Goal: Communication & Community: Answer question/provide support

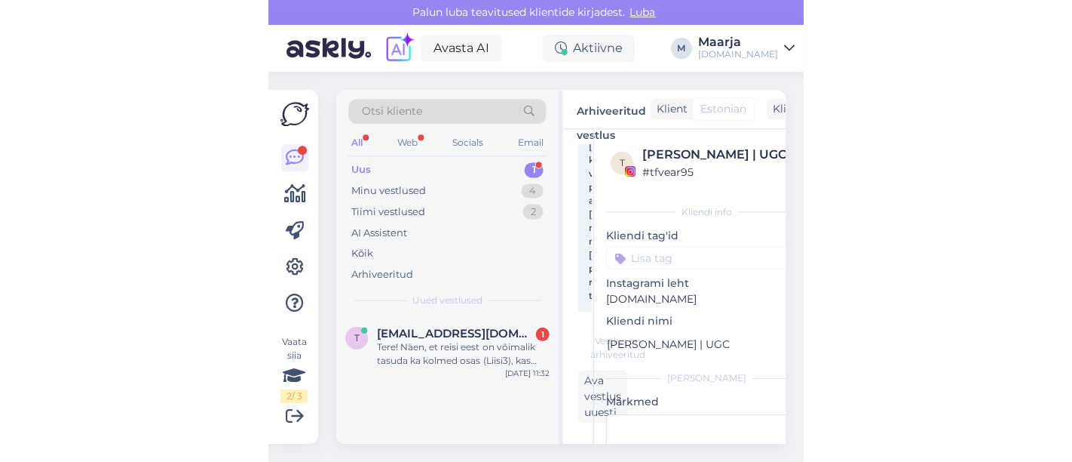
scroll to position [243, 0]
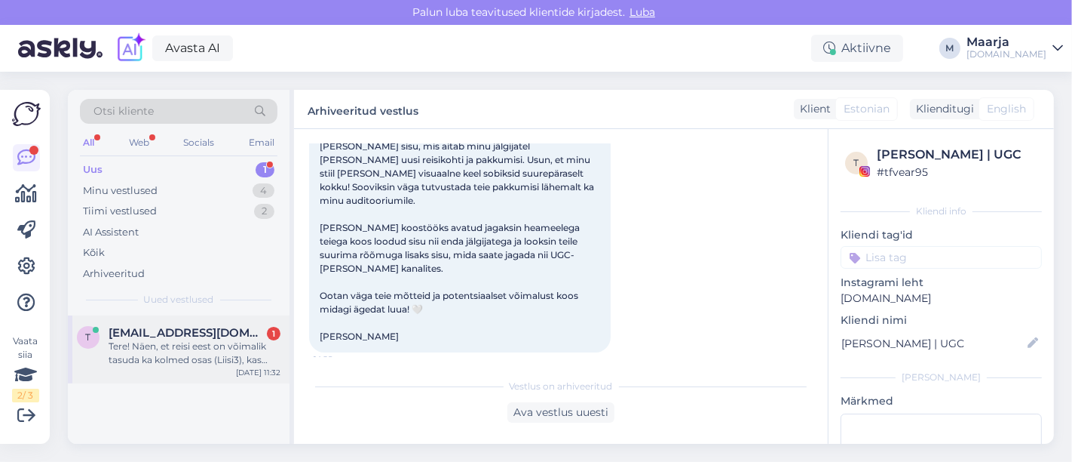
click at [192, 333] on span "[EMAIL_ADDRESS][DOMAIN_NAME]" at bounding box center [187, 333] width 157 height 14
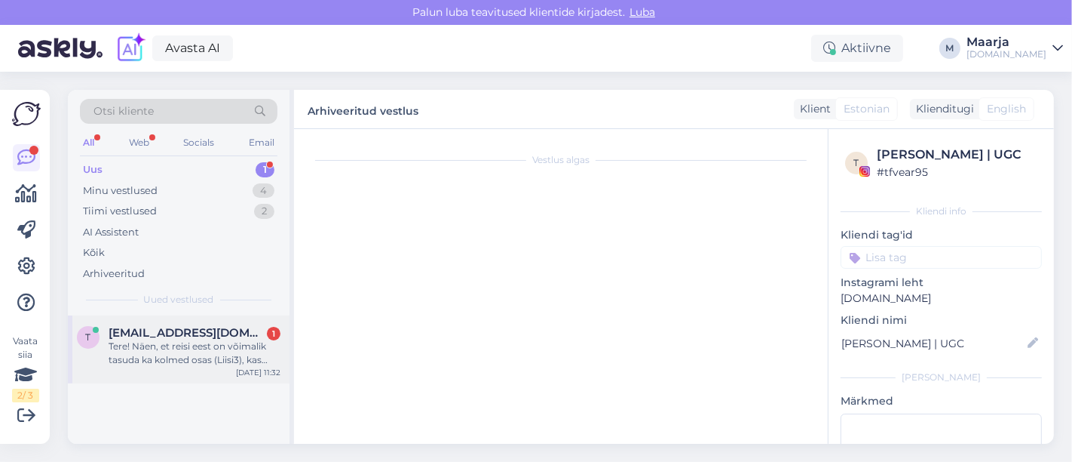
scroll to position [0, 0]
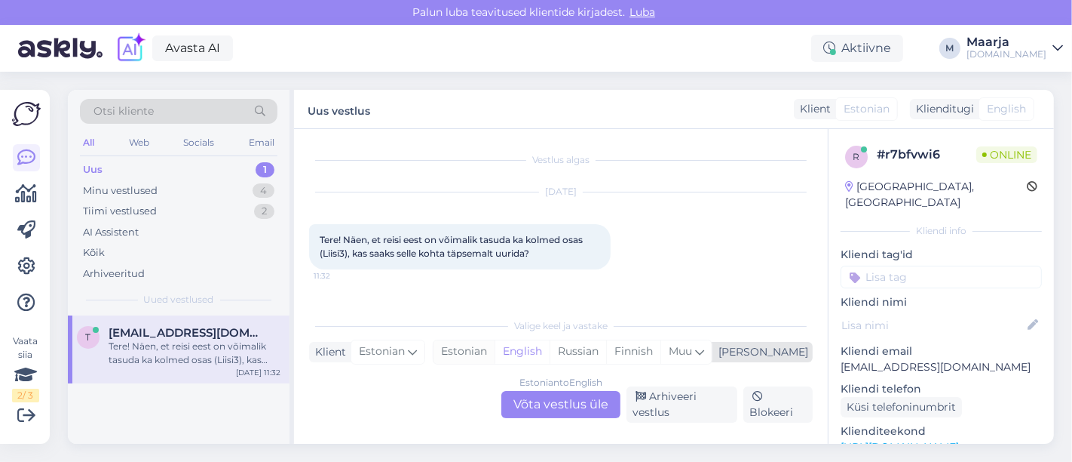
click at [495, 348] on div "Estonian" at bounding box center [464, 351] width 61 height 23
click at [534, 415] on div "Estonian to Estonian Võta vestlus üle" at bounding box center [561, 404] width 119 height 27
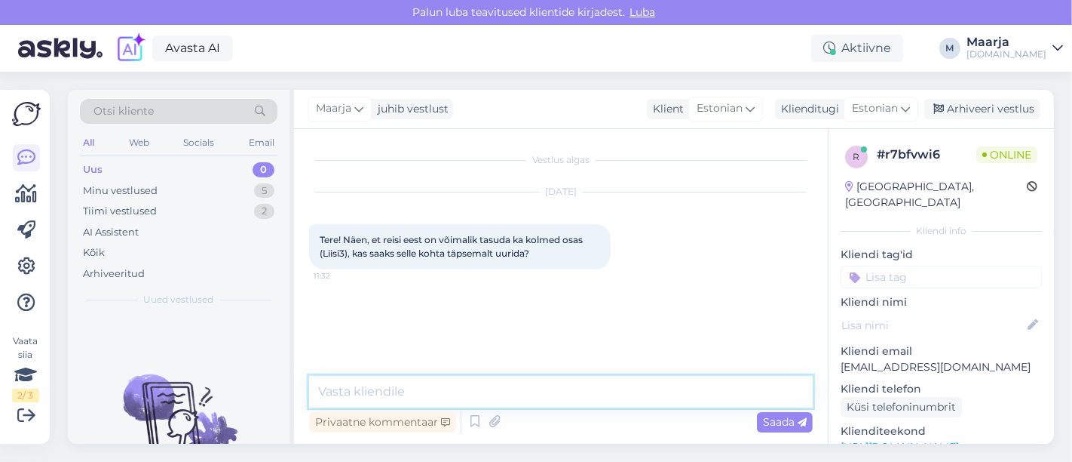
click at [480, 394] on textarea at bounding box center [561, 392] width 504 height 32
click at [407, 392] on textarea "Tere, kogu info on leitav siit" at bounding box center [561, 392] width 504 height 32
click at [534, 382] on textarea "Tere, kogu infojärelmaksukampaania kohta on leitav siit" at bounding box center [561, 392] width 504 height 32
paste textarea "[URL][DOMAIN_NAME]"
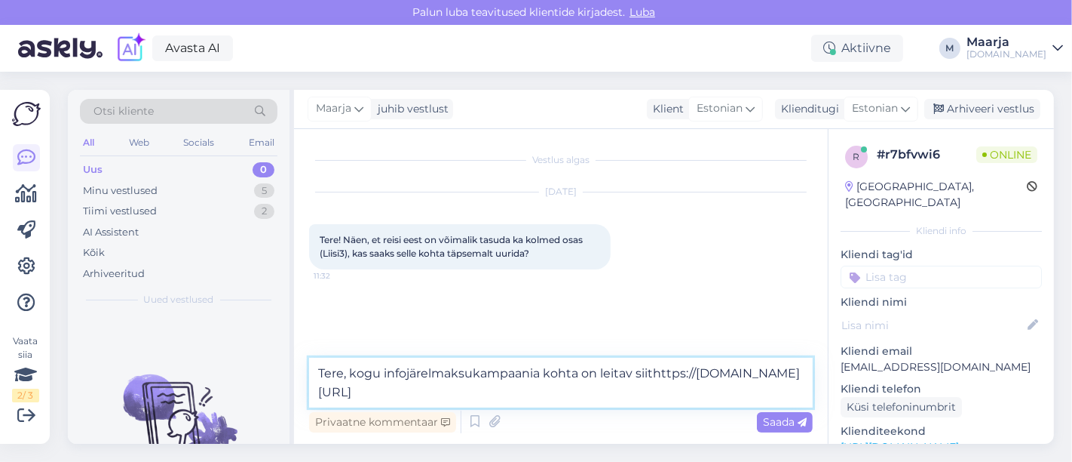
click at [534, 374] on textarea "Tere, kogu infojärelmaksukampaania kohta on leitav siithttps://[DOMAIN_NAME][UR…" at bounding box center [561, 382] width 504 height 50
type textarea "Tere, kogu infojärelmaksukampaania kohta on leitav siit [URL][DOMAIN_NAME]"
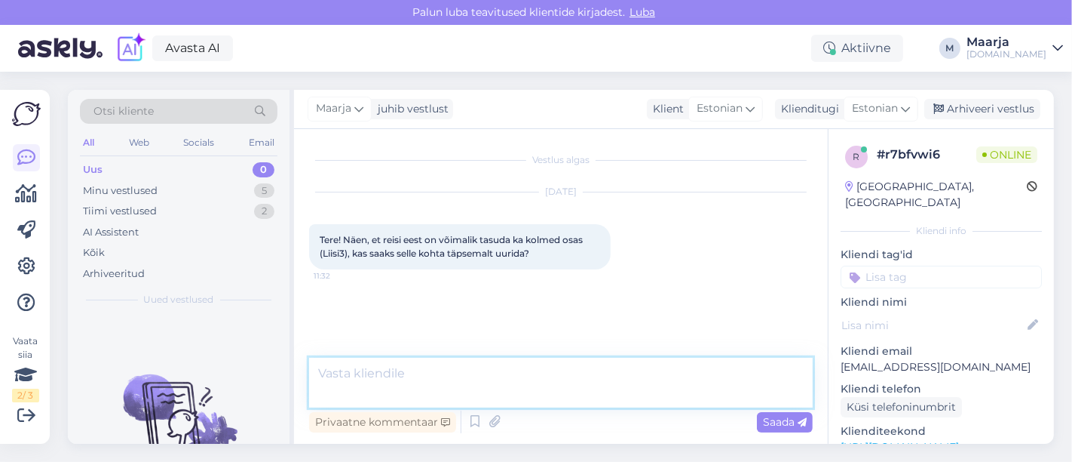
scroll to position [2, 0]
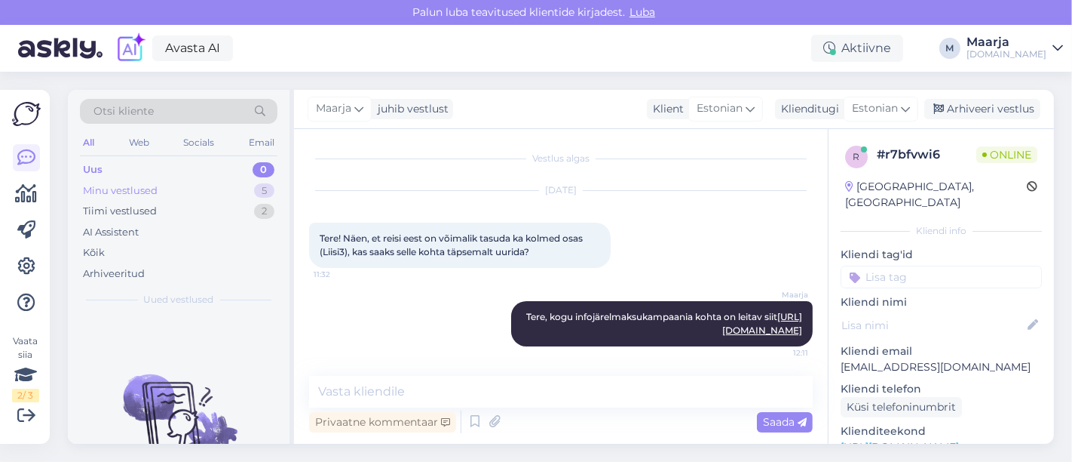
click at [176, 192] on div "Minu vestlused 5" at bounding box center [179, 190] width 198 height 21
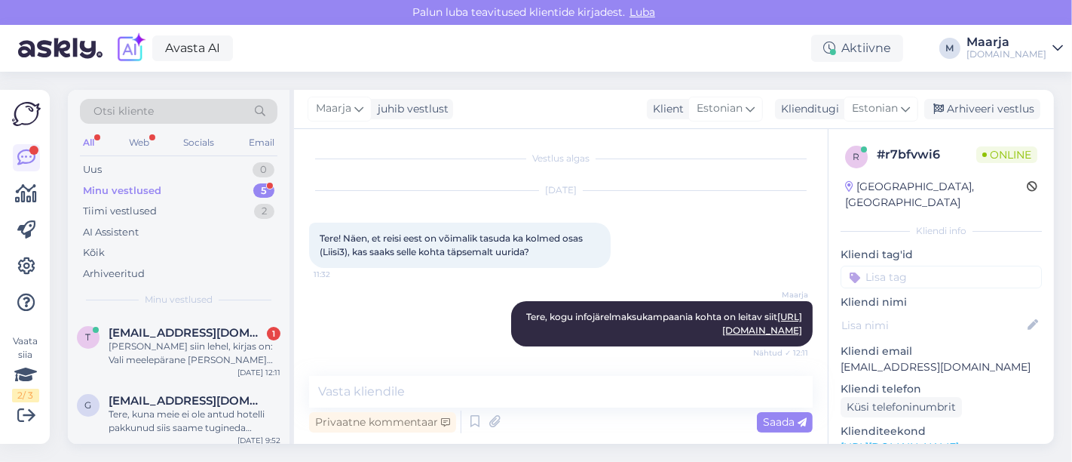
scroll to position [79, 0]
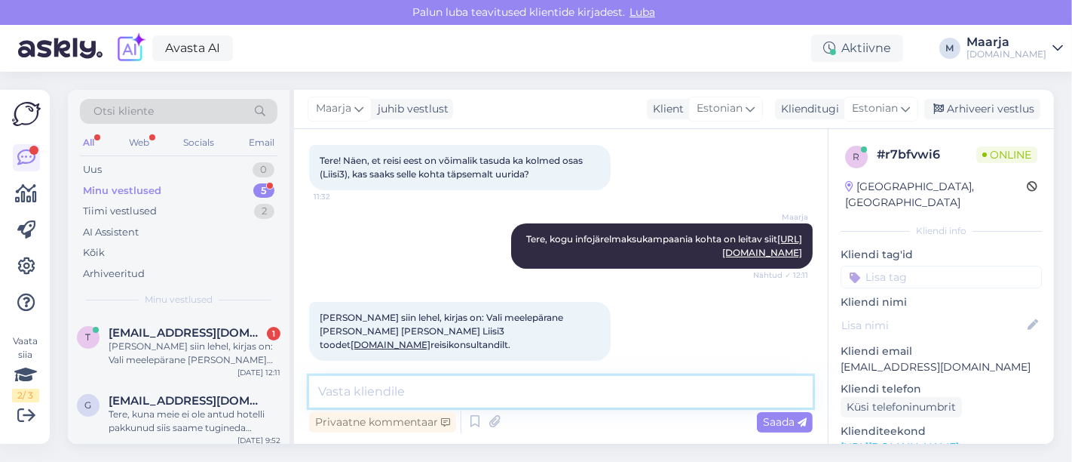
click at [433, 389] on textarea at bounding box center [561, 392] width 504 height 32
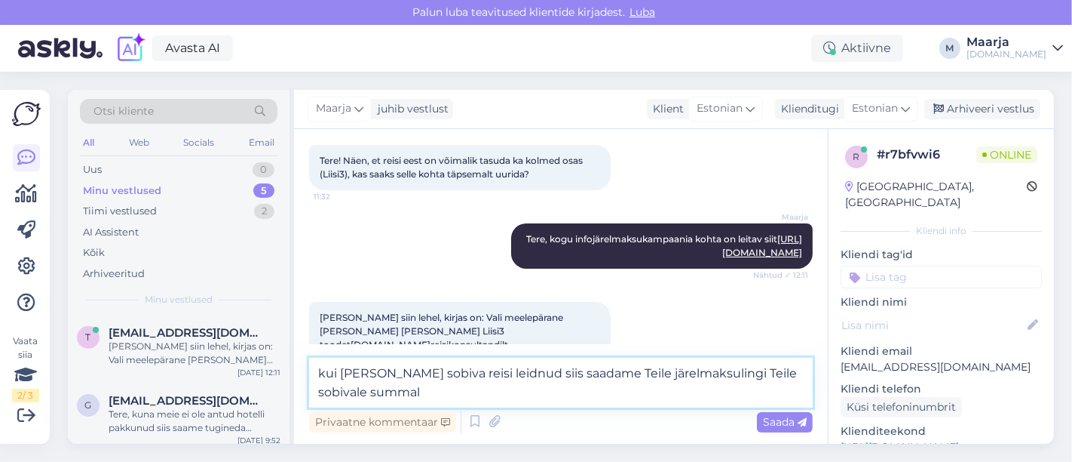
type textarea "kui [PERSON_NAME] sobiva reisi leidnud siis saadame Teile järelmaksulingi Teile…"
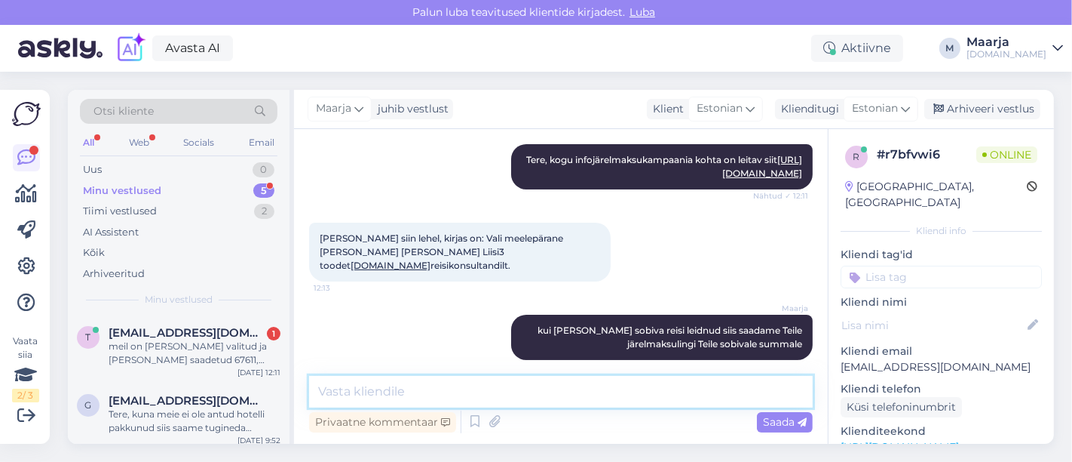
scroll to position [237, 0]
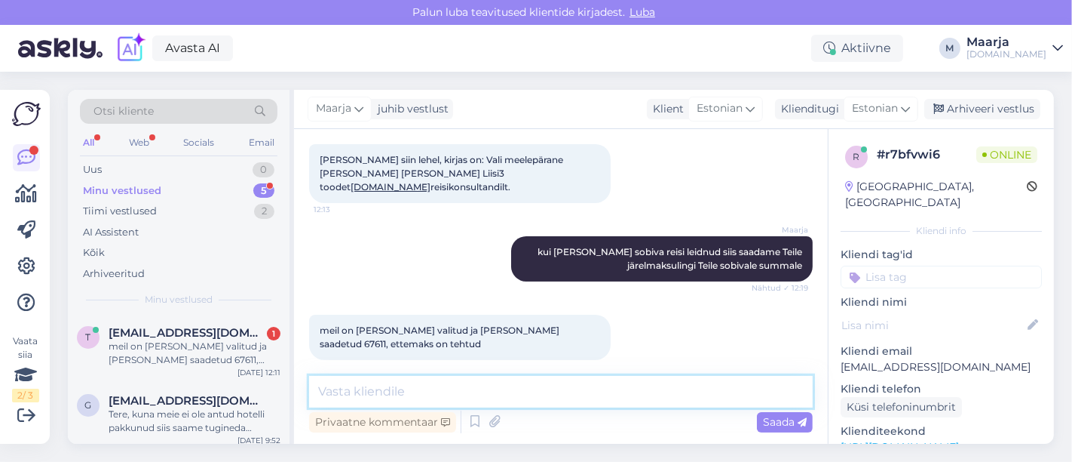
click at [403, 391] on textarea at bounding box center [561, 392] width 504 height 32
drag, startPoint x: 542, startPoint y: 318, endPoint x: 520, endPoint y: 315, distance: 22.0
click at [520, 324] on span "meil on [PERSON_NAME] valitud ja [PERSON_NAME] saadetud 67611, ettemaks on teht…" at bounding box center [441, 336] width 242 height 25
drag, startPoint x: 543, startPoint y: 311, endPoint x: 522, endPoint y: 310, distance: 21.2
click at [522, 324] on span "meil on [PERSON_NAME] valitud ja [PERSON_NAME] saadetud 67611, ettemaks on teht…" at bounding box center [441, 336] width 242 height 25
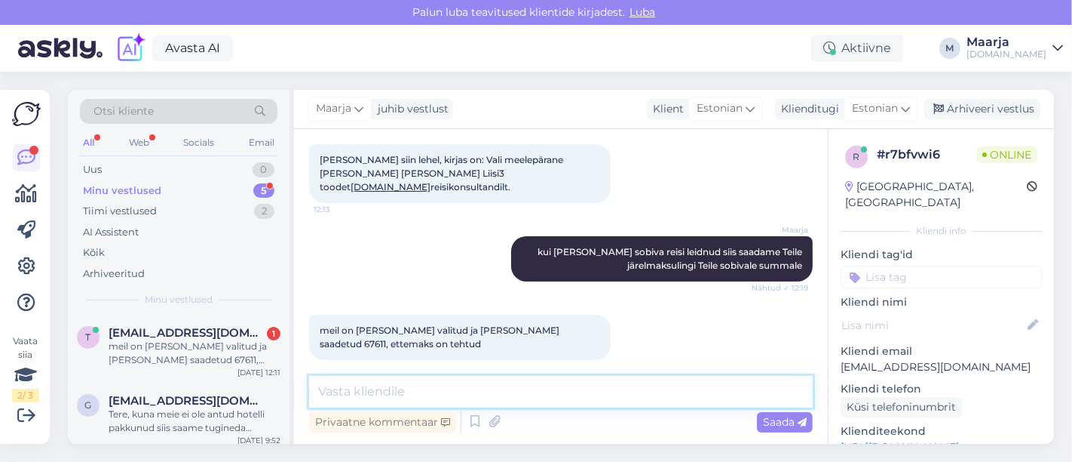
click at [441, 397] on textarea at bounding box center [561, 392] width 504 height 32
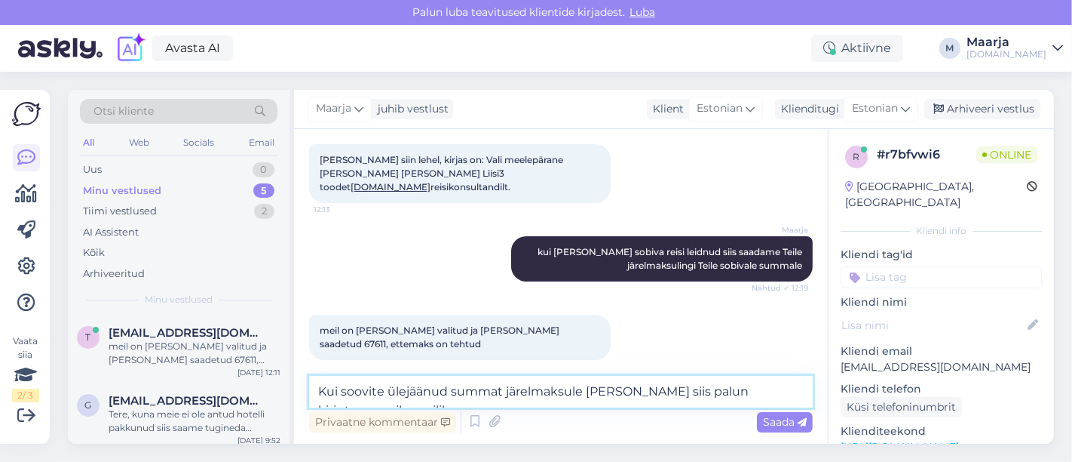
scroll to position [252, 0]
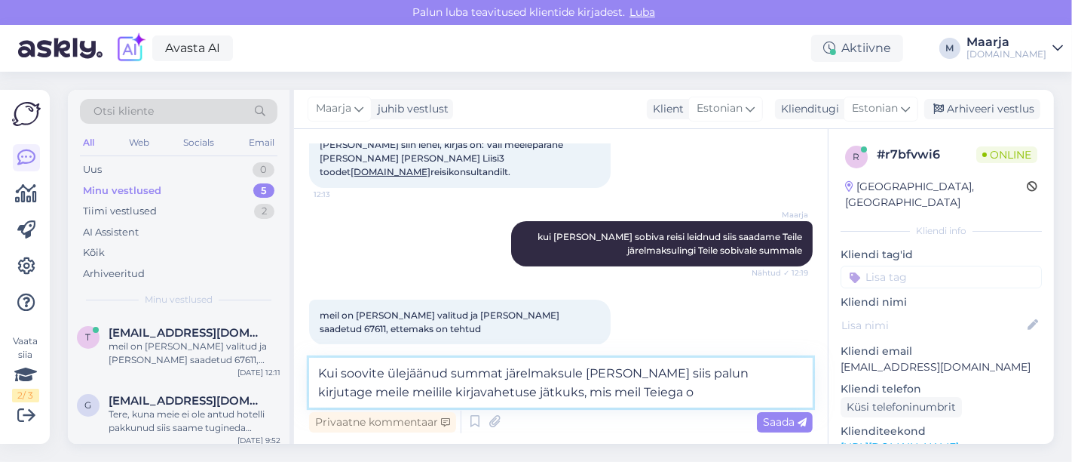
type textarea "Kui soovite ülejäänud summat järelmaksule [PERSON_NAME] siis palun kirjutage me…"
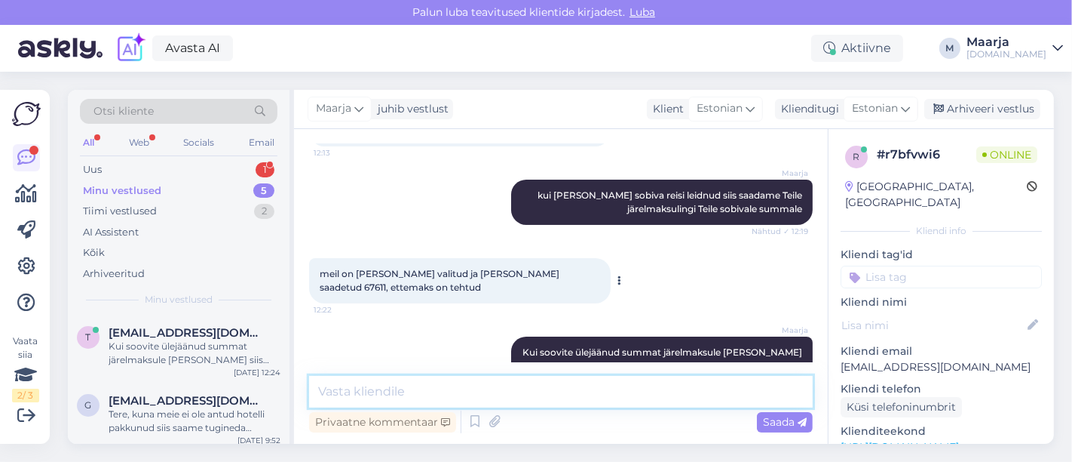
scroll to position [329, 0]
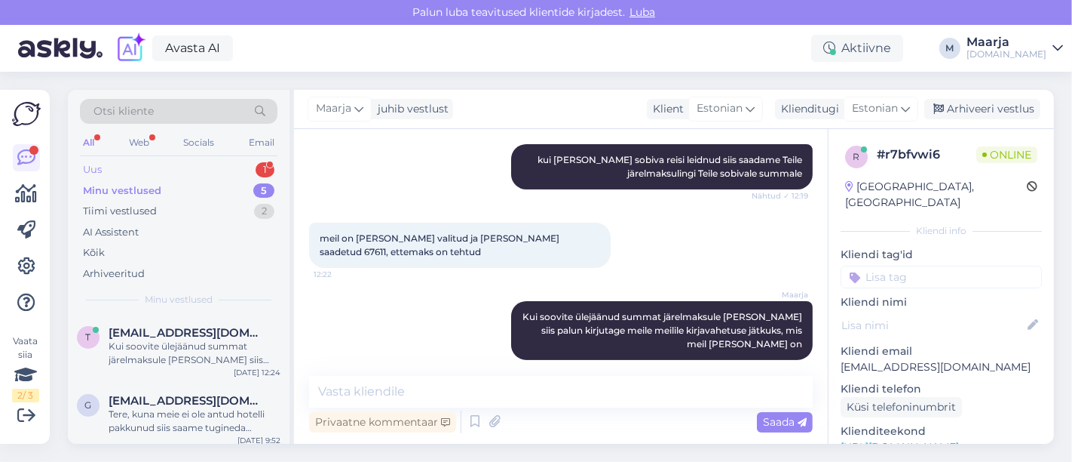
click at [172, 166] on div "Uus 1" at bounding box center [179, 169] width 198 height 21
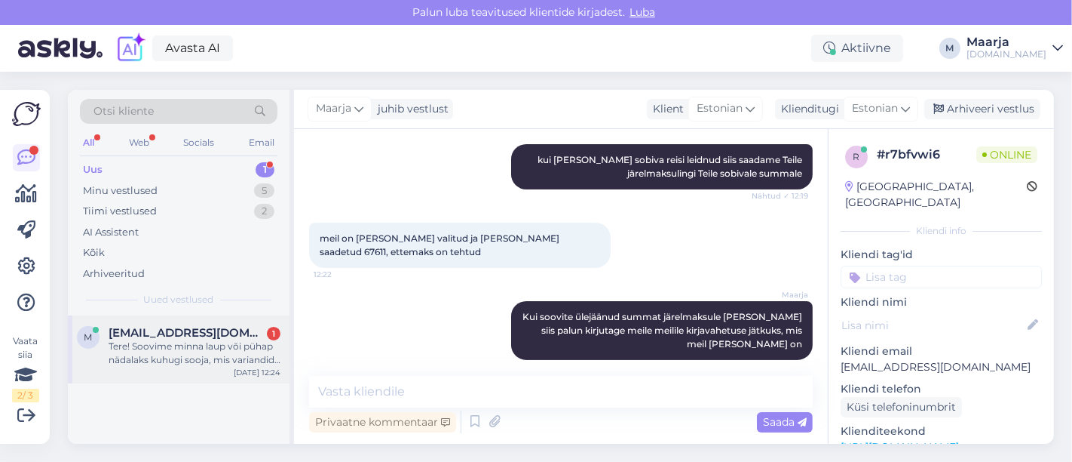
click at [155, 353] on div "Tere! Soovime minna laup või pühap nädalaks kuhugi sooja, mis variandid teil pa…" at bounding box center [195, 352] width 172 height 27
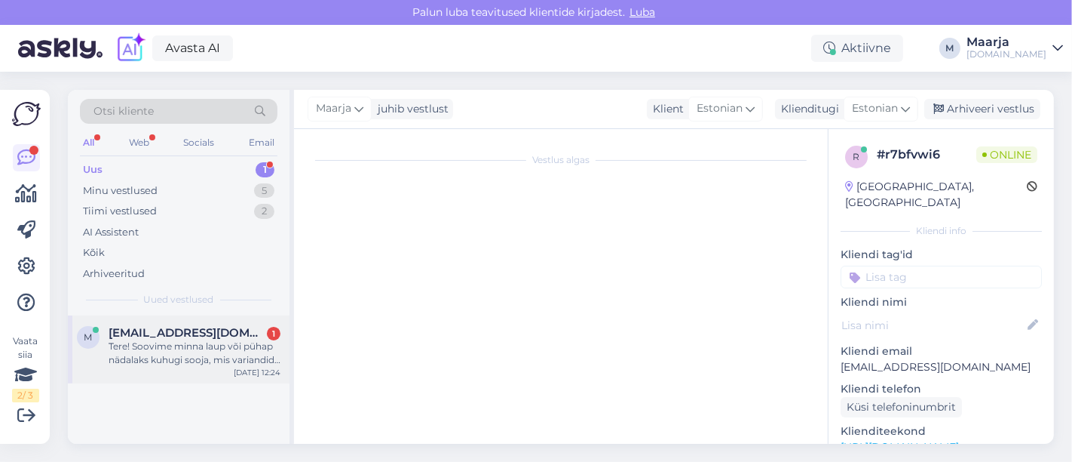
scroll to position [0, 0]
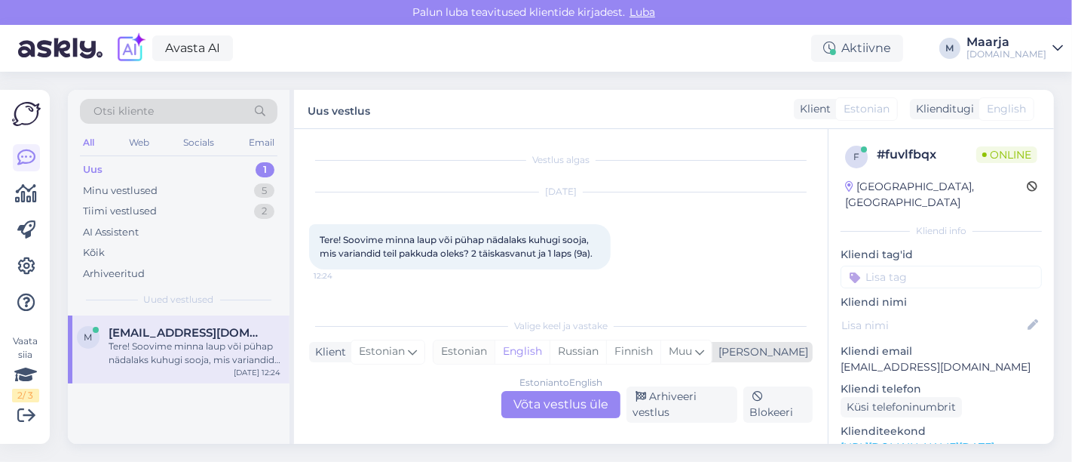
click at [495, 347] on div "Estonian" at bounding box center [464, 351] width 61 height 23
click at [534, 403] on div "Estonian to Estonian Võta vestlus üle" at bounding box center [561, 404] width 119 height 27
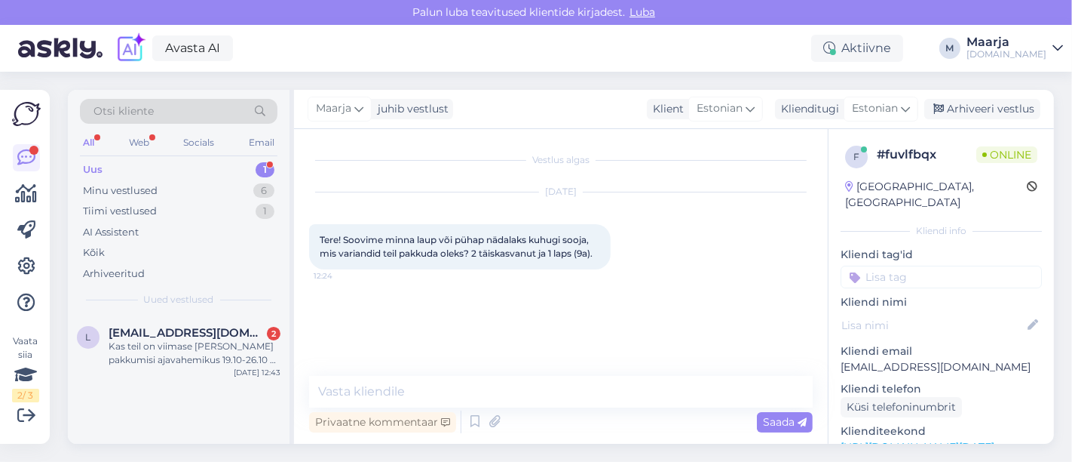
click at [192, 167] on div "Uus 1" at bounding box center [179, 169] width 198 height 21
click at [157, 191] on div "Minu vestlused 6" at bounding box center [179, 190] width 198 height 21
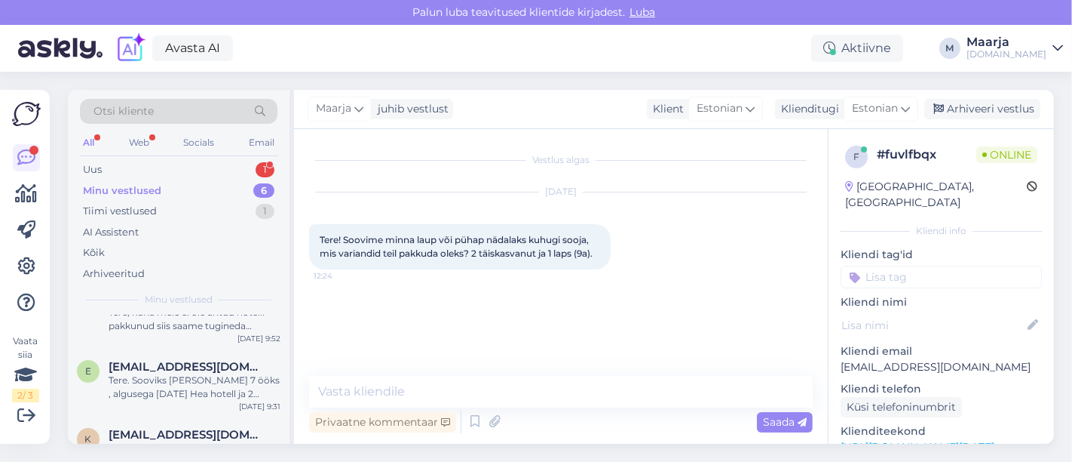
scroll to position [278, 0]
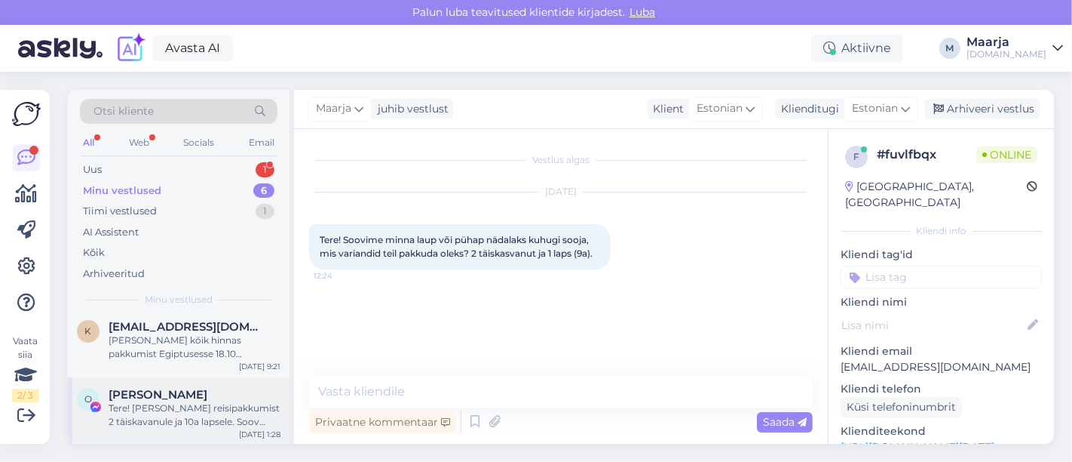
click at [148, 423] on div "Tere! [PERSON_NAME] reisipakkumist 2 täiskavanule ja 10a lapsele. Soov minna re…" at bounding box center [195, 414] width 172 height 27
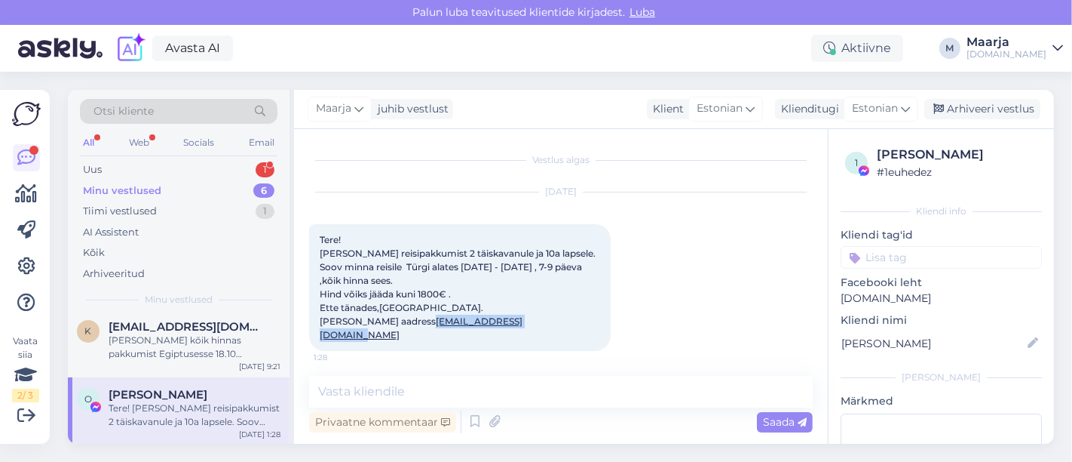
drag, startPoint x: 543, startPoint y: 324, endPoint x: 410, endPoint y: 337, distance: 134.1
click at [410, 337] on div "[DATE] Tere! [PERSON_NAME] reisipakkumist 2 täiskavanule ja 10a lapsele. Soov m…" at bounding box center [561, 272] width 504 height 192
copy link "[EMAIL_ADDRESS][DOMAIN_NAME]"
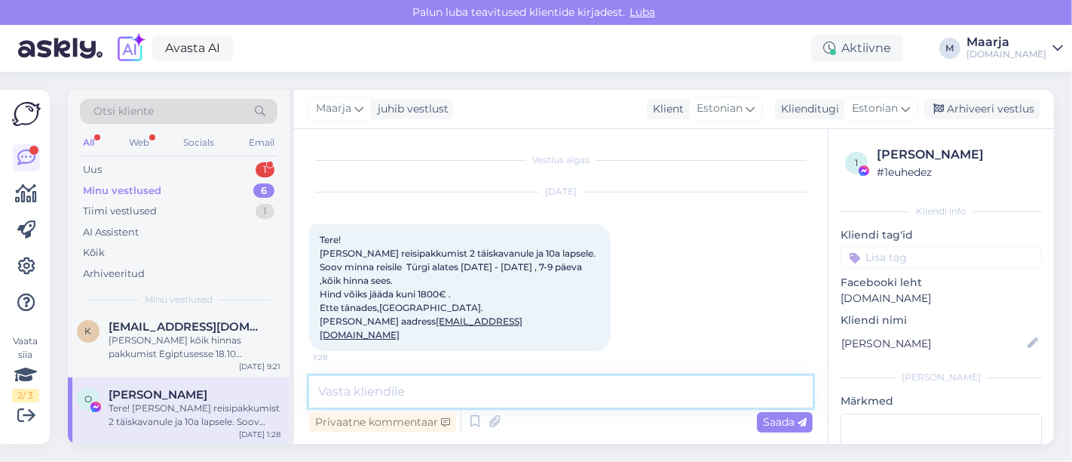
click at [426, 395] on textarea at bounding box center [561, 392] width 504 height 32
click at [383, 388] on textarea at bounding box center [561, 392] width 504 height 32
type textarea "Tere, pakkumine on saadetud meilile. :)"
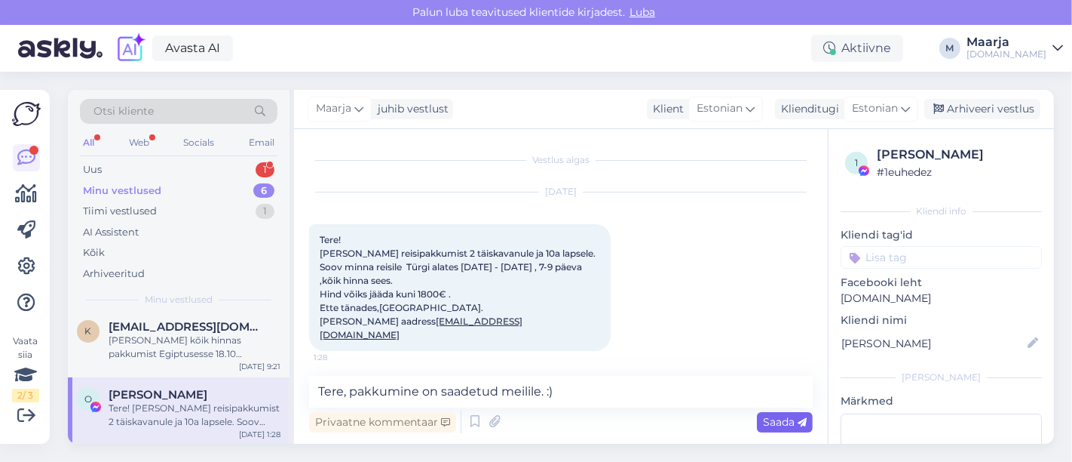
click at [534, 422] on span "Saada" at bounding box center [785, 422] width 44 height 14
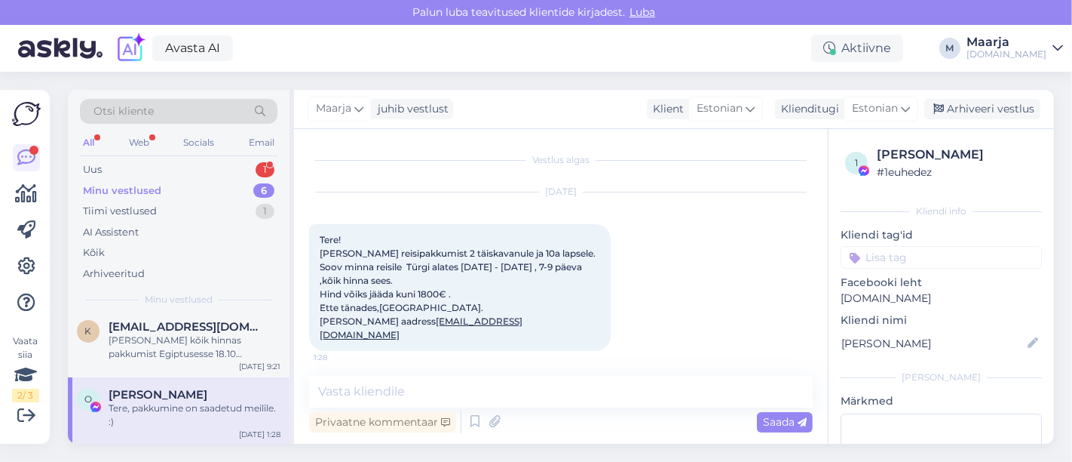
scroll to position [56, 0]
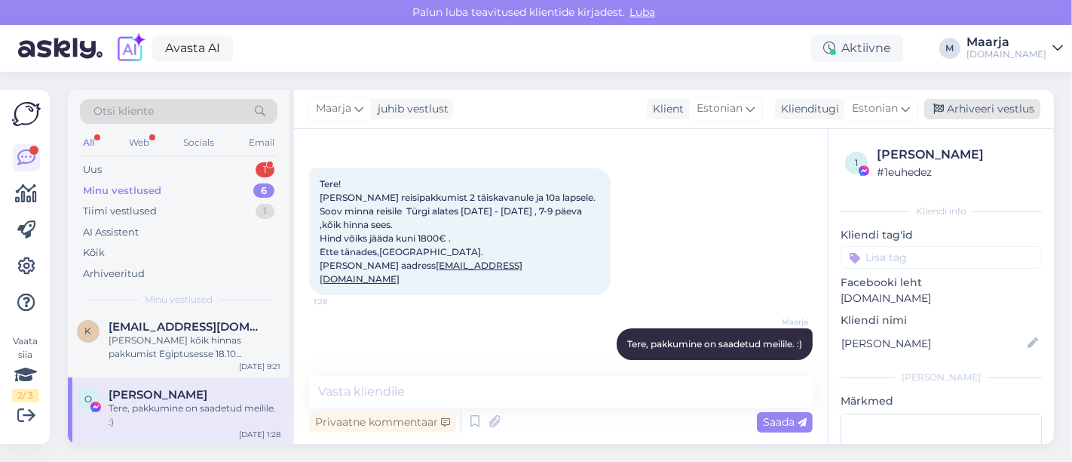
click at [534, 111] on div "Arhiveeri vestlus" at bounding box center [983, 109] width 116 height 20
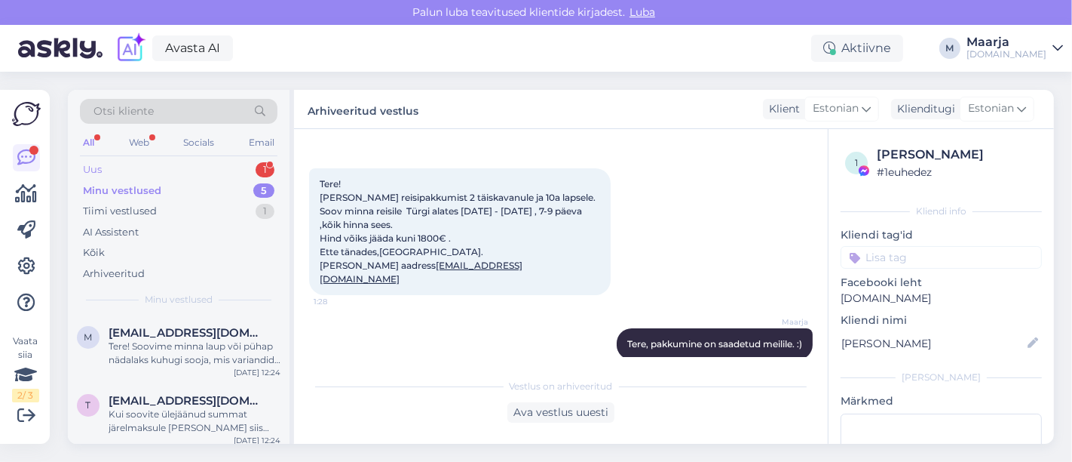
click at [152, 169] on div "Uus 1" at bounding box center [179, 169] width 198 height 21
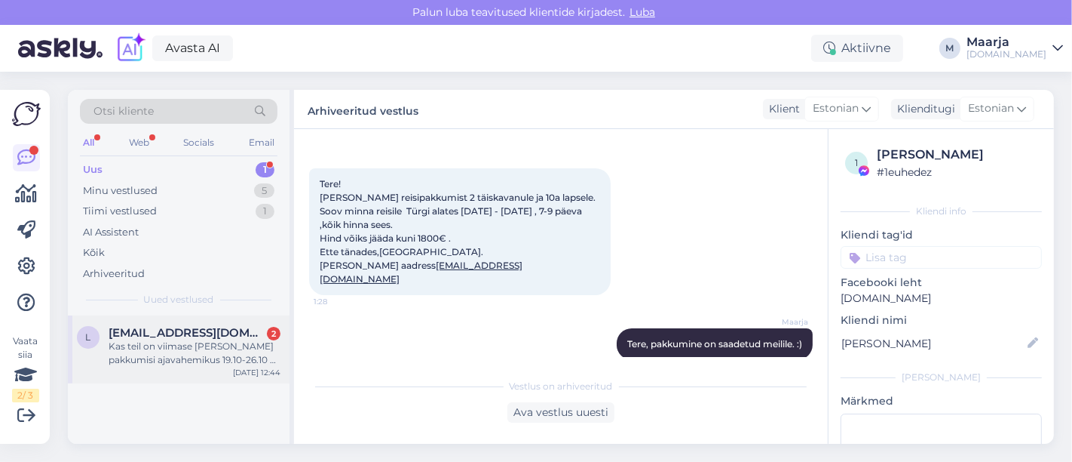
click at [148, 339] on div "Kas teil on viimase [PERSON_NAME] pakkumisi ajavahemikus 19.10-26.10 ? [PERSON_…" at bounding box center [195, 352] width 172 height 27
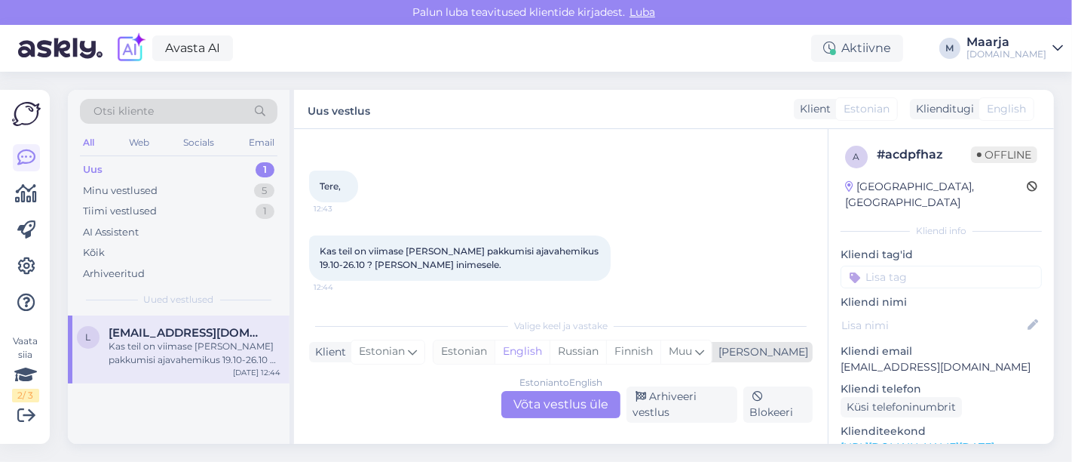
click at [495, 357] on div "Estonian" at bounding box center [464, 351] width 61 height 23
click at [534, 397] on div "Estonian to Estonian Võta vestlus üle" at bounding box center [561, 404] width 119 height 27
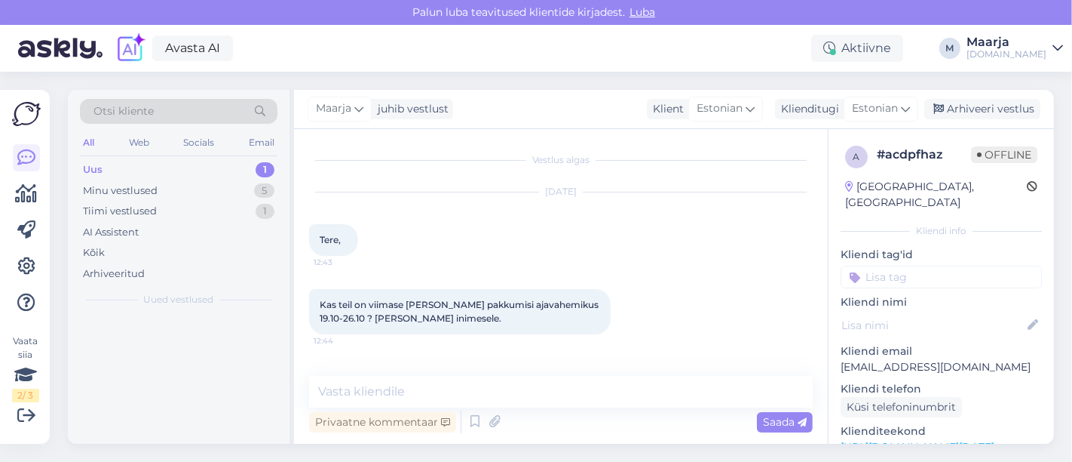
scroll to position [0, 0]
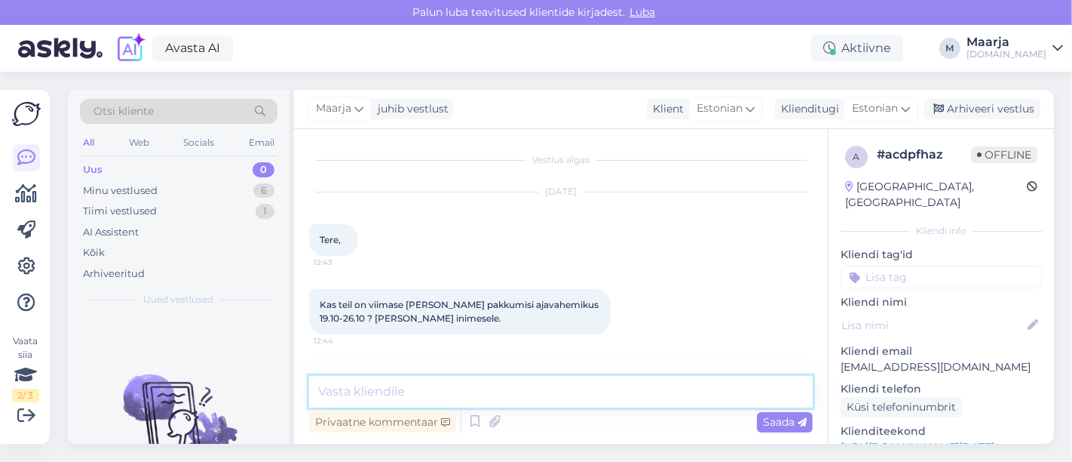
click at [392, 391] on textarea at bounding box center [561, 392] width 504 height 32
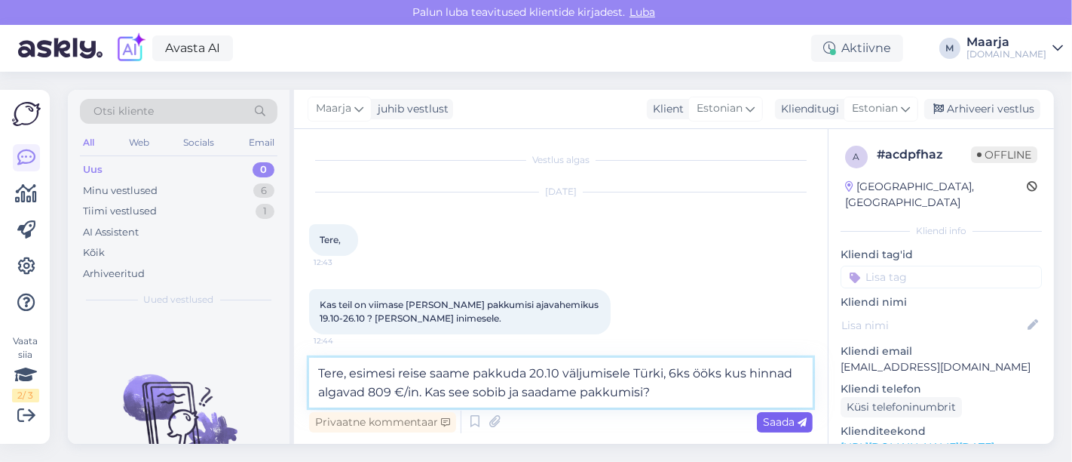
type textarea "Tere, esimesi reise saame pakkuda 20.10 väljumisele Türki, 6ks ööks kus hinnad …"
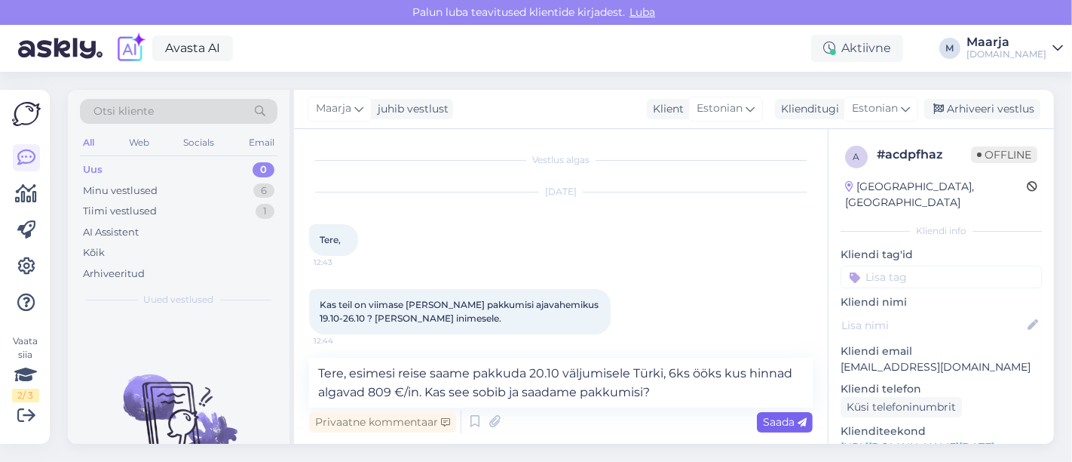
click at [534, 428] on span "Saada" at bounding box center [785, 422] width 44 height 14
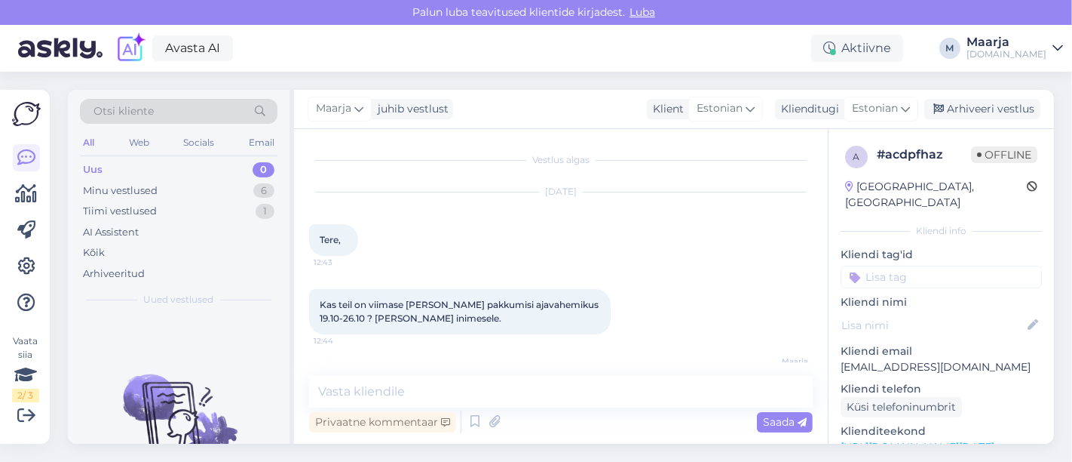
scroll to position [79, 0]
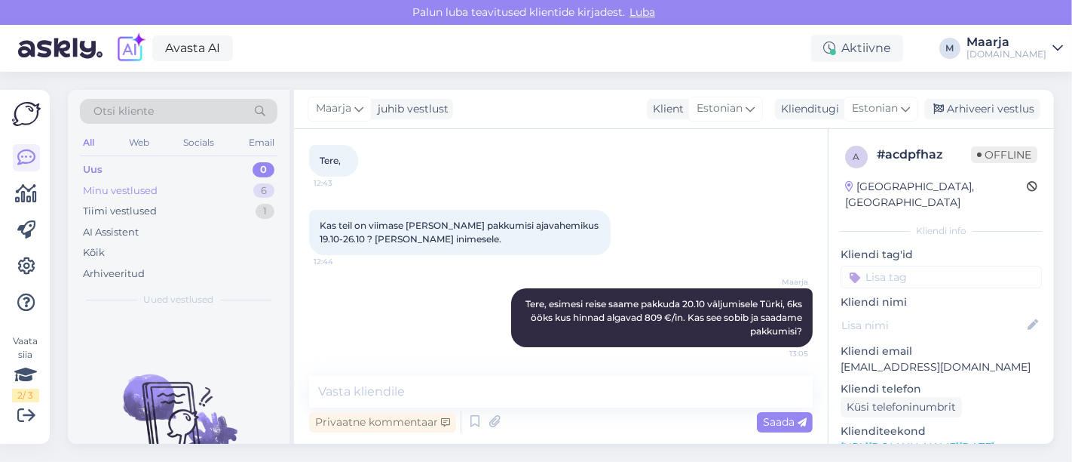
click at [130, 190] on div "Minu vestlused" at bounding box center [120, 190] width 75 height 15
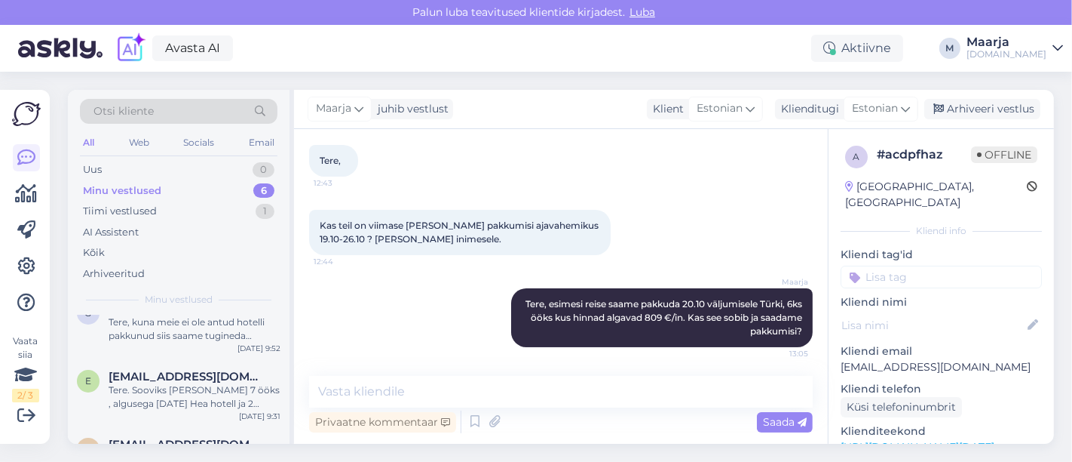
scroll to position [278, 0]
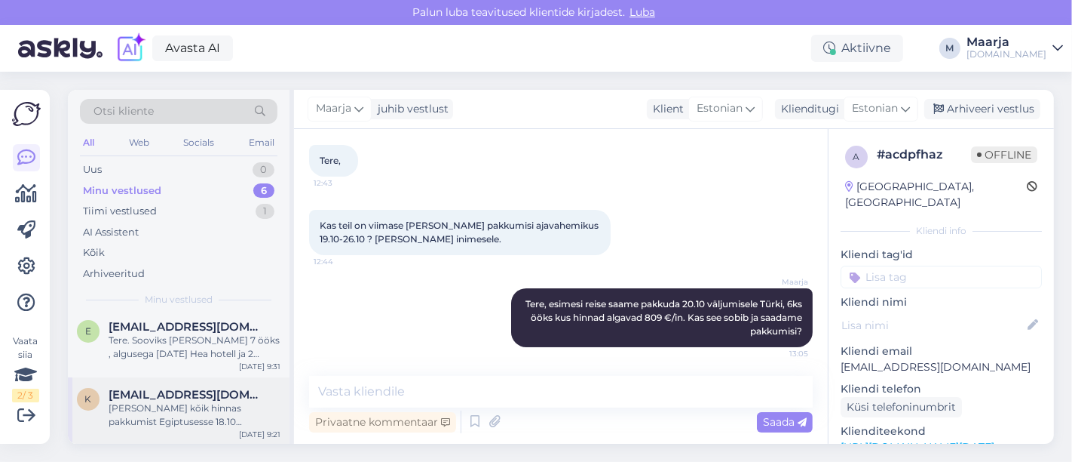
click at [150, 425] on div "[PERSON_NAME] kõik hinnas pakkumist Egiptusesse 18.10 väljumisega [PERSON_NAME]" at bounding box center [195, 414] width 172 height 27
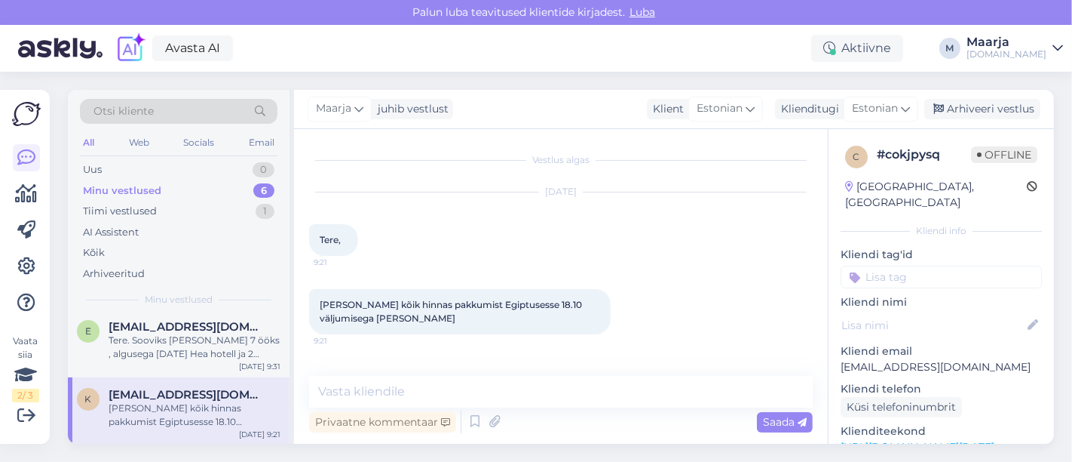
scroll to position [0, 0]
click at [489, 399] on textarea at bounding box center [561, 392] width 504 height 32
drag, startPoint x: 992, startPoint y: 346, endPoint x: 832, endPoint y: 345, distance: 160.6
click at [534, 345] on div "c # cokjpysq Offline [GEOGRAPHIC_DATA], [GEOGRAPHIC_DATA] Kliendi info Kliendi …" at bounding box center [941, 447] width 225 height 636
copy p "[EMAIL_ADDRESS][DOMAIN_NAME]"
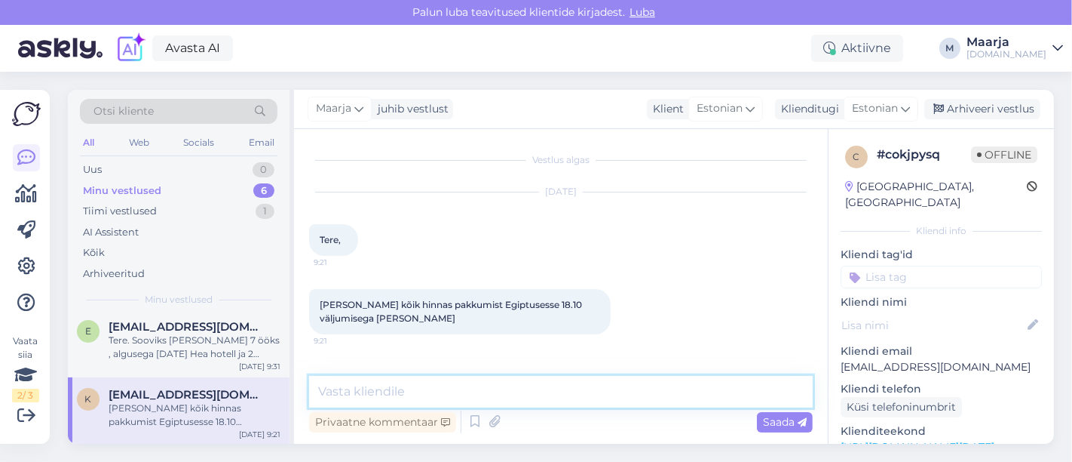
click at [446, 403] on textarea at bounding box center [561, 392] width 504 height 32
type textarea "S"
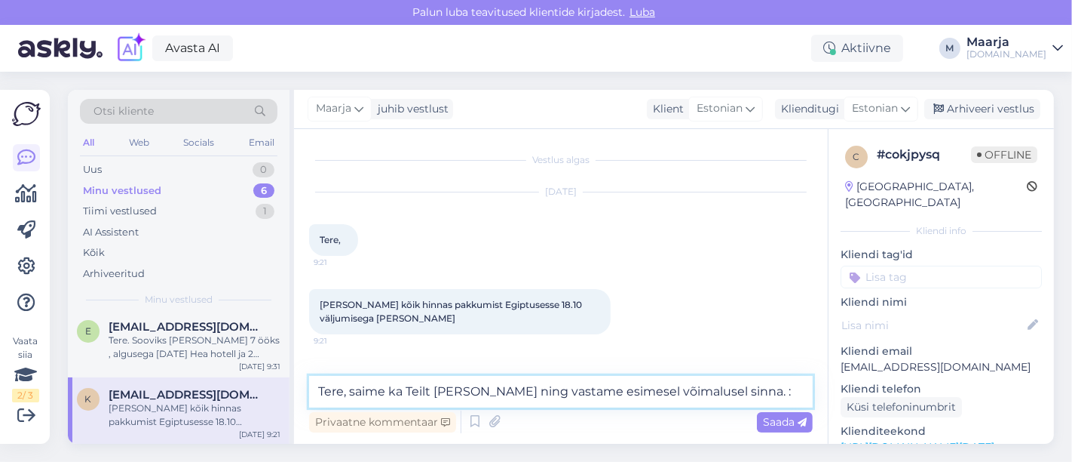
type textarea "Tere, saime ka Teilt [PERSON_NAME] ning vastame esimesel võimalusel sinna. :)"
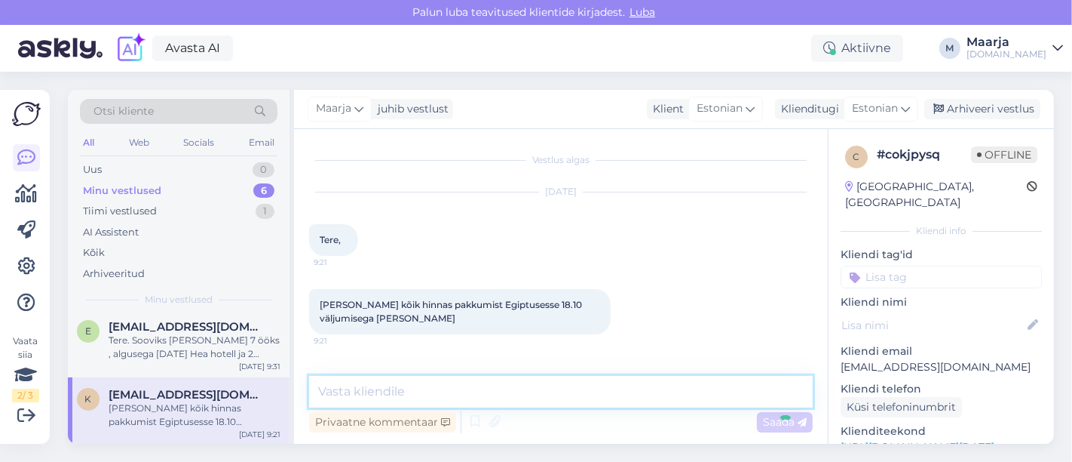
scroll to position [66, 0]
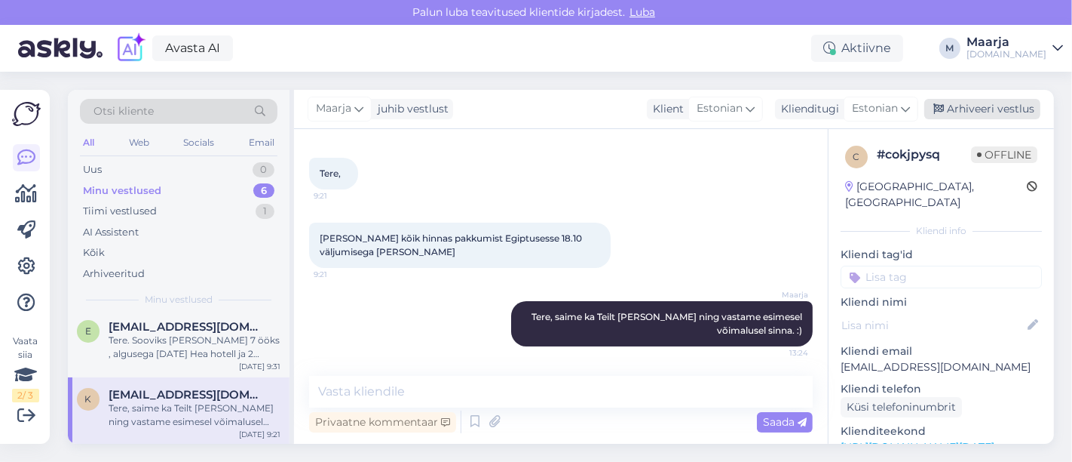
click at [534, 111] on div "Arhiveeri vestlus" at bounding box center [983, 109] width 116 height 20
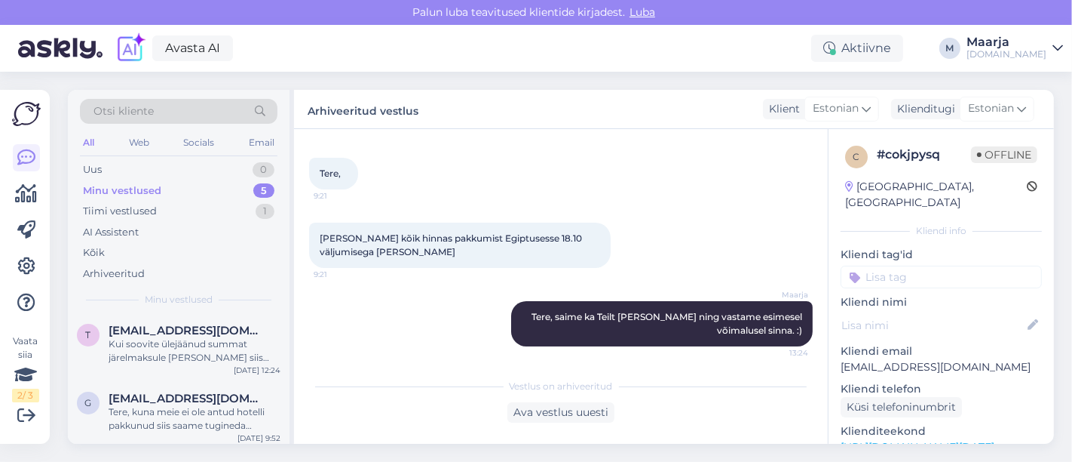
scroll to position [209, 0]
click at [172, 410] on div "Tere. Sooviks [PERSON_NAME] 7 ööks , algusega [DATE] Hea hotell ja 2 täiskasv+1…" at bounding box center [195, 415] width 172 height 27
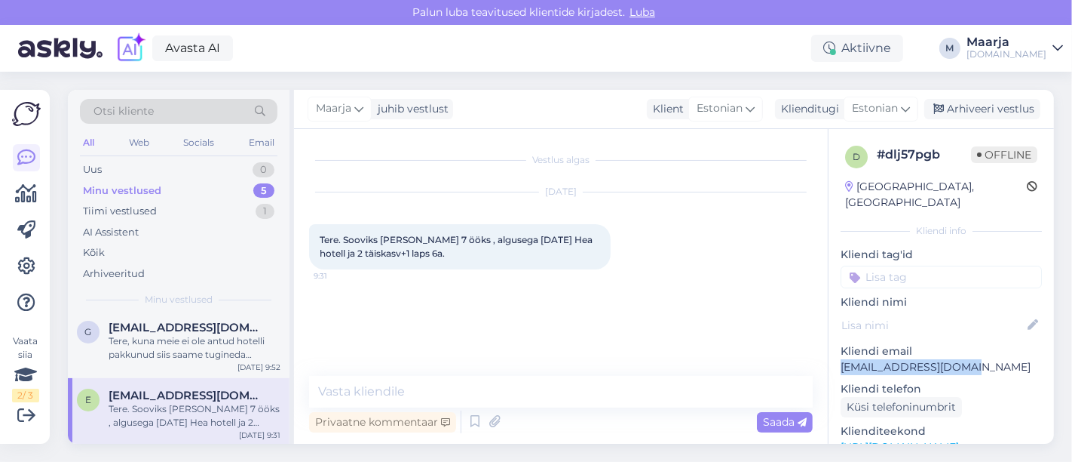
drag, startPoint x: 965, startPoint y: 345, endPoint x: 836, endPoint y: 349, distance: 129.0
click at [534, 349] on div "d # dlj57pgb Offline [GEOGRAPHIC_DATA], [GEOGRAPHIC_DATA] Kliendi info Kliendi …" at bounding box center [941, 447] width 225 height 636
copy p "[EMAIL_ADDRESS][DOMAIN_NAME]"
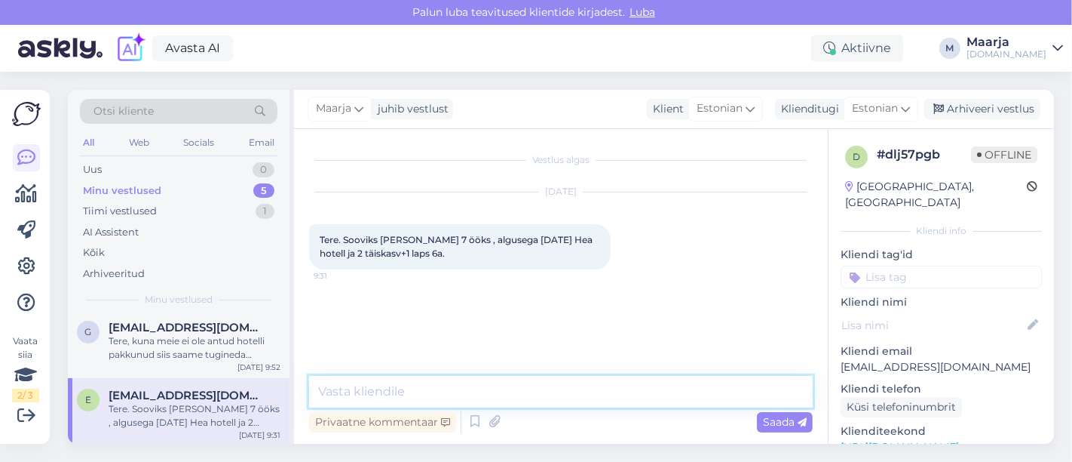
click at [521, 395] on textarea at bounding box center [561, 392] width 504 height 32
click at [154, 367] on div "g [EMAIL_ADDRESS][DOMAIN_NAME] Tere, kuna meie ei ole antud hotelli pakkunud si…" at bounding box center [179, 344] width 222 height 68
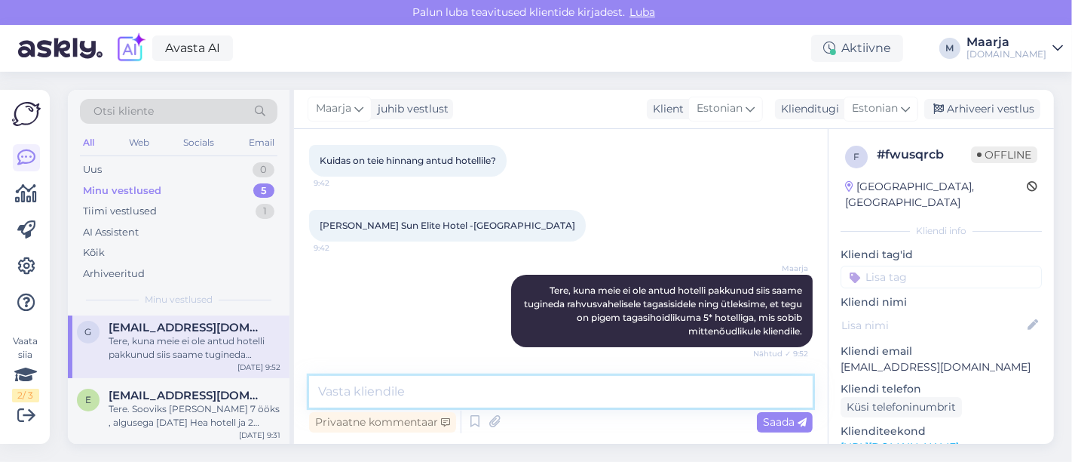
click at [534, 396] on textarea at bounding box center [561, 392] width 504 height 32
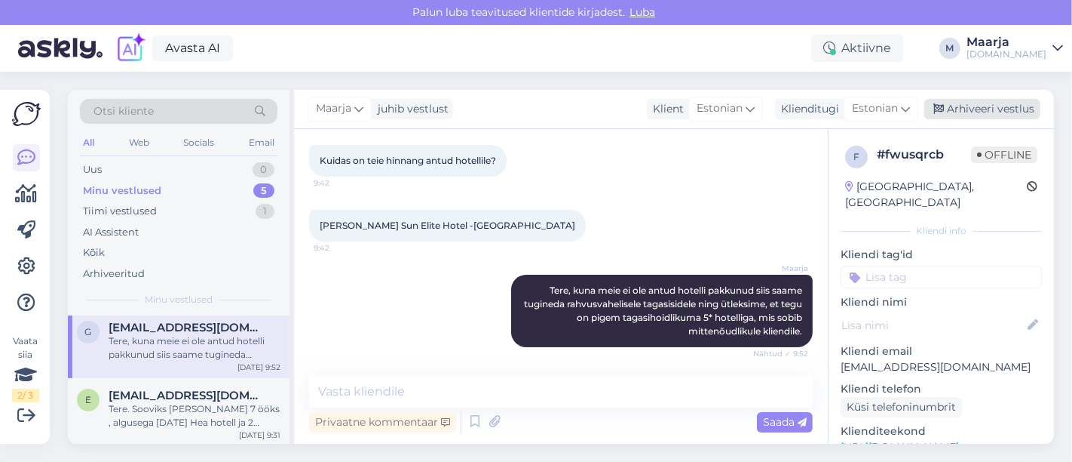
click at [534, 111] on div "Arhiveeri vestlus" at bounding box center [983, 109] width 116 height 20
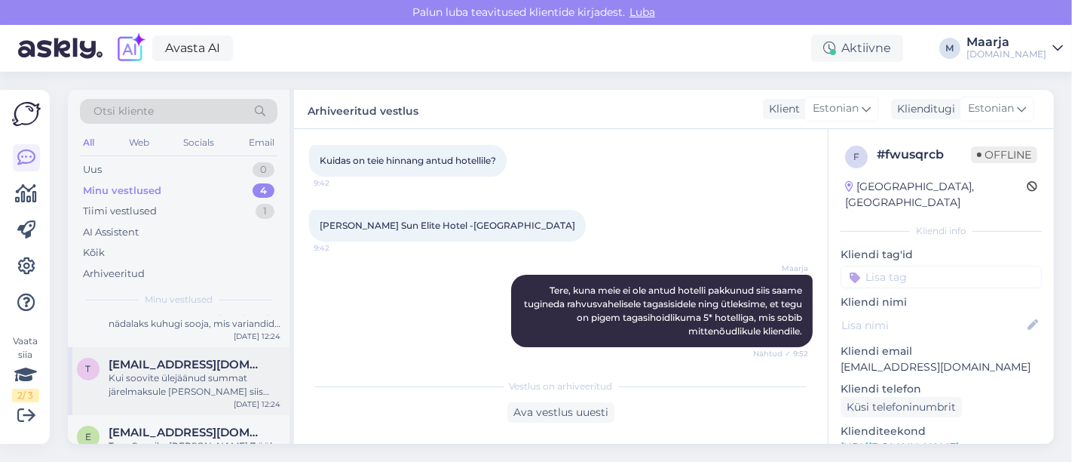
scroll to position [142, 0]
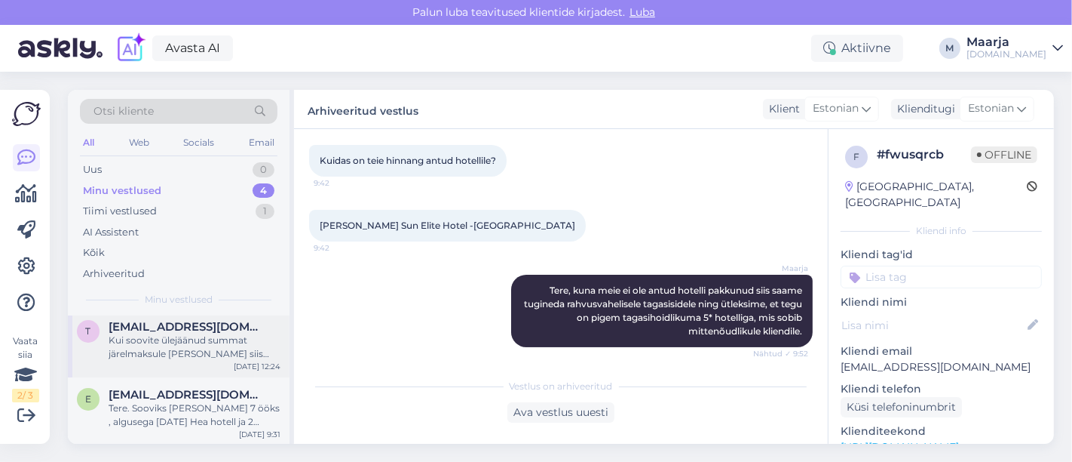
click at [147, 351] on div "Kui soovite ülejäänud summat järelmaksule [PERSON_NAME] siis palun kirjutage me…" at bounding box center [195, 346] width 172 height 27
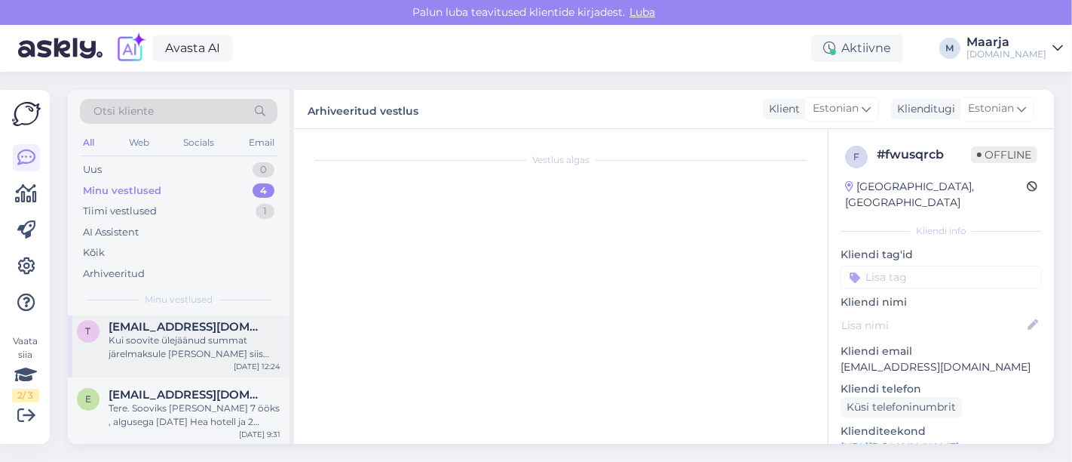
scroll to position [329, 0]
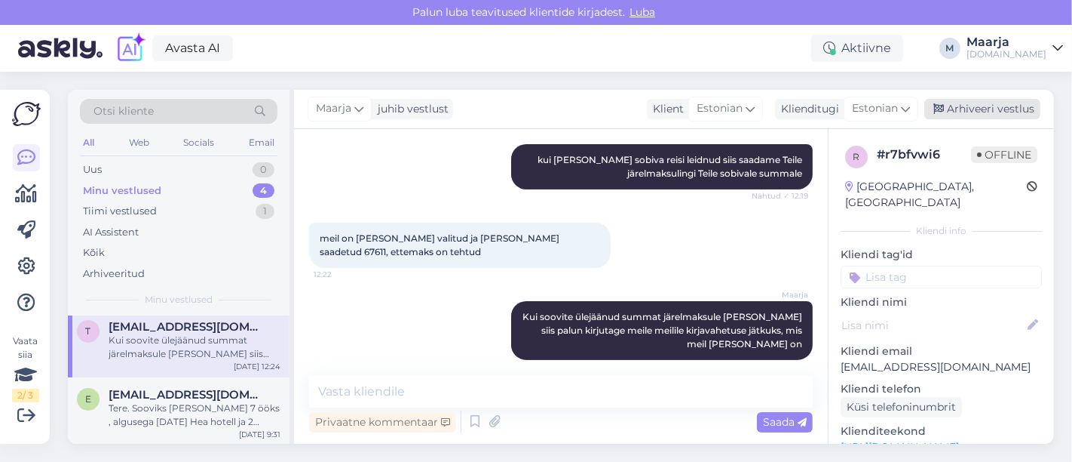
click at [534, 106] on div "Arhiveeri vestlus" at bounding box center [983, 109] width 116 height 20
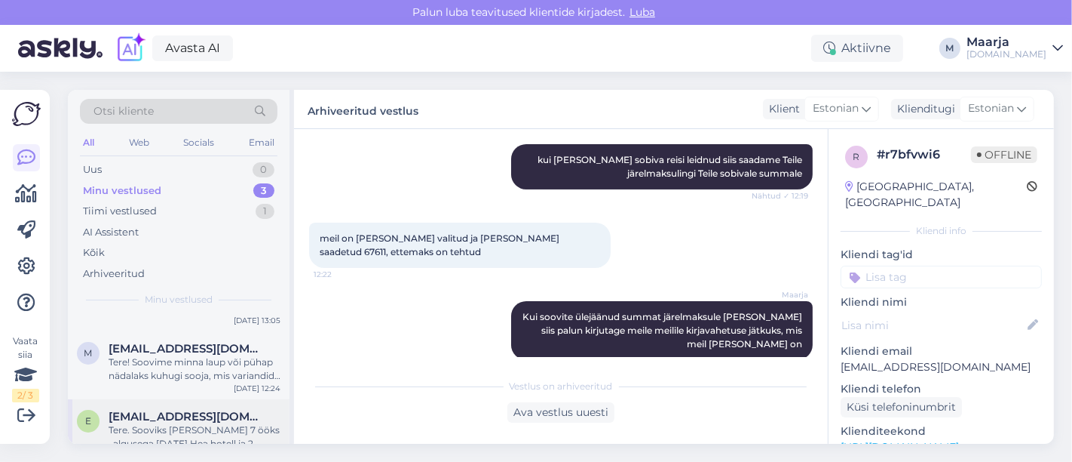
scroll to position [73, 0]
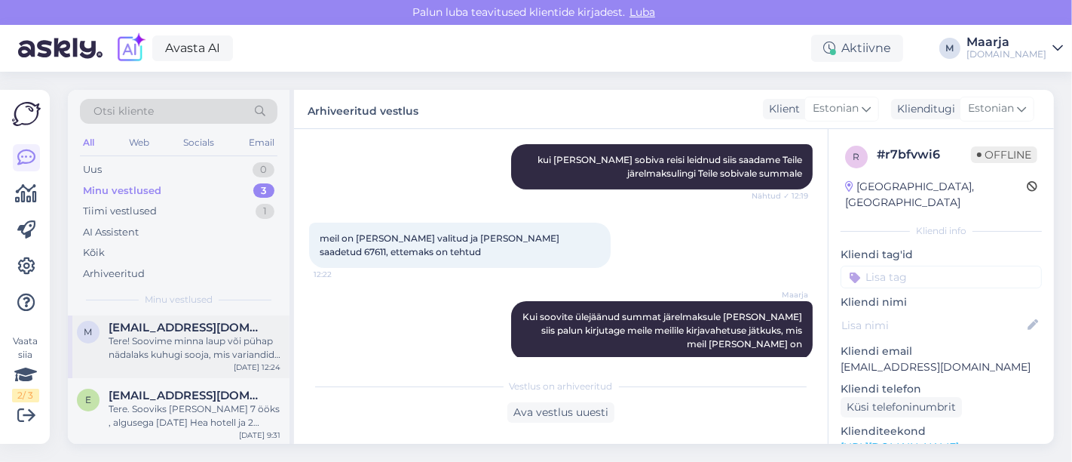
click at [158, 351] on div "Tere! Soovime minna laup või pühap nädalaks kuhugi sooja, mis variandid teil pa…" at bounding box center [195, 347] width 172 height 27
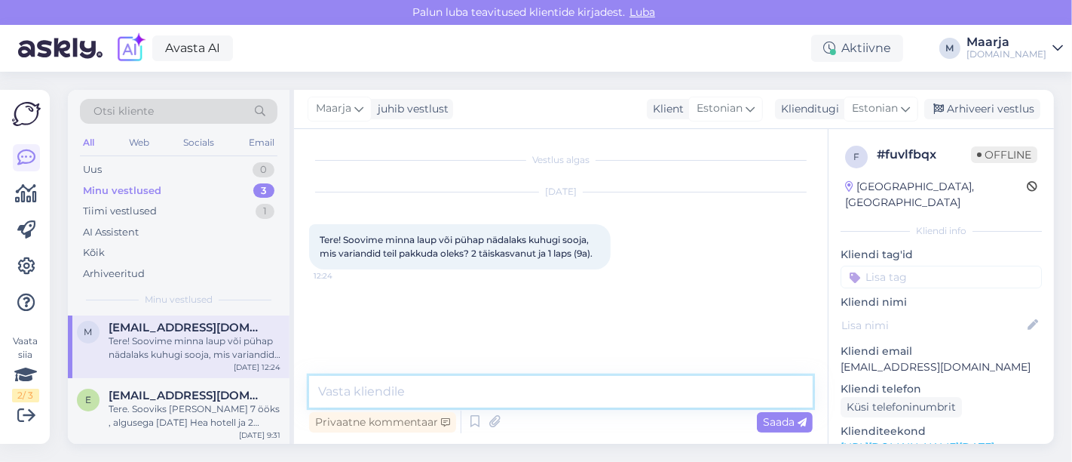
click at [515, 386] on textarea at bounding box center [561, 392] width 504 height 32
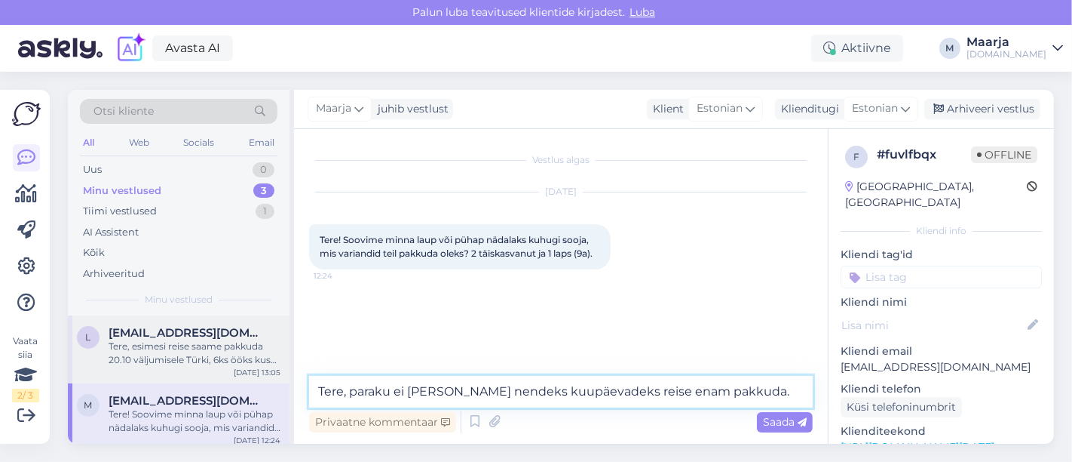
type textarea "Tere, paraku ei [PERSON_NAME] nendeks kuupäevadeks reise enam pakkuda."
click at [155, 359] on div "Tere, esimesi reise saame pakkuda 20.10 väljumisele Türki, 6ks ööks kus hinnad …" at bounding box center [195, 352] width 172 height 27
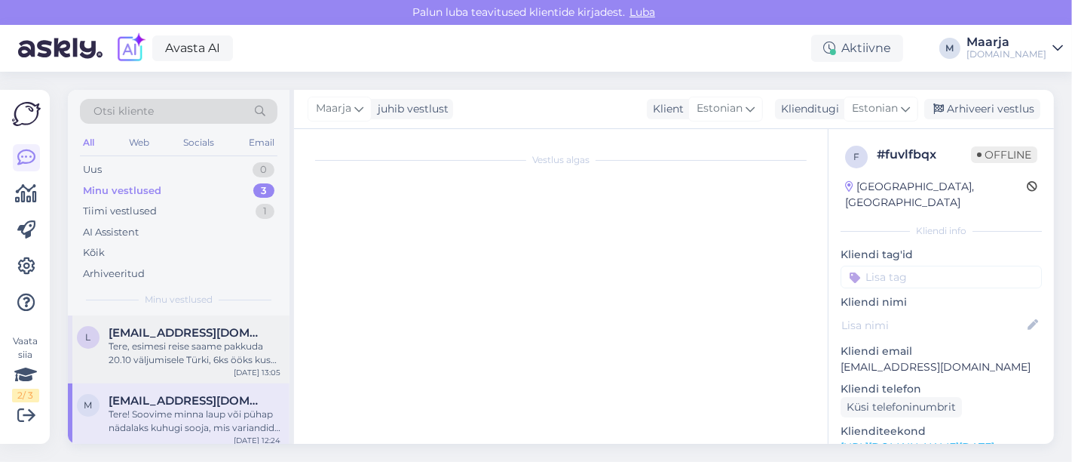
scroll to position [79, 0]
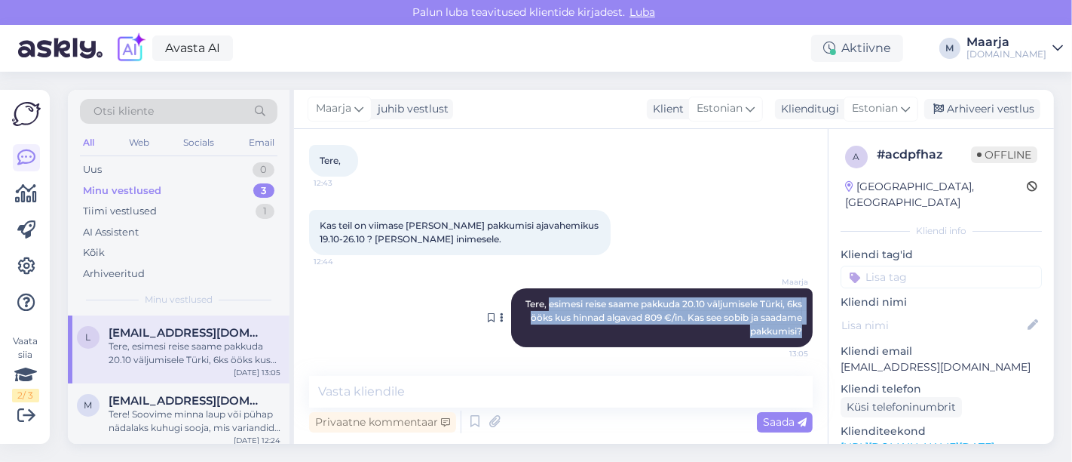
drag, startPoint x: 550, startPoint y: 301, endPoint x: 799, endPoint y: 329, distance: 250.4
click at [534, 329] on div "[PERSON_NAME], esimesi reise saame pakkuda 20.10 väljumisele Türki, 6ks ööks ku…" at bounding box center [662, 317] width 302 height 59
copy span "esimesi reise saame pakkuda 20.10 väljumisele Türki, 6ks ööks kus hinnad algava…"
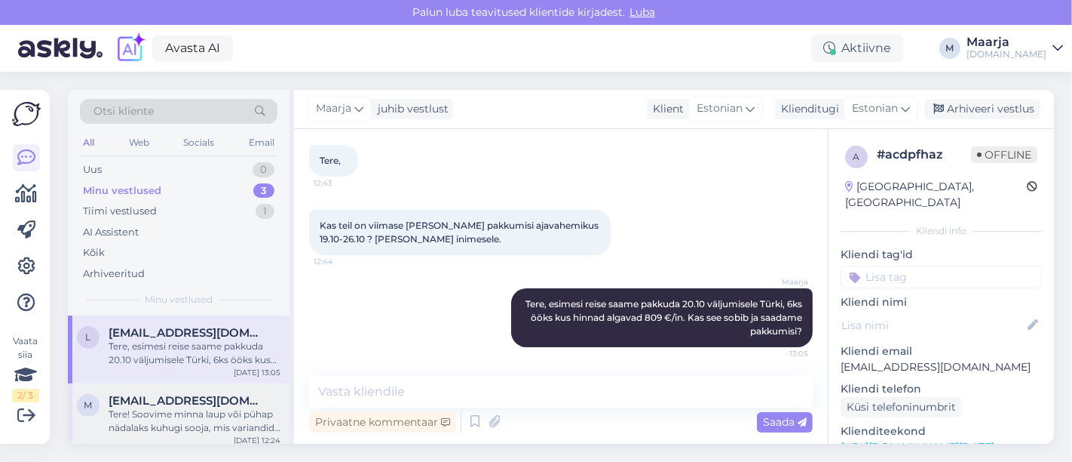
click at [146, 409] on div "Tere! Soovime minna laup või pühap nädalaks kuhugi sooja, mis variandid teil pa…" at bounding box center [195, 420] width 172 height 27
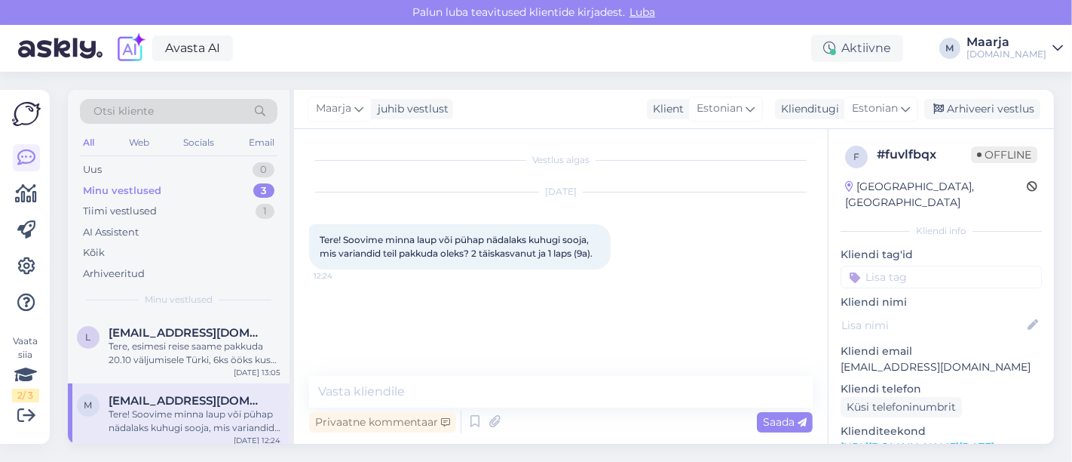
scroll to position [0, 0]
click at [416, 397] on textarea at bounding box center [561, 392] width 504 height 32
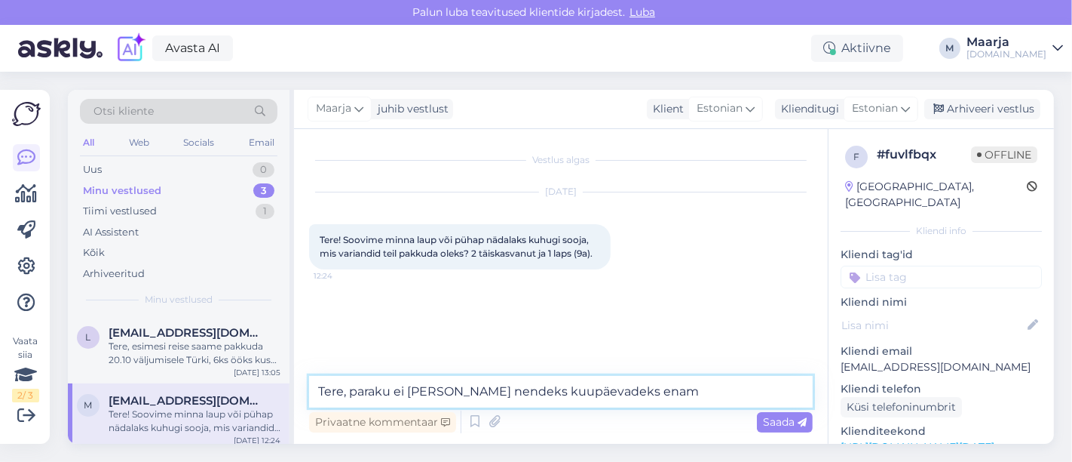
drag, startPoint x: 357, startPoint y: 394, endPoint x: 670, endPoint y: 391, distance: 313.8
click at [534, 391] on textarea "Tere, paraku ei [PERSON_NAME] nendeks kuupäevadeks enam" at bounding box center [561, 392] width 504 height 32
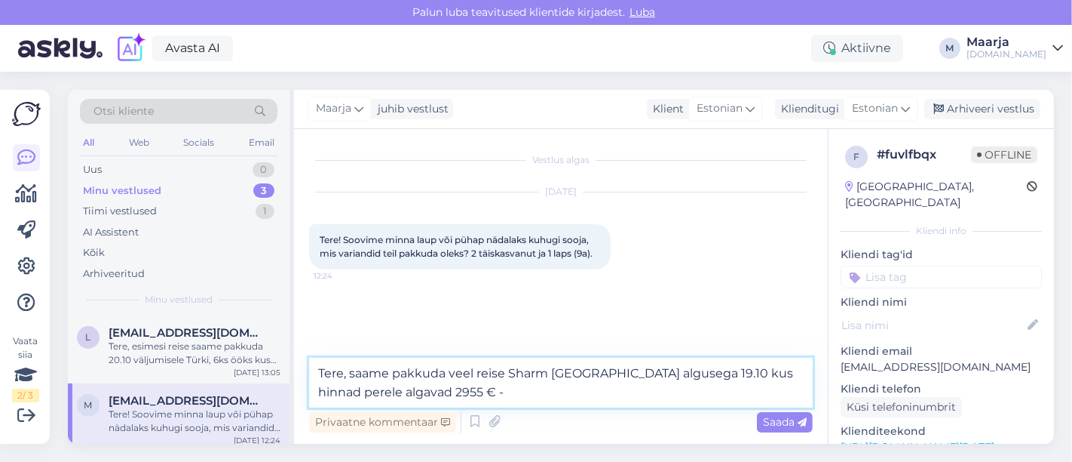
paste textarea "Ivy Cyrene Island (4)"
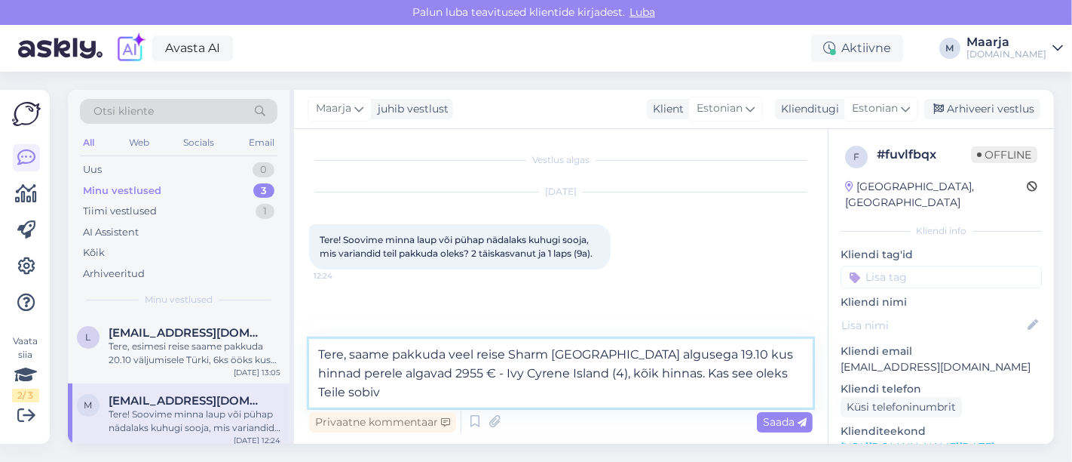
type textarea "Tere, saame pakkuda veel reise Sharm [GEOGRAPHIC_DATA] algusega 19.10 kus hinna…"
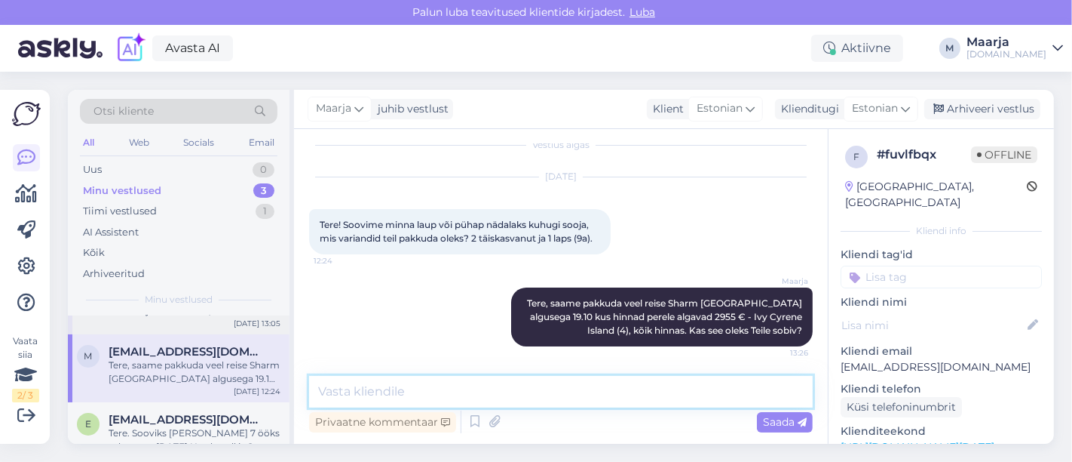
scroll to position [73, 0]
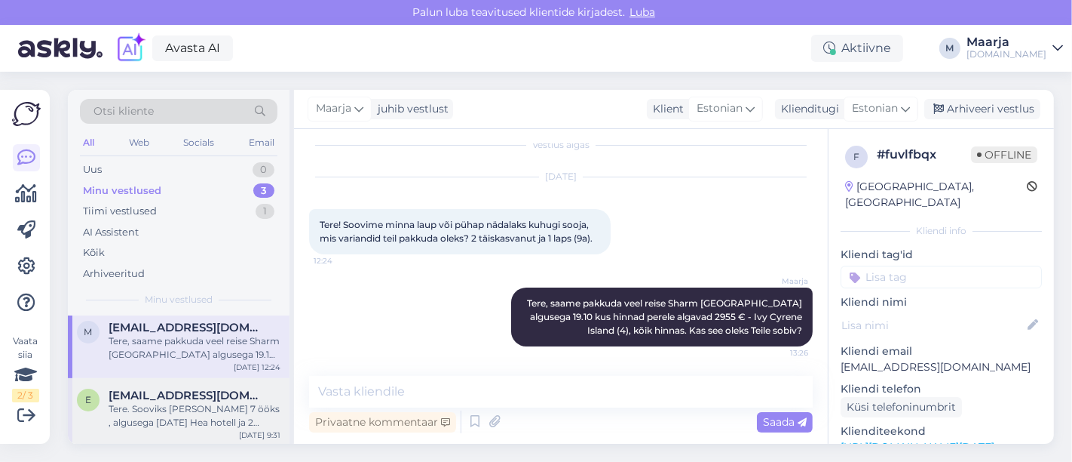
click at [210, 428] on div "e [EMAIL_ADDRESS][DOMAIN_NAME] Tere. Sooviks [PERSON_NAME] 7 ööks , algusega [D…" at bounding box center [179, 412] width 222 height 68
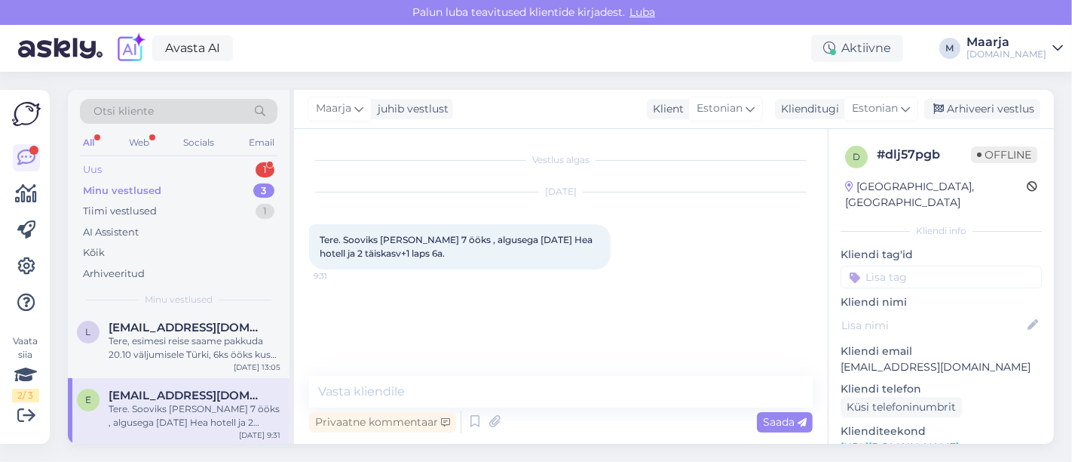
click at [167, 161] on div "Uus 1" at bounding box center [179, 169] width 198 height 21
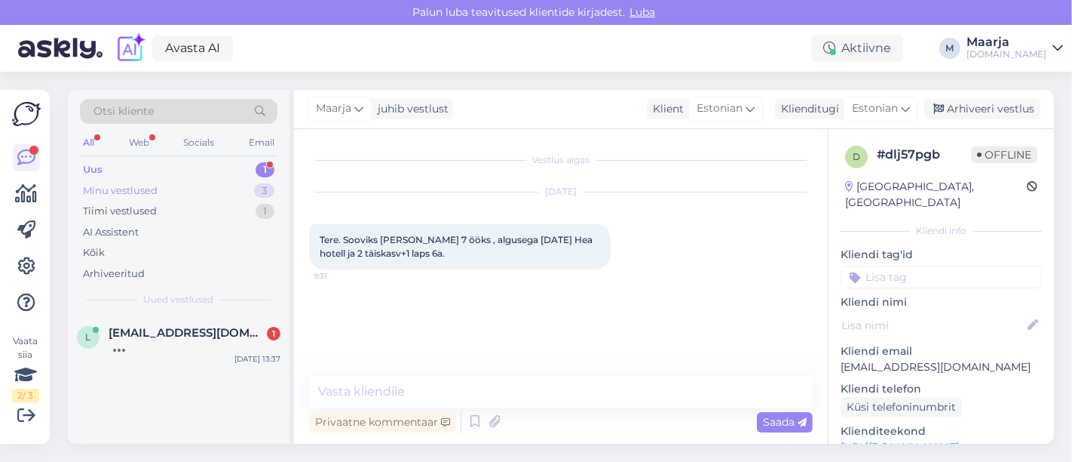
click at [133, 189] on div "Minu vestlused" at bounding box center [120, 190] width 75 height 15
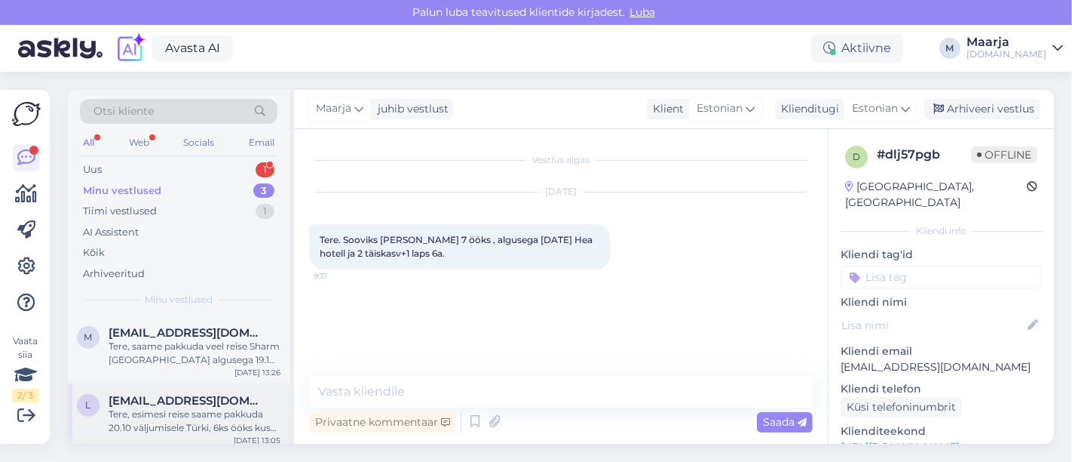
click at [145, 407] on div "Tere, esimesi reise saame pakkuda 20.10 väljumisele Türki, 6ks ööks kus hinnad …" at bounding box center [195, 420] width 172 height 27
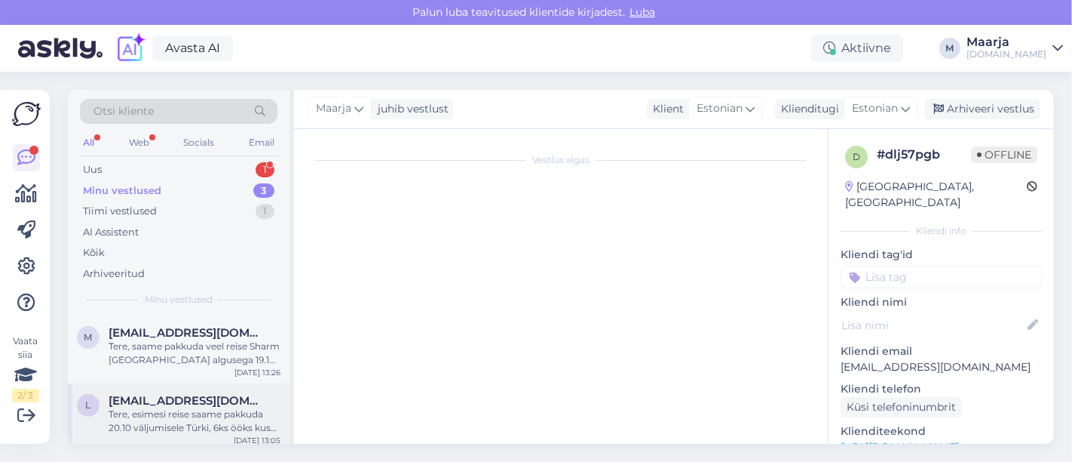
scroll to position [79, 0]
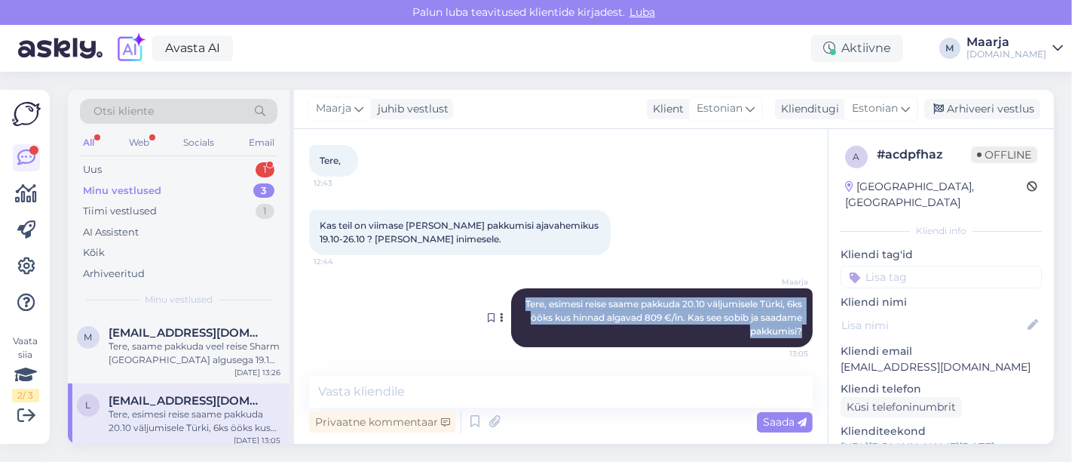
drag, startPoint x: 790, startPoint y: 328, endPoint x: 514, endPoint y: 305, distance: 276.3
click at [515, 304] on div "[PERSON_NAME], esimesi reise saame pakkuda 20.10 väljumisele Türki, 6ks ööks ku…" at bounding box center [662, 317] width 302 height 59
copy span "Tere, esimesi reise saame pakkuda 20.10 väljumisele Türki, 6ks ööks kus hinnad …"
click at [122, 167] on div "Uus 1" at bounding box center [179, 169] width 198 height 21
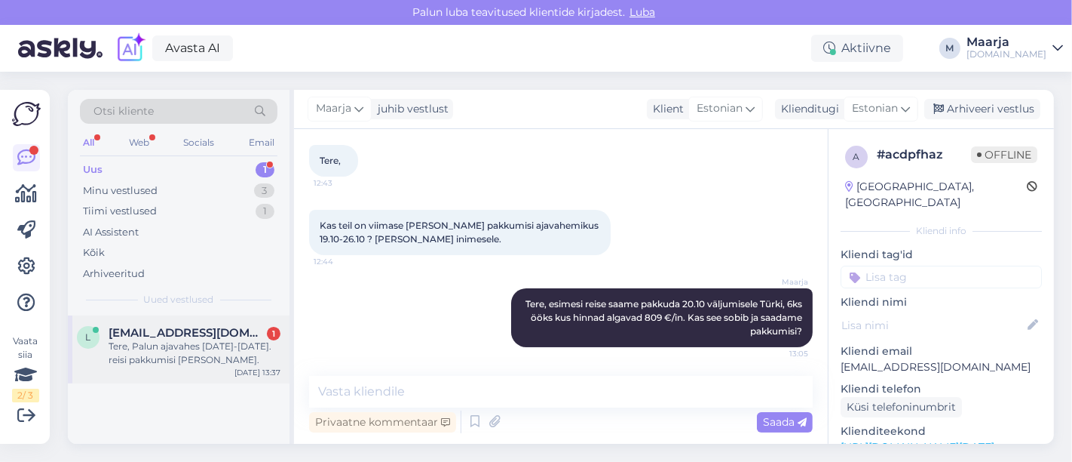
click at [157, 337] on span "[EMAIL_ADDRESS][DOMAIN_NAME]" at bounding box center [187, 333] width 157 height 14
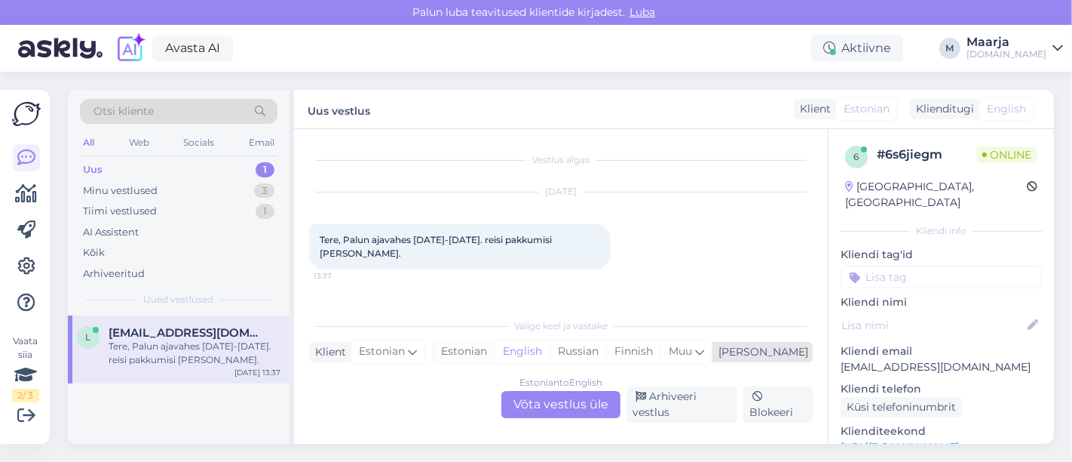
click at [495, 358] on div "Estonian" at bounding box center [464, 351] width 61 height 23
click at [529, 408] on div "Estonian to Estonian Võta vestlus üle" at bounding box center [561, 404] width 119 height 27
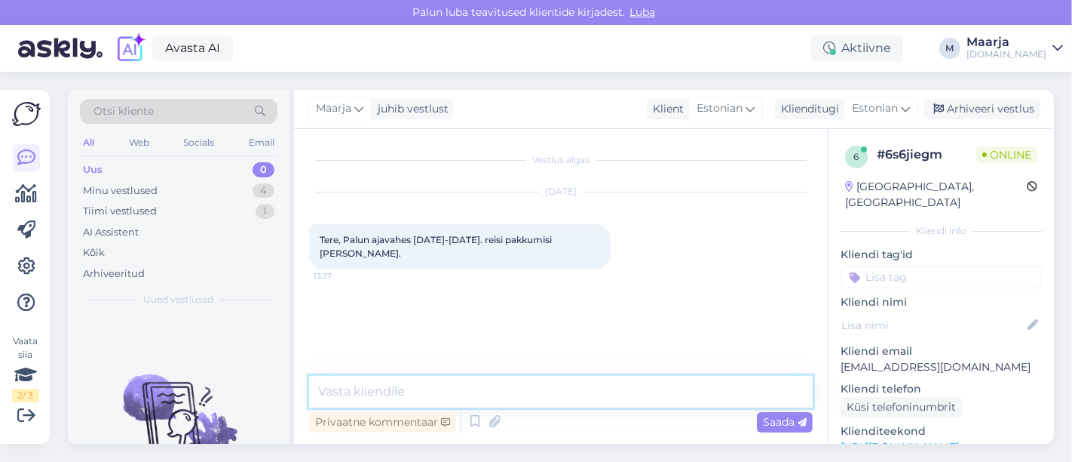
click at [453, 385] on textarea at bounding box center [561, 392] width 504 height 32
paste textarea "Tere, esimesi reise saame pakkuda 20.10 väljumisele Türki, 6ks ööks kus hinnad …"
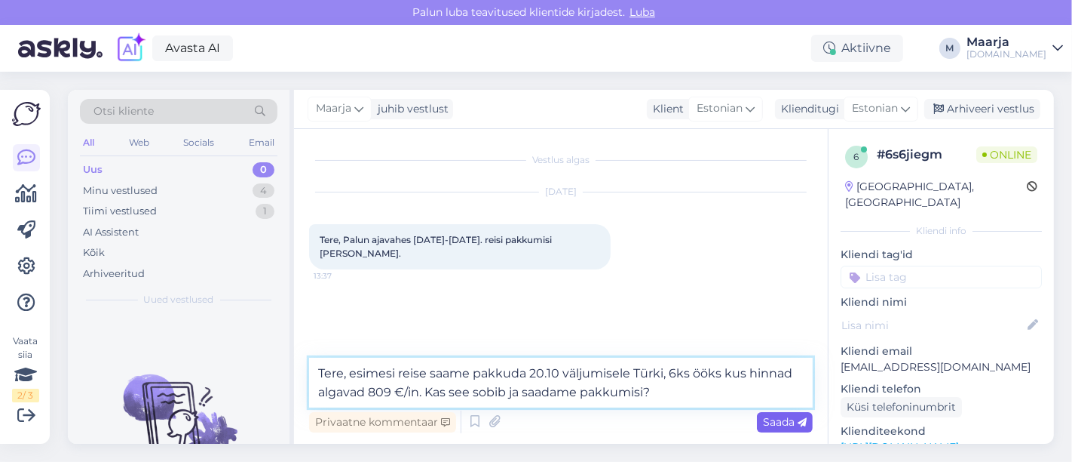
type textarea "Tere, esimesi reise saame pakkuda 20.10 väljumisele Türki, 6ks ööks kus hinnad …"
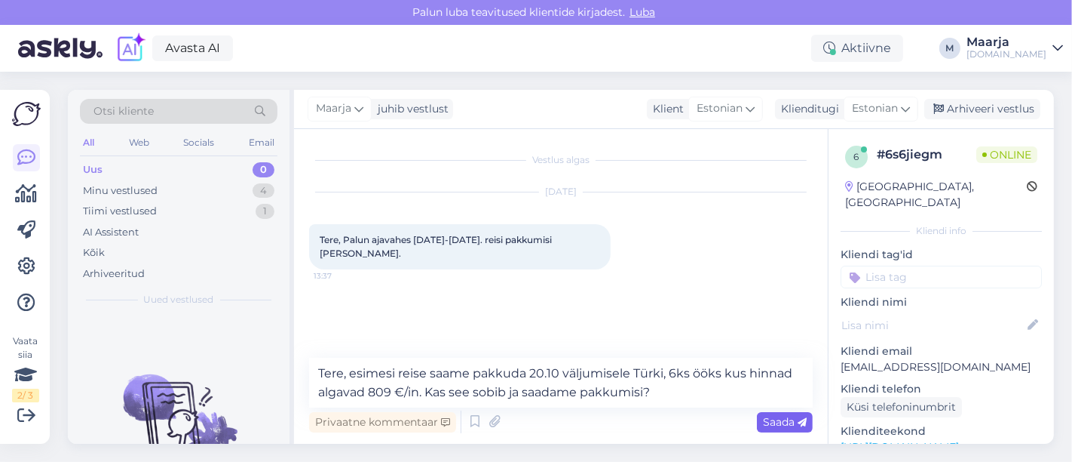
click at [534, 418] on span "Saada" at bounding box center [785, 422] width 44 height 14
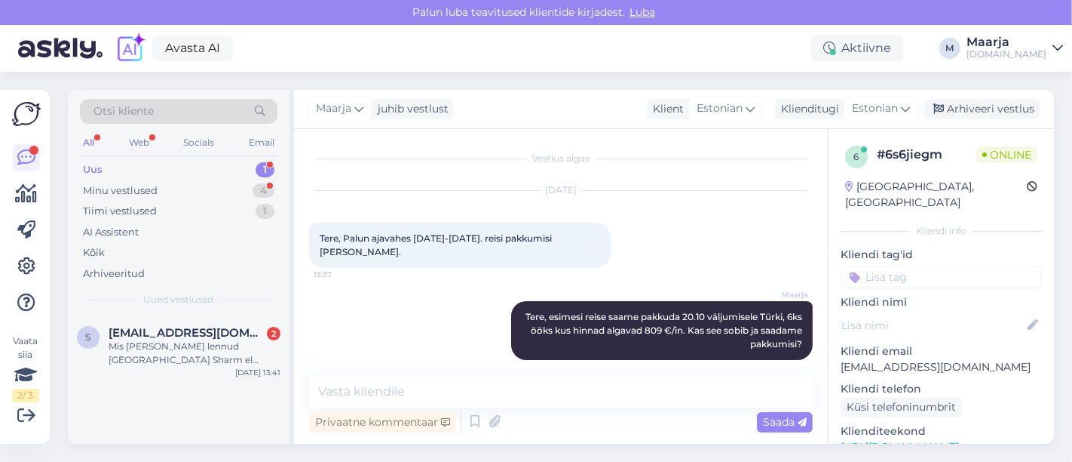
scroll to position [66, 0]
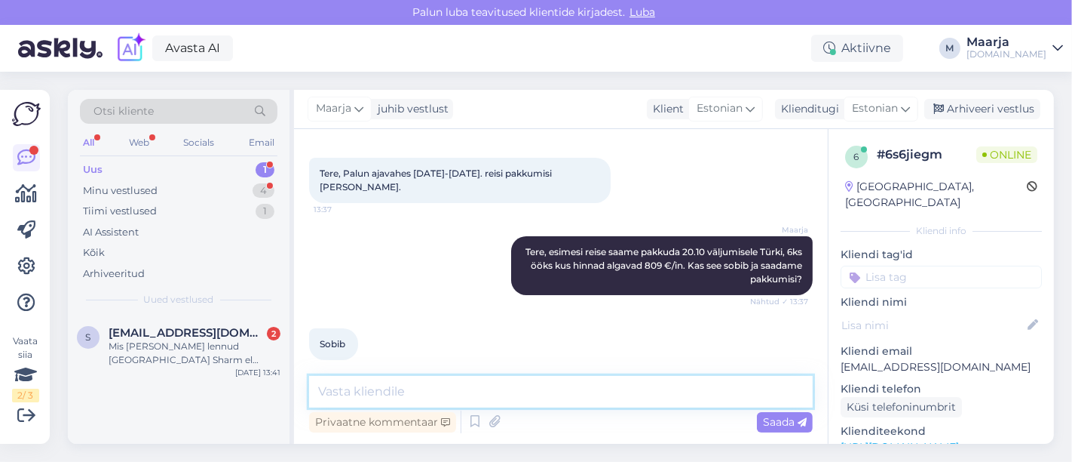
click at [508, 400] on textarea at bounding box center [561, 392] width 504 height 32
type textarea "Mis hinnaklassini umbes võiksime Teile hotelle saata? :)"
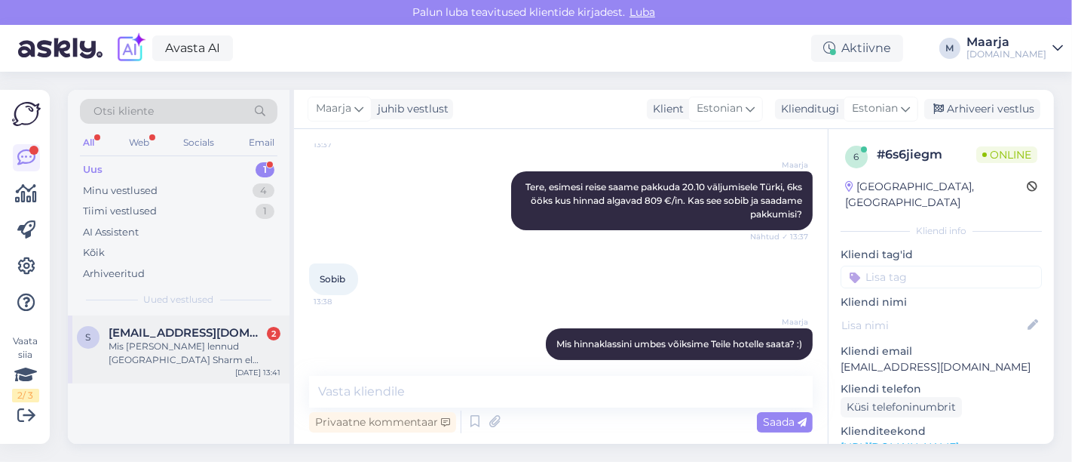
click at [136, 356] on div "Mis [PERSON_NAME] lennud [GEOGRAPHIC_DATA] Sharm el [PERSON_NAME] tagasi toimuv…" at bounding box center [195, 352] width 172 height 27
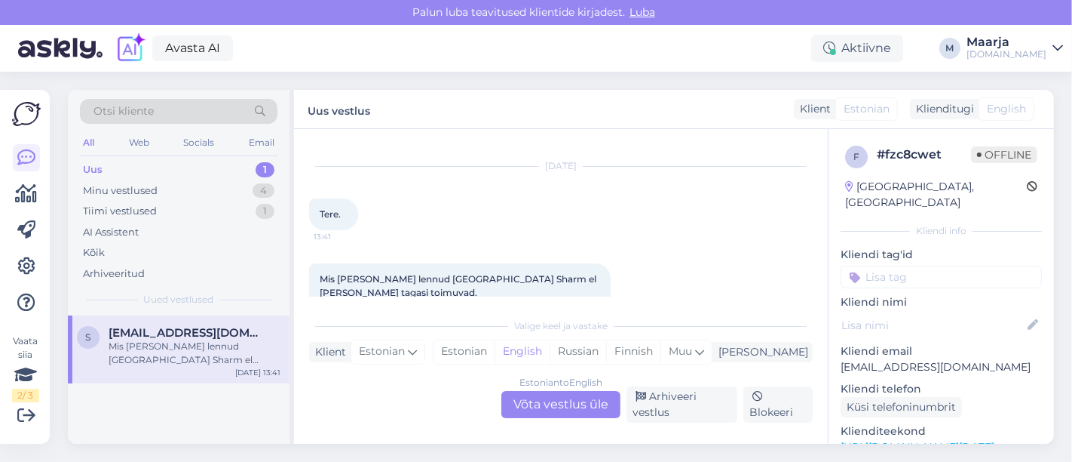
scroll to position [39, 0]
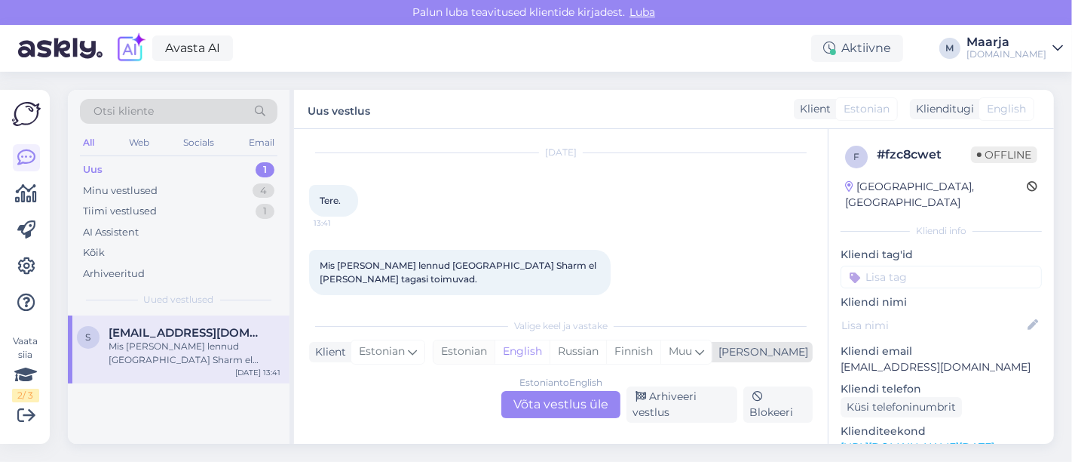
click at [495, 352] on div "Estonian" at bounding box center [464, 351] width 61 height 23
click at [534, 398] on div "Estonian to Estonian Võta vestlus üle" at bounding box center [561, 404] width 119 height 27
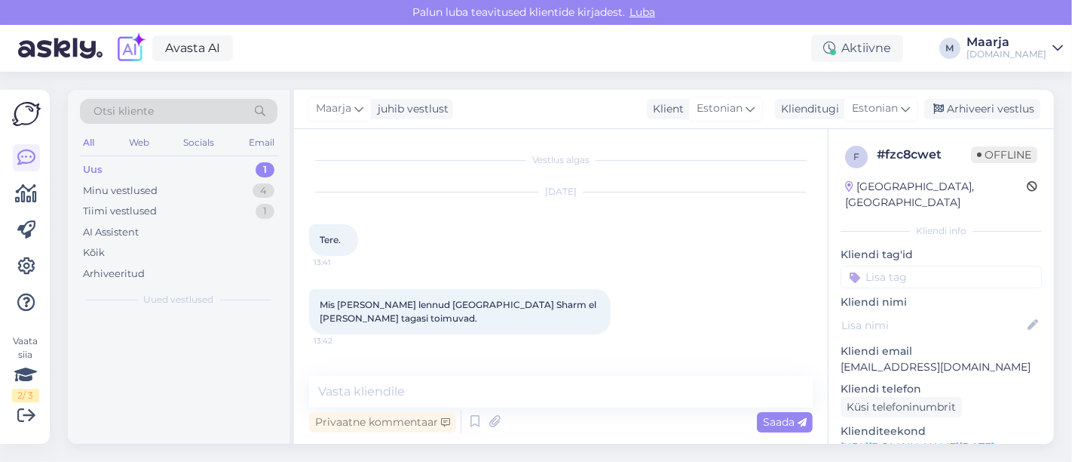
scroll to position [0, 0]
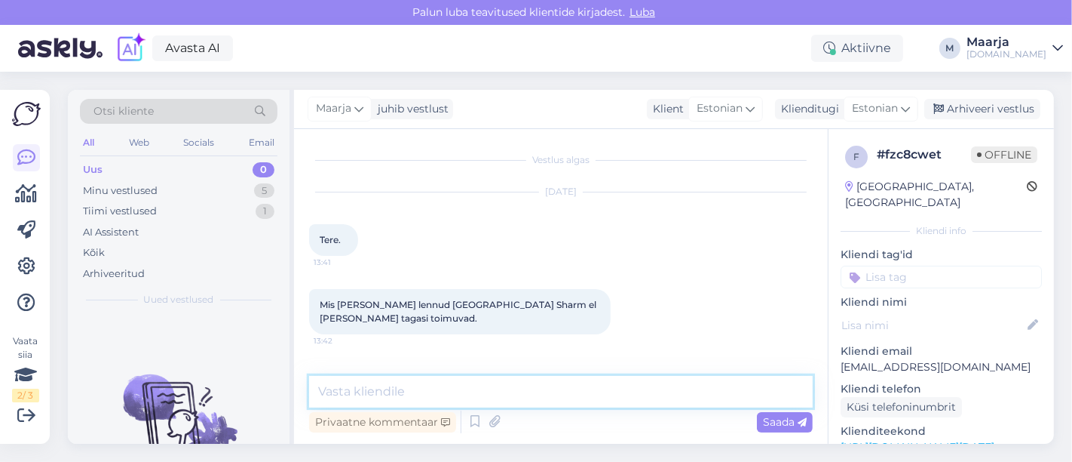
click at [437, 391] on textarea at bounding box center [561, 392] width 504 height 32
click at [534, 440] on link "[URL][DOMAIN_NAME][DATE]" at bounding box center [918, 447] width 154 height 14
click at [434, 388] on textarea at bounding box center [561, 392] width 504 height 32
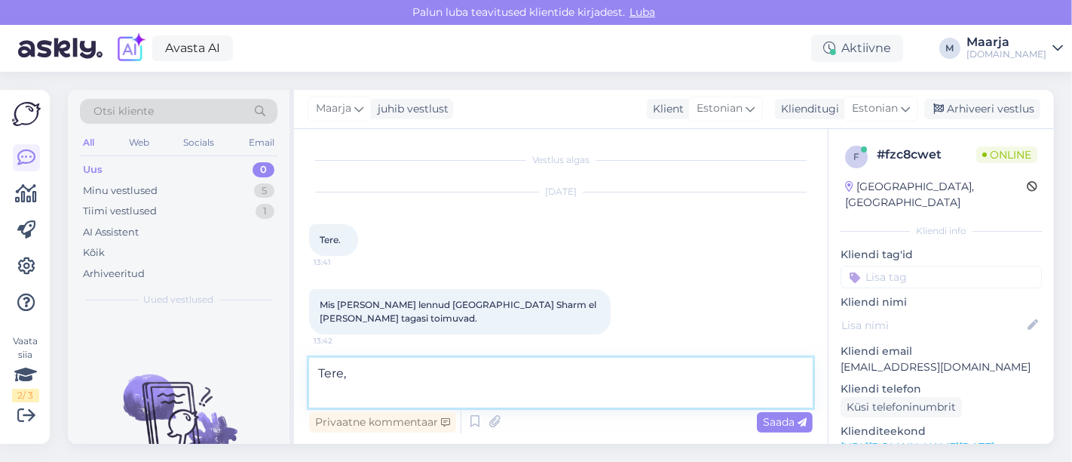
paste textarea "Lennuajad on allolevad (võivad muutuda!): 24.11 [GEOGRAPHIC_DATA] - Sharm [GEOG…"
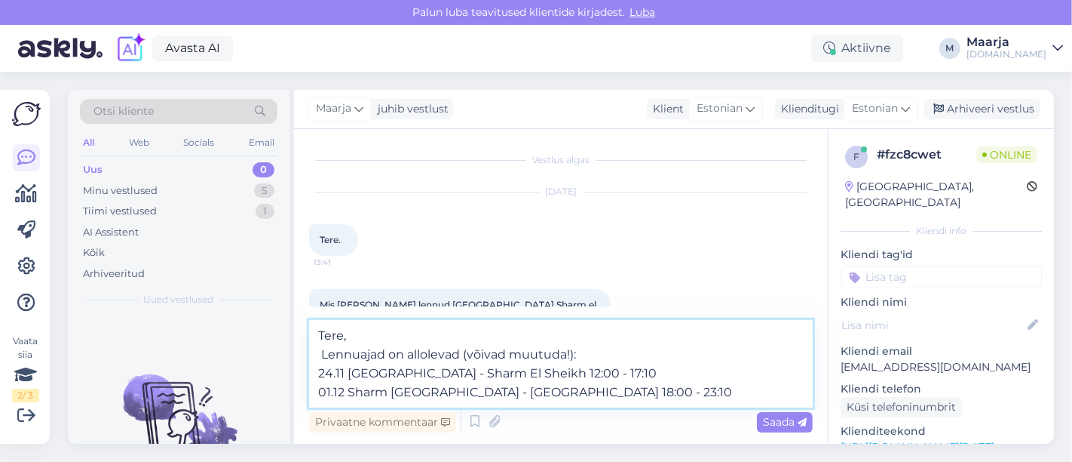
drag, startPoint x: 345, startPoint y: 374, endPoint x: 308, endPoint y: 373, distance: 37.7
click at [308, 373] on div "Vestlus algas [DATE] Tere. 13:41 Mis [PERSON_NAME] lennud [GEOGRAPHIC_DATA] [GE…" at bounding box center [561, 286] width 534 height 314
drag, startPoint x: 317, startPoint y: 391, endPoint x: 250, endPoint y: 392, distance: 67.1
click at [250, 391] on div "Otsi kliente All Web Socials Email Uus 0 Minu vestlused 5 Tiimi vestlused 1 AI …" at bounding box center [561, 267] width 986 height 354
drag, startPoint x: 566, startPoint y: 379, endPoint x: 495, endPoint y: 376, distance: 71.0
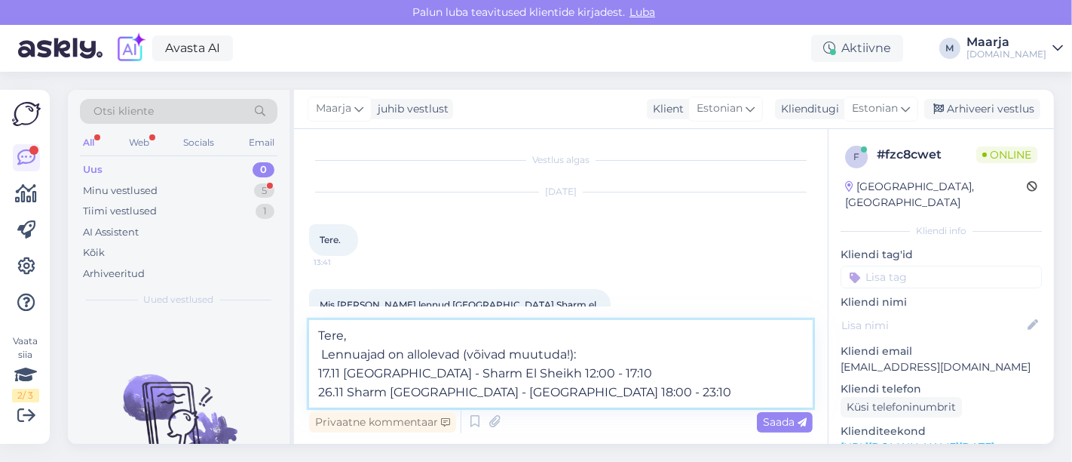
click at [495, 376] on textarea "Tere, Lennuajad on allolevad (võivad muutuda!): 17.11 [GEOGRAPHIC_DATA] - Sharm…" at bounding box center [561, 363] width 504 height 87
paste textarea "03:35 TLL - 08:45"
drag, startPoint x: 551, startPoint y: 378, endPoint x: 532, endPoint y: 376, distance: 19.7
click at [532, 376] on textarea "Tere, Lennuajad on allolevad (võivad muutuda!): 17.11 [GEOGRAPHIC_DATA] - Sharm…" at bounding box center [561, 363] width 504 height 87
drag, startPoint x: 576, startPoint y: 394, endPoint x: 500, endPoint y: 397, distance: 76.2
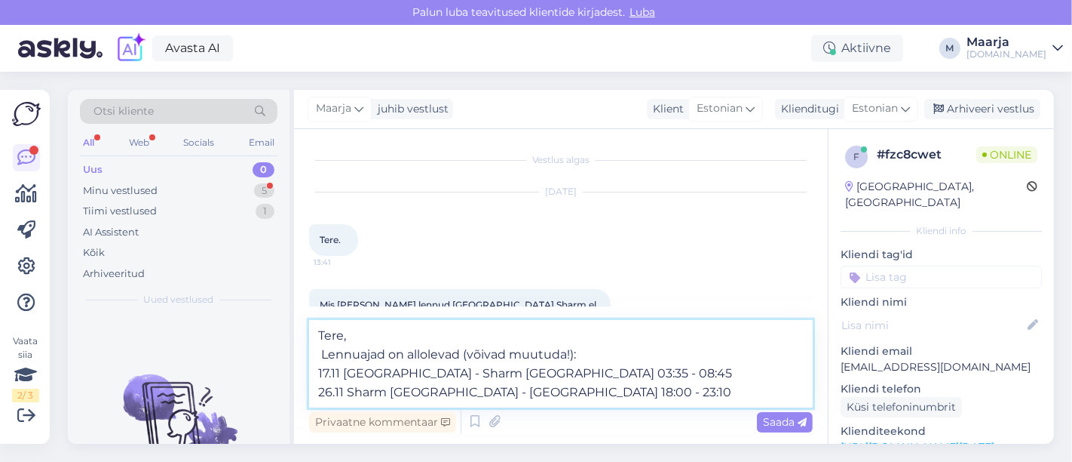
click at [500, 397] on textarea "Tere, Lennuajad on allolevad (võivad muutuda!): 17.11 [GEOGRAPHIC_DATA] - Sharm…" at bounding box center [561, 363] width 504 height 87
paste textarea "21:10 SSH - 02:50+1"
drag, startPoint x: 555, startPoint y: 394, endPoint x: 532, endPoint y: 391, distance: 23.6
click at [532, 391] on textarea "Tere, Lennuajad on allolevad (võivad muutuda!): 17.11 [GEOGRAPHIC_DATA] - Sharm…" at bounding box center [561, 363] width 504 height 87
type textarea "Tere, Lennuajad on allolevad (võivad muutuda!): 17.11 [GEOGRAPHIC_DATA] - Sharm…"
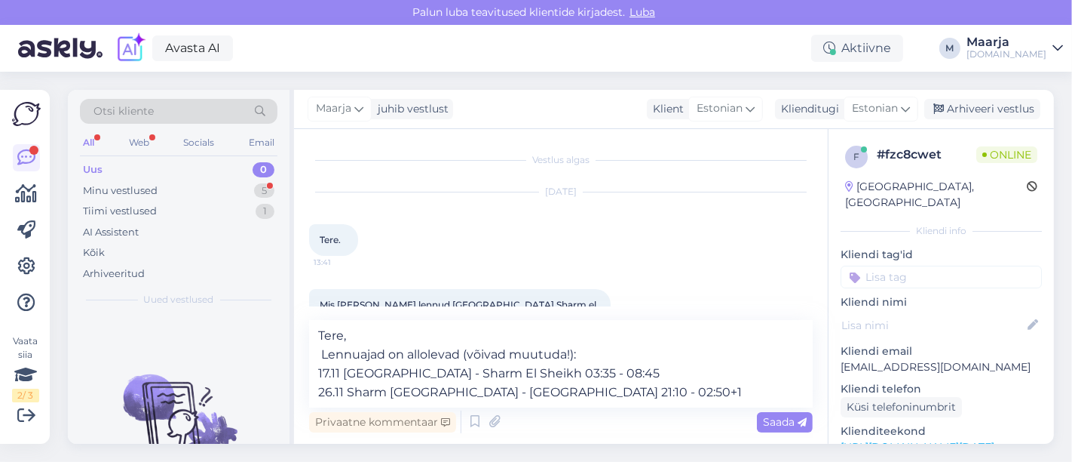
click at [534, 420] on span "Saada" at bounding box center [785, 422] width 44 height 14
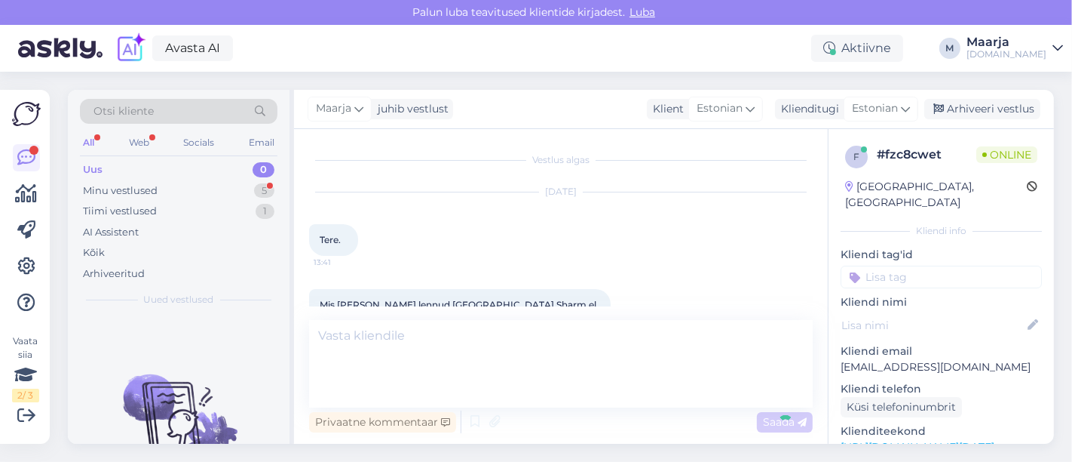
scroll to position [79, 0]
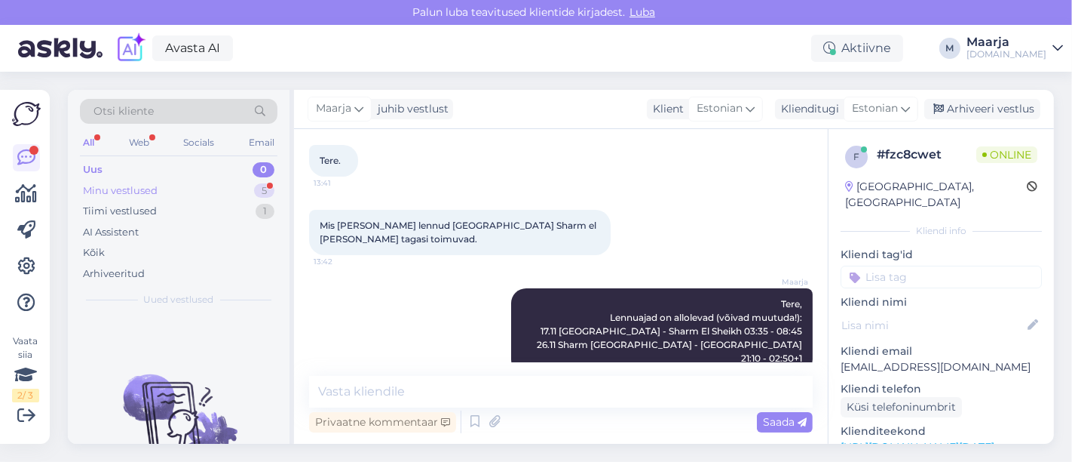
click at [171, 190] on div "Minu vestlused 5" at bounding box center [179, 190] width 198 height 21
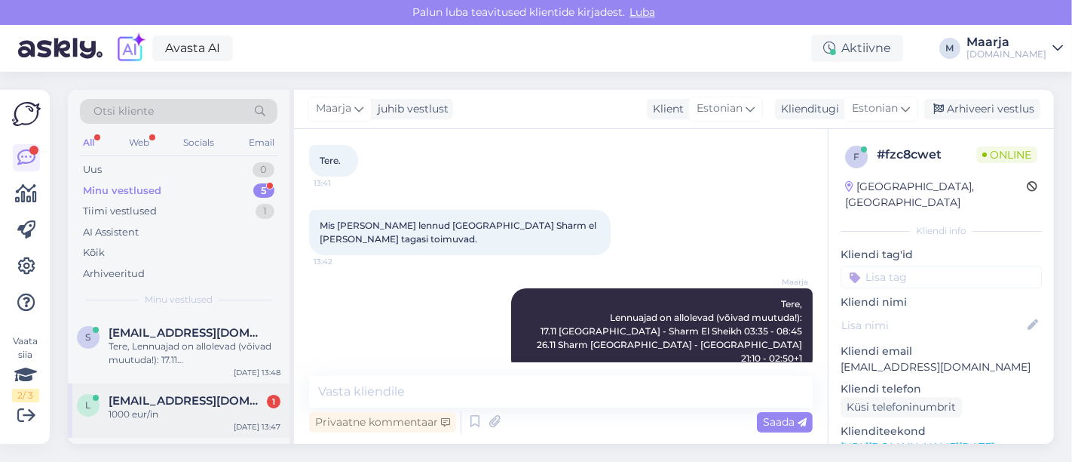
click at [159, 403] on span "[EMAIL_ADDRESS][DOMAIN_NAME]" at bounding box center [187, 401] width 157 height 14
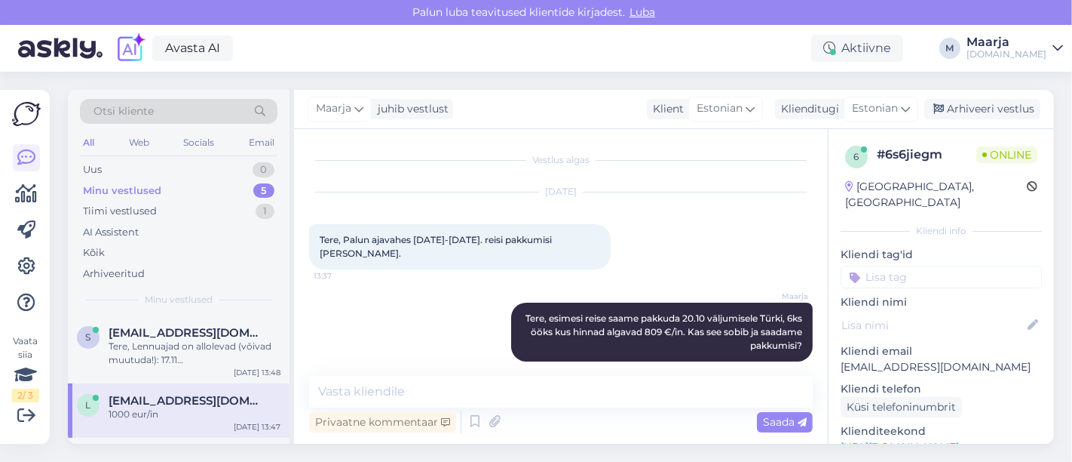
scroll to position [196, 0]
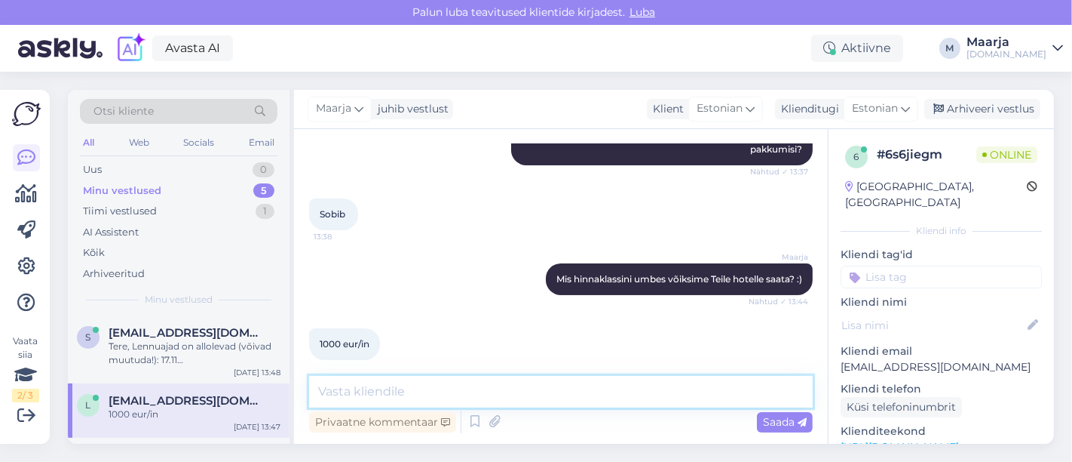
click at [456, 394] on textarea at bounding box center [561, 392] width 504 height 32
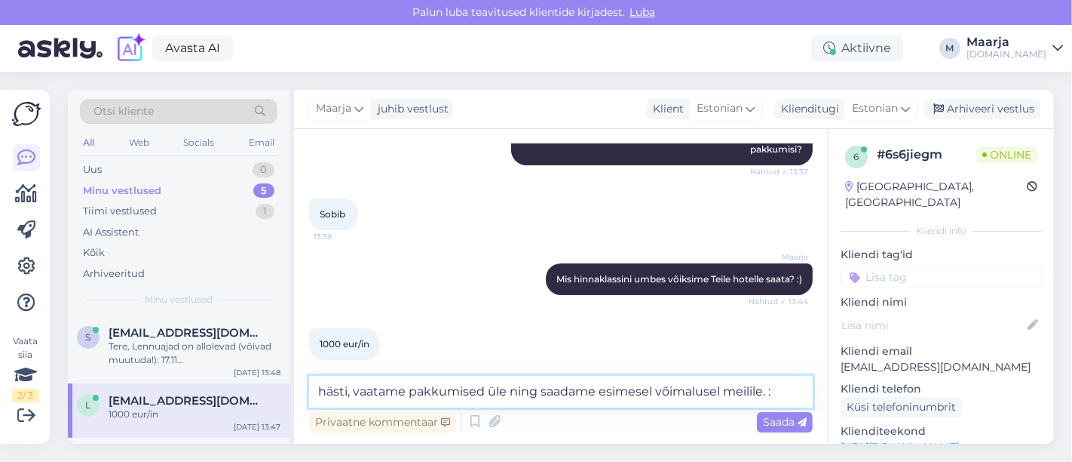
type textarea "hästi, vaatame pakkumised üle ning saadame esimesel võimalusel meilile. :)"
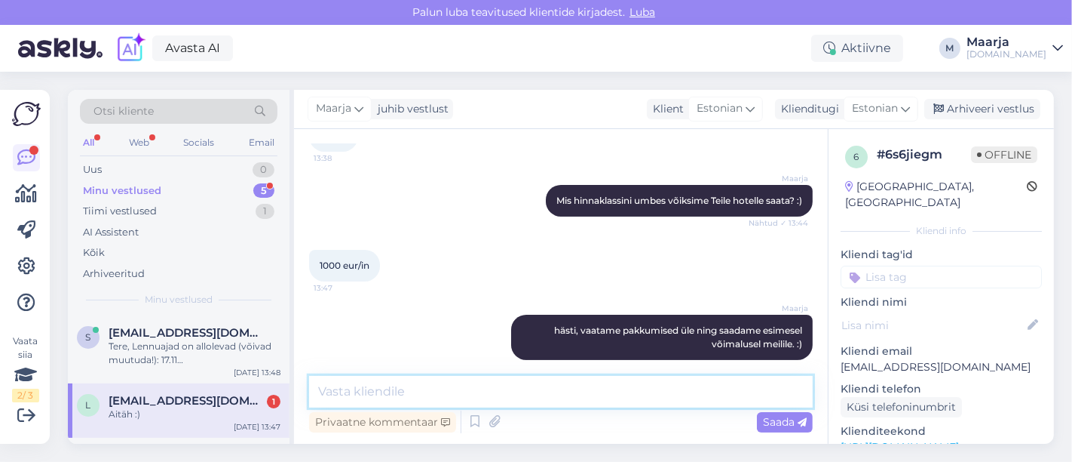
scroll to position [339, 0]
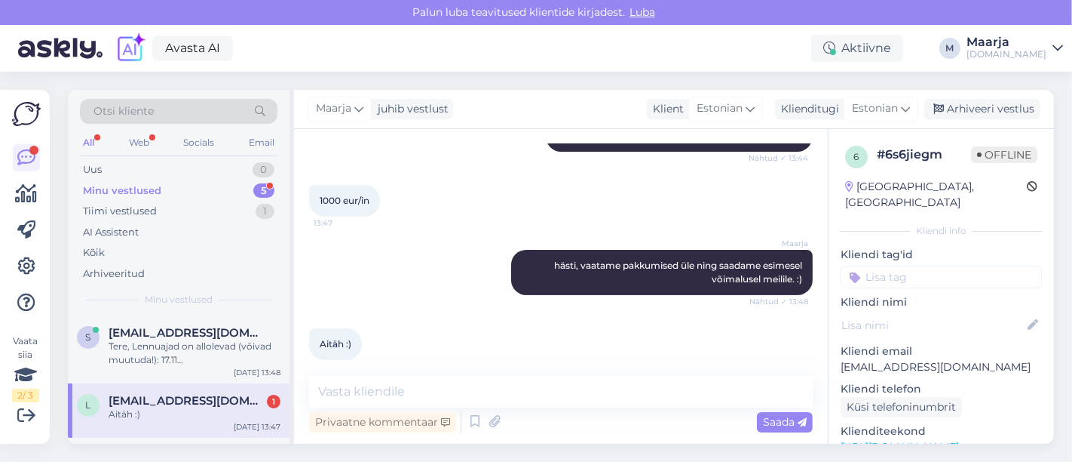
click at [172, 410] on div "Aitäh :)" at bounding box center [195, 414] width 172 height 14
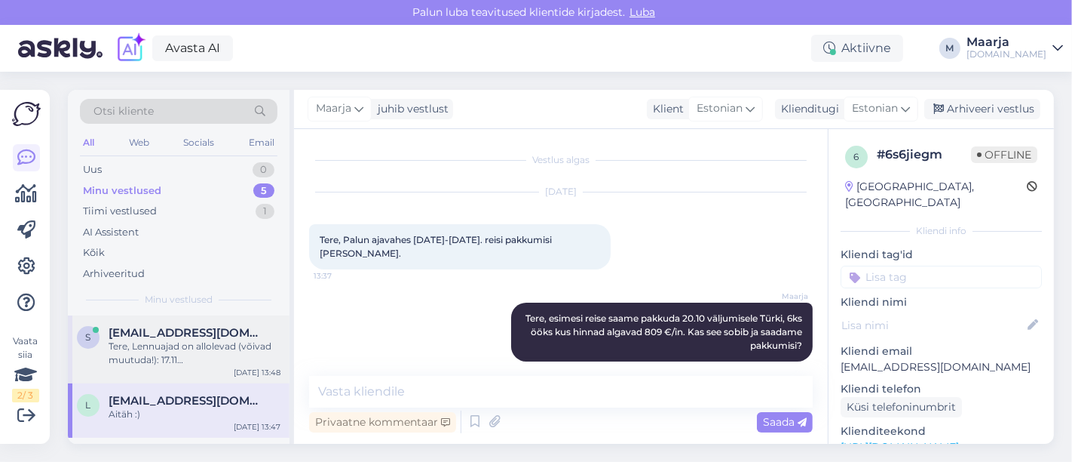
click at [161, 364] on div "Tere, Lennuajad on allolevad (võivad muutuda!): 17.11 [GEOGRAPHIC_DATA] - Sharm…" at bounding box center [195, 352] width 172 height 27
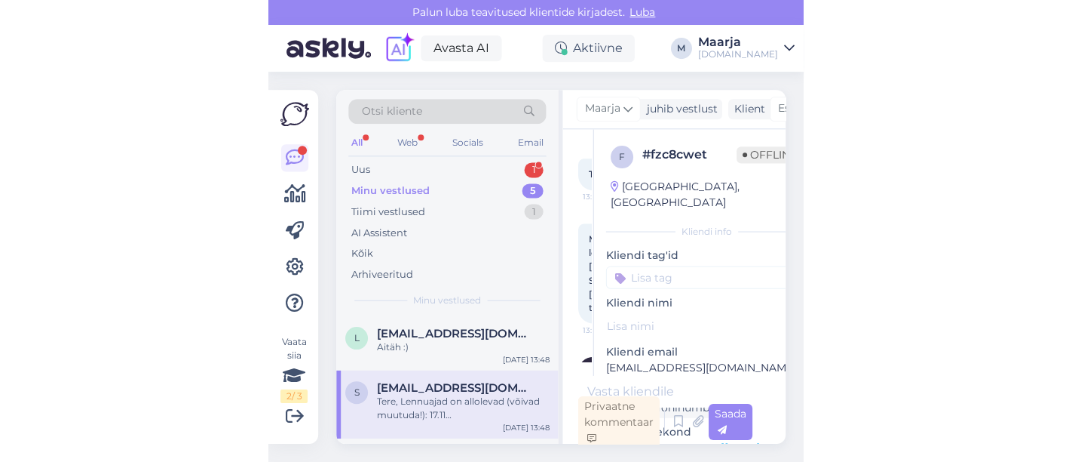
scroll to position [121, 0]
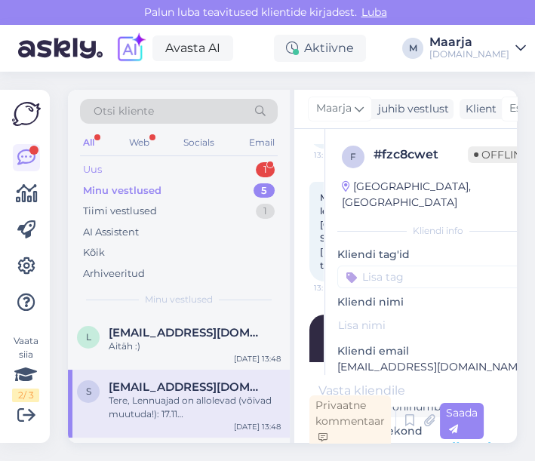
click at [121, 171] on div "Uus 1" at bounding box center [179, 169] width 198 height 21
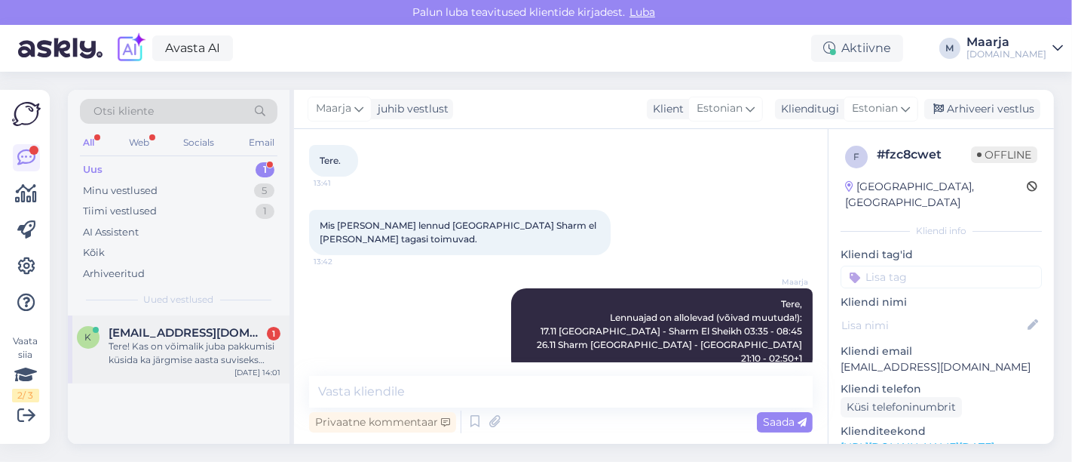
click at [172, 339] on div "Tere! Kas on võimalik juba pakkumisi küsida ka järgmise aasta suviseks perioodi…" at bounding box center [195, 352] width 172 height 27
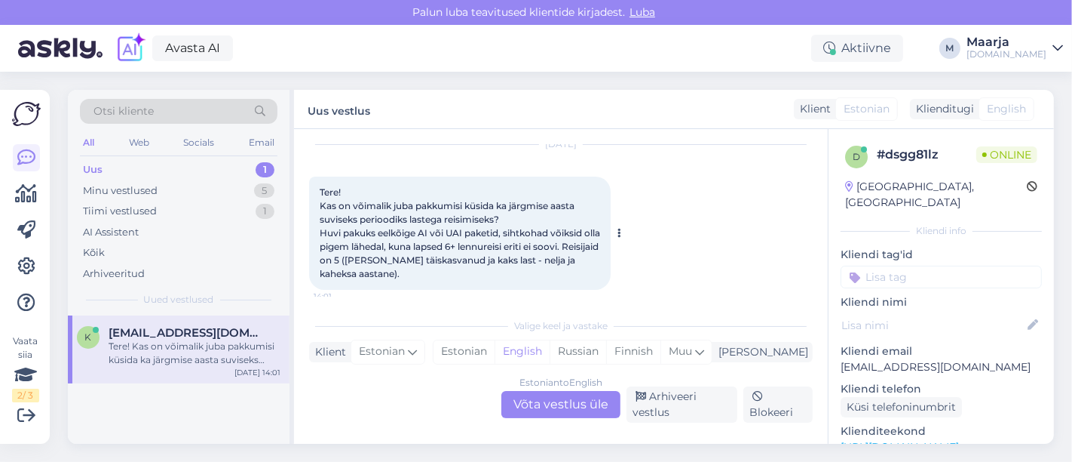
scroll to position [56, 0]
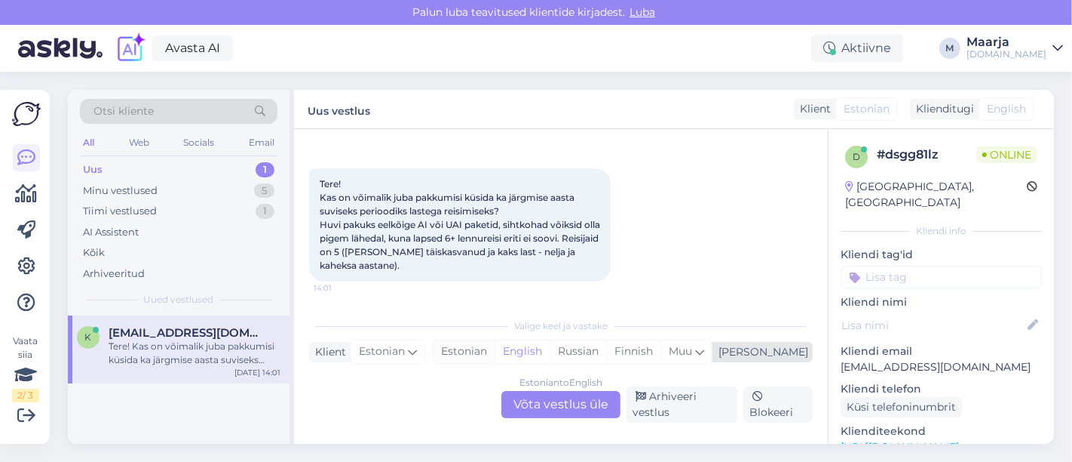
click at [495, 346] on div "Estonian" at bounding box center [464, 351] width 61 height 23
click at [534, 400] on div "Estonian to Estonian Võta vestlus üle" at bounding box center [561, 404] width 119 height 27
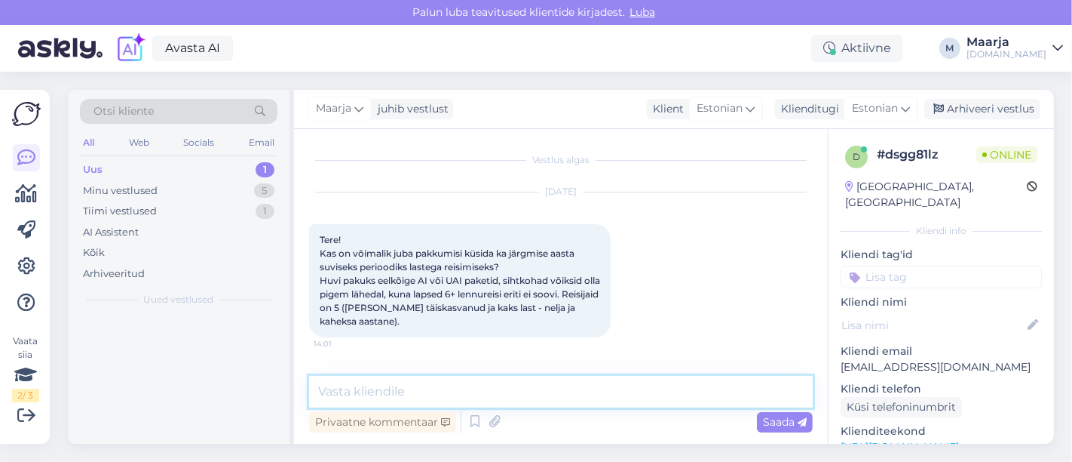
click at [456, 391] on textarea at bounding box center [561, 392] width 504 height 32
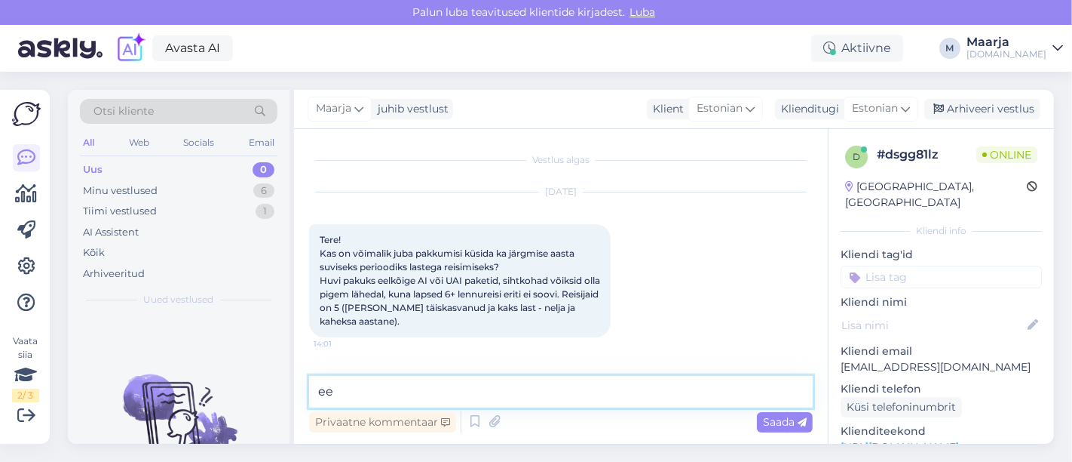
type textarea "e"
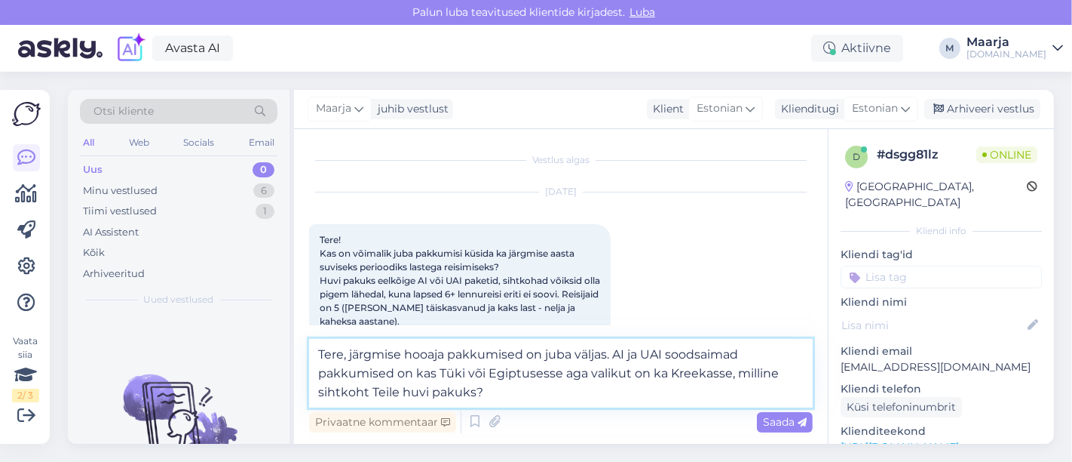
click at [534, 374] on textarea "Tere, järgmise hooaja pakkumised on juba väljas. AI ja UAI soodsaimad pakkumise…" at bounding box center [561, 373] width 504 height 69
click at [534, 388] on textarea "Tere, järgmise hooaja pakkumised on juba väljas. AI ja UAI soodsaimad pakkumise…" at bounding box center [561, 373] width 504 height 69
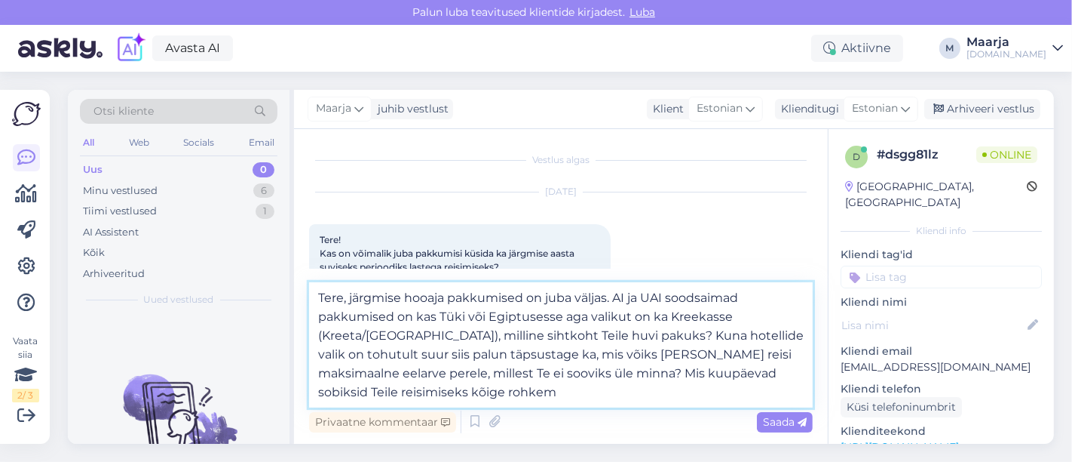
type textarea "Tere, järgmise hooaja pakkumised on juba väljas. AI ja UAI soodsaimad pakkumise…"
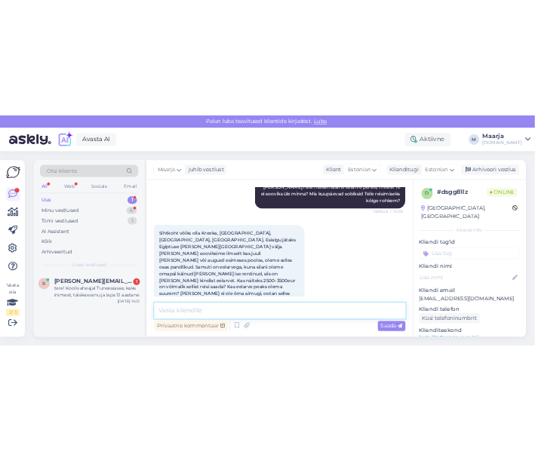
scroll to position [679, 0]
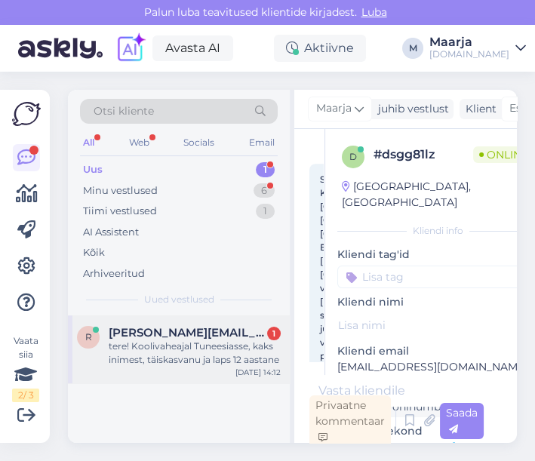
click at [159, 333] on span "[PERSON_NAME][EMAIL_ADDRESS][DOMAIN_NAME]" at bounding box center [187, 333] width 157 height 14
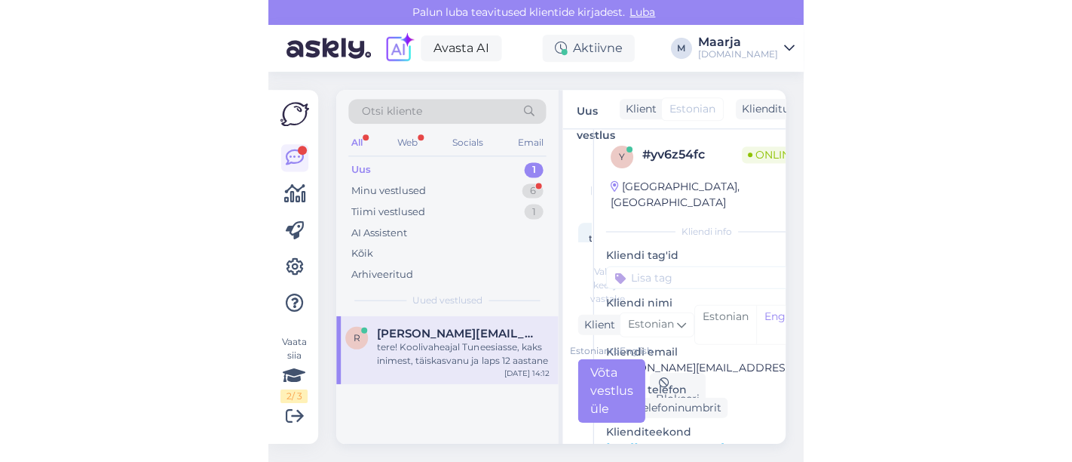
scroll to position [22, 0]
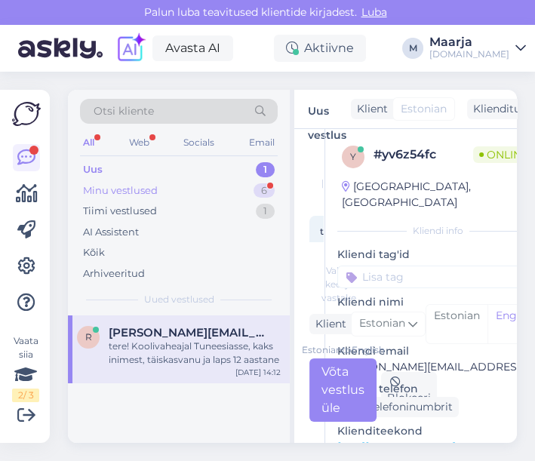
click at [180, 189] on div "Minu vestlused 6" at bounding box center [179, 190] width 198 height 21
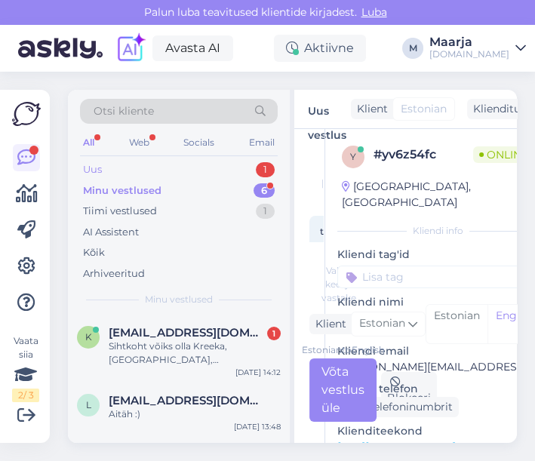
click at [151, 168] on div "Uus 1" at bounding box center [179, 169] width 198 height 21
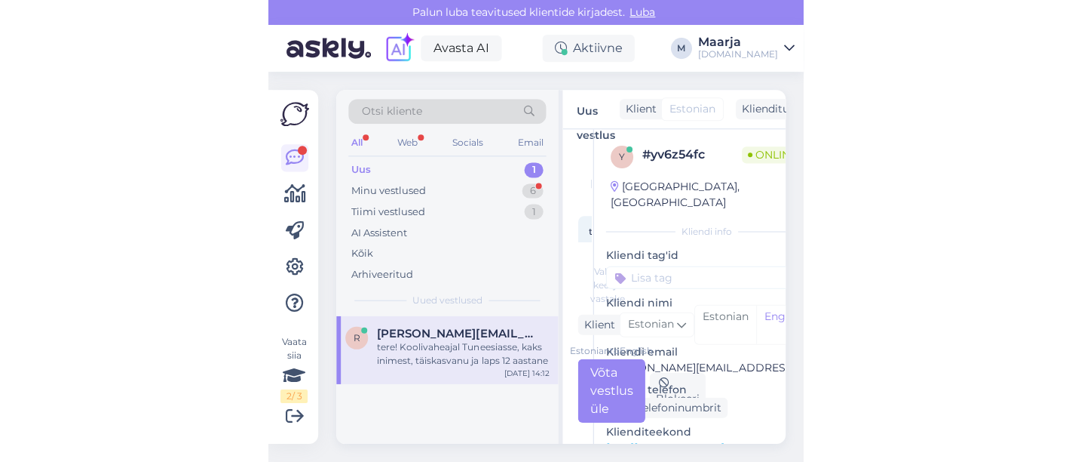
scroll to position [15, 0]
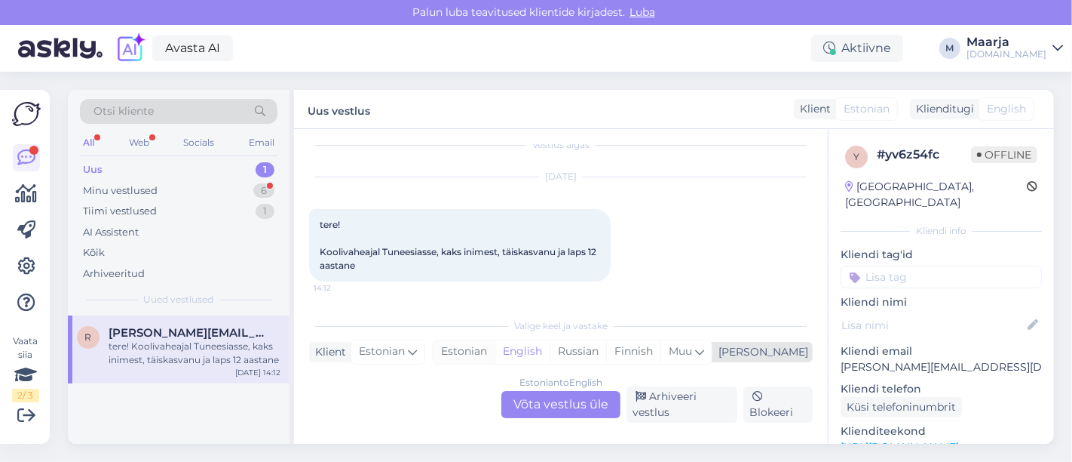
click at [495, 358] on div "Estonian" at bounding box center [464, 351] width 61 height 23
click at [534, 416] on div "Estonian to Estonian Võta vestlus üle" at bounding box center [561, 404] width 119 height 27
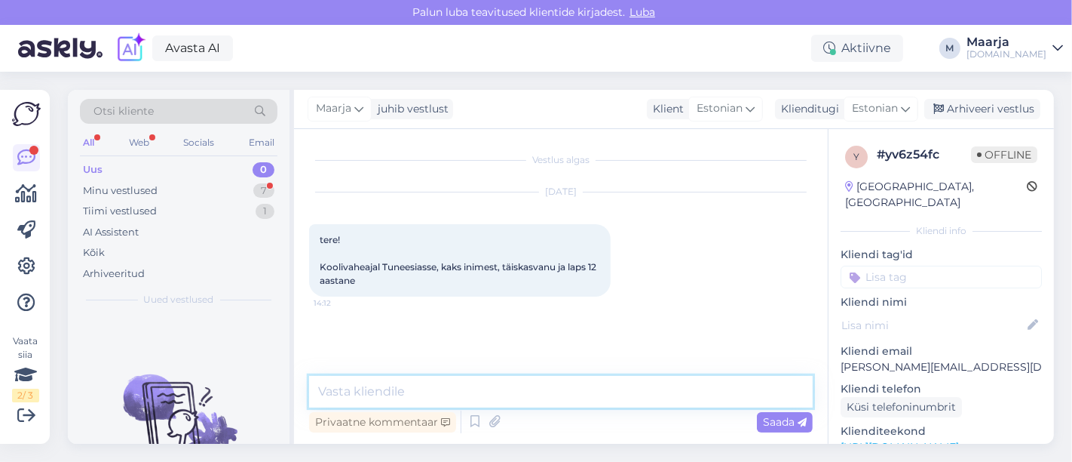
click at [493, 385] on textarea at bounding box center [561, 392] width 504 height 32
click at [381, 397] on textarea "Tere, veel non pakkuda" at bounding box center [561, 392] width 504 height 32
click at [471, 396] on textarea "Tere, veel on pakkuda" at bounding box center [561, 392] width 504 height 32
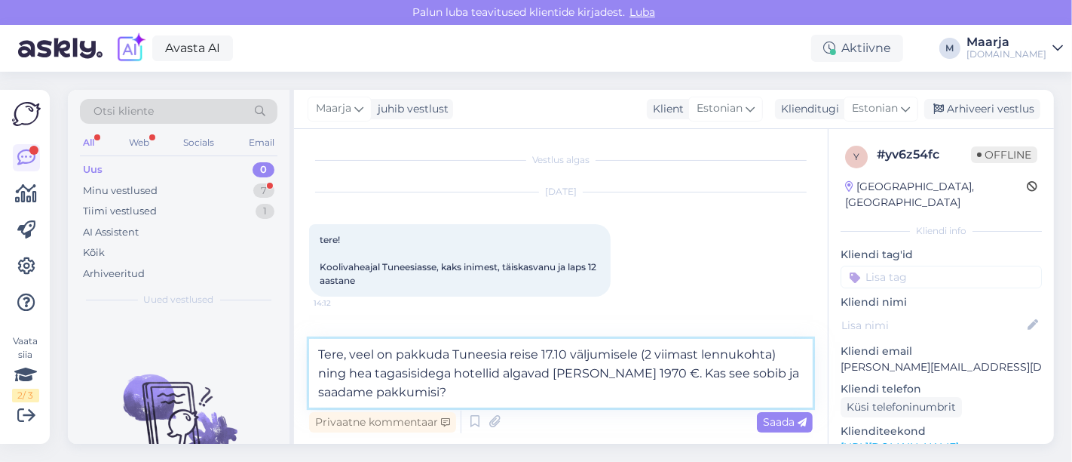
click at [534, 374] on textarea "Tere, veel on pakkuda Tuneesia reise 17.10 väljumisele (2 viimast lennukohta) n…" at bounding box center [561, 373] width 504 height 69
paste textarea "Mahdia Palace Thalasso (5)"
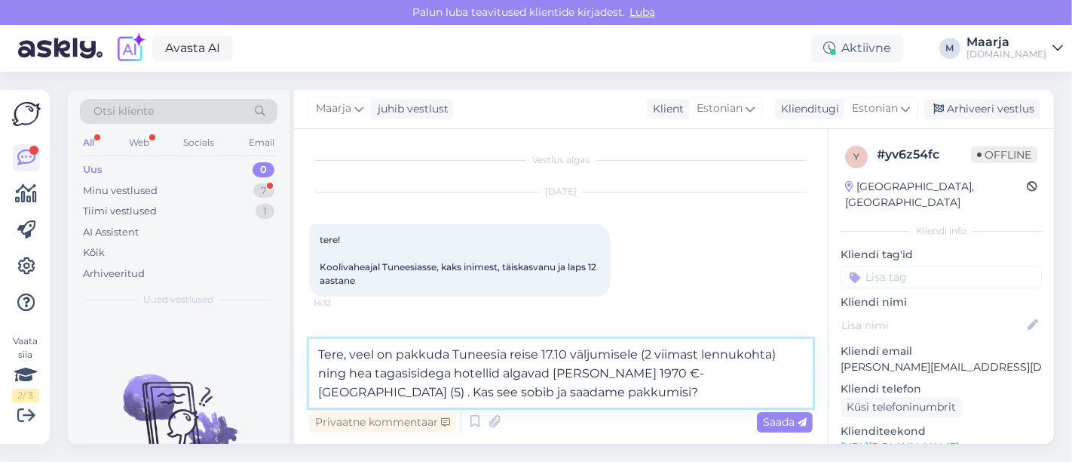
click at [534, 374] on textarea "Tere, veel on pakkuda Tuneesia reise 17.10 väljumisele (2 viimast lennukohta) n…" at bounding box center [561, 373] width 504 height 69
click at [332, 393] on textarea "Tere, veel on pakkuda Tuneesia reise 17.10 väljumisele (2 viimast lennukohta) n…" at bounding box center [561, 373] width 504 height 69
type textarea "Tere, veel on pakkuda Tuneesia reise 17.10 väljumisele (2 viimast lennukohta) n…"
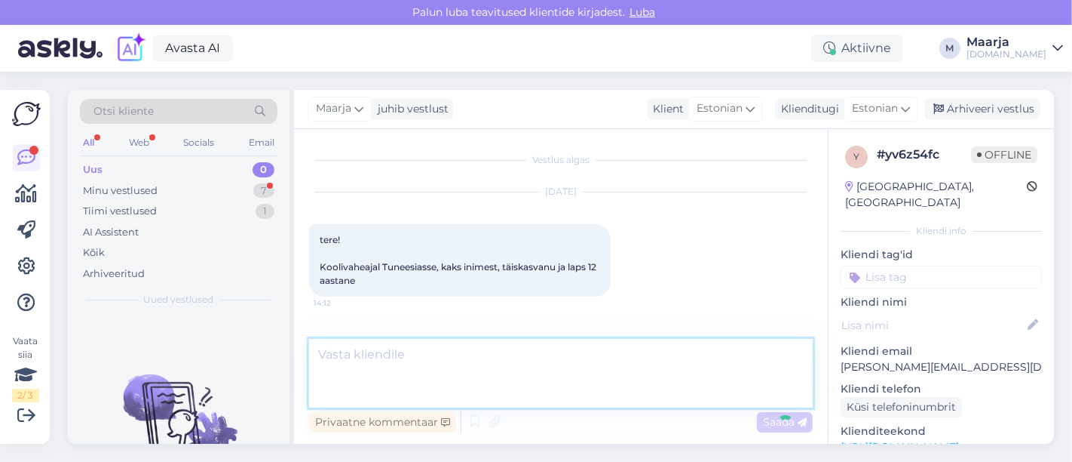
scroll to position [56, 0]
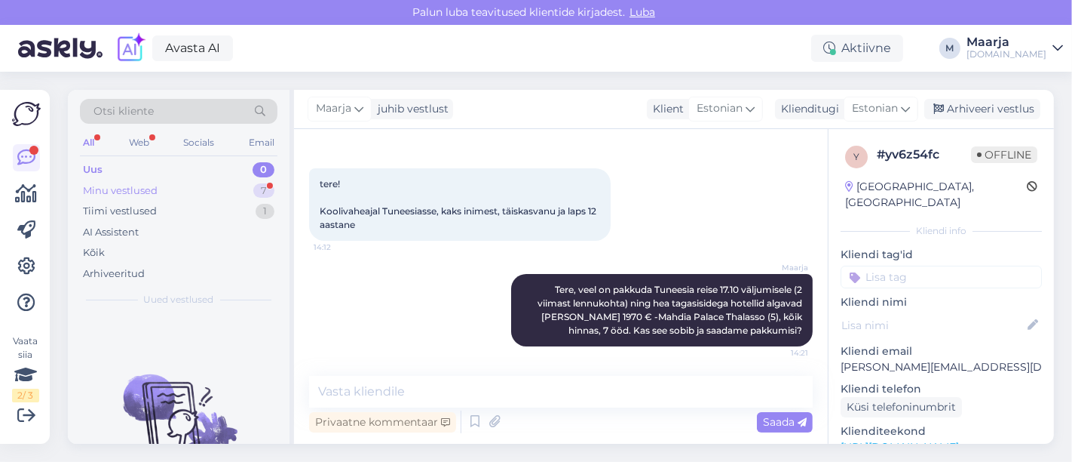
click at [150, 188] on div "Minu vestlused" at bounding box center [120, 190] width 75 height 15
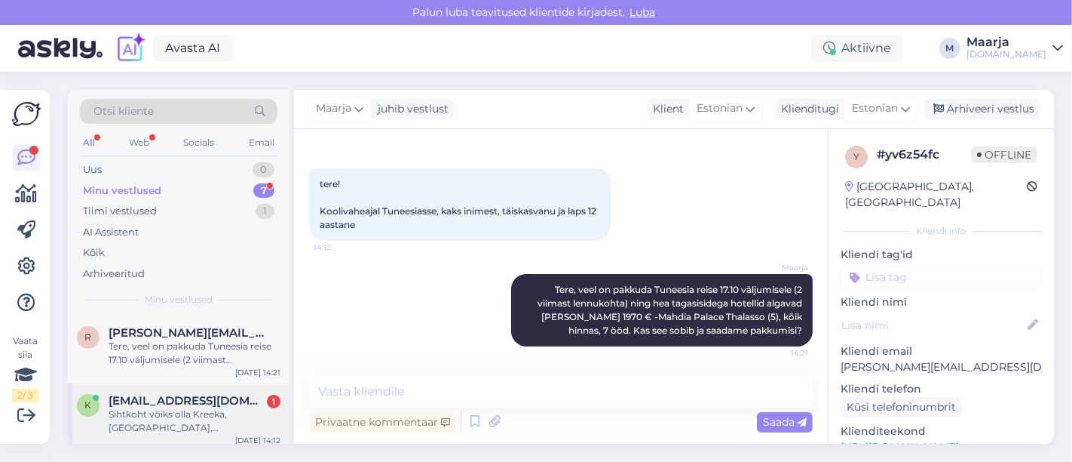
click at [122, 408] on div "Sihtkoht võiks olla Kreeka, [GEOGRAPHIC_DATA], [GEOGRAPHIC_DATA], [GEOGRAPHIC_D…" at bounding box center [195, 420] width 172 height 27
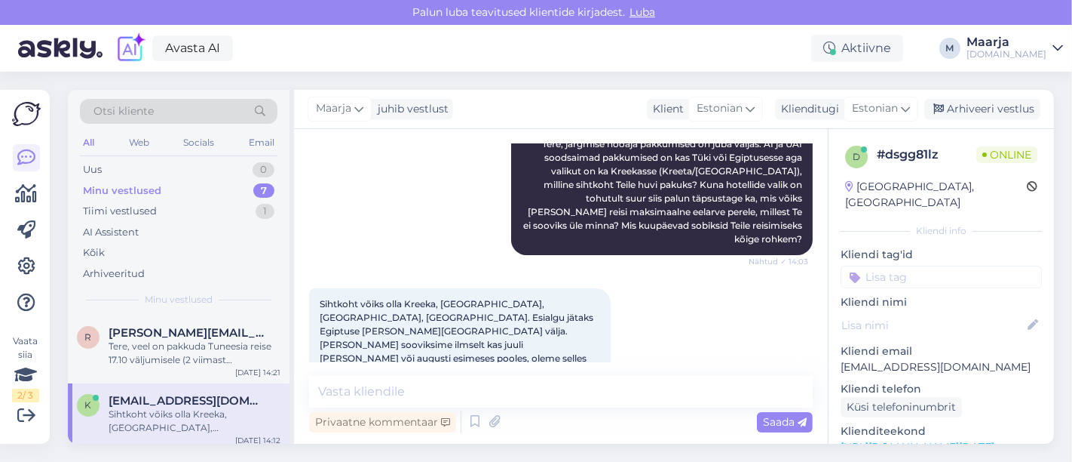
scroll to position [310, 0]
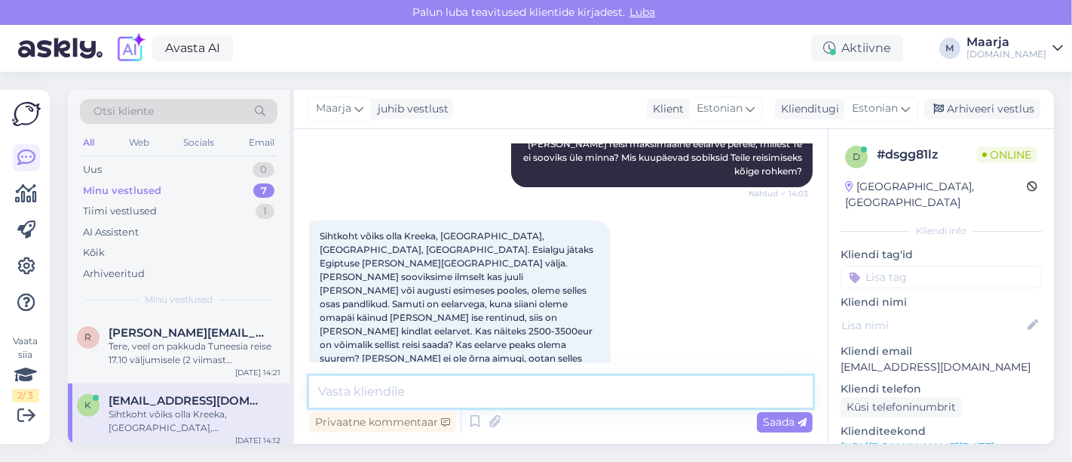
click at [396, 392] on textarea at bounding box center [561, 392] width 504 height 32
click at [340, 389] on textarea "Heatagasisidega" at bounding box center [561, 392] width 504 height 32
type textarea "Hea tagasisidega"
drag, startPoint x: 340, startPoint y: 395, endPoint x: 256, endPoint y: 389, distance: 84.7
click at [256, 389] on div "Otsi kliente All Web Socials Email Uus 0 Minu vestlused 7 Tiimi vestlused 1 AI …" at bounding box center [561, 267] width 986 height 354
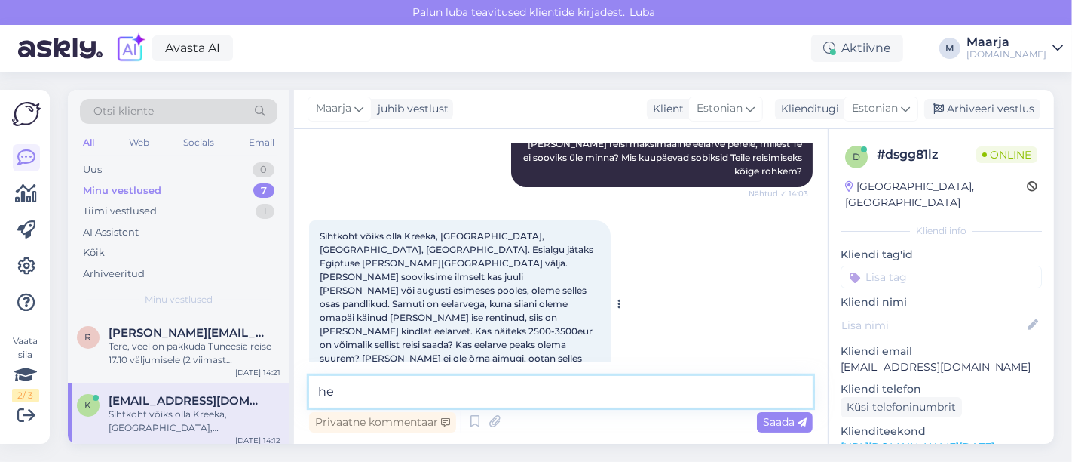
type textarea "h"
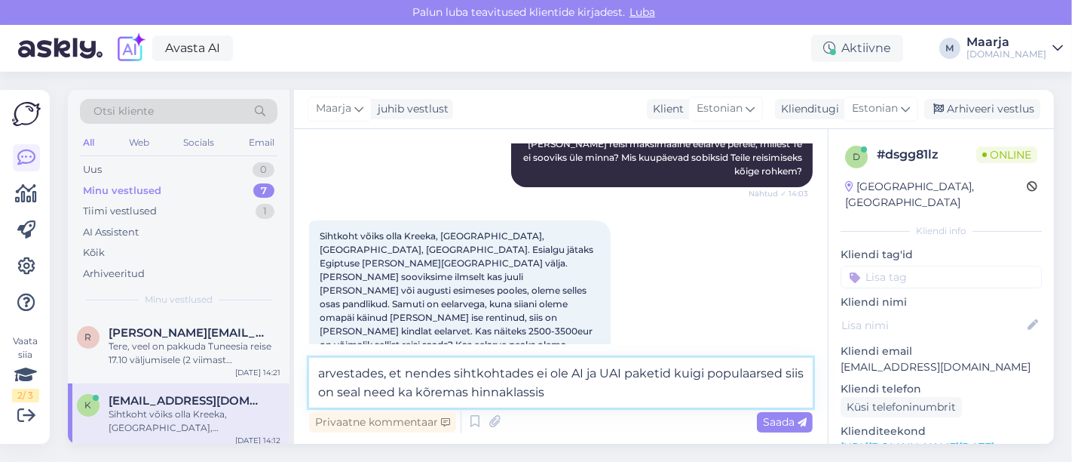
click at [432, 397] on textarea "arvestades, et nendes sihtkohtades ei ole AI ja UAI paketid kuigi populaarsed s…" at bounding box center [561, 382] width 504 height 50
click at [534, 400] on textarea "arvestades, et nendes sihtkohtades ei ole AI ja UAI paketid kuigi populaarsed s…" at bounding box center [561, 382] width 504 height 50
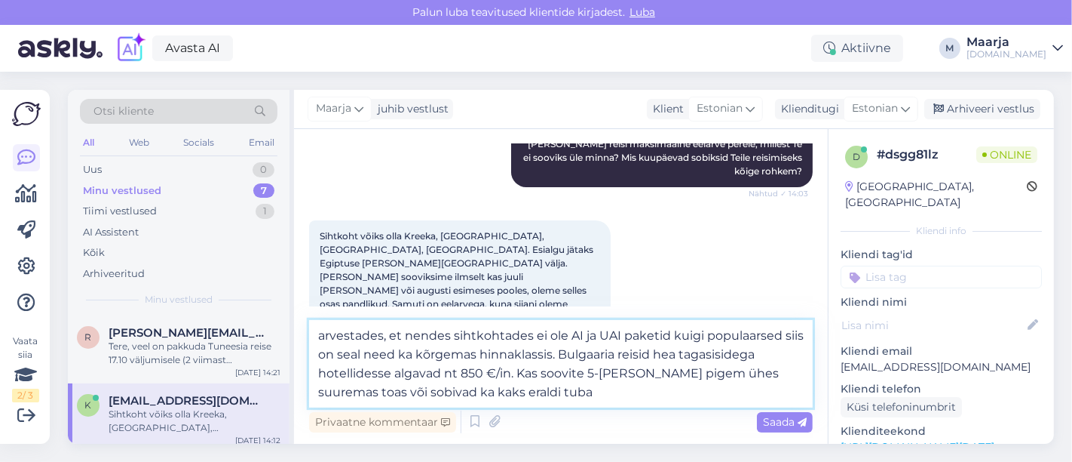
type textarea "arvestades, et nendes sihtkohtades ei ole AI ja UAI paketid kuigi populaarsed s…"
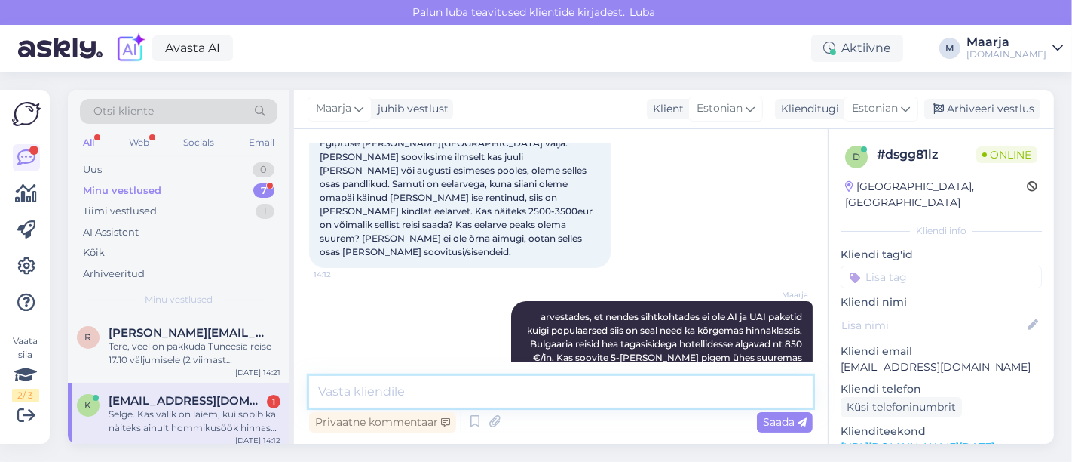
scroll to position [521, 0]
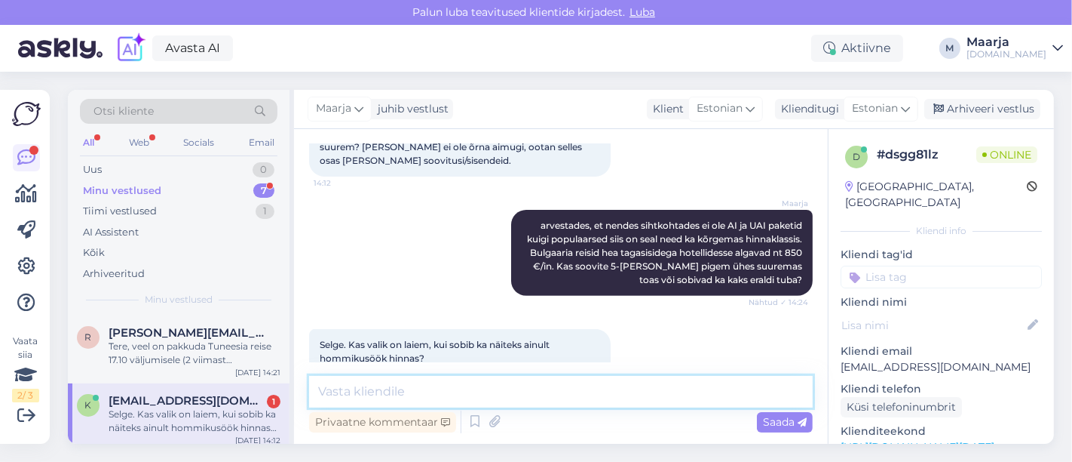
click at [370, 397] on textarea at bounding box center [561, 392] width 504 height 32
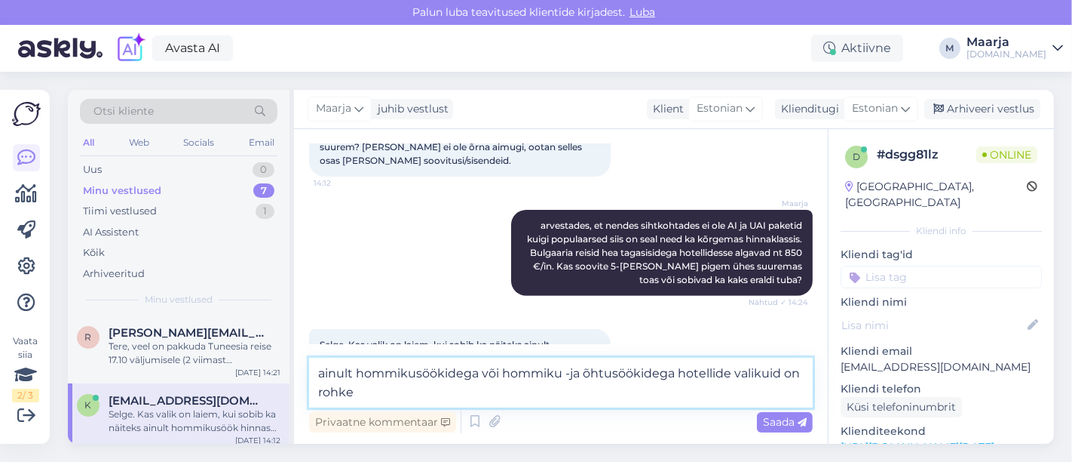
type textarea "ainult hommikusöökidega või hommiku -ja õhtusöökidega hotellide valikuid on roh…"
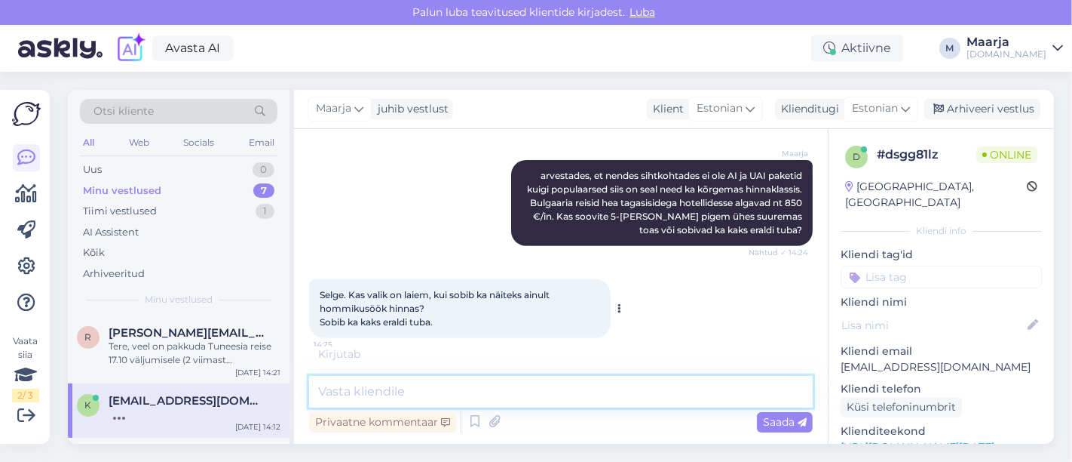
scroll to position [616, 0]
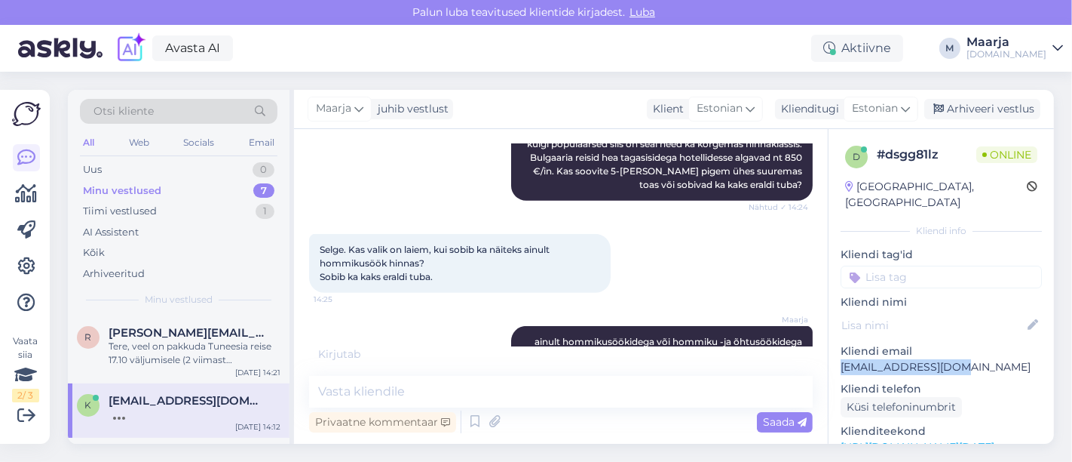
drag, startPoint x: 954, startPoint y: 348, endPoint x: 832, endPoint y: 350, distance: 122.2
click at [534, 350] on div "d # dsgg81lz Online [GEOGRAPHIC_DATA], [GEOGRAPHIC_DATA] info Kliendi tag'id Kl…" at bounding box center [941, 447] width 225 height 636
copy p "[EMAIL_ADDRESS][DOMAIN_NAME]"
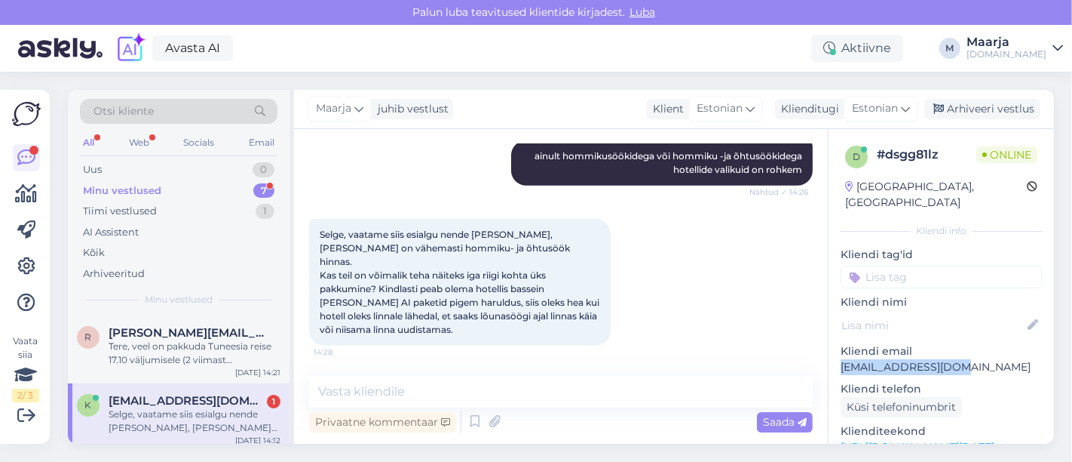
scroll to position [746, 0]
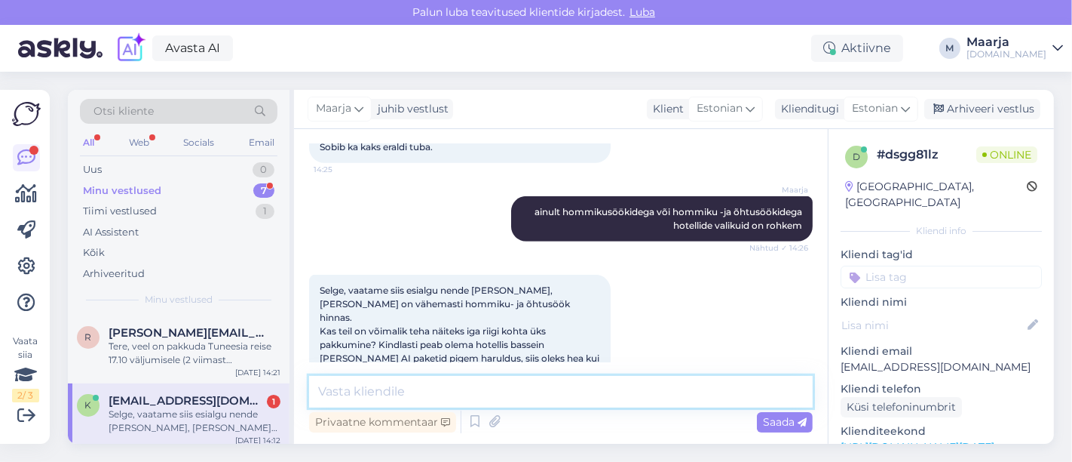
click at [357, 385] on textarea at bounding box center [561, 392] width 504 height 32
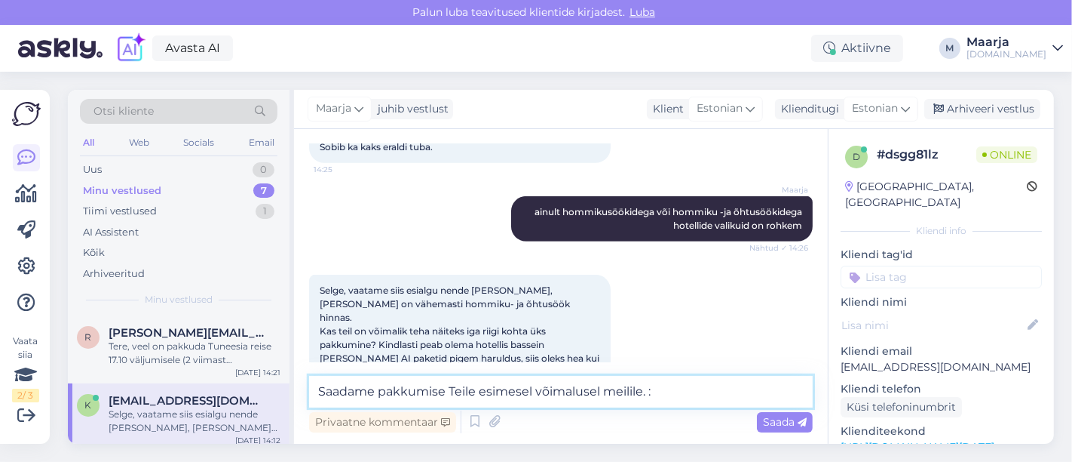
type textarea "Saadame pakkumise Teile esimesel võimalusel meilile. :)"
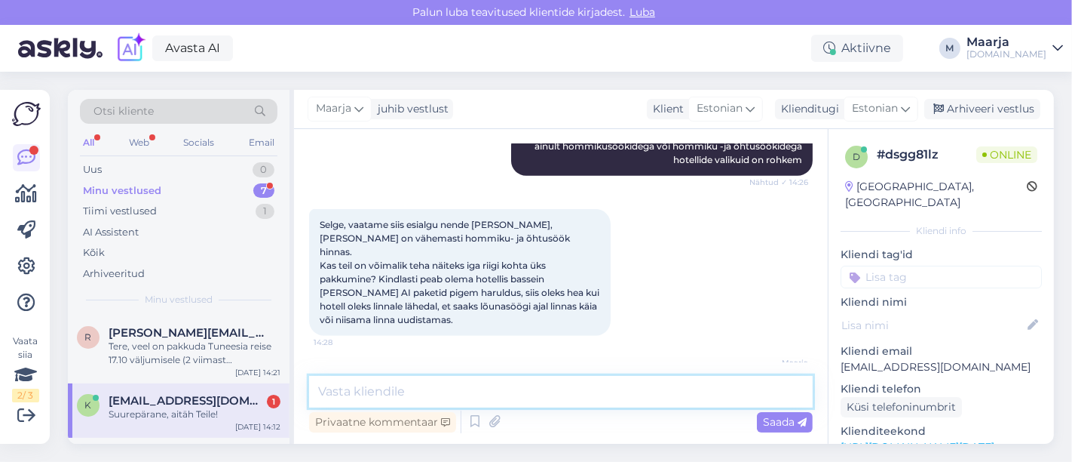
scroll to position [876, 0]
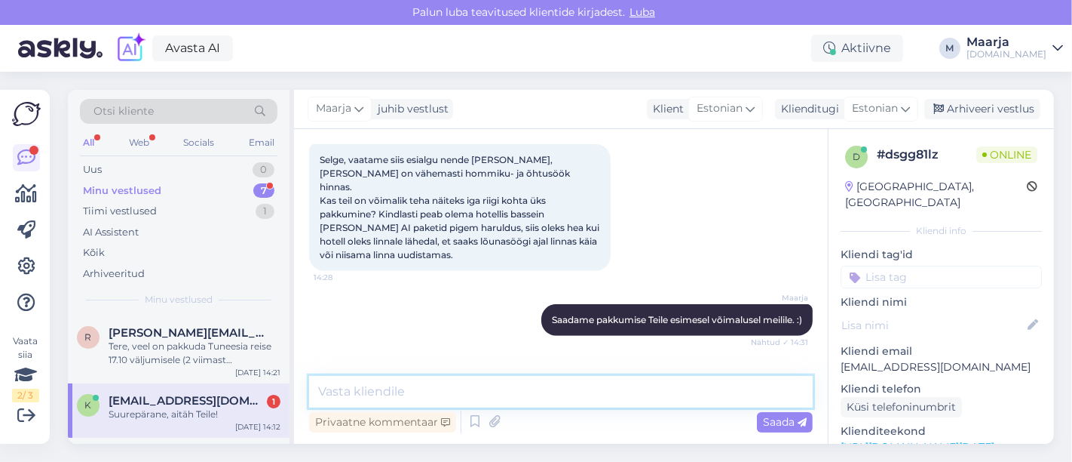
click at [362, 388] on textarea at bounding box center [561, 392] width 504 height 32
click at [192, 421] on div "k [EMAIL_ADDRESS][DOMAIN_NAME] 1 Suurepärane, aitäh Teile! [DATE] 14:12" at bounding box center [179, 410] width 222 height 54
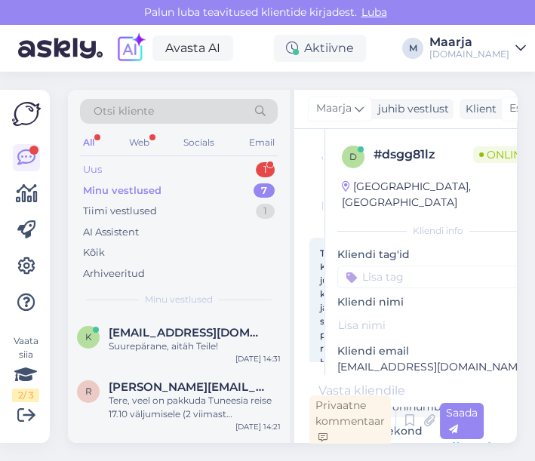
click at [172, 173] on div "Uus 1" at bounding box center [179, 169] width 198 height 21
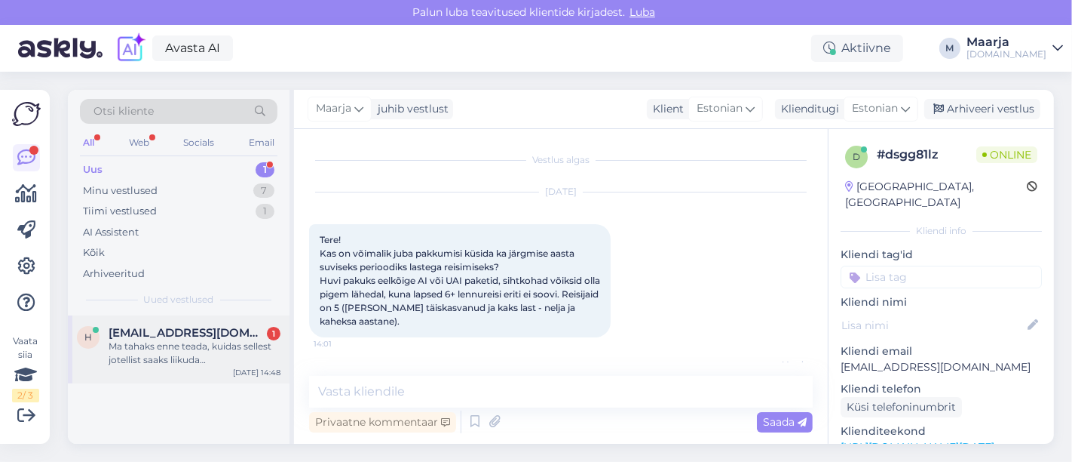
click at [191, 363] on div "Ma tahaks enne teada, kuidas sellest jotellist saaks liikuda [PERSON_NAME] vana…" at bounding box center [195, 352] width 172 height 27
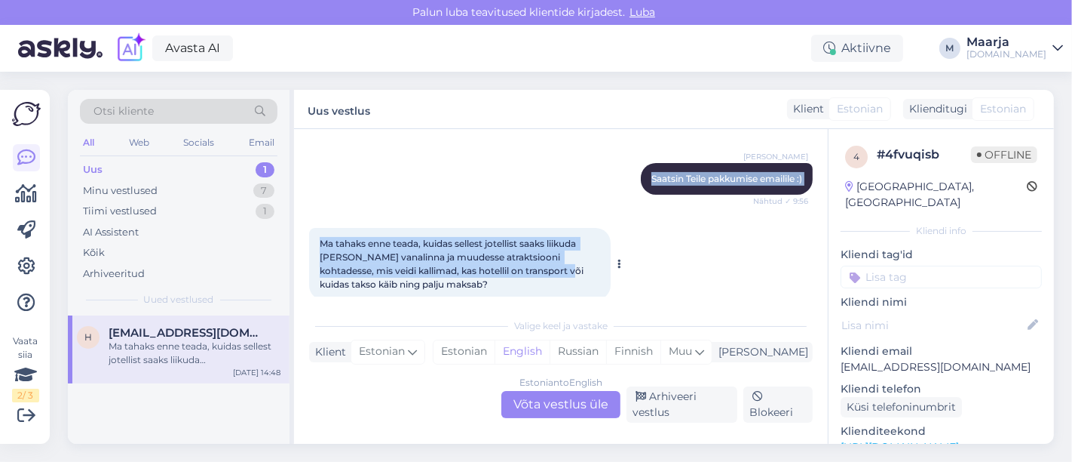
scroll to position [401, 0]
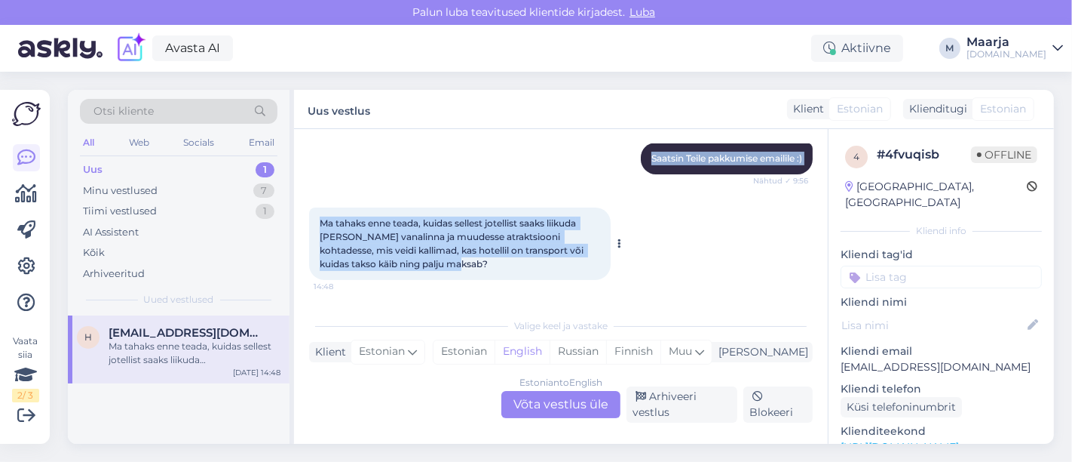
drag, startPoint x: 317, startPoint y: 240, endPoint x: 592, endPoint y: 274, distance: 277.4
click at [534, 274] on div "Vestlus algas [DATE] Tere, tahaks teada, kuidas on transpordiga Rethymno vanali…" at bounding box center [567, 220] width 517 height 152
copy div "Tere, tahaks teada, kuidas on transpordiga Rethymno vanalinna ja näiteks popula…"
click at [495, 352] on div "Estonian" at bounding box center [464, 351] width 61 height 23
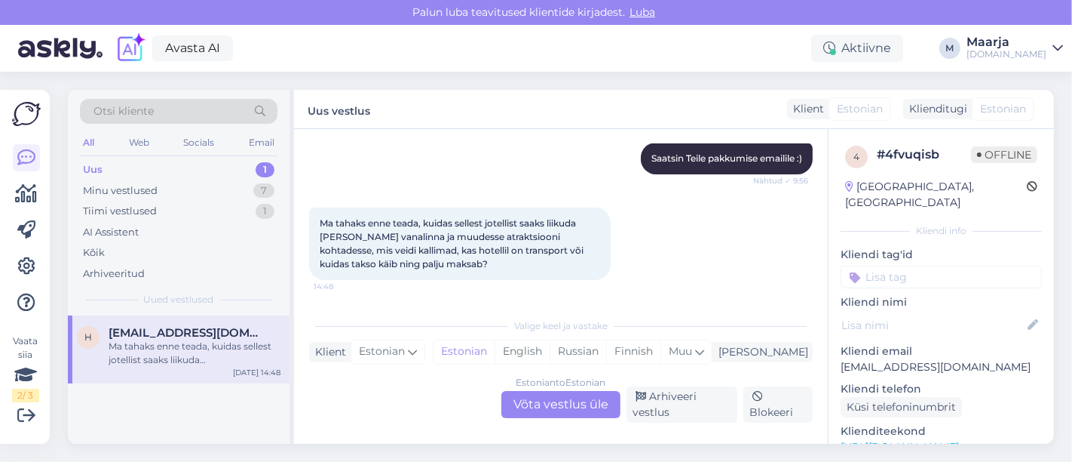
click at [517, 400] on div "Estonian to Estonian Võta vestlus üle" at bounding box center [561, 404] width 119 height 27
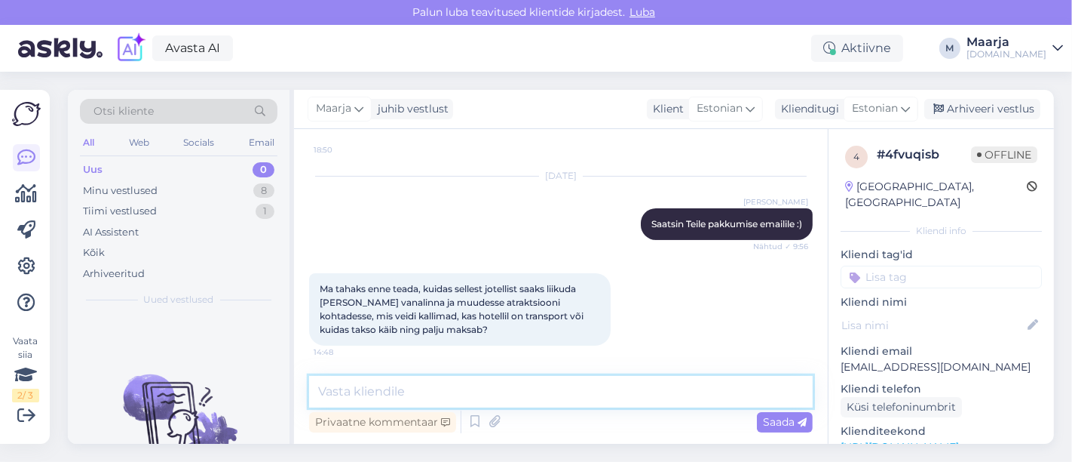
click at [388, 385] on textarea at bounding box center [561, 392] width 504 height 32
paste textarea "Kui soovite hotellist [GEOGRAPHIC_DATA] vanalinna külastada, siis on Teil mitu …"
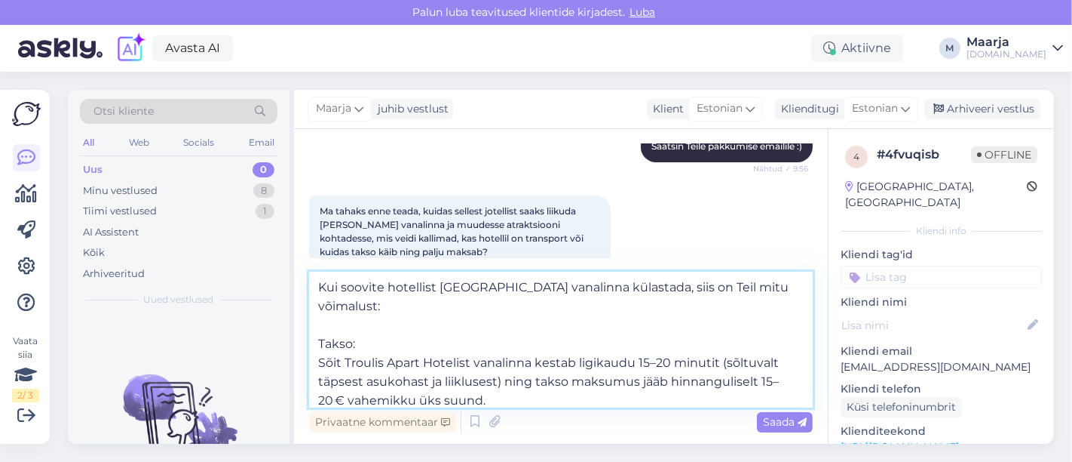
scroll to position [0, 0]
click at [333, 303] on textarea "Kui soovite hotellist [GEOGRAPHIC_DATA] vanalinna külastada, siis on Teil mitu …" at bounding box center [561, 340] width 504 height 136
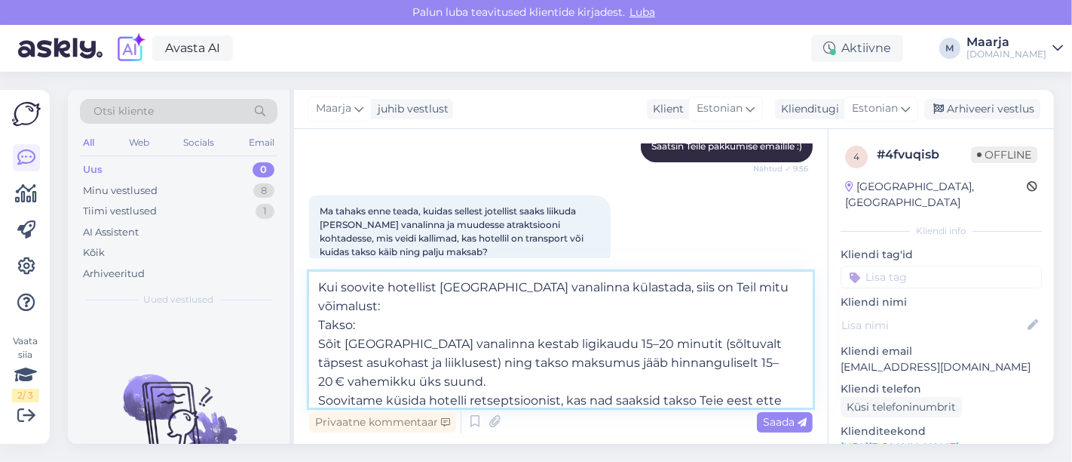
click at [534, 343] on textarea "Kui soovite hotellist [GEOGRAPHIC_DATA] vanalinna külastada, siis on Teil mitu …" at bounding box center [561, 340] width 504 height 136
click at [312, 362] on textarea "Kui soovite hotellist [GEOGRAPHIC_DATA] vanalinna külastada, siis on Teil mitu …" at bounding box center [561, 340] width 504 height 136
click at [415, 365] on textarea "Kui soovite hotellist [GEOGRAPHIC_DATA] vanalinna külastada, siis on Teil mitu …" at bounding box center [561, 340] width 504 height 136
drag, startPoint x: 521, startPoint y: 367, endPoint x: 459, endPoint y: 364, distance: 62.7
click at [459, 364] on textarea "Kui soovite hotellist [GEOGRAPHIC_DATA] vanalinna külastada, siis on Teil mitu …" at bounding box center [561, 340] width 504 height 136
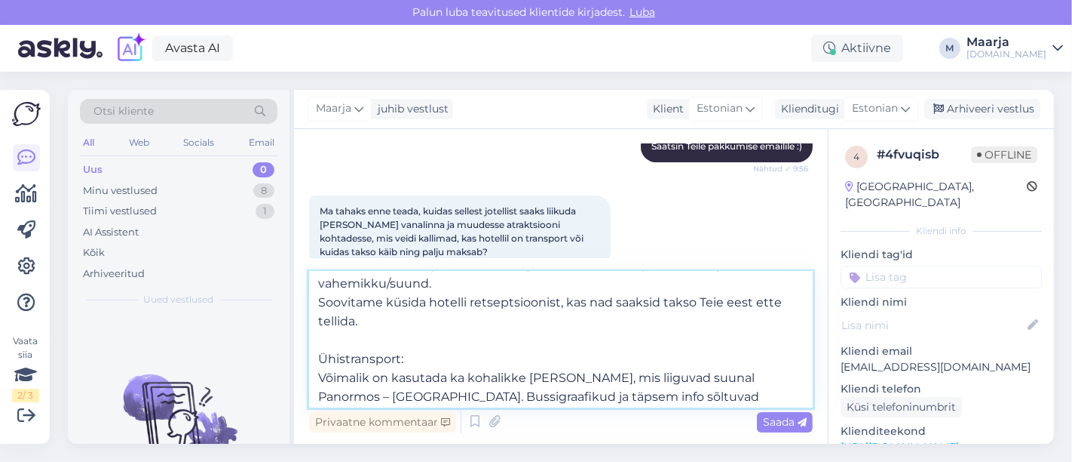
scroll to position [102, 0]
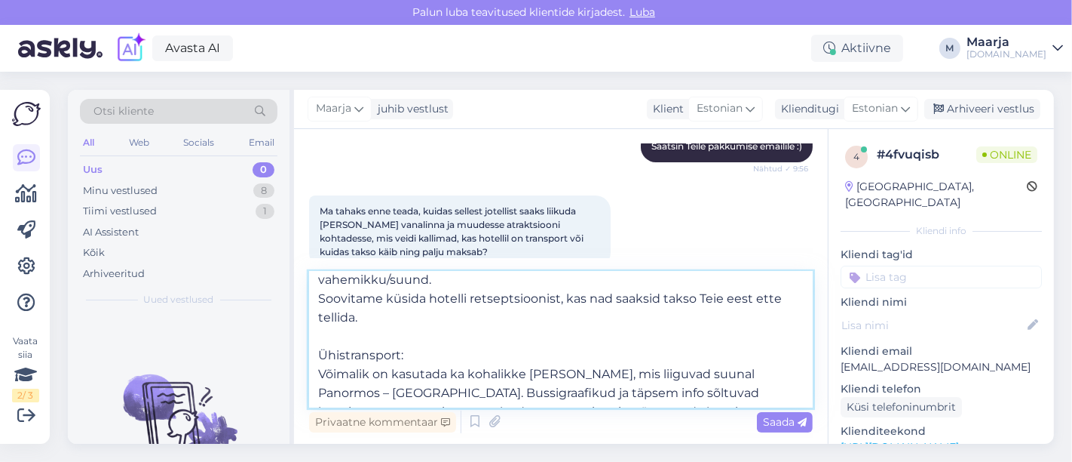
drag, startPoint x: 439, startPoint y: 333, endPoint x: 290, endPoint y: 329, distance: 148.6
click at [290, 329] on div "Otsi kliente All Web Socials Email Uus 0 Minu vestlused 8 Tiimi vestlused 1 AI …" at bounding box center [561, 267] width 986 height 354
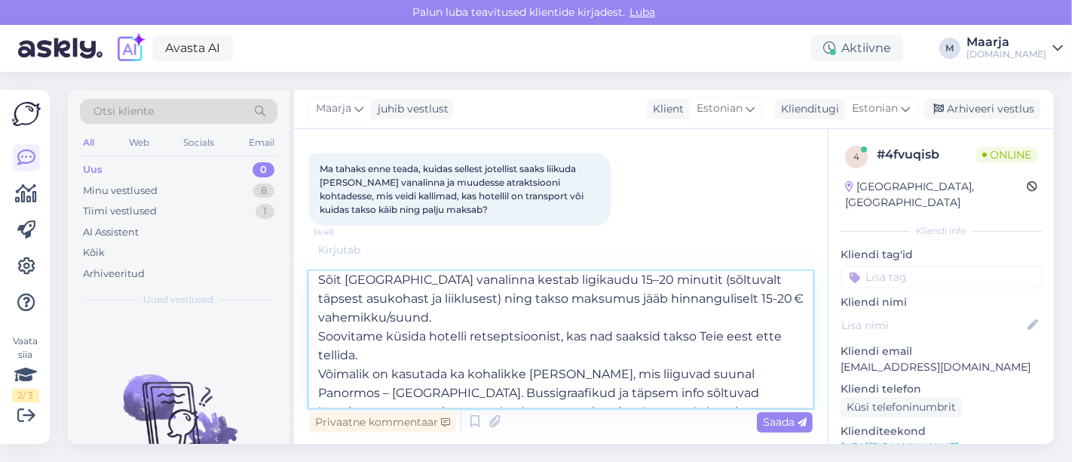
scroll to position [440, 0]
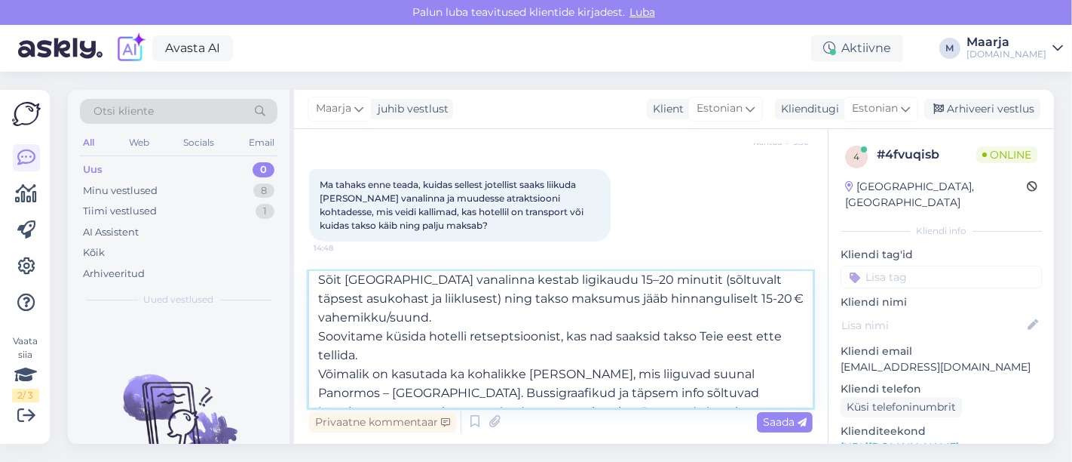
click at [534, 393] on textarea "Kui soovite hotellist [GEOGRAPHIC_DATA] vanalinna külastada, siis on Teil mitu …" at bounding box center [561, 340] width 504 height 136
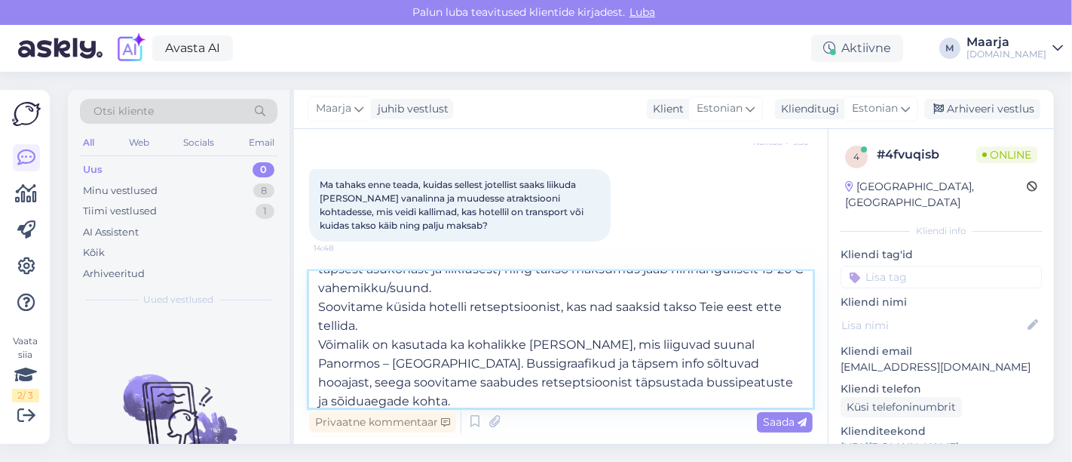
paste textarea "Kui soovite külastada Kourtaliotiko Gorge’i, siis kuna tegemist on loodusliku s…"
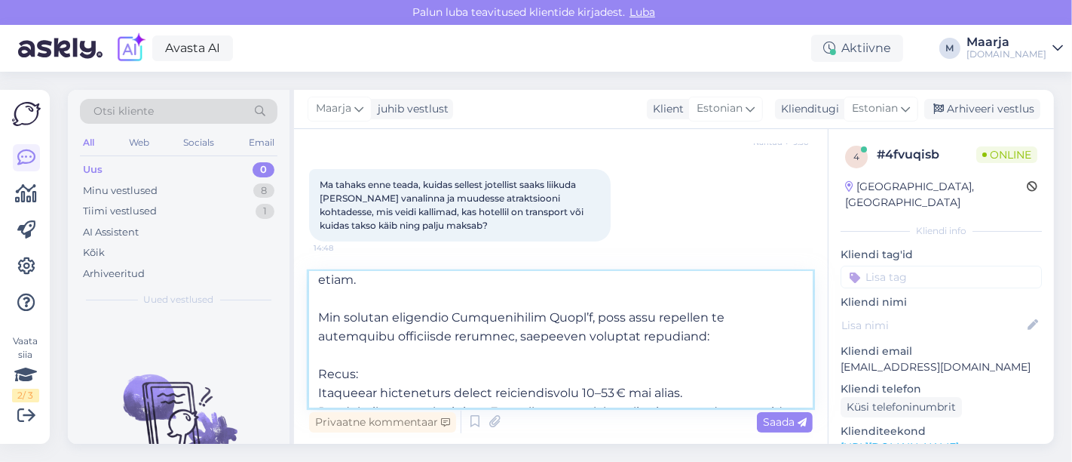
scroll to position [236, 0]
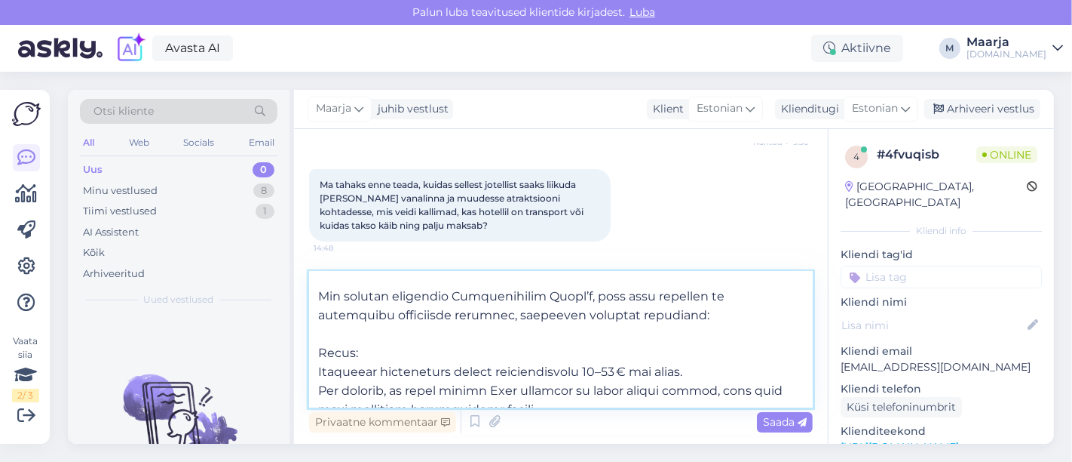
click at [371, 299] on textarea at bounding box center [561, 340] width 504 height 136
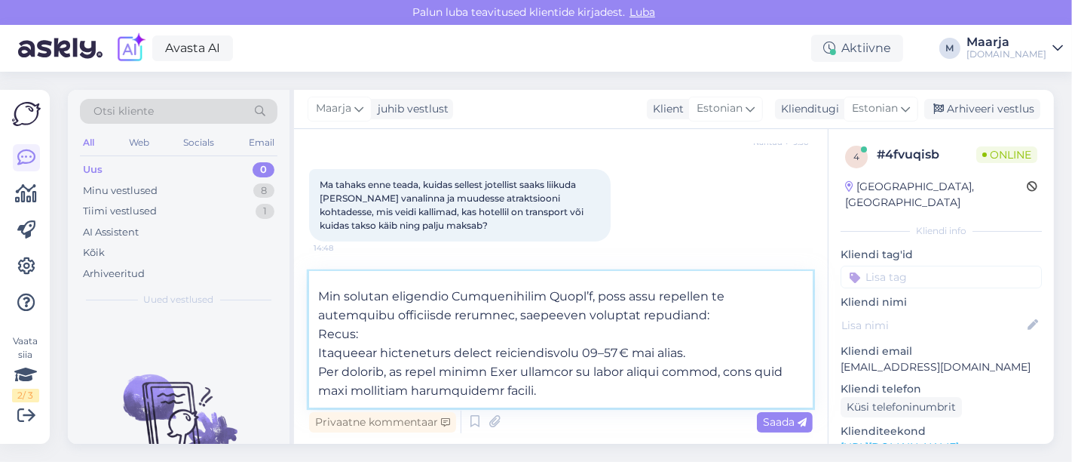
scroll to position [217, 0]
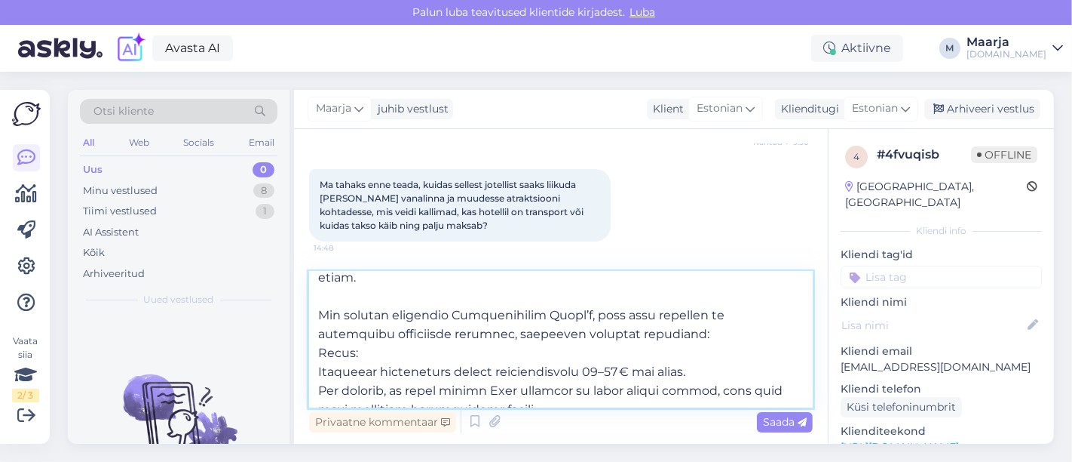
click at [345, 333] on textarea at bounding box center [561, 340] width 504 height 136
click at [534, 331] on textarea at bounding box center [561, 340] width 504 height 136
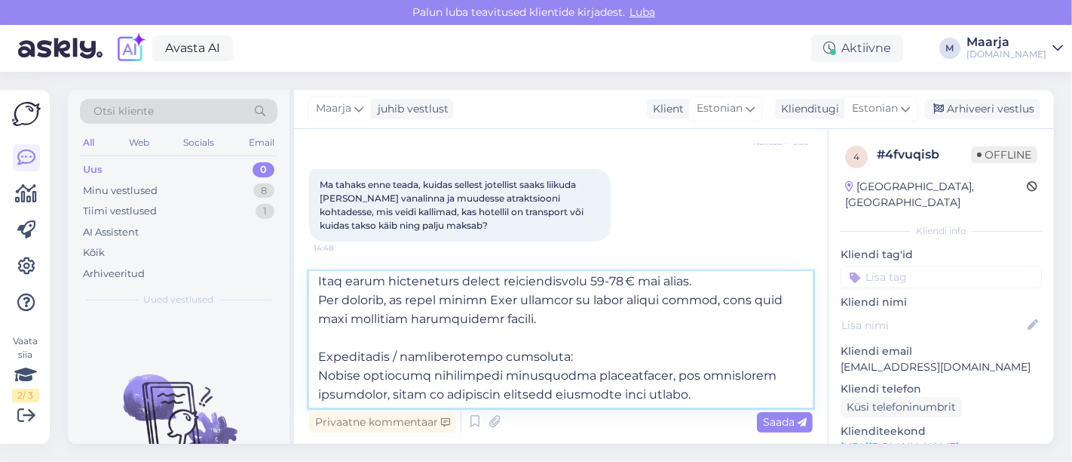
scroll to position [310, 0]
drag, startPoint x: 318, startPoint y: 320, endPoint x: 581, endPoint y: 399, distance: 274.1
click at [534, 399] on textarea at bounding box center [561, 340] width 504 height 136
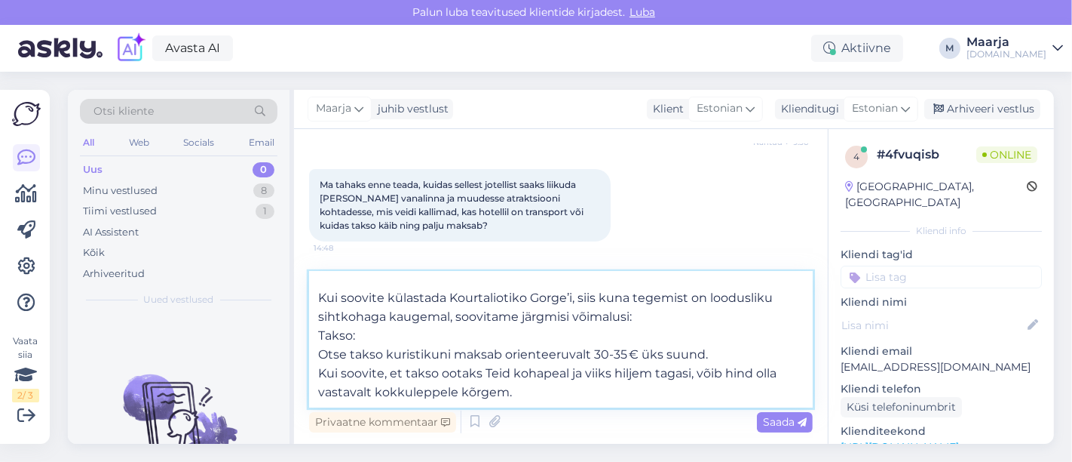
scroll to position [235, 0]
click at [362, 380] on textarea "Kui soovite hotellist [GEOGRAPHIC_DATA] vanalinna külastada, siis on Teil mitu …" at bounding box center [561, 340] width 504 height 136
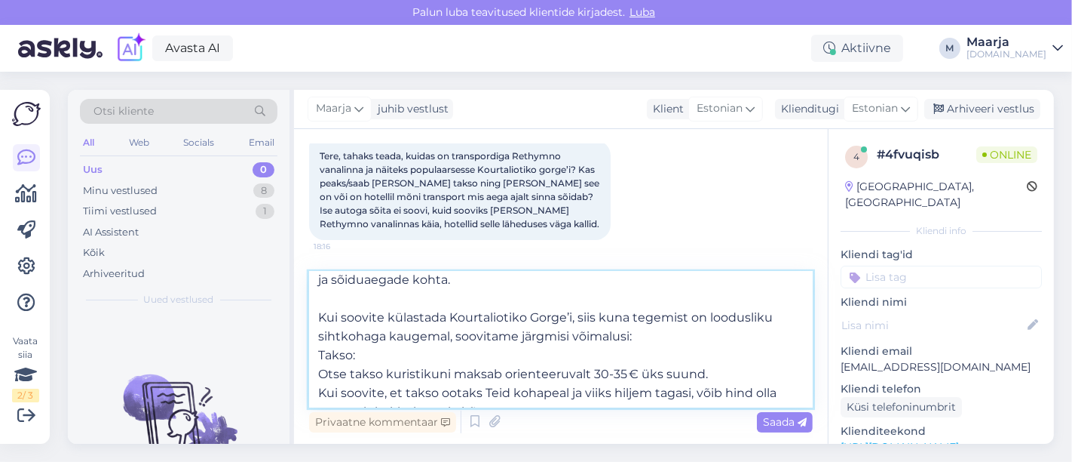
scroll to position [440, 0]
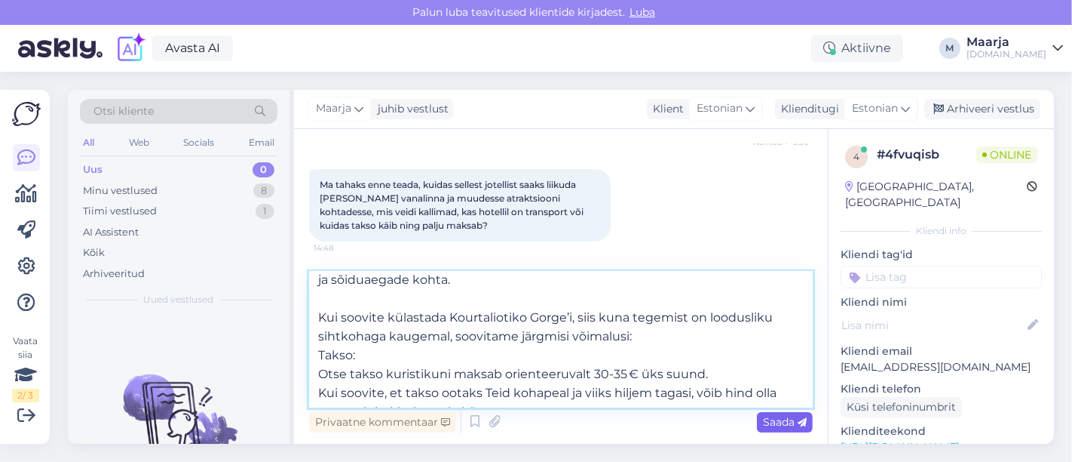
type textarea "Kui soovite hotellist [GEOGRAPHIC_DATA] vanalinna külastada, siis on Teil mitu …"
click at [534, 427] on span "Saada" at bounding box center [785, 422] width 44 height 14
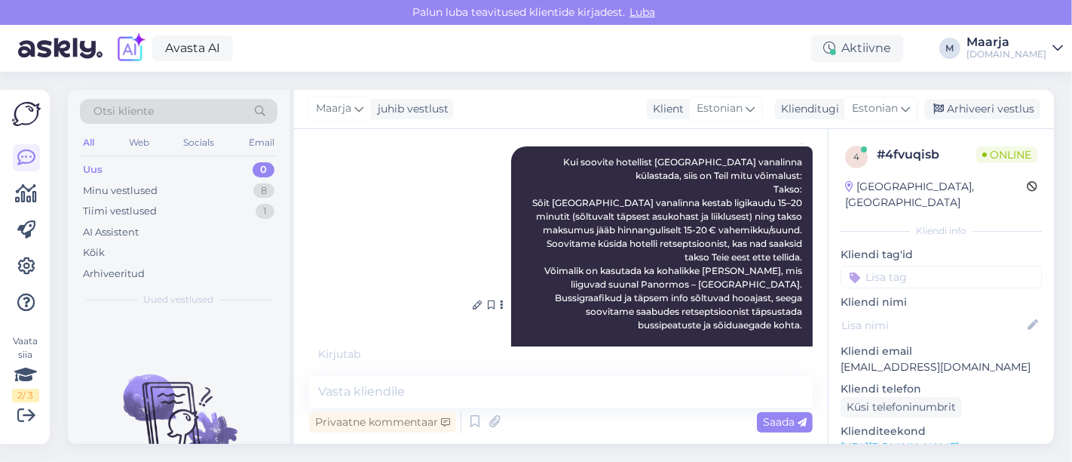
scroll to position [688, 0]
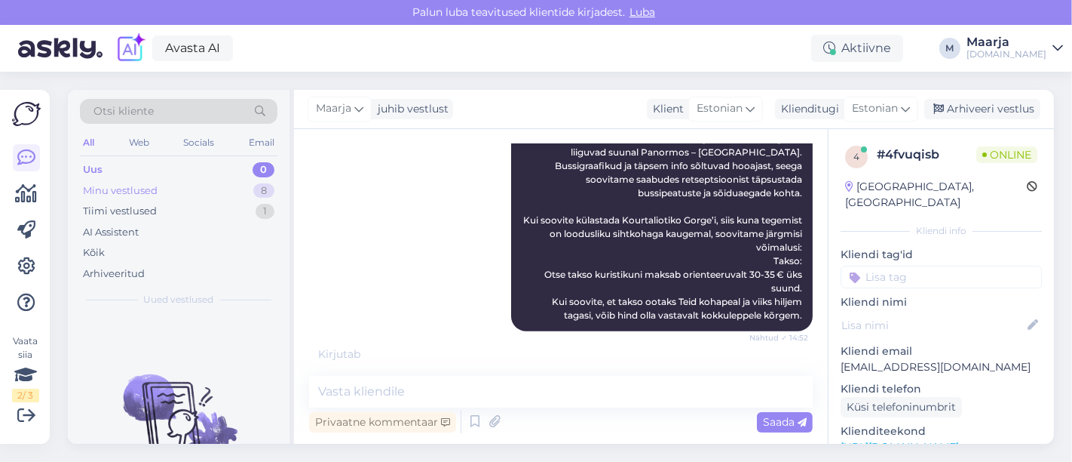
click at [156, 186] on div "Minu vestlused" at bounding box center [120, 190] width 75 height 15
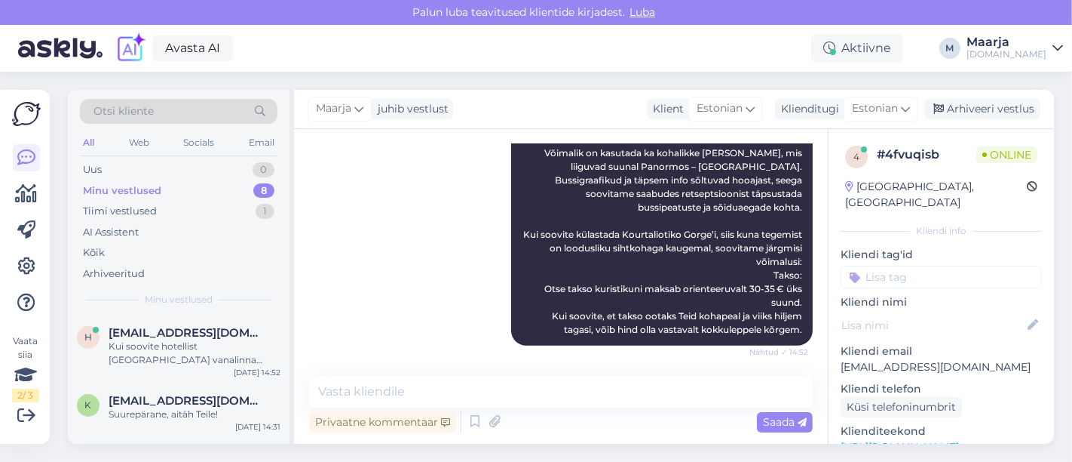
scroll to position [672, 0]
click at [171, 333] on span "[EMAIL_ADDRESS][DOMAIN_NAME]" at bounding box center [187, 333] width 157 height 14
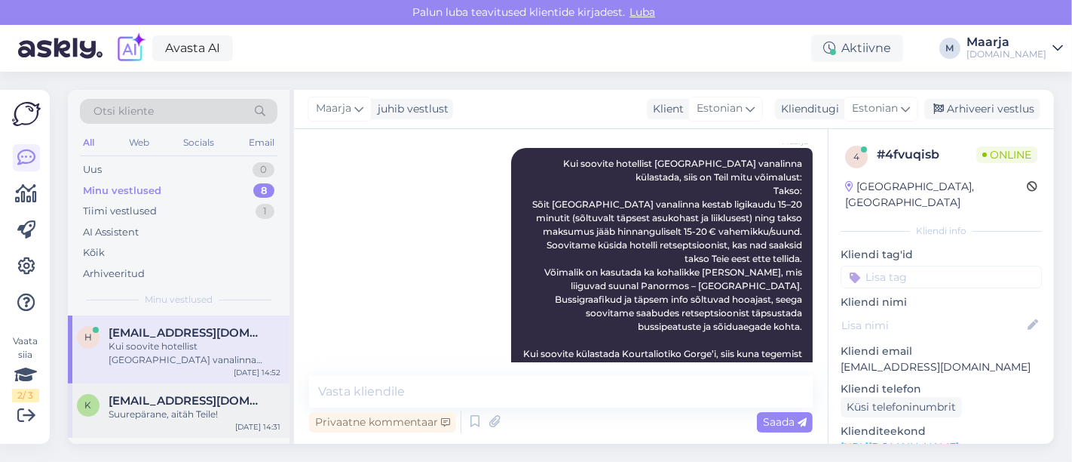
click at [169, 390] on div "k [EMAIL_ADDRESS][DOMAIN_NAME] Suurepärane, aitäh Teile! [DATE] 14:31" at bounding box center [179, 410] width 222 height 54
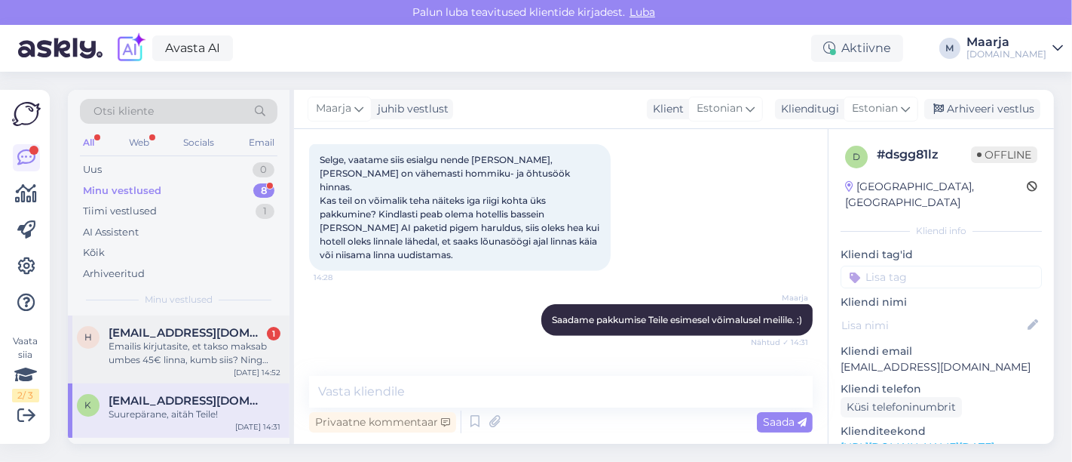
click at [152, 360] on div "Emailis kirjutasite, et takso maksab umbes 45€ linna, kumb siis? Ning ega seal …" at bounding box center [195, 352] width 172 height 27
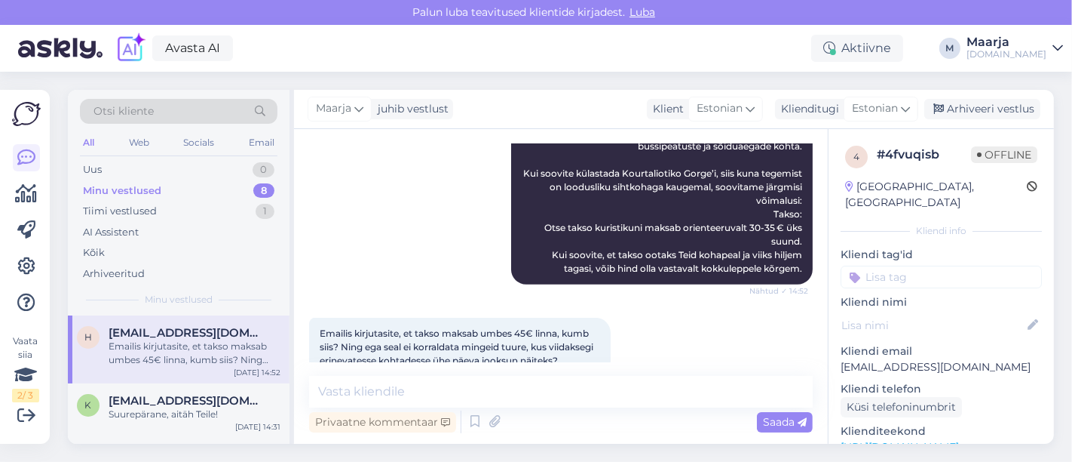
scroll to position [778, 0]
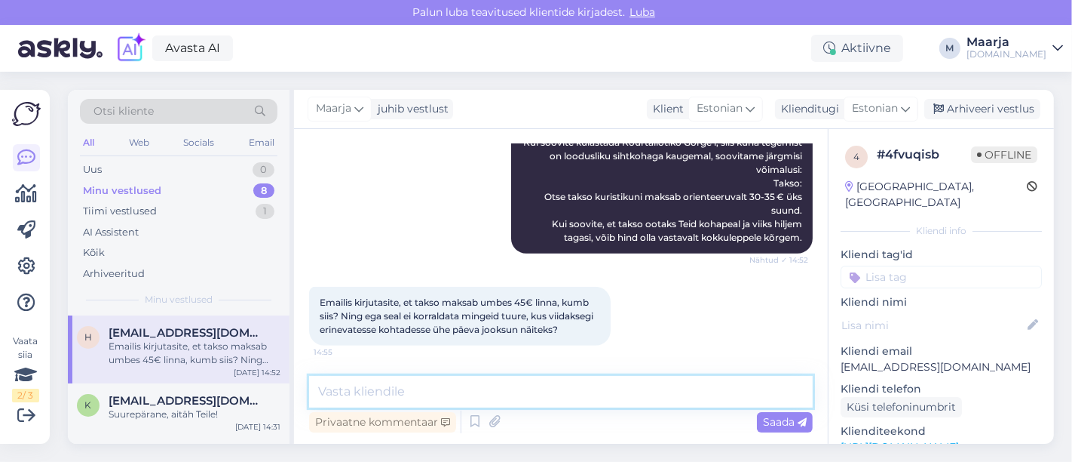
click at [477, 392] on textarea at bounding box center [561, 392] width 504 height 32
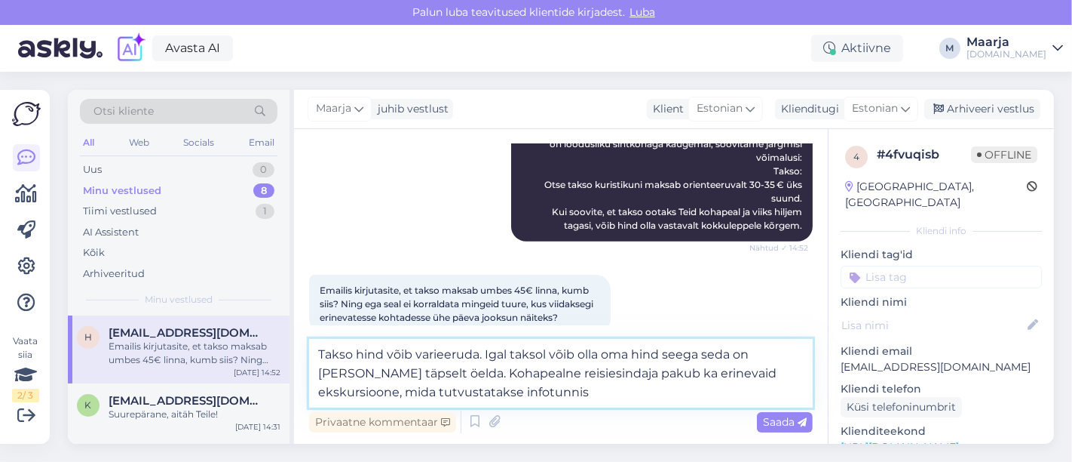
type textarea "Takso hind võib varieeruda. Igal taksol võib olla oma hind seega seda on [PERSO…"
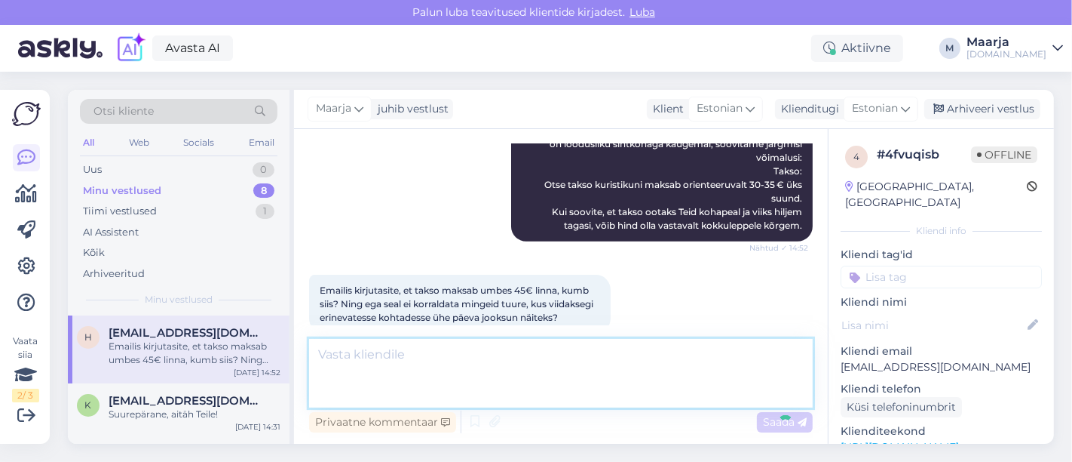
scroll to position [883, 0]
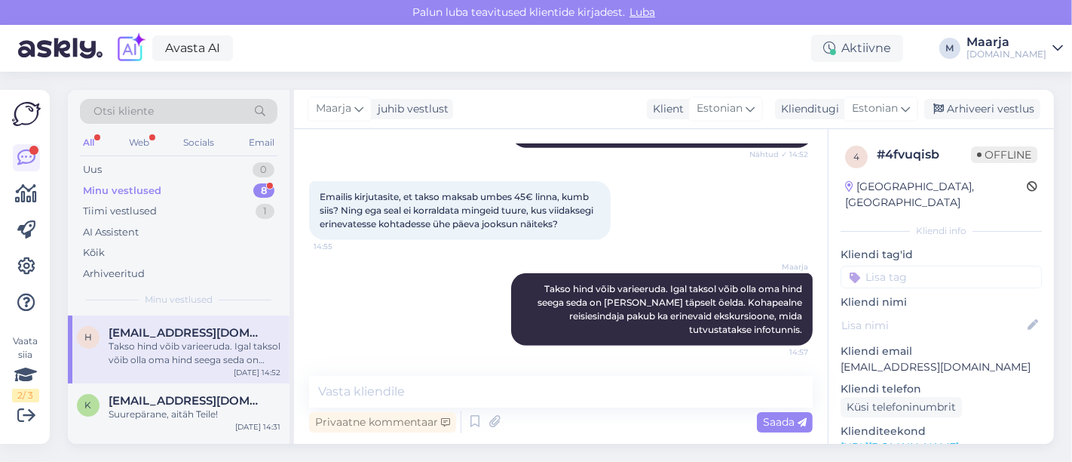
click at [202, 192] on div "Minu vestlused 8" at bounding box center [179, 190] width 198 height 21
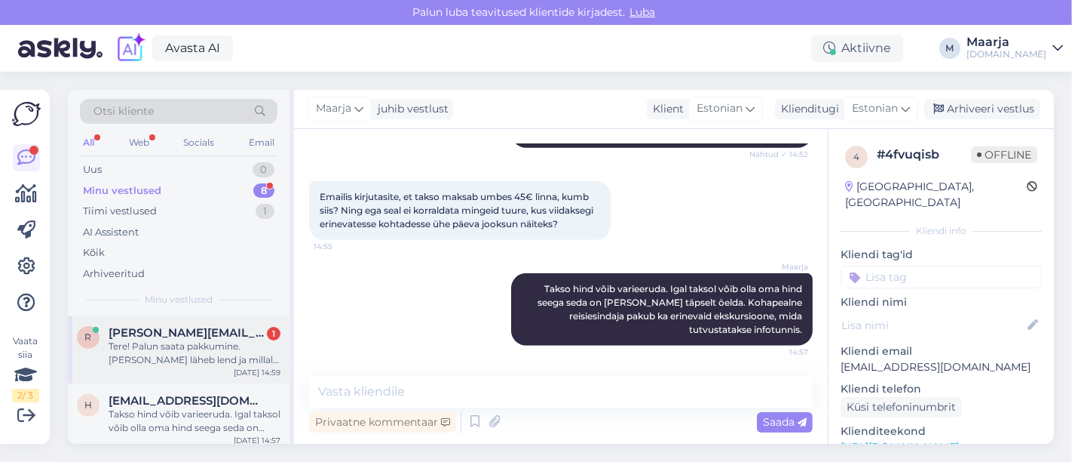
click at [187, 354] on div "Tere! Palun saata pakkumine. [PERSON_NAME] läheb lend ja millal tagasi." at bounding box center [195, 352] width 172 height 27
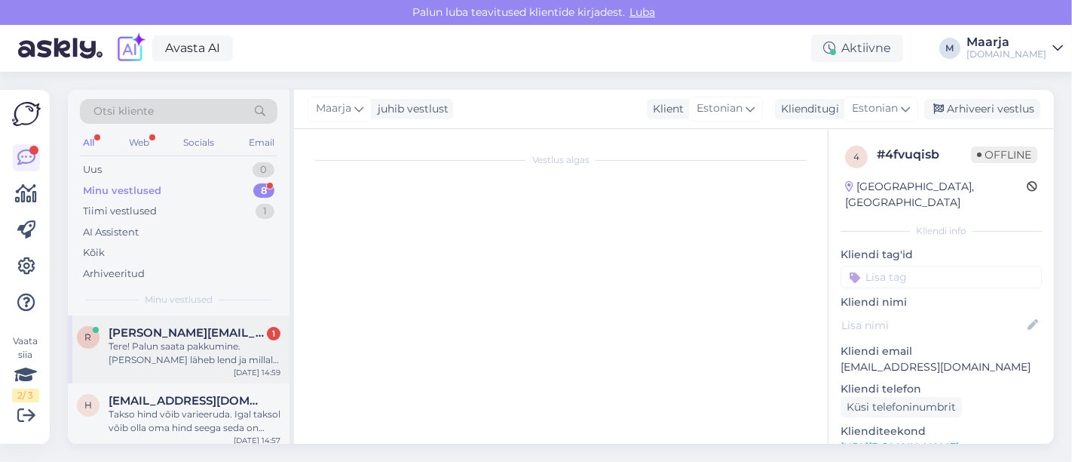
scroll to position [134, 0]
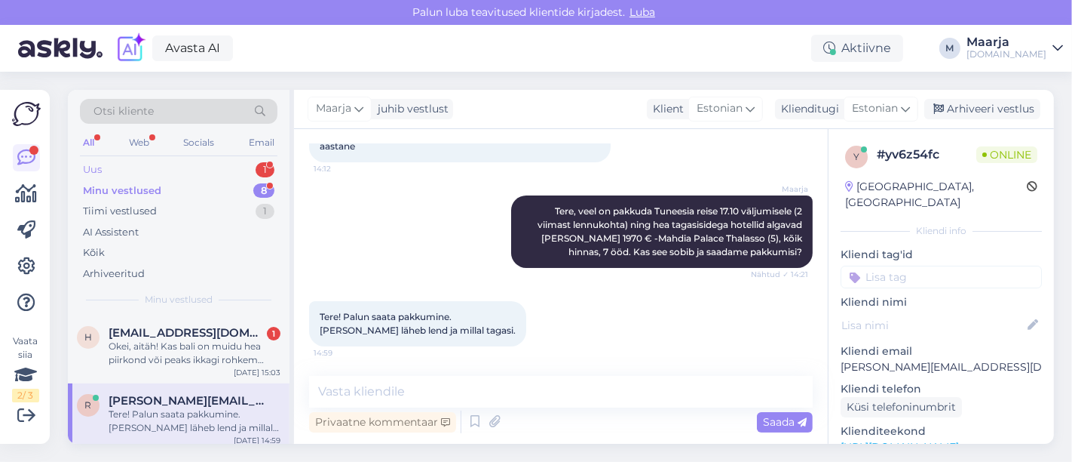
click at [91, 166] on div "Uus" at bounding box center [92, 169] width 19 height 15
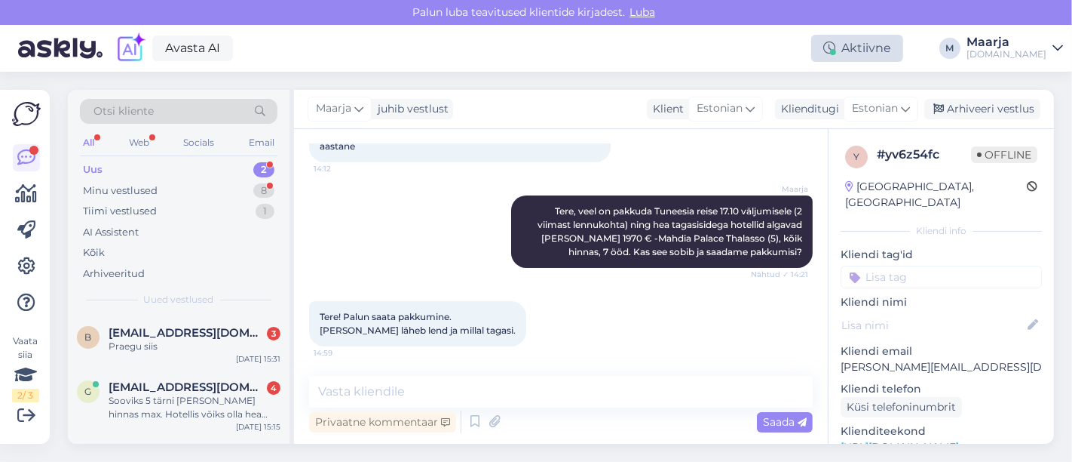
click at [534, 44] on div "Aktiivne" at bounding box center [857, 48] width 92 height 27
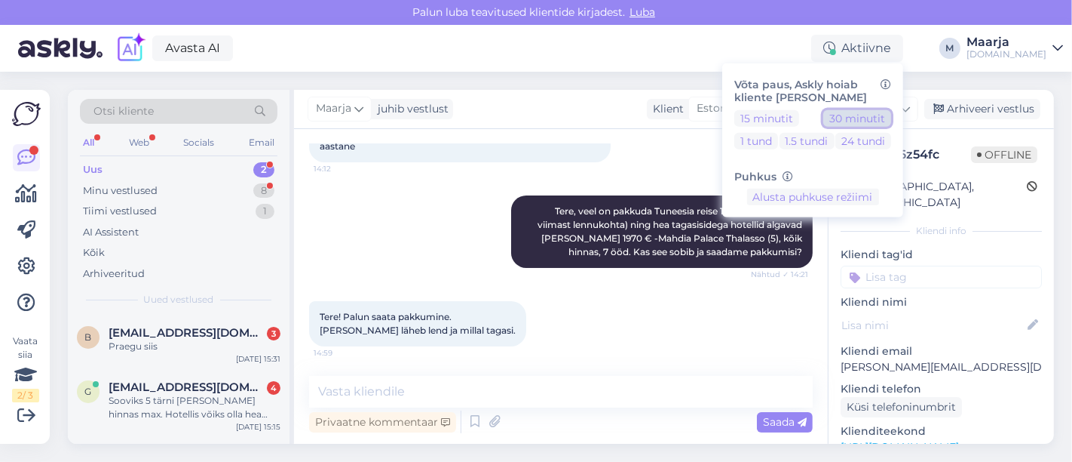
click at [534, 121] on button "30 minutit" at bounding box center [858, 117] width 68 height 17
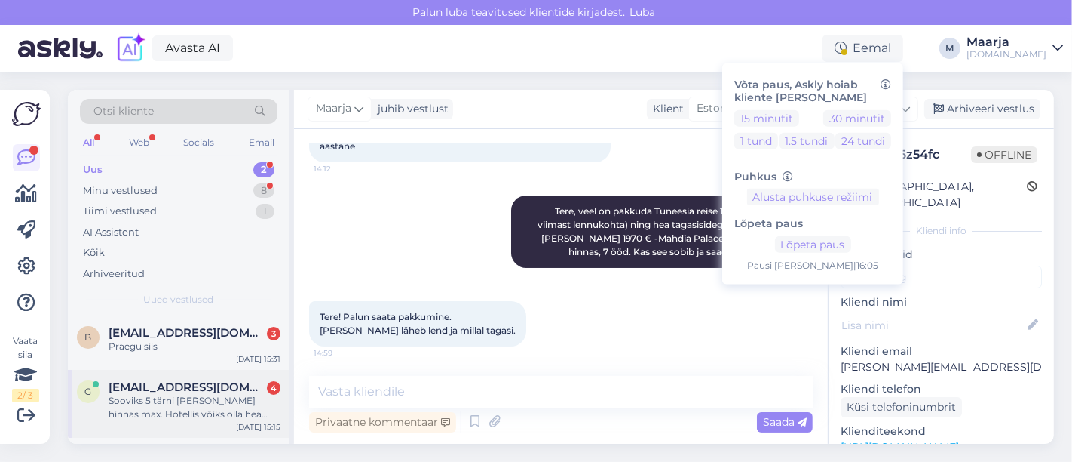
click at [210, 386] on span "[EMAIL_ADDRESS][DOMAIN_NAME]" at bounding box center [187, 387] width 157 height 14
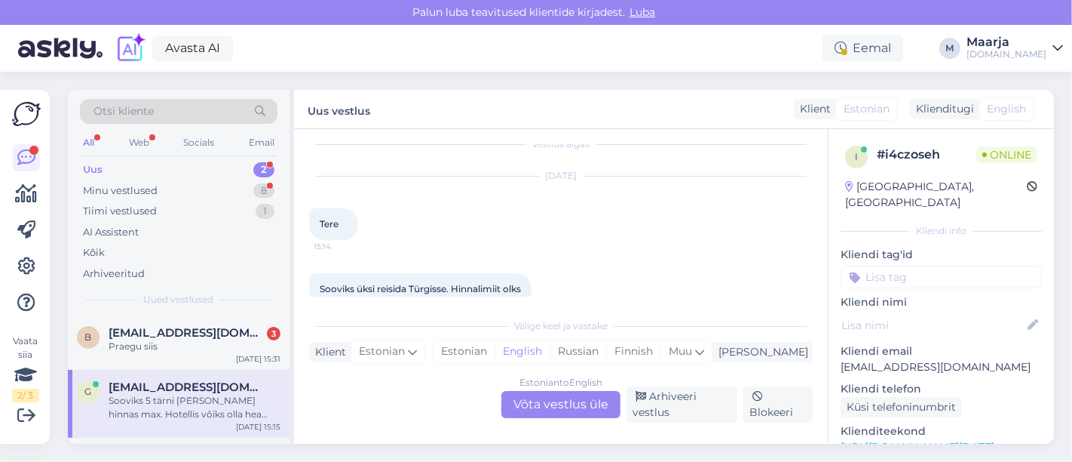
scroll to position [183, 0]
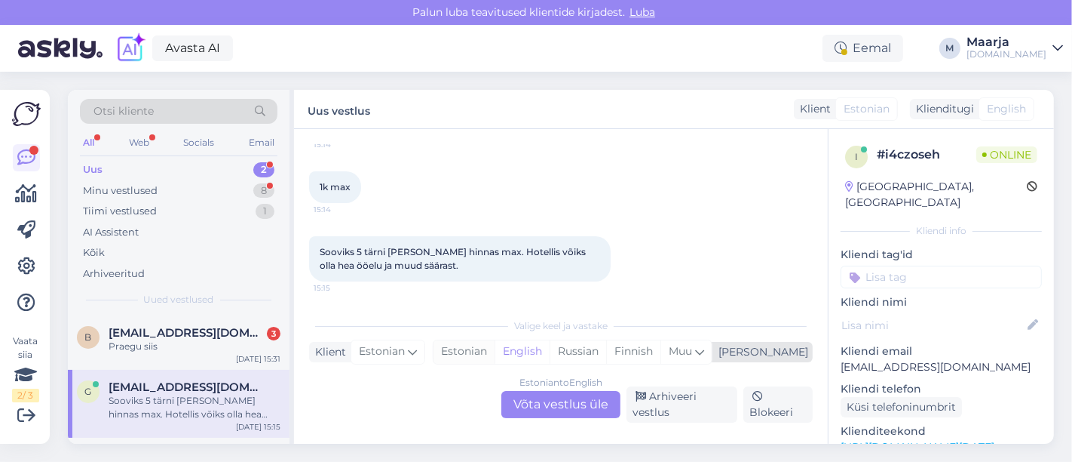
click at [495, 350] on div "Estonian" at bounding box center [464, 351] width 61 height 23
click at [529, 415] on div "Estonian to Estonian Võta vestlus üle" at bounding box center [561, 404] width 119 height 27
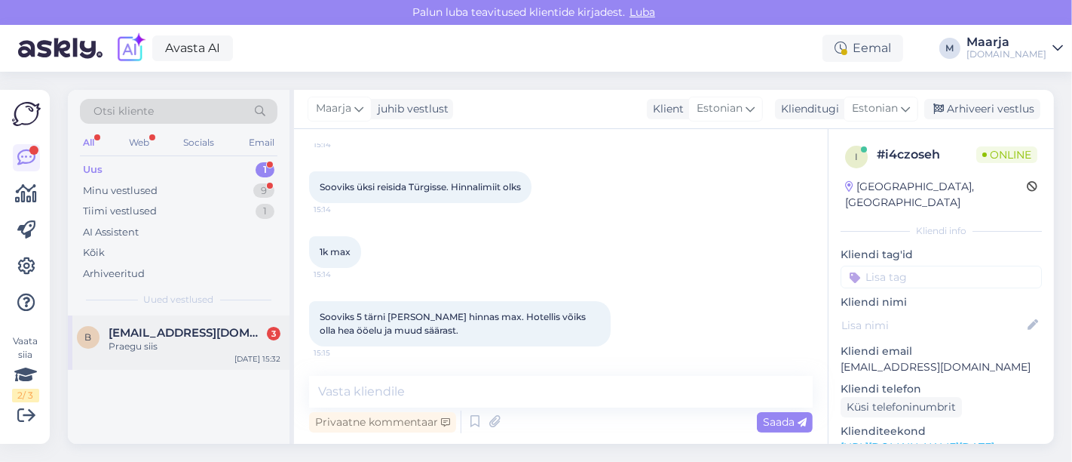
click at [161, 343] on div "Praegu siis" at bounding box center [195, 346] width 172 height 14
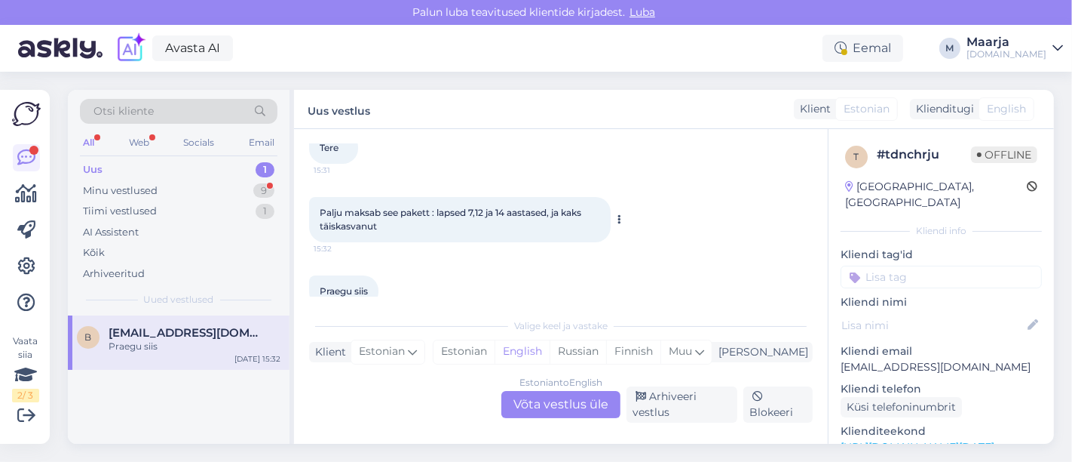
scroll to position [118, 0]
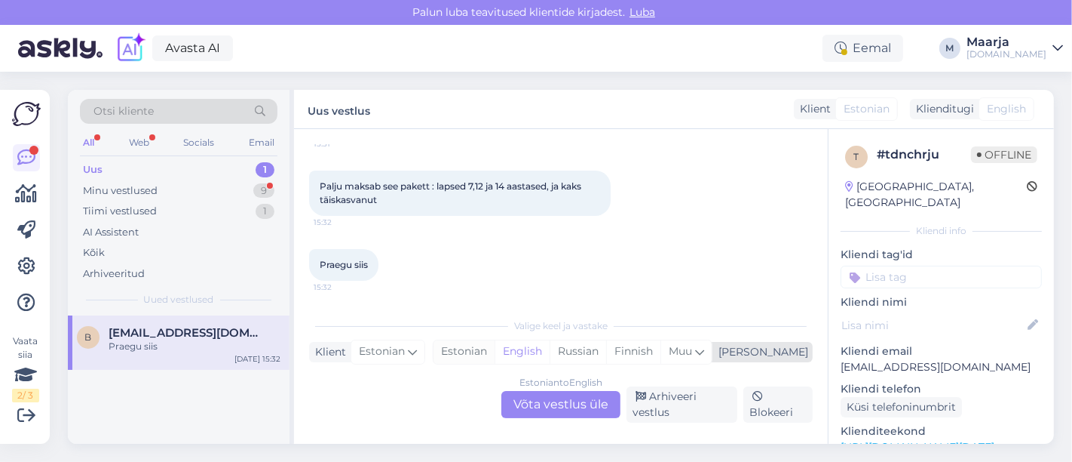
click at [495, 350] on div "Estonian" at bounding box center [464, 351] width 61 height 23
click at [534, 401] on div "Estonian to Estonian Võta vestlus üle" at bounding box center [561, 404] width 119 height 27
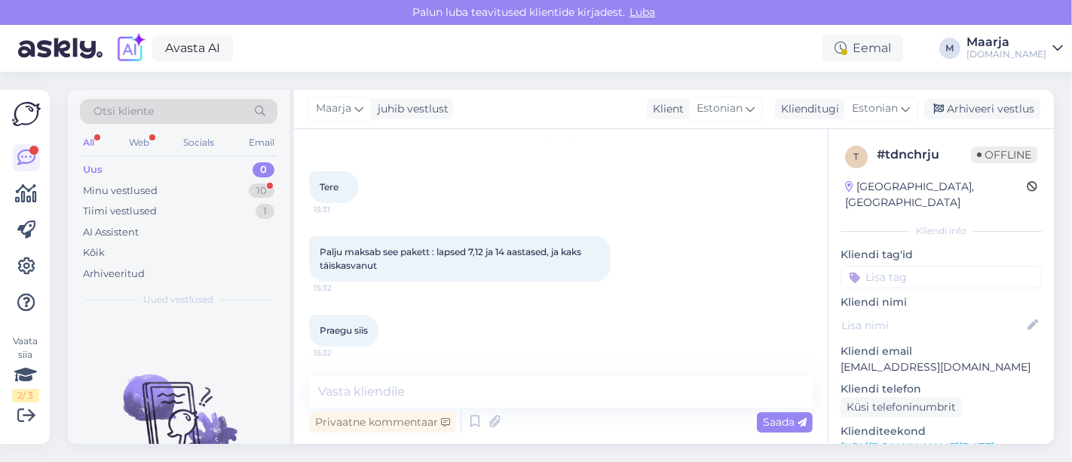
click at [534, 440] on link "[URL][DOMAIN_NAME][DATE]" at bounding box center [918, 447] width 154 height 14
click at [194, 184] on div "Minu vestlused 10" at bounding box center [179, 190] width 198 height 21
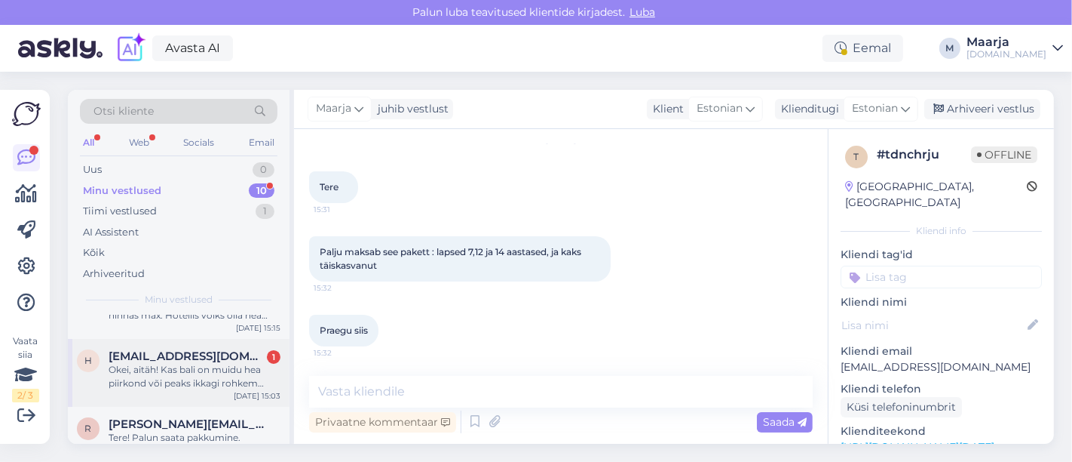
scroll to position [84, 0]
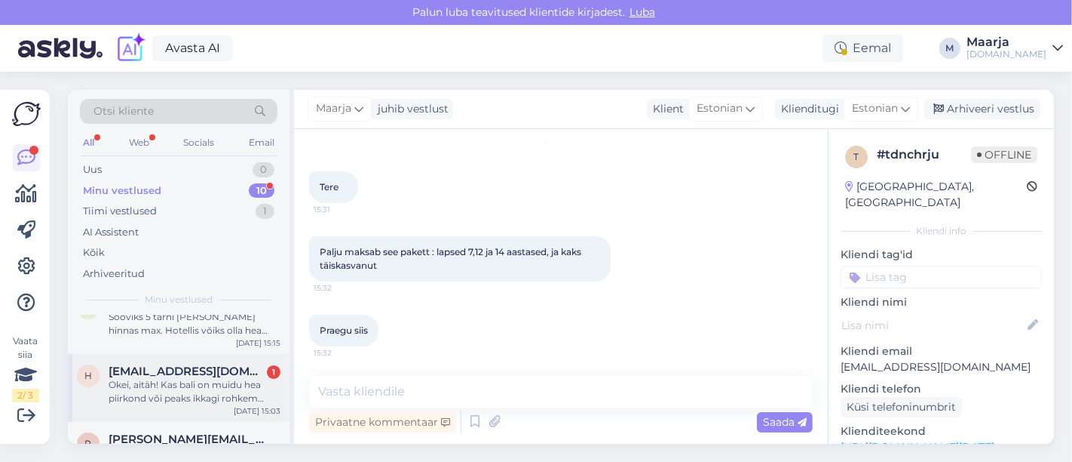
click at [148, 367] on span "[EMAIL_ADDRESS][DOMAIN_NAME]" at bounding box center [187, 371] width 157 height 14
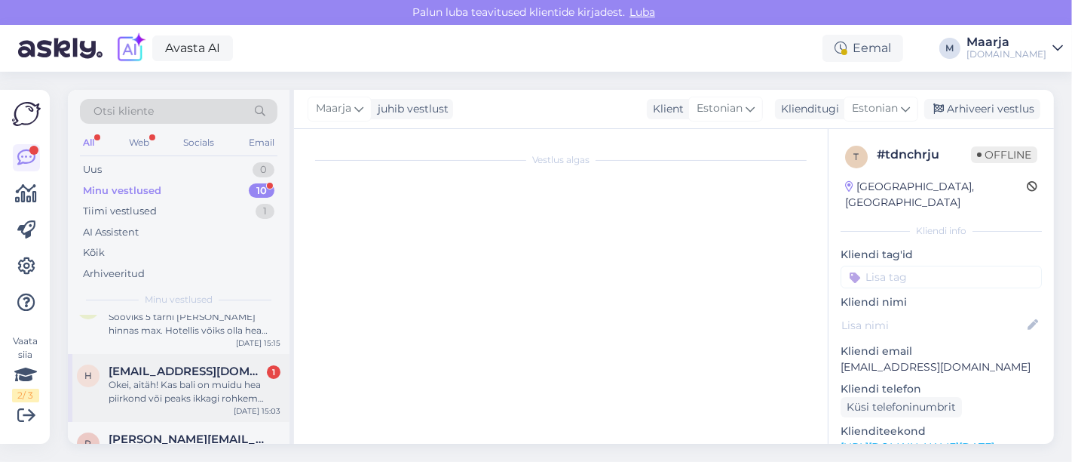
scroll to position [989, 0]
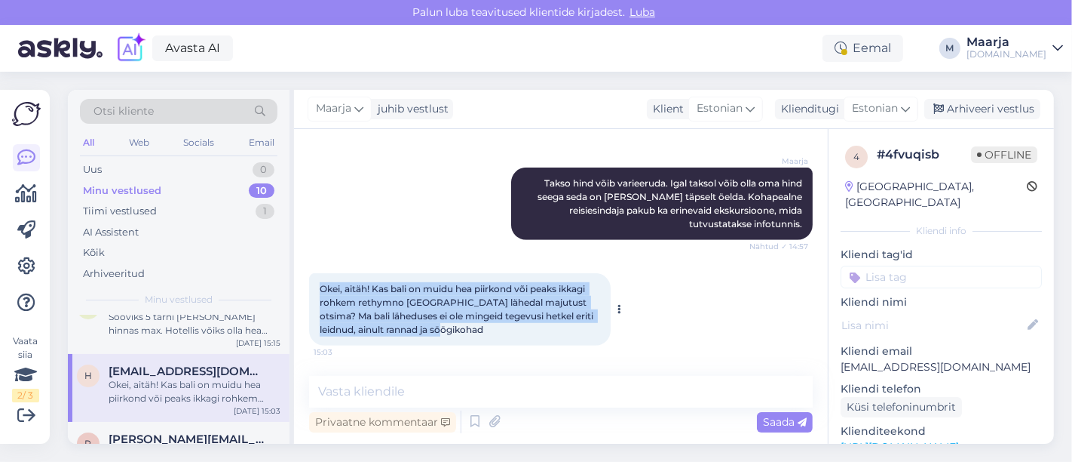
drag, startPoint x: 468, startPoint y: 330, endPoint x: 308, endPoint y: 290, distance: 165.0
click at [309, 290] on div "Okei, aitäh! Kas bali on muidu hea piirkond või peaks ikkagi rohkem rethymno [G…" at bounding box center [460, 309] width 302 height 72
copy span "Okei, aitäh! Kas bali on muidu hea piirkond või peaks ikkagi rohkem rethymno [G…"
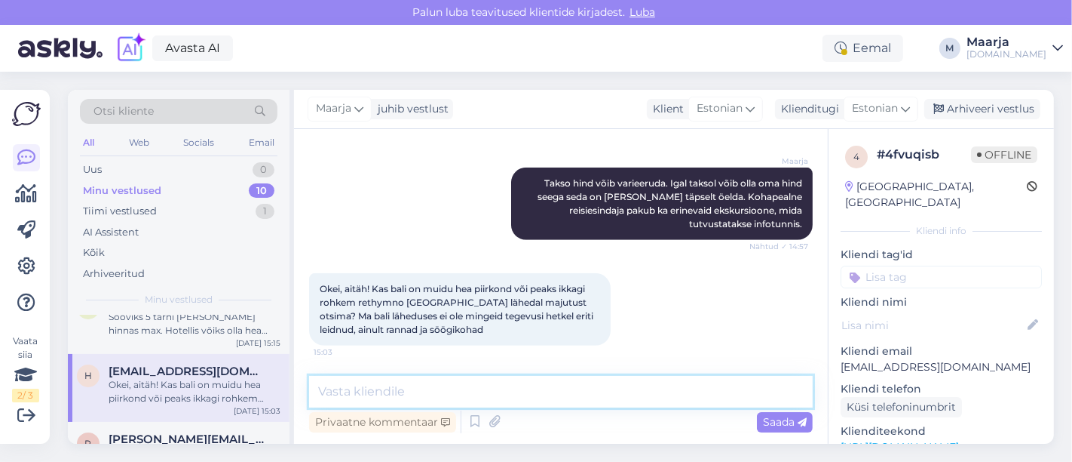
click at [424, 382] on textarea at bounding box center [561, 392] width 504 height 32
paste textarea "Bali on rahulik ja looduskaunis kuurortpiirkond, mis sobib hästi puhkuseks, kui…"
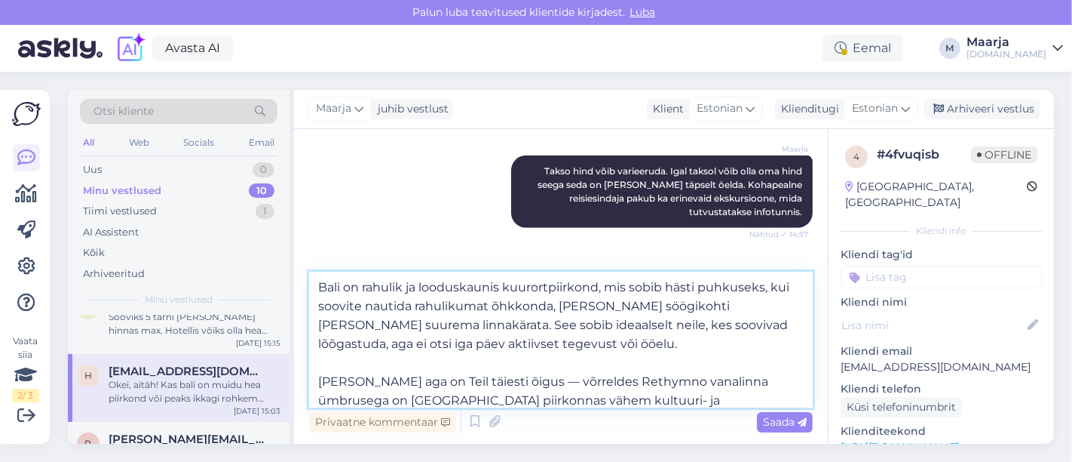
scroll to position [84, 0]
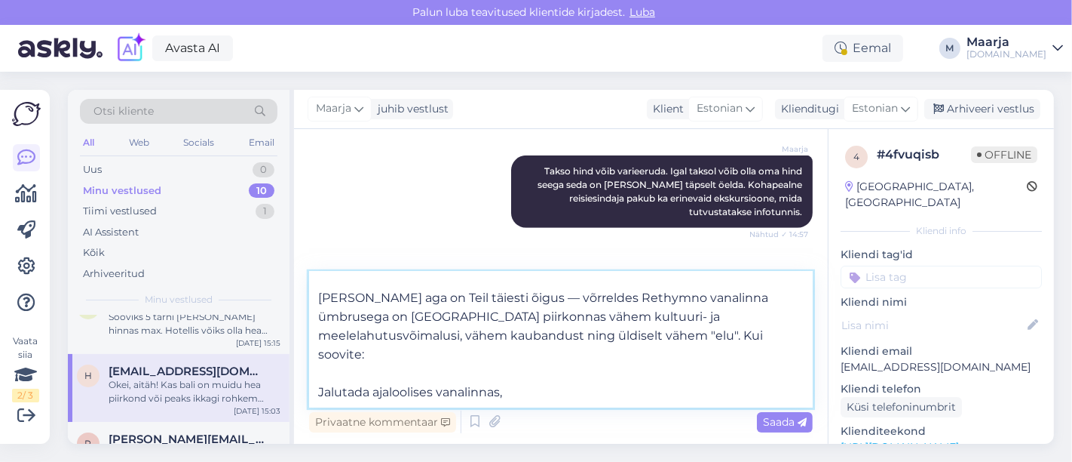
drag, startPoint x: 499, startPoint y: 299, endPoint x: 484, endPoint y: 300, distance: 14.3
click at [484, 299] on textarea at bounding box center [561, 340] width 504 height 136
drag, startPoint x: 502, startPoint y: 298, endPoint x: 302, endPoint y: 307, distance: 200.1
click at [302, 307] on div "Vestlus algas [DATE] Tere, tahaks teada, kuidas on transpordiga Rethymno vanali…" at bounding box center [561, 286] width 534 height 314
click at [494, 296] on textarea at bounding box center [561, 340] width 504 height 136
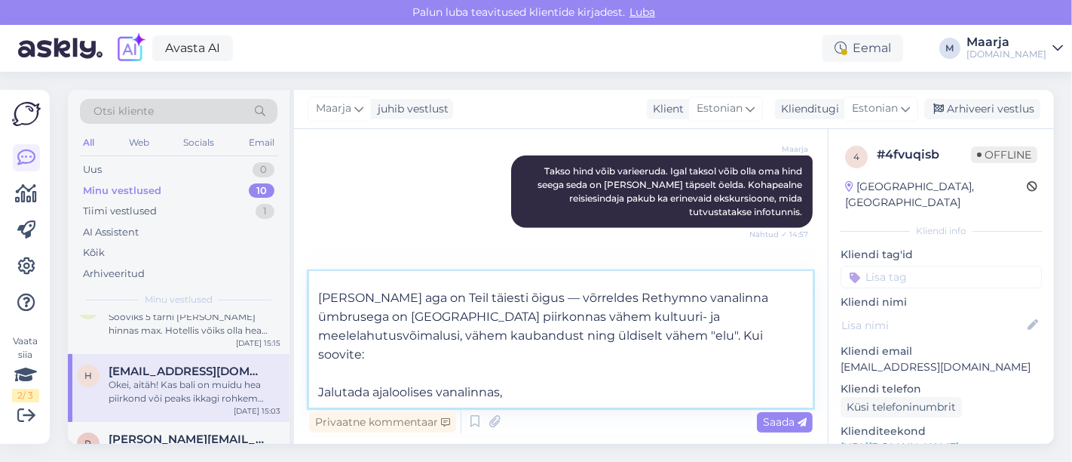
drag, startPoint x: 507, startPoint y: 296, endPoint x: 314, endPoint y: 301, distance: 193.1
click at [314, 301] on textarea at bounding box center [561, 340] width 504 height 136
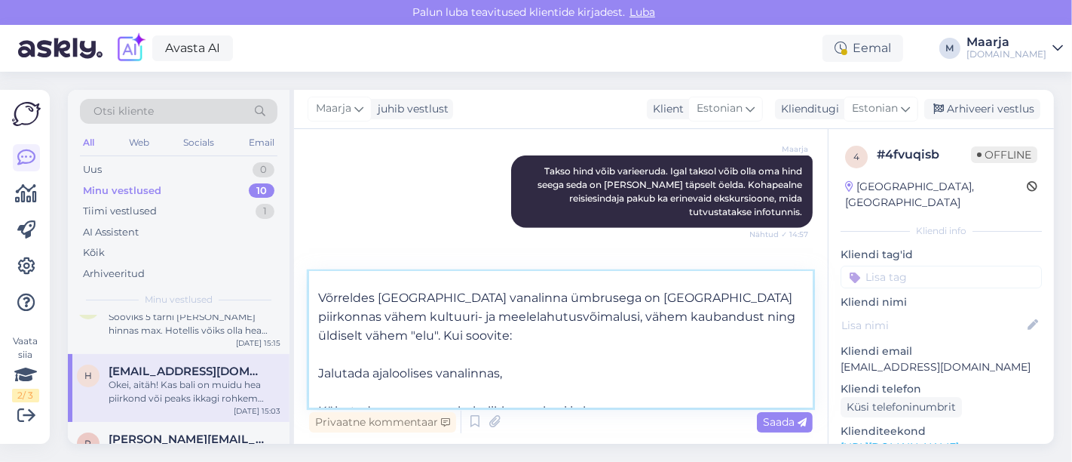
click at [345, 354] on textarea "Bali on rahulik ja looduskaunis kuurortpiirkond, mis sobib hästi puhkuseks, kui…" at bounding box center [561, 340] width 504 height 136
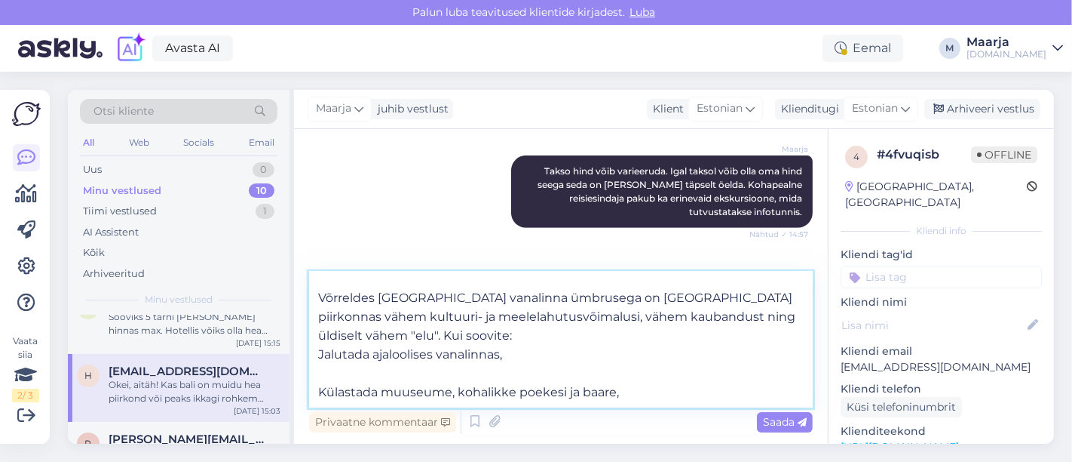
scroll to position [64, 0]
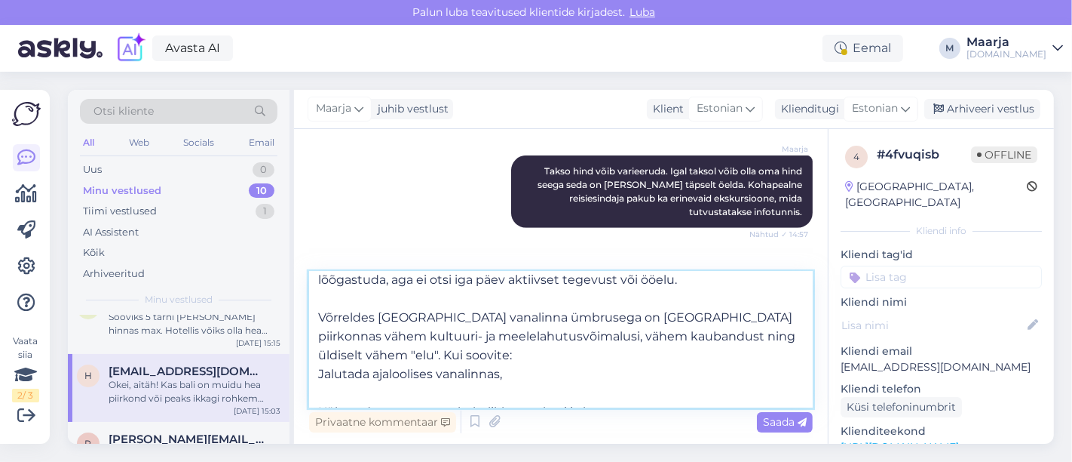
click at [338, 388] on textarea "Bali on rahulik ja looduskaunis kuurortpiirkond, mis sobib hästi puhkuseks, kui…" at bounding box center [561, 340] width 504 height 136
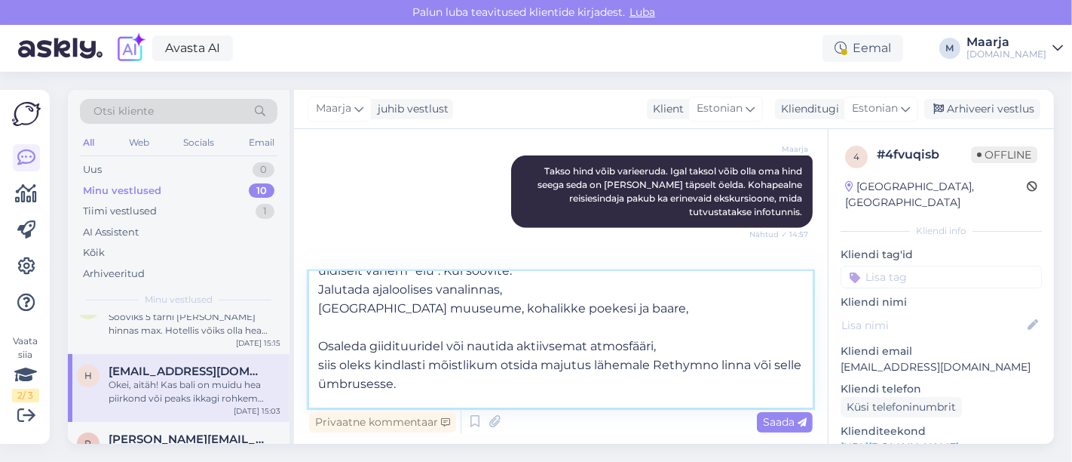
click at [344, 325] on textarea "Bali on rahulik ja looduskaunis kuurortpiirkond, mis sobib hästi puhkuseks, kui…" at bounding box center [561, 340] width 504 height 136
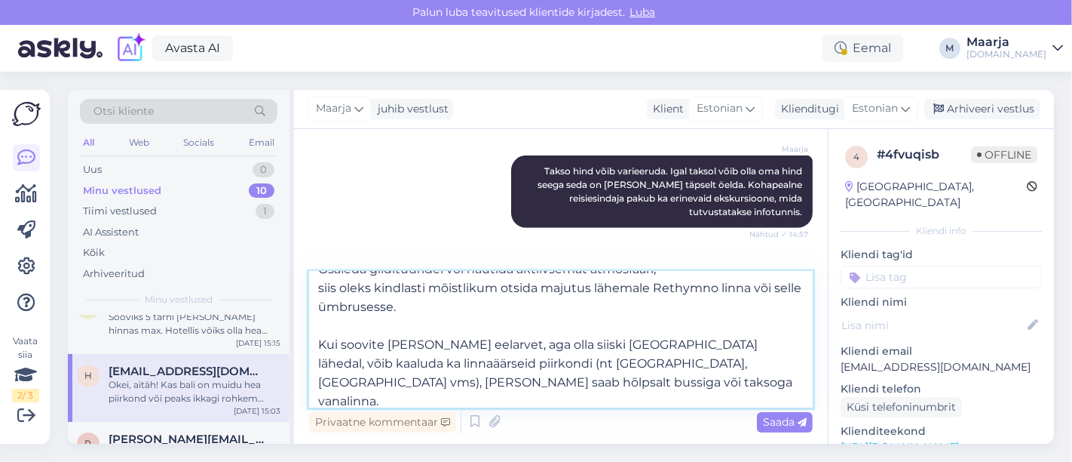
scroll to position [232, 0]
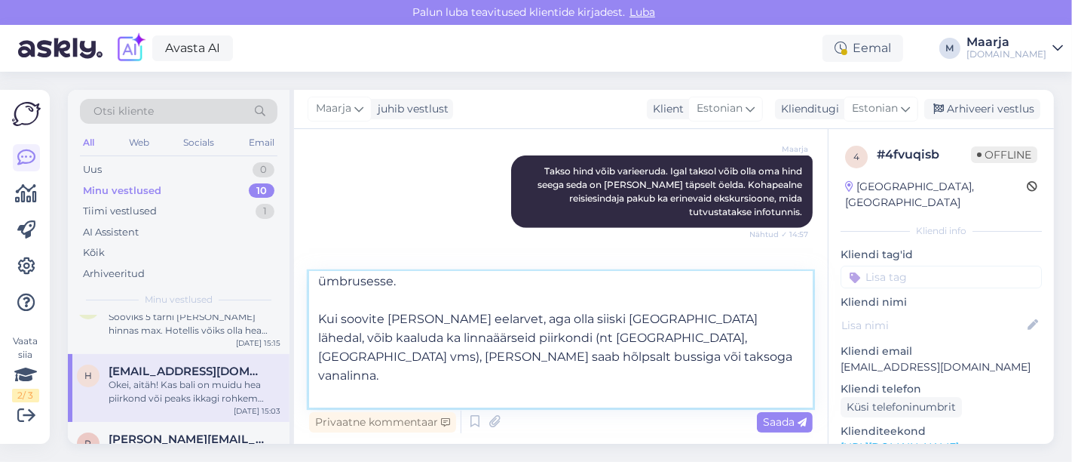
drag, startPoint x: 541, startPoint y: 362, endPoint x: 317, endPoint y: 324, distance: 227.1
click at [317, 324] on textarea "Bali on rahulik ja looduskaunis kuurortpiirkond, mis sobib hästi puhkuseks, kui…" at bounding box center [561, 340] width 504 height 136
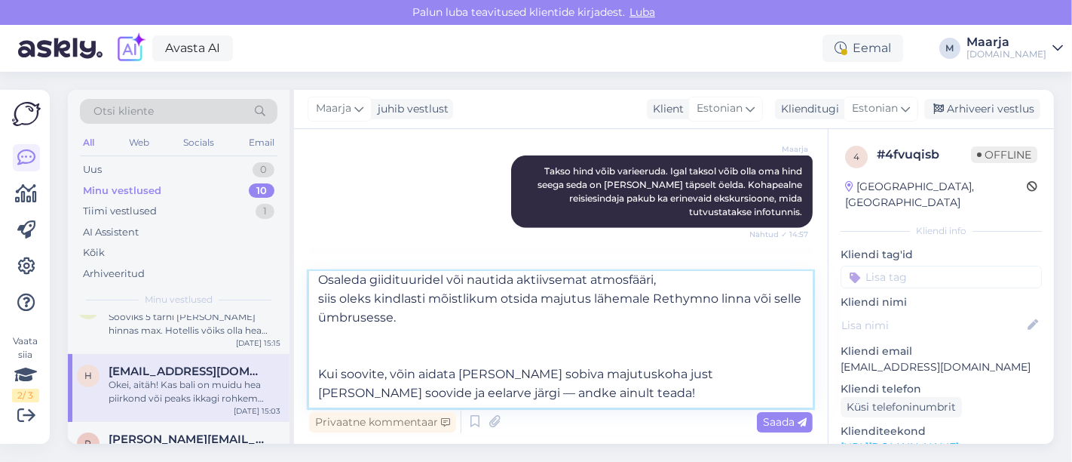
click at [340, 348] on textarea "Bali on rahulik ja looduskaunis kuurortpiirkond, mis sobib hästi puhkuseks, kui…" at bounding box center [561, 340] width 504 height 136
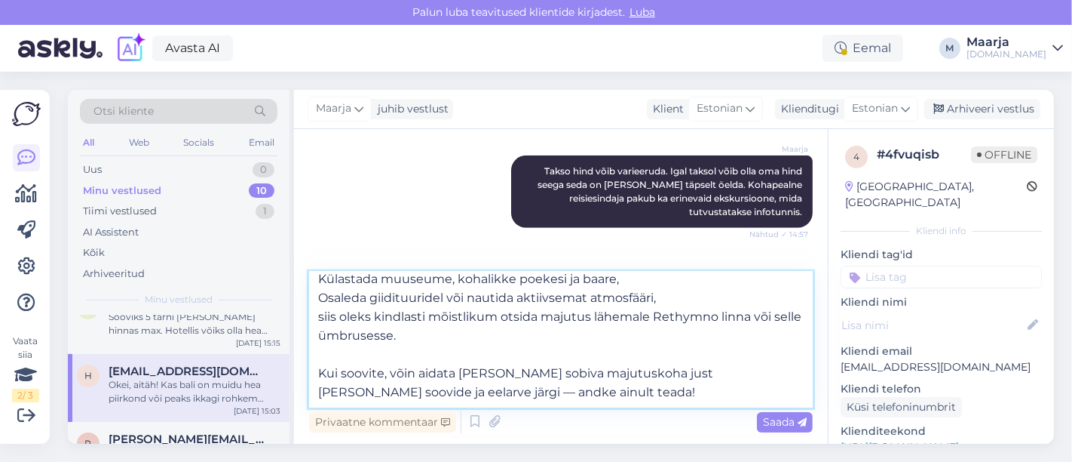
scroll to position [177, 0]
drag, startPoint x: 481, startPoint y: 395, endPoint x: 290, endPoint y: 369, distance: 193.4
click at [290, 369] on div "Otsi kliente All Web Socials Email Uus 0 Minu vestlused 10 Tiimi vestlused 1 AI…" at bounding box center [561, 267] width 986 height 354
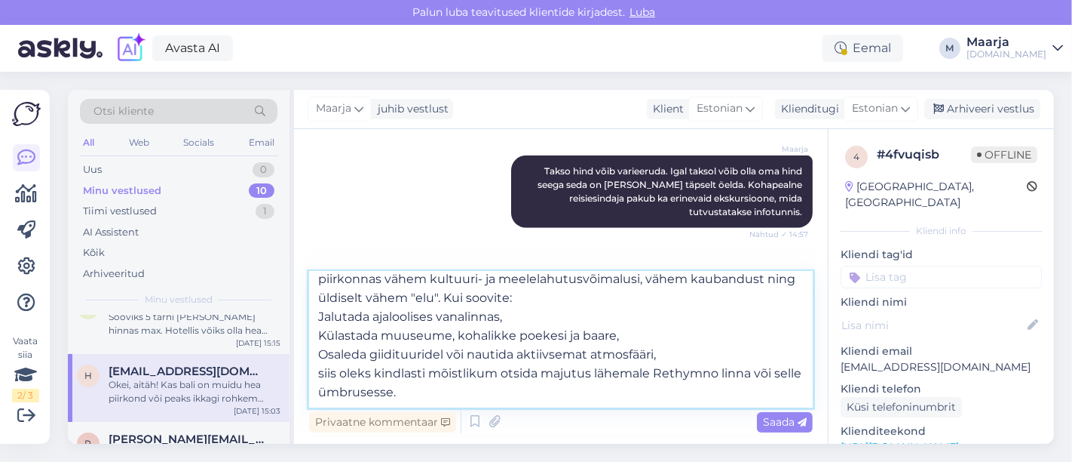
scroll to position [140, 0]
type textarea "Bali on rahulik ja looduskaunis kuurortpiirkond, mis sobib hästi puhkuseks, kui…"
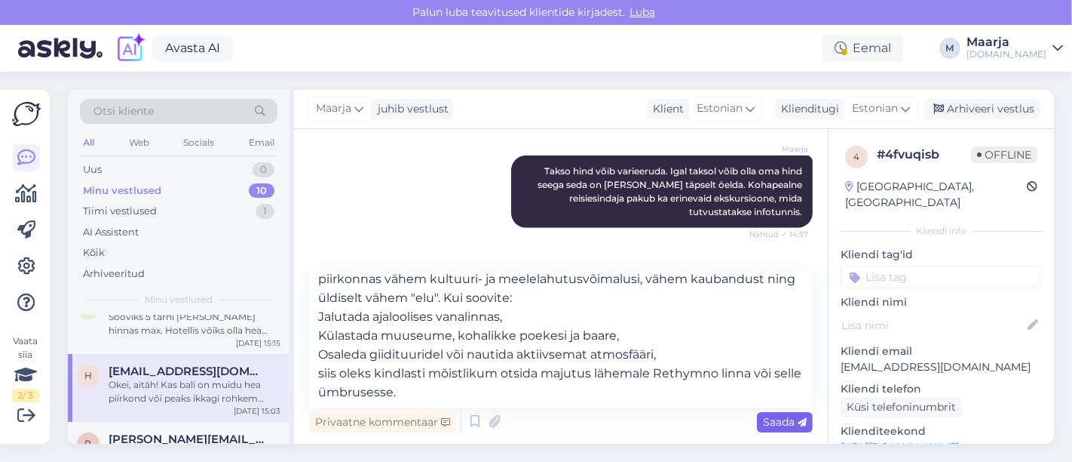
click at [534, 425] on span "Saada" at bounding box center [785, 422] width 44 height 14
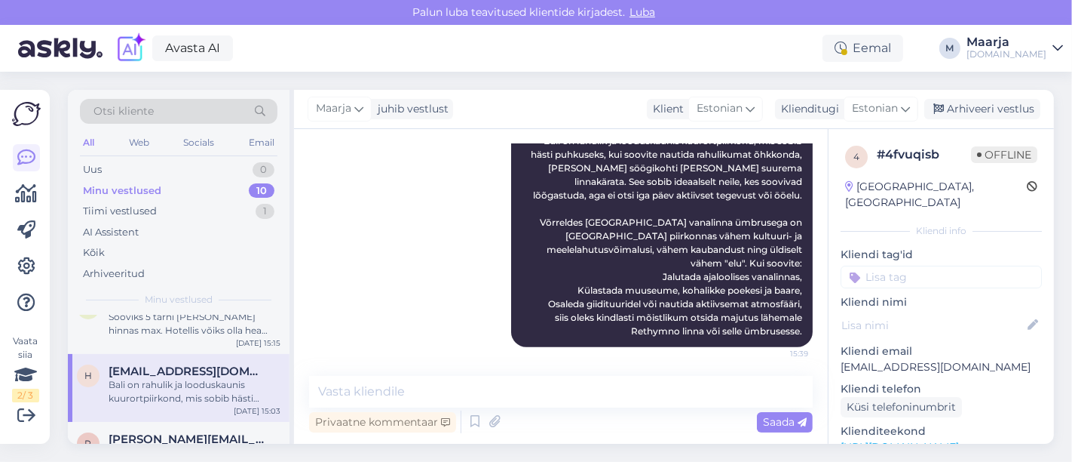
scroll to position [167, 0]
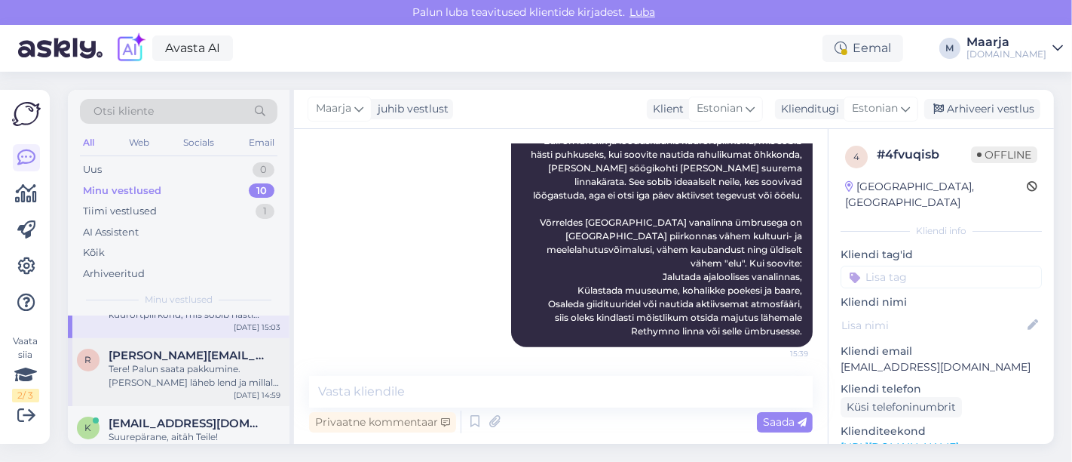
click at [167, 386] on div "Tere! Palun saata pakkumine. [PERSON_NAME] läheb lend ja millal tagasi." at bounding box center [195, 375] width 172 height 27
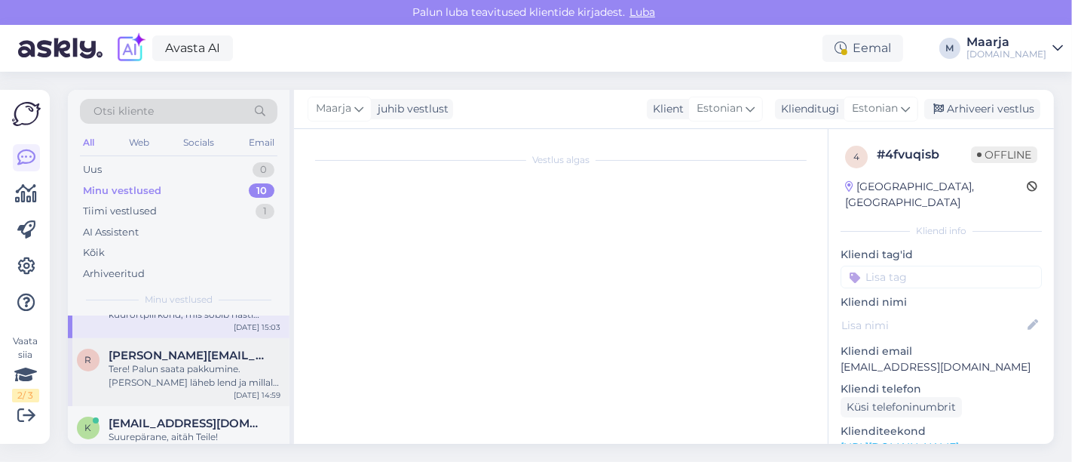
scroll to position [134, 0]
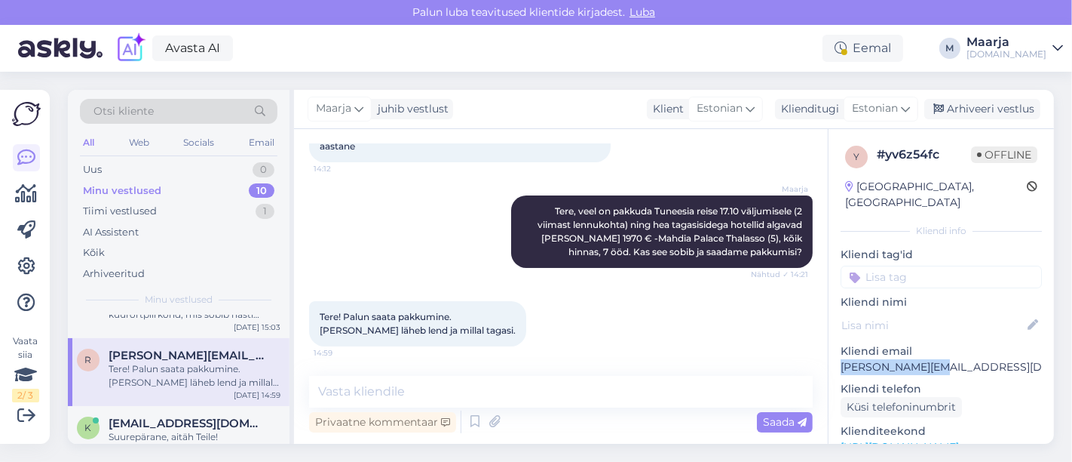
drag, startPoint x: 870, startPoint y: 351, endPoint x: 839, endPoint y: 350, distance: 30.2
click at [534, 350] on div "y # yv6z54fc Offline [GEOGRAPHIC_DATA], [GEOGRAPHIC_DATA] Kliendi info Kliendi …" at bounding box center [941, 447] width 225 height 636
copy p "[PERSON_NAME][EMAIL_ADDRESS][DOMAIN_NAME]"
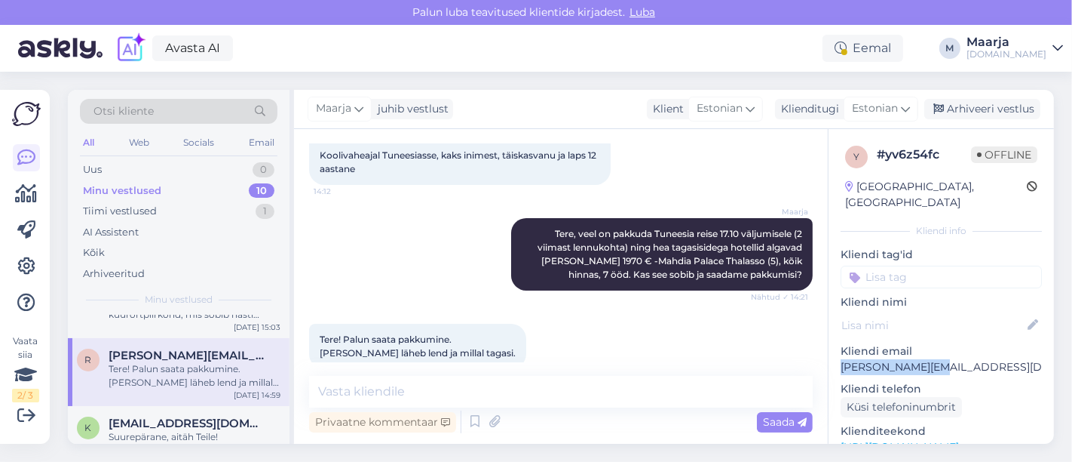
scroll to position [133, 0]
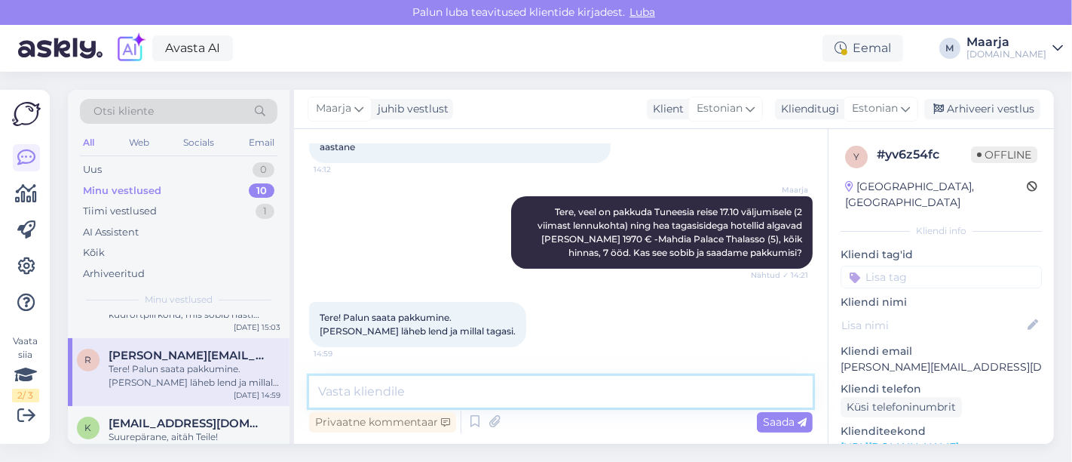
click at [419, 380] on textarea at bounding box center [561, 392] width 504 height 32
type textarea "Pakkumine saadetud."
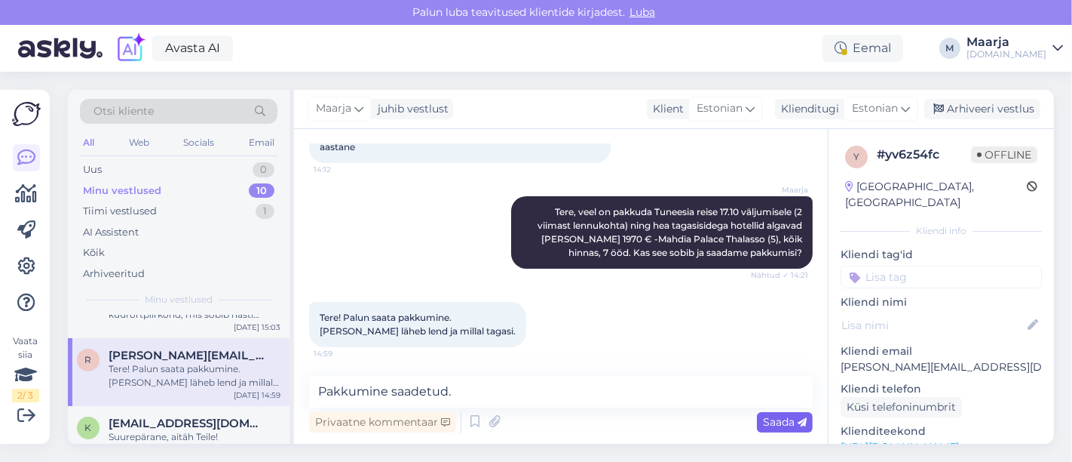
click at [534, 421] on span "Saada" at bounding box center [785, 422] width 44 height 14
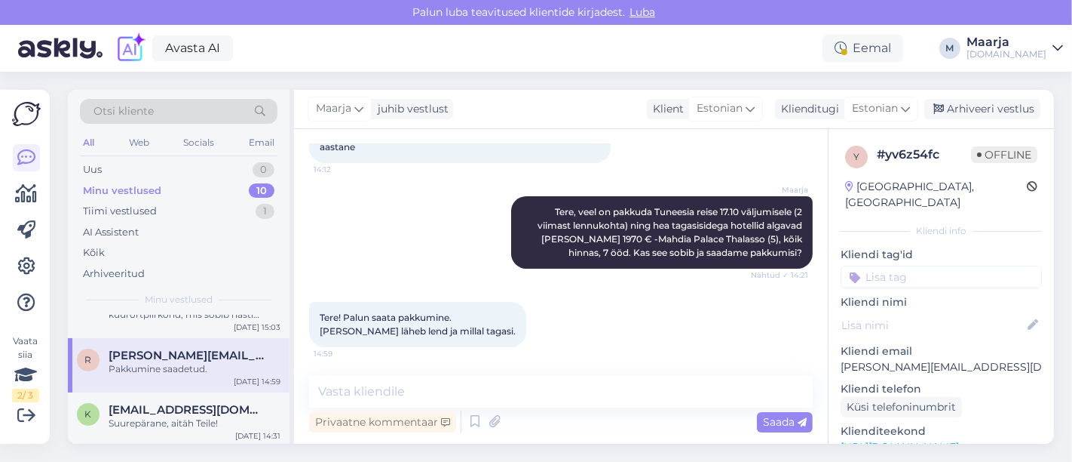
scroll to position [199, 0]
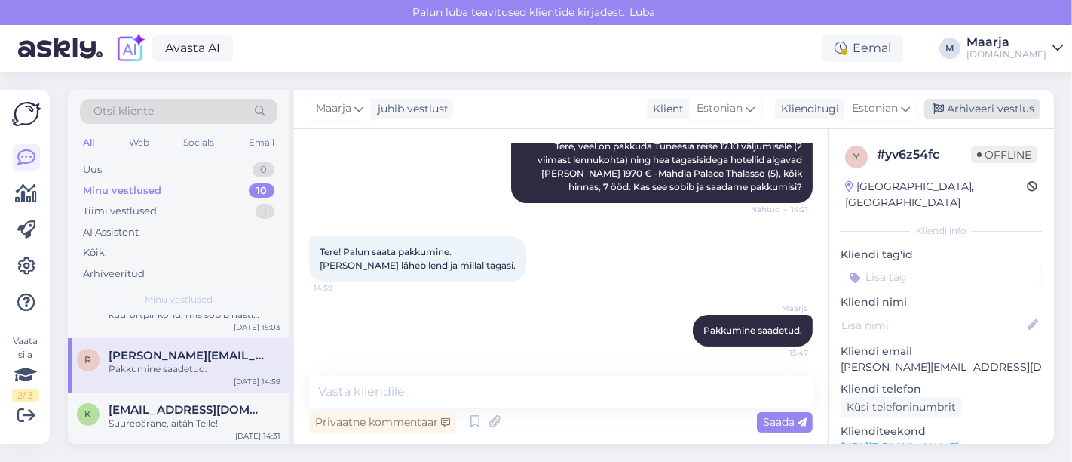
click at [534, 108] on div "Arhiveeri vestlus" at bounding box center [983, 109] width 116 height 20
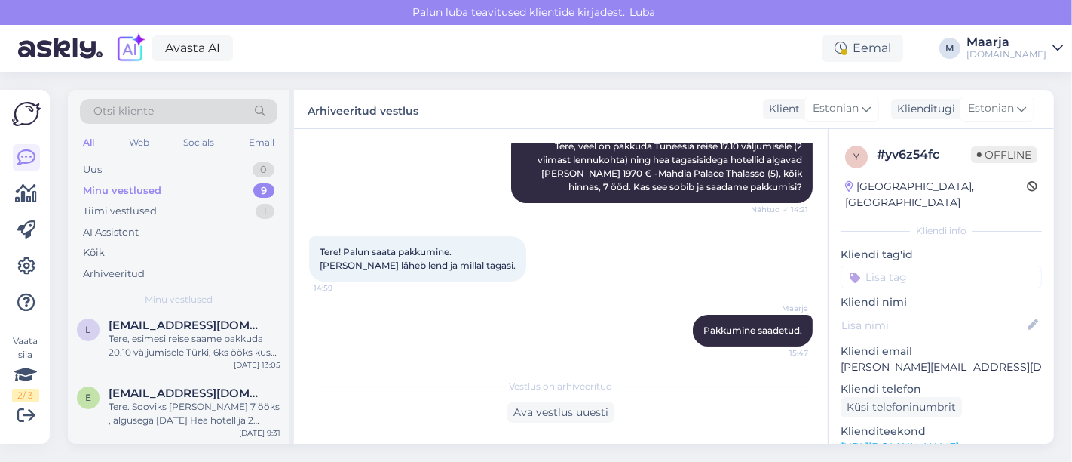
scroll to position [426, 0]
click at [162, 410] on div "Tere. Sooviks [PERSON_NAME] 7 ööks , algusega [DATE] Hea hotell ja 2 täiskasv+1…" at bounding box center [195, 415] width 172 height 27
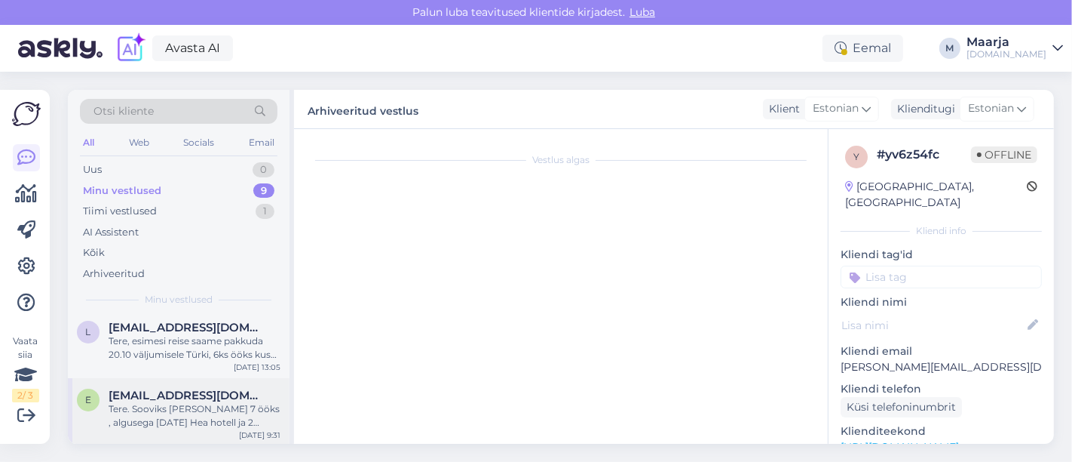
scroll to position [0, 0]
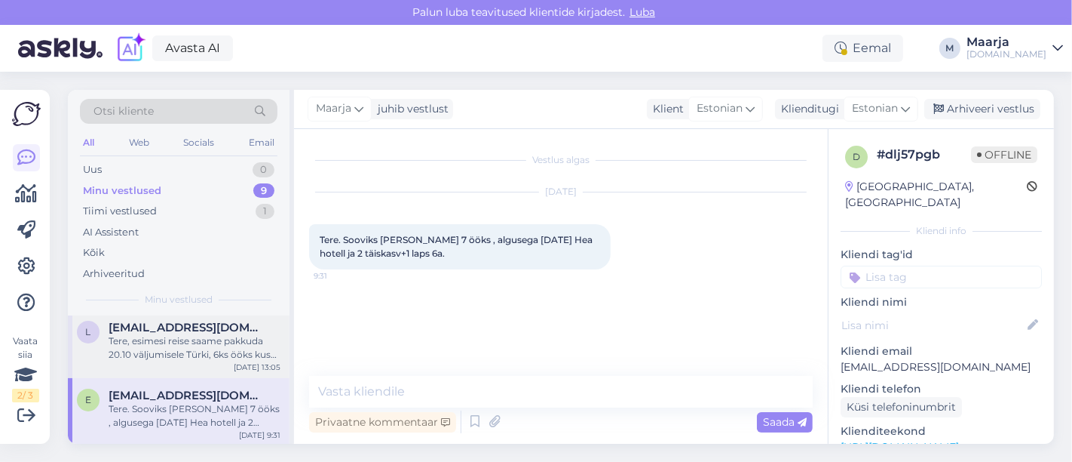
click at [202, 339] on div "Tere, esimesi reise saame pakkuda 20.10 väljumisele Türki, 6ks ööks kus hinnad …" at bounding box center [195, 347] width 172 height 27
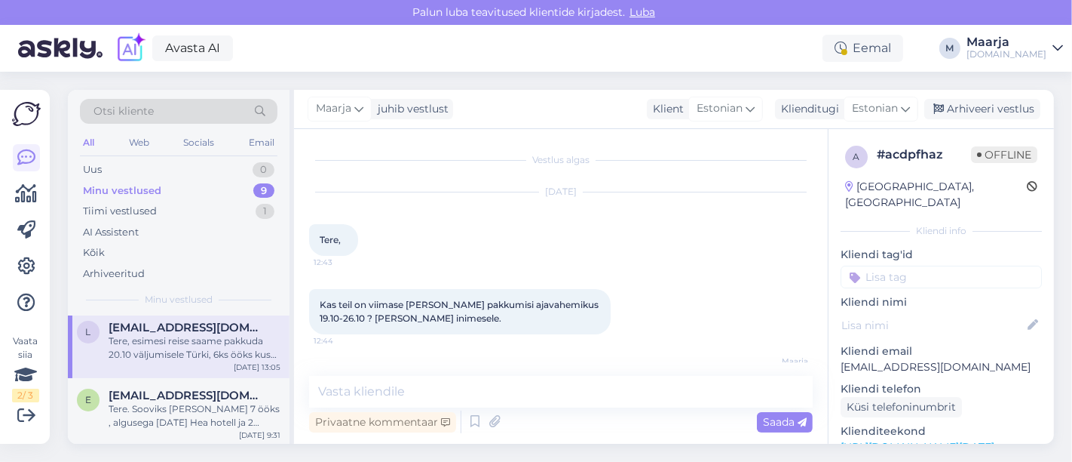
scroll to position [79, 0]
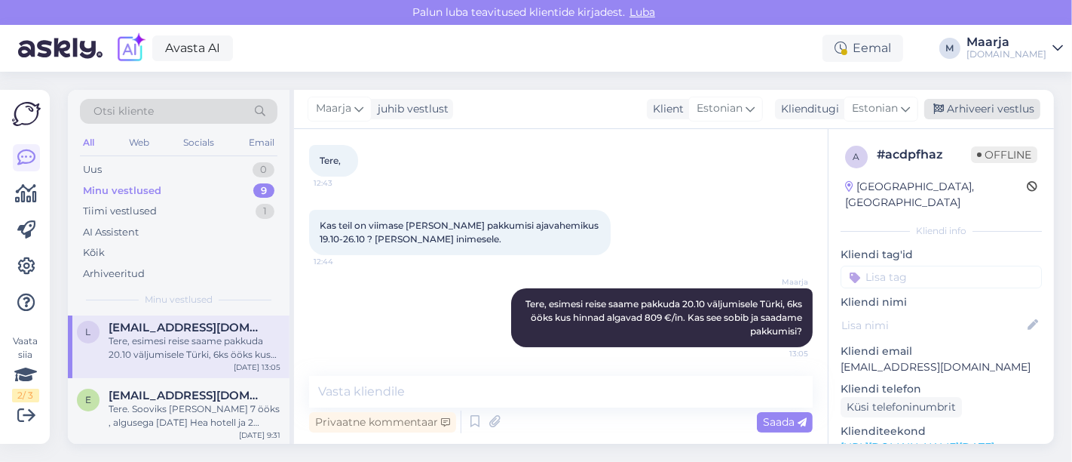
click at [534, 112] on div "Arhiveeri vestlus" at bounding box center [983, 109] width 116 height 20
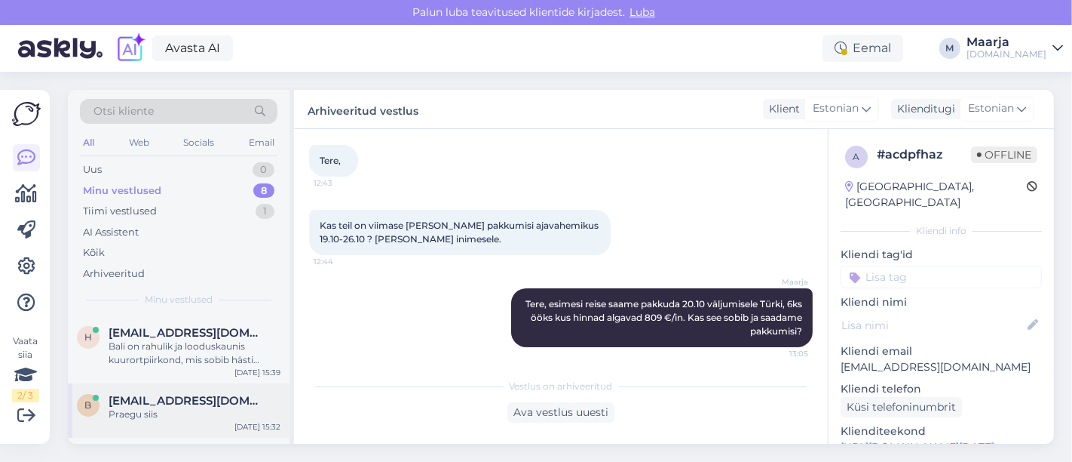
scroll to position [167, 0]
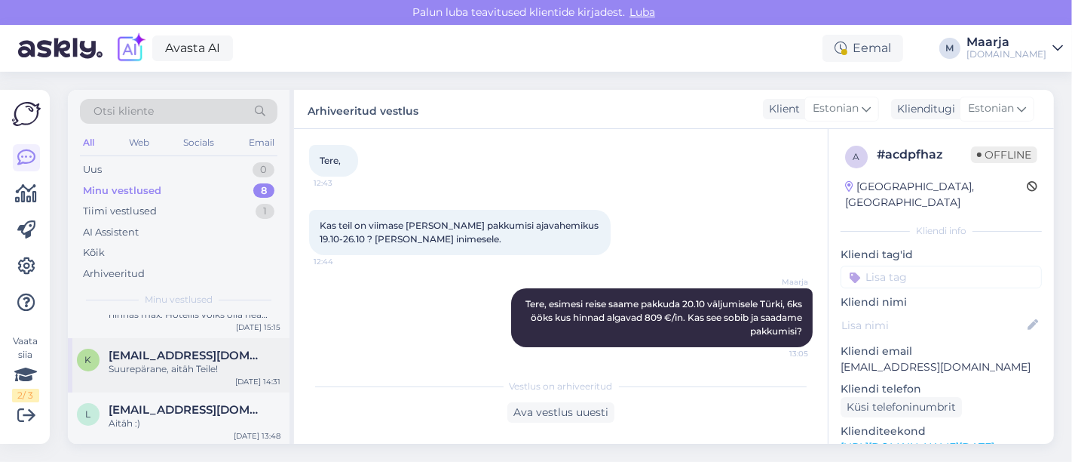
click at [174, 379] on div "k [EMAIL_ADDRESS][DOMAIN_NAME] Suurepärane, aitäh Teile! [DATE] 14:31" at bounding box center [179, 365] width 222 height 54
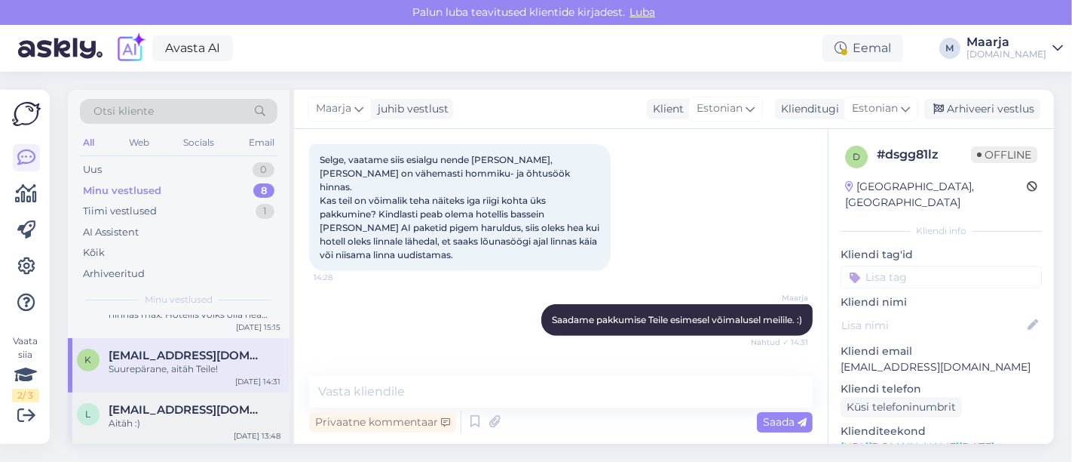
click at [161, 413] on span "[EMAIL_ADDRESS][DOMAIN_NAME]" at bounding box center [187, 410] width 157 height 14
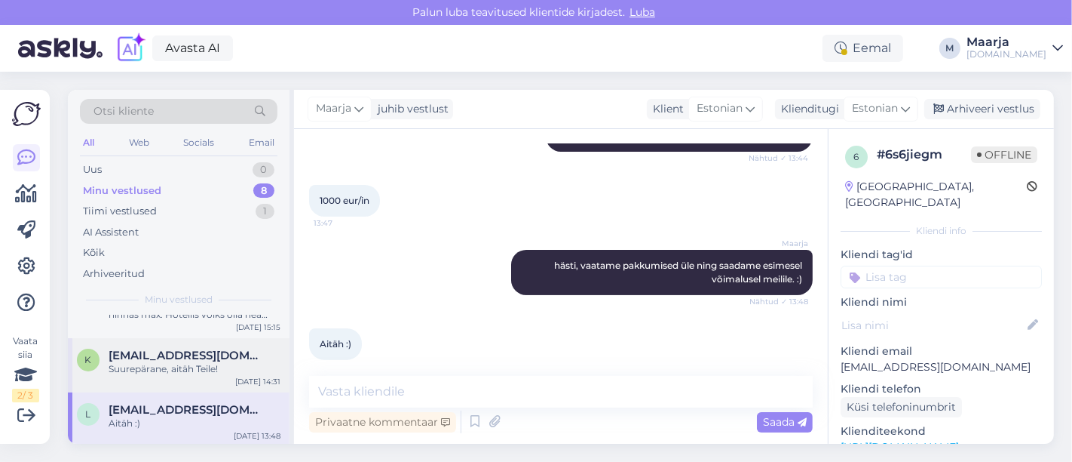
click at [164, 378] on div "k [EMAIL_ADDRESS][DOMAIN_NAME] Suurepärane, aitäh Teile! [DATE] 14:31" at bounding box center [179, 365] width 222 height 54
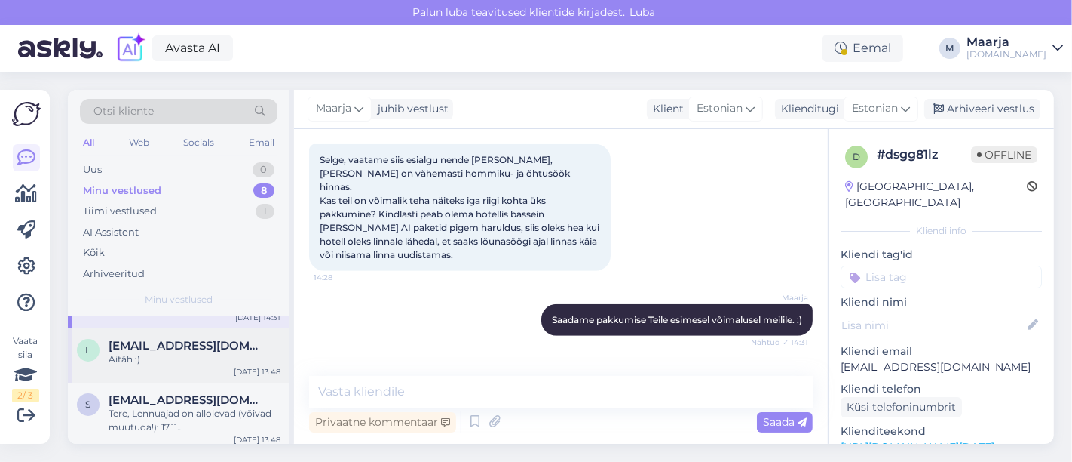
scroll to position [335, 0]
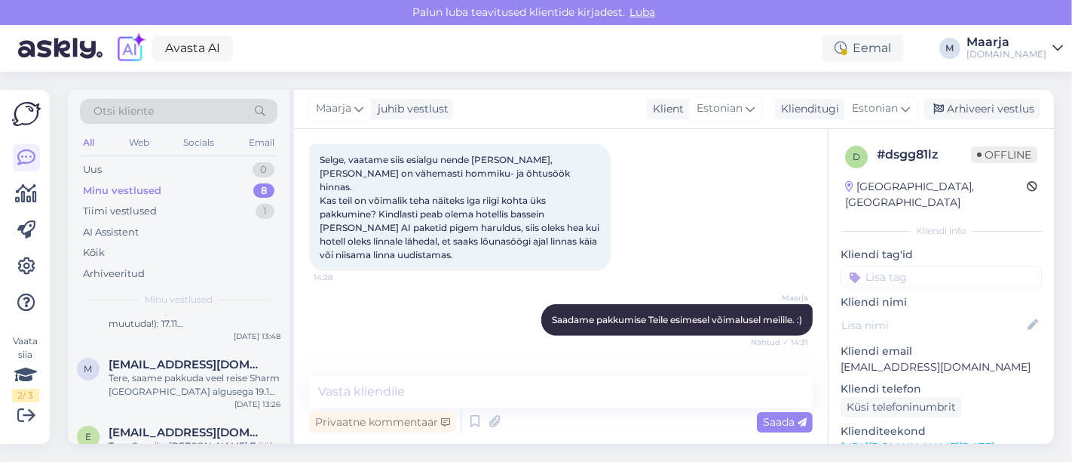
click at [164, 385] on div "Tere, saame pakkuda veel reise Sharm [GEOGRAPHIC_DATA] algusega 19.10 kus hinna…" at bounding box center [195, 384] width 172 height 27
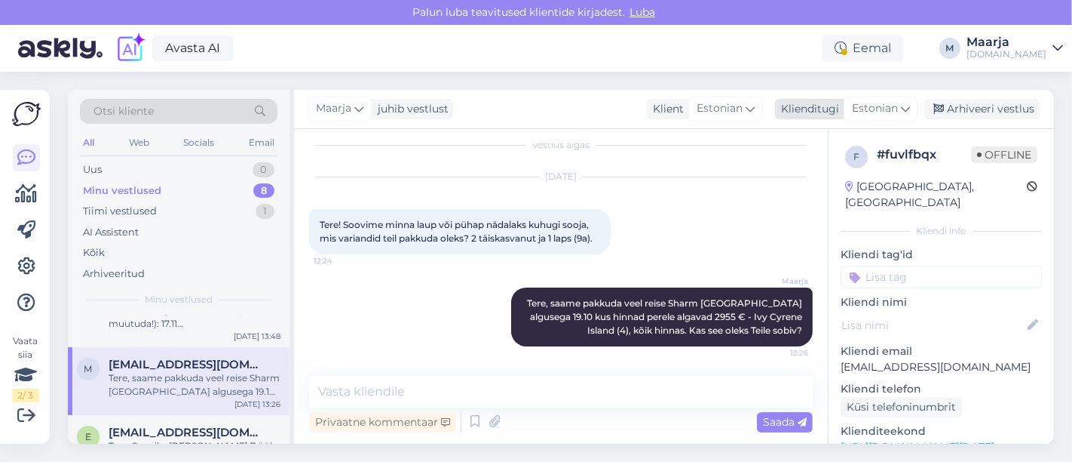
click at [534, 109] on div "Arhiveeri vestlus" at bounding box center [983, 109] width 116 height 20
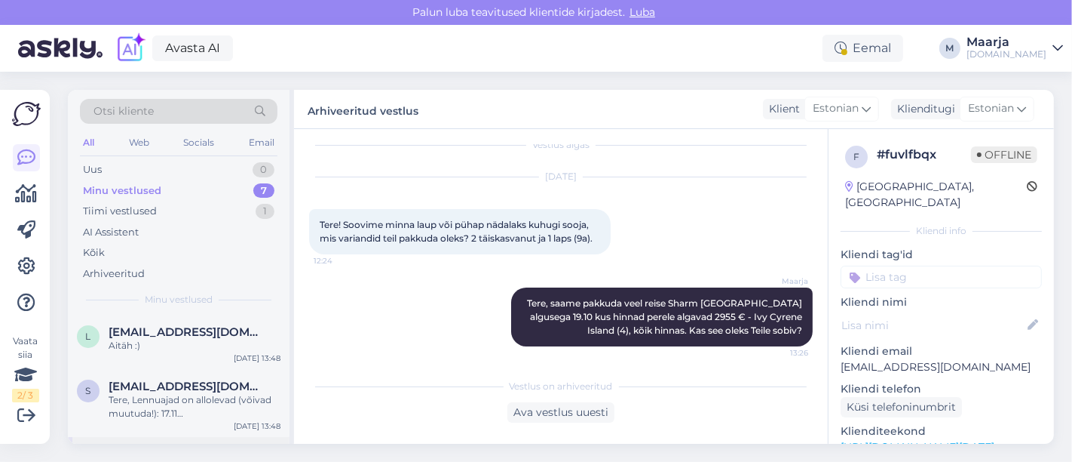
scroll to position [220, 0]
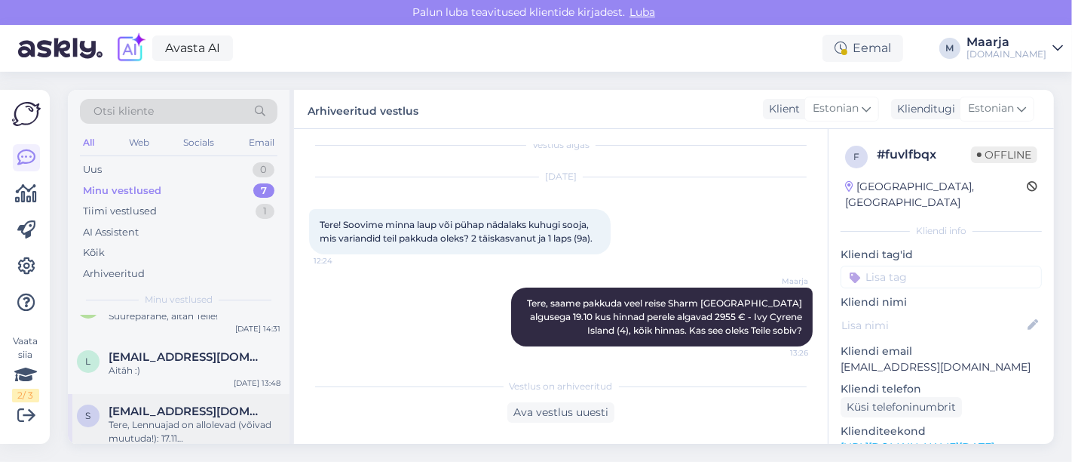
click at [175, 406] on span "[EMAIL_ADDRESS][DOMAIN_NAME]" at bounding box center [187, 411] width 157 height 14
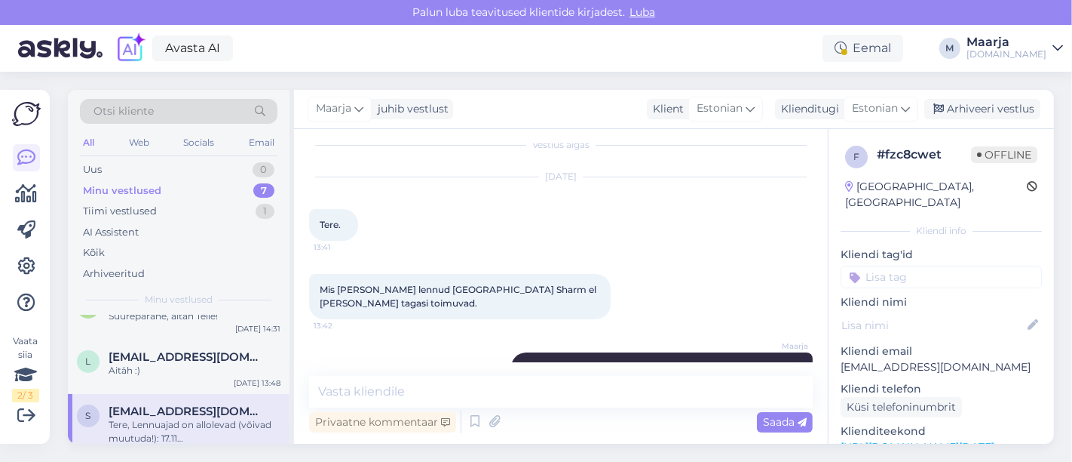
scroll to position [79, 0]
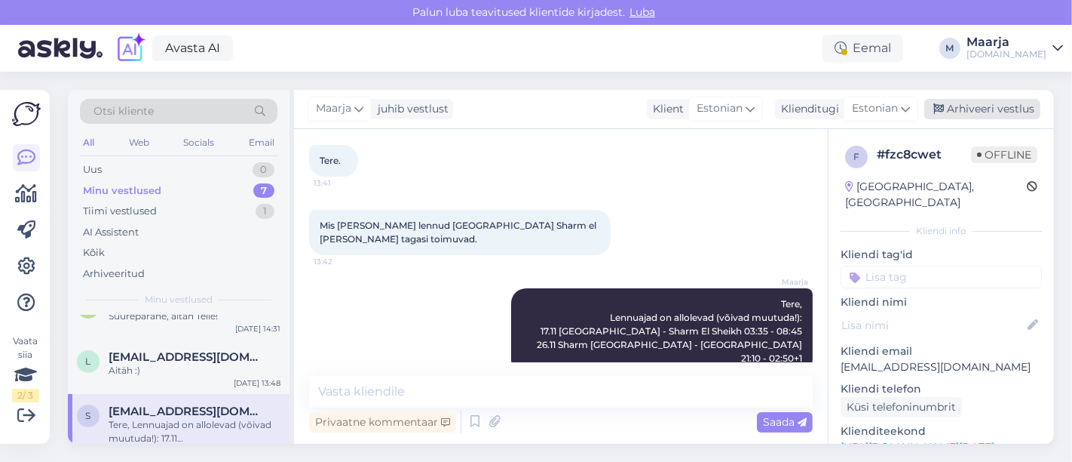
click at [534, 111] on div "Arhiveeri vestlus" at bounding box center [983, 109] width 116 height 20
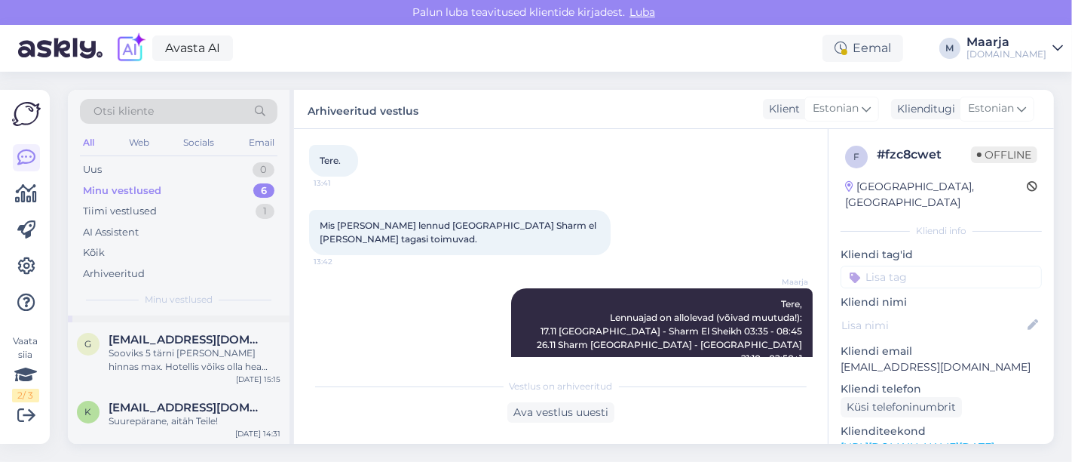
scroll to position [237, 0]
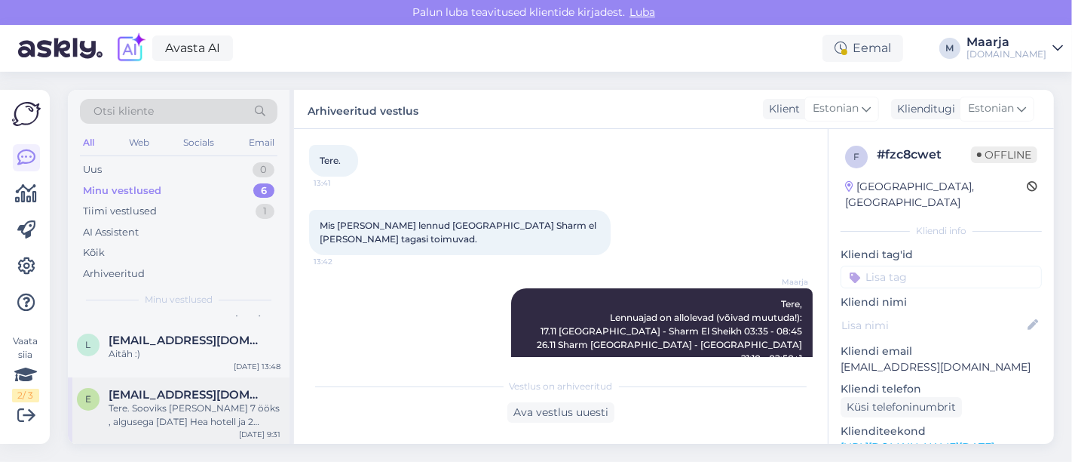
click at [143, 416] on div "Tere. Sooviks [PERSON_NAME] 7 ööks , algusega [DATE] Hea hotell ja 2 täiskasv+1…" at bounding box center [195, 414] width 172 height 27
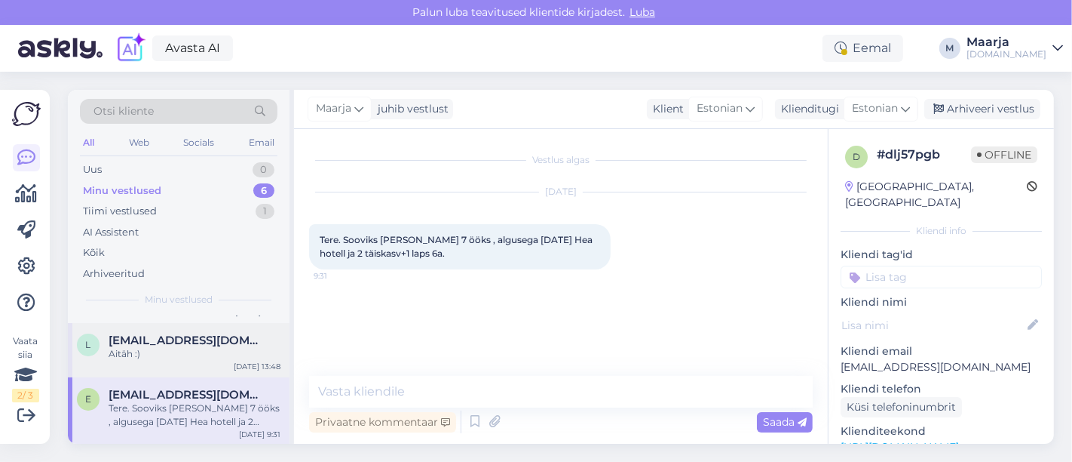
click at [161, 365] on div "l [EMAIL_ADDRESS][DOMAIN_NAME] Aitäh :) [DATE] 13:48" at bounding box center [179, 350] width 222 height 54
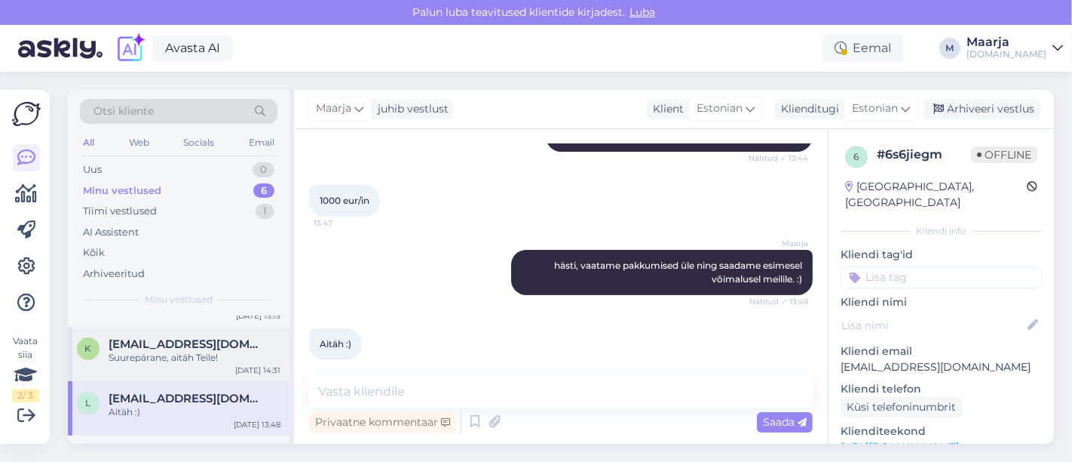
scroll to position [152, 0]
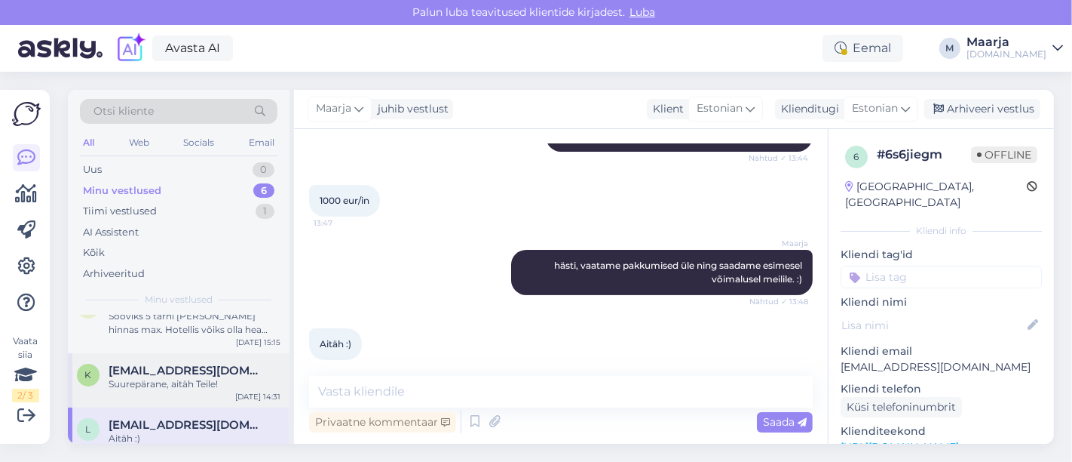
click at [153, 378] on div "Suurepärane, aitäh Teile!" at bounding box center [195, 384] width 172 height 14
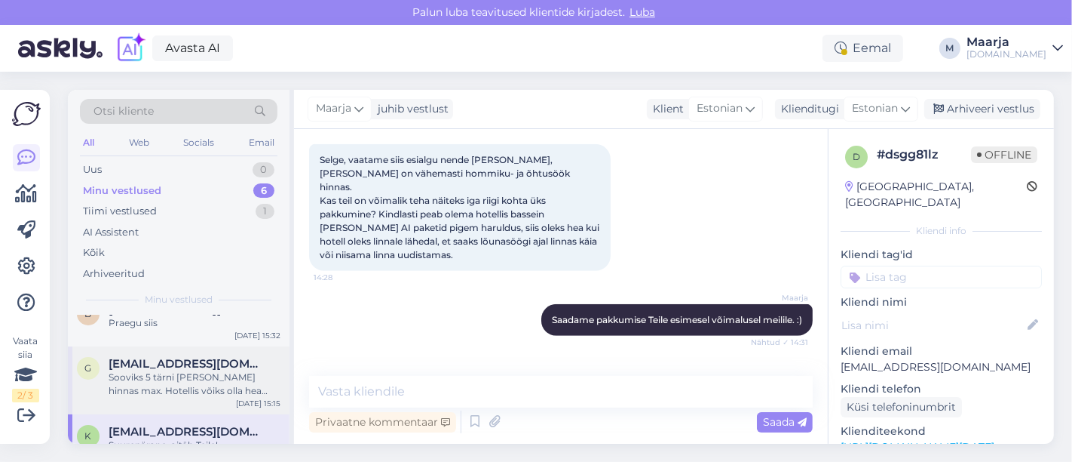
scroll to position [69, 0]
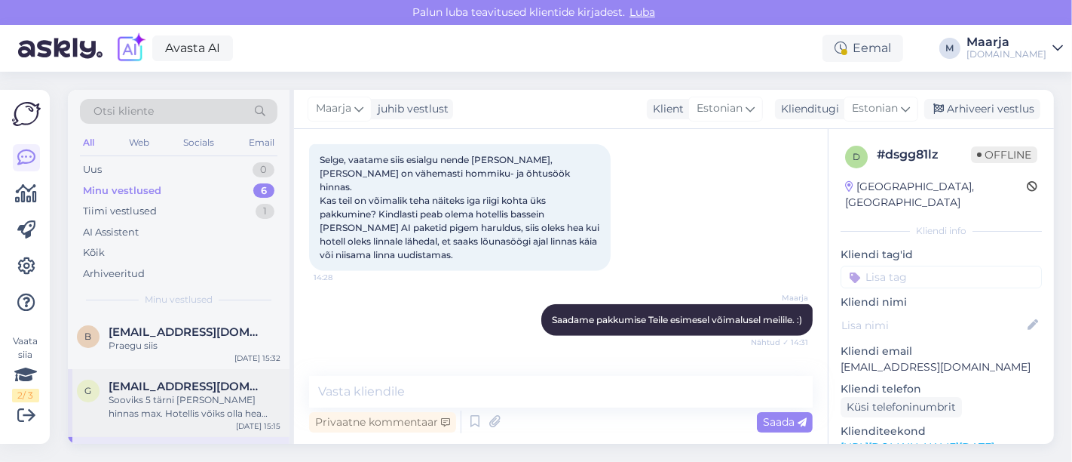
click at [152, 391] on span "[EMAIL_ADDRESS][DOMAIN_NAME]" at bounding box center [187, 386] width 157 height 14
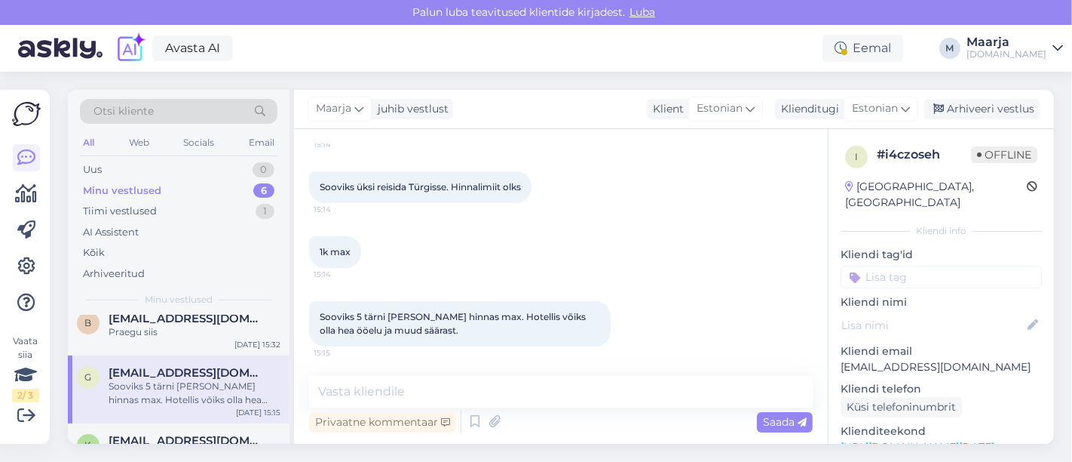
scroll to position [56, 0]
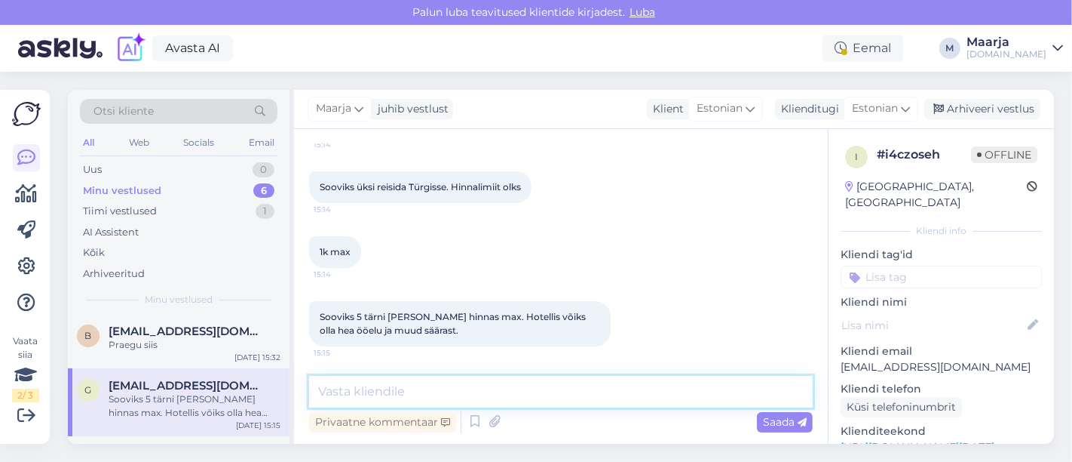
click at [448, 400] on textarea at bounding box center [561, 392] width 504 height 32
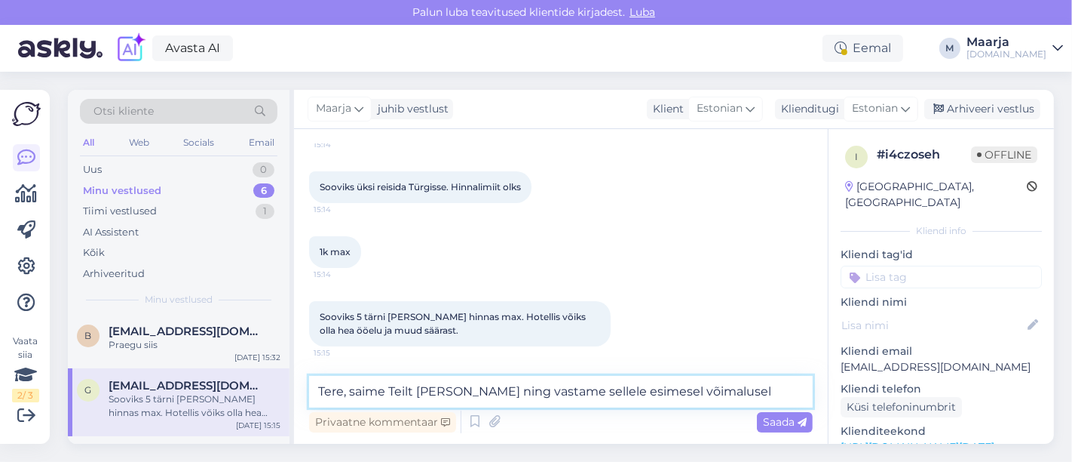
type textarea "Tere, saime Teilt [PERSON_NAME] ning vastame sellele esimesel võimalusel."
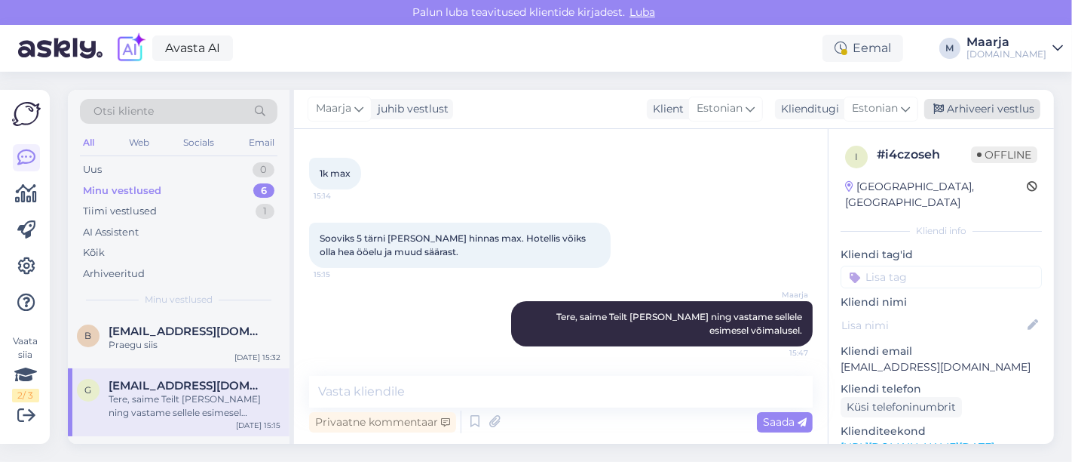
click at [534, 115] on div "Arhiveeri vestlus" at bounding box center [983, 109] width 116 height 20
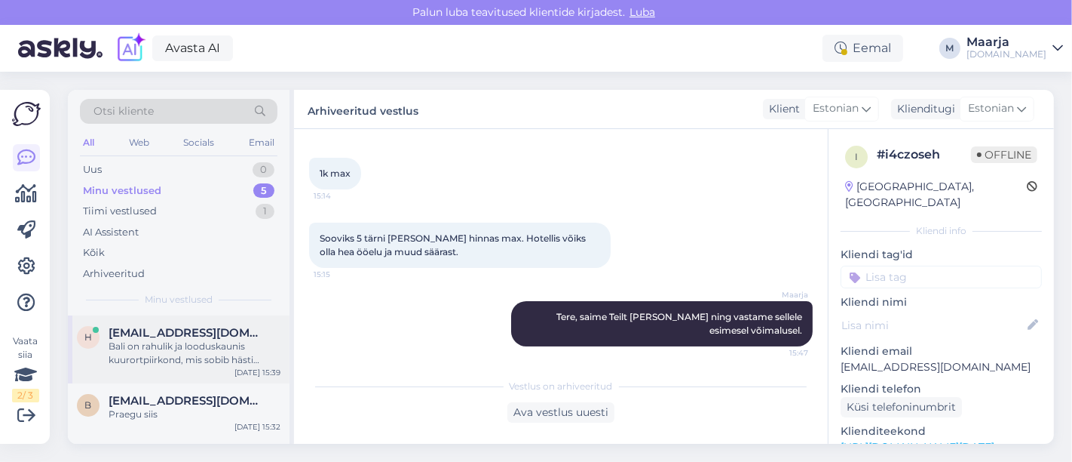
click at [190, 351] on div "Bali on rahulik ja looduskaunis kuurortpiirkond, mis sobib hästi puhkuseks, kui…" at bounding box center [195, 352] width 172 height 27
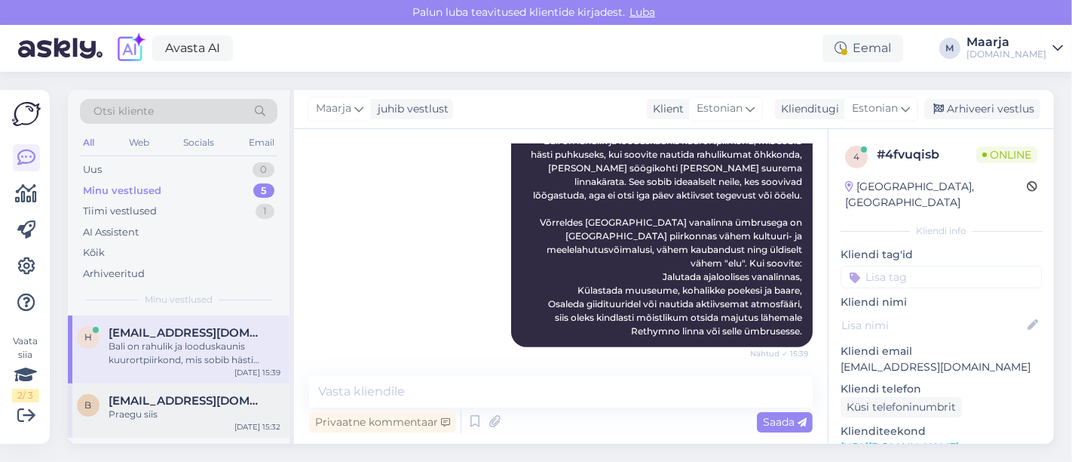
click at [162, 396] on span "[EMAIL_ADDRESS][DOMAIN_NAME]" at bounding box center [187, 401] width 157 height 14
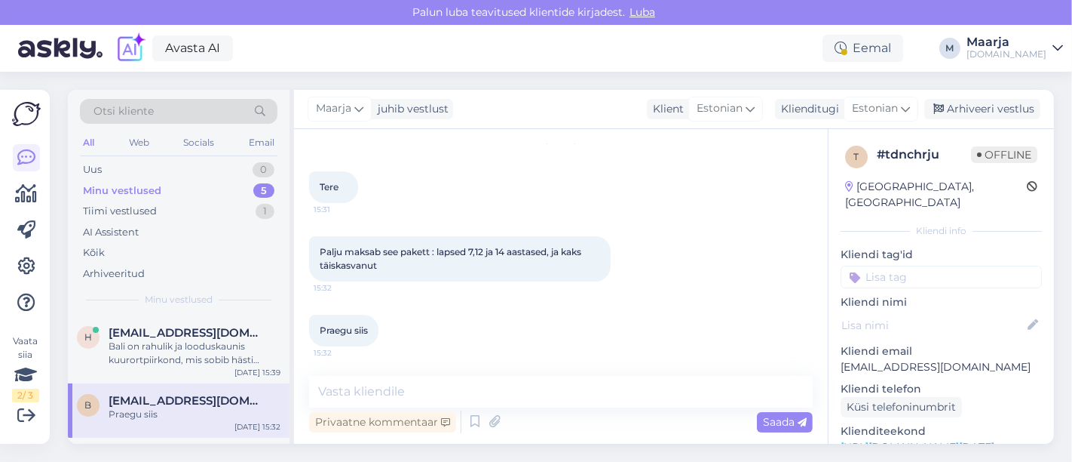
click at [534, 440] on link "[URL][DOMAIN_NAME][DATE]" at bounding box center [918, 447] width 154 height 14
click at [150, 370] on div "h [EMAIL_ADDRESS][DOMAIN_NAME] 1 Kas selle ümbruses on üldse ilusaid, basseini …" at bounding box center [179, 349] width 222 height 68
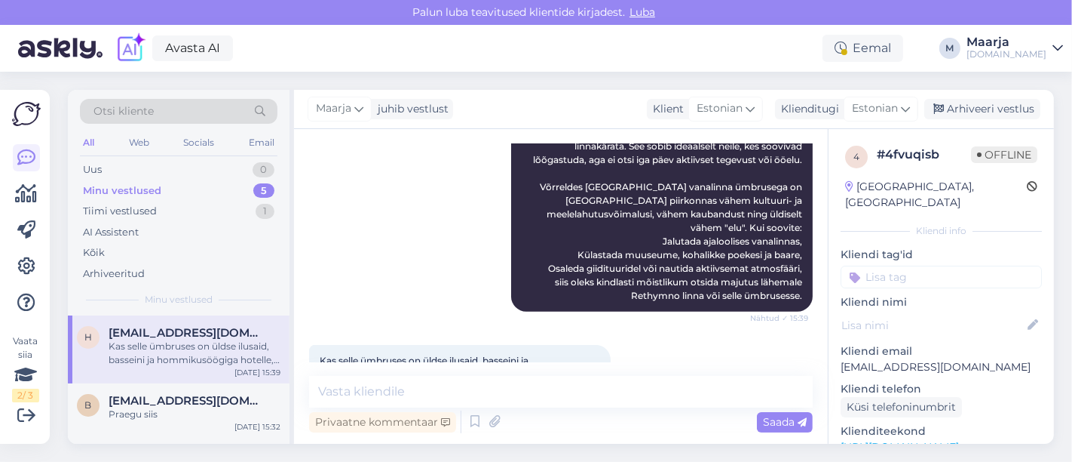
scroll to position [1336, 0]
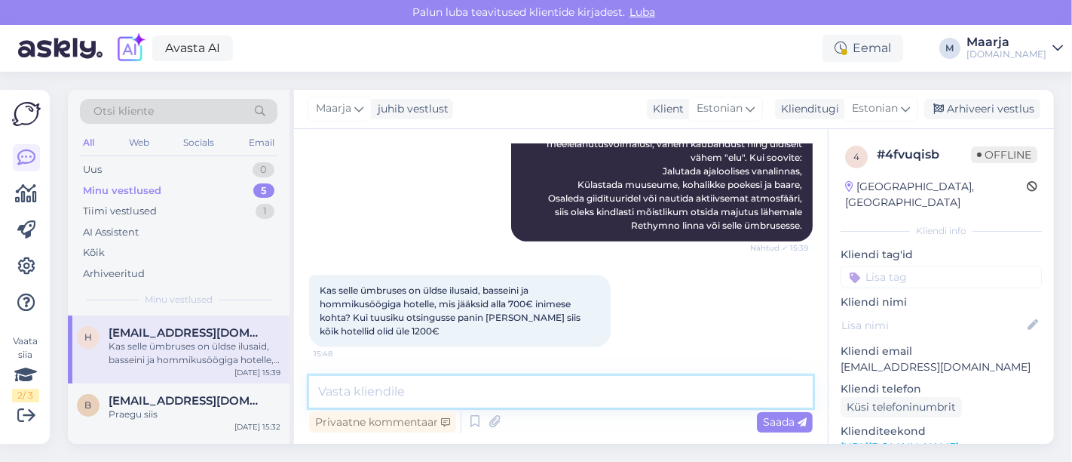
click at [385, 391] on textarea at bounding box center [561, 392] width 504 height 32
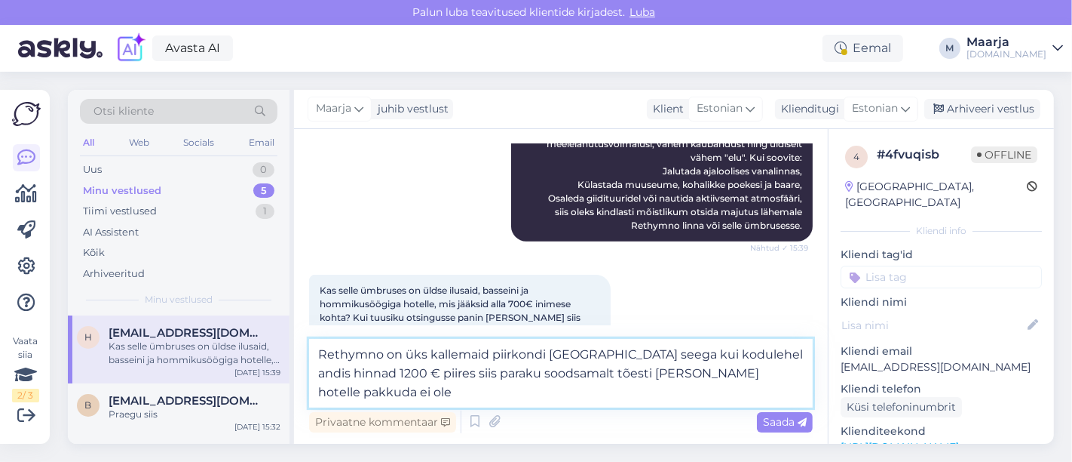
type textarea "Rethymno on üks kallemaid piirkondi [GEOGRAPHIC_DATA] seega kui kodulehel andis…"
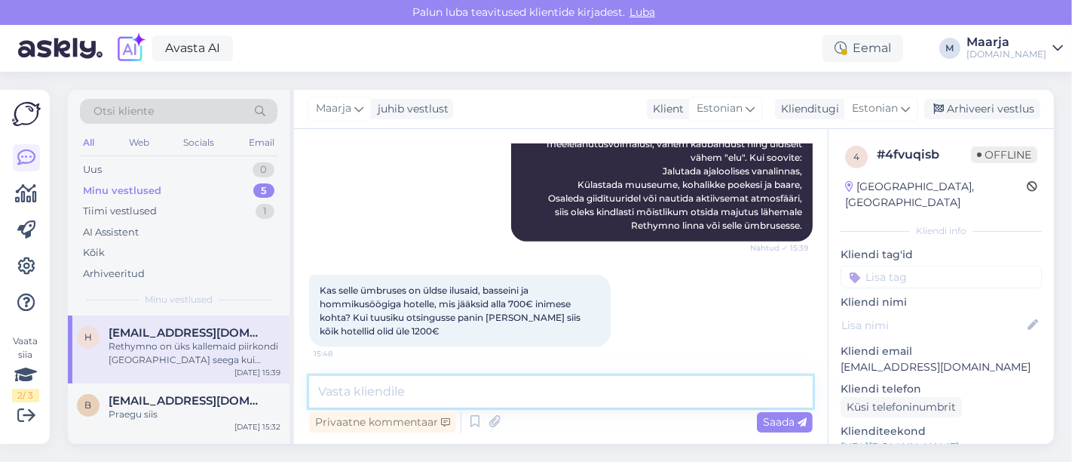
scroll to position [1428, 0]
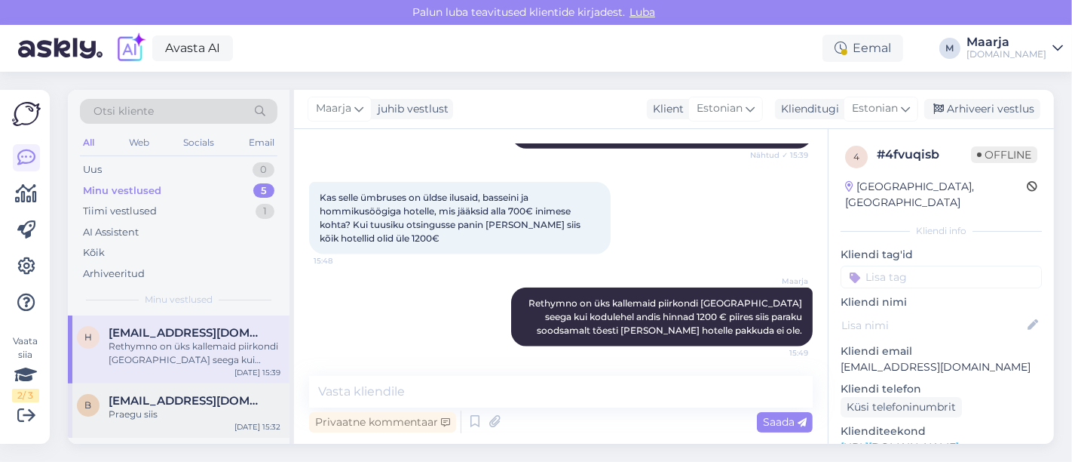
click at [183, 391] on div "B [EMAIL_ADDRESS][DOMAIN_NAME] Praegu siis [DATE] 15:32" at bounding box center [179, 410] width 222 height 54
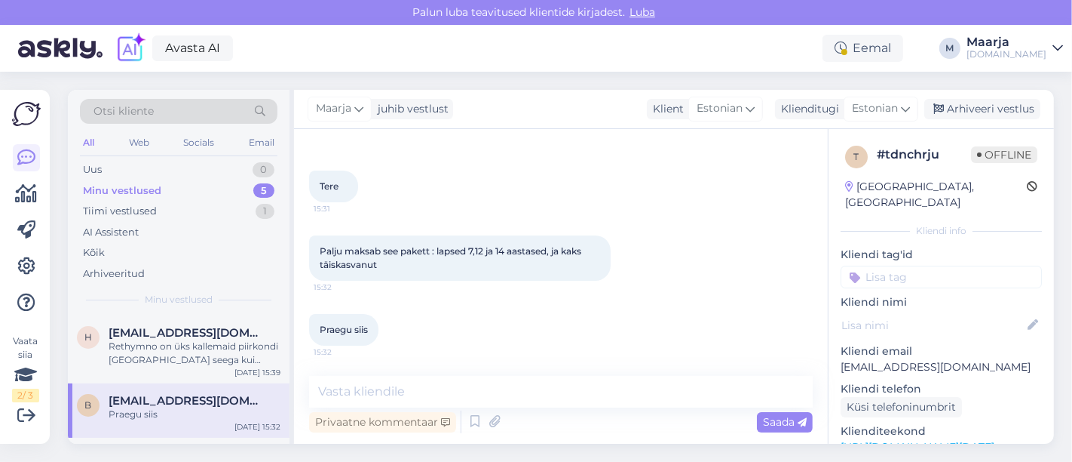
scroll to position [53, 0]
click at [385, 402] on textarea at bounding box center [561, 392] width 504 height 32
paste textarea "Orange County Alanya 5*****"
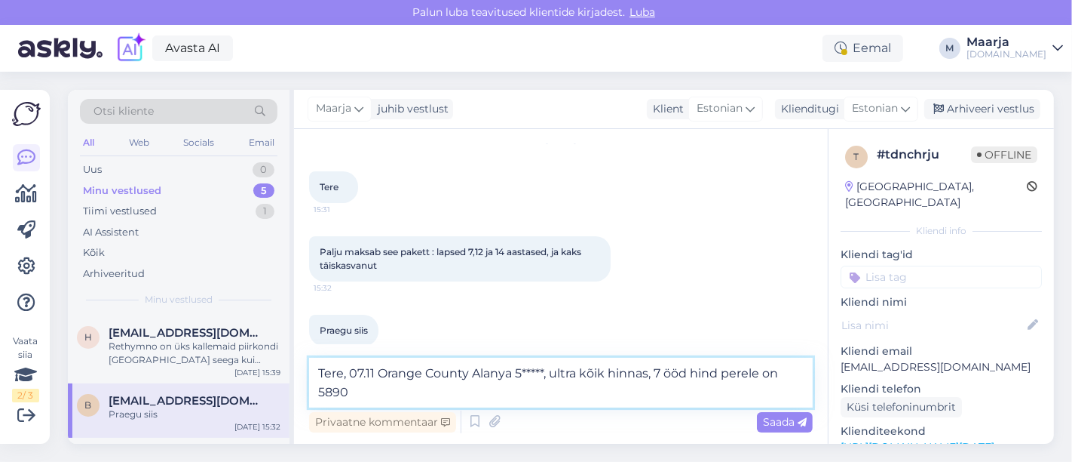
type textarea "Tere, 07.11 Orange County Alanya 5*****, ultra kõik hinnas, 7 ööd hind perele o…"
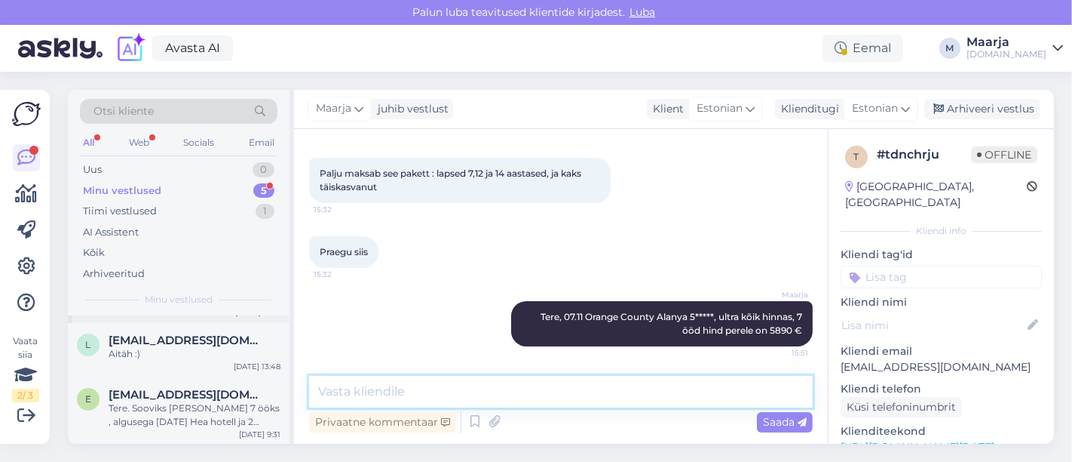
scroll to position [0, 0]
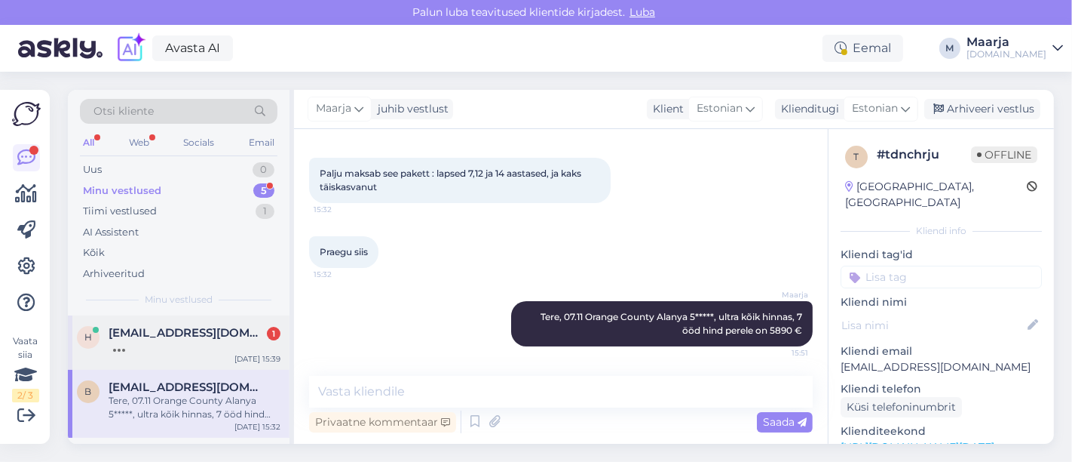
click at [199, 351] on div at bounding box center [195, 346] width 172 height 14
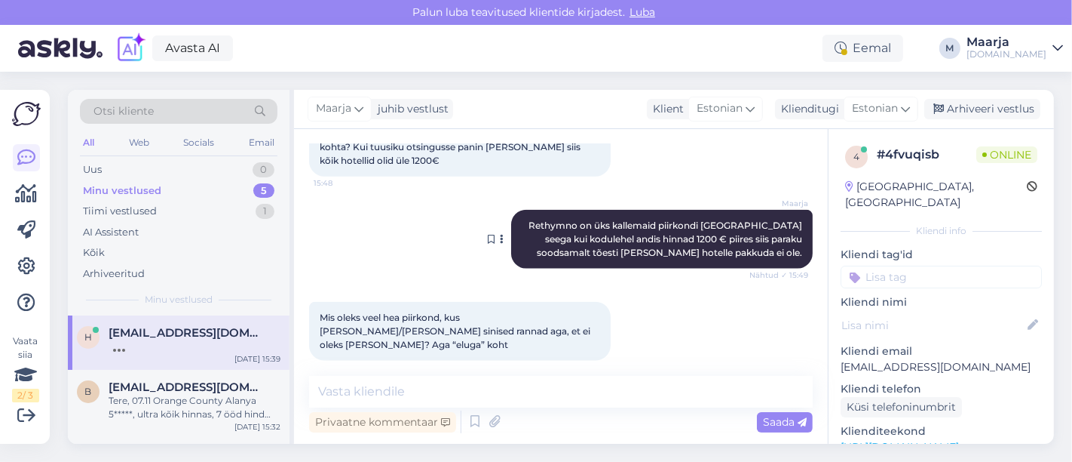
scroll to position [1571, 0]
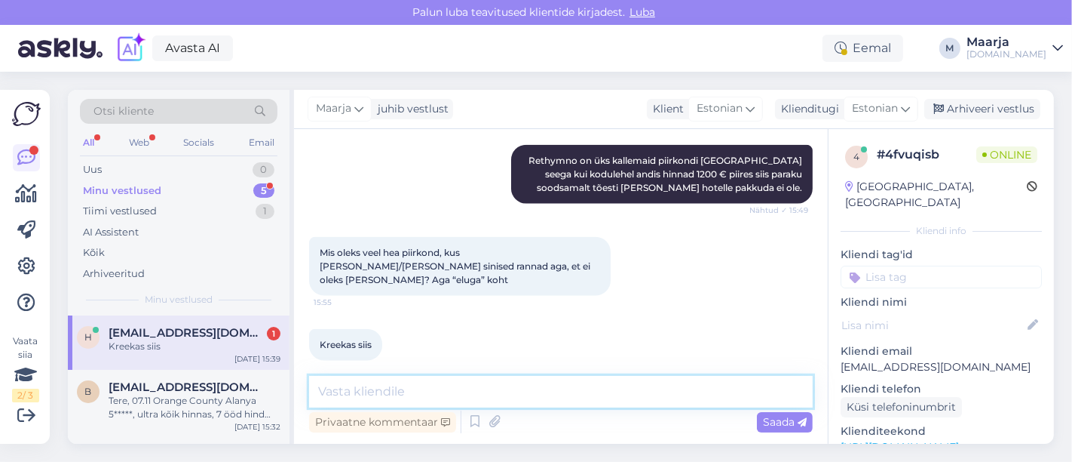
click at [431, 399] on textarea at bounding box center [561, 392] width 504 height 32
click at [419, 394] on textarea at bounding box center [561, 392] width 504 height 32
paste textarea "os"
drag, startPoint x: 439, startPoint y: 390, endPoint x: 556, endPoint y: 382, distance: 117.1
click at [534, 388] on textarea "Teine [PERSON_NAME] on [PERSON_NAME]" at bounding box center [561, 392] width 504 height 32
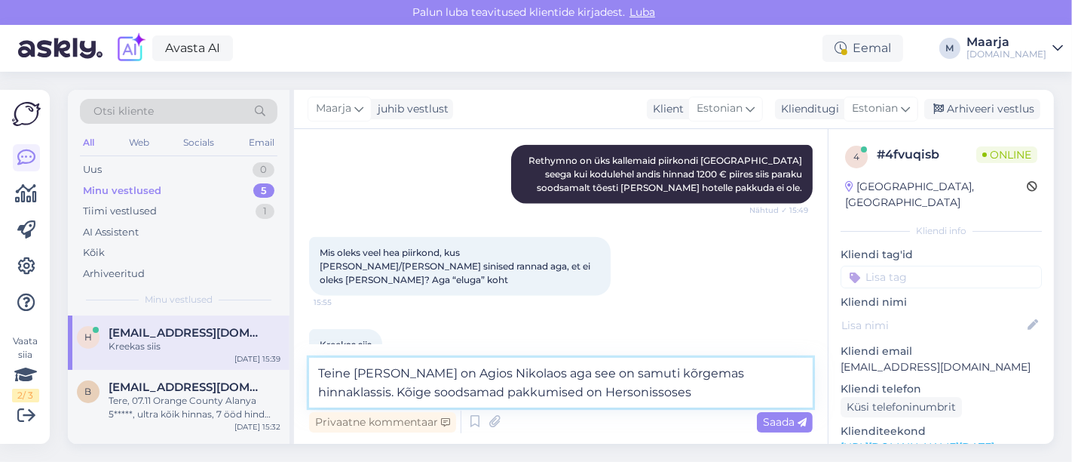
type textarea "Teine [PERSON_NAME] on Agios Nikolaos aga see on samuti kõrgemas hinnaklassis. …"
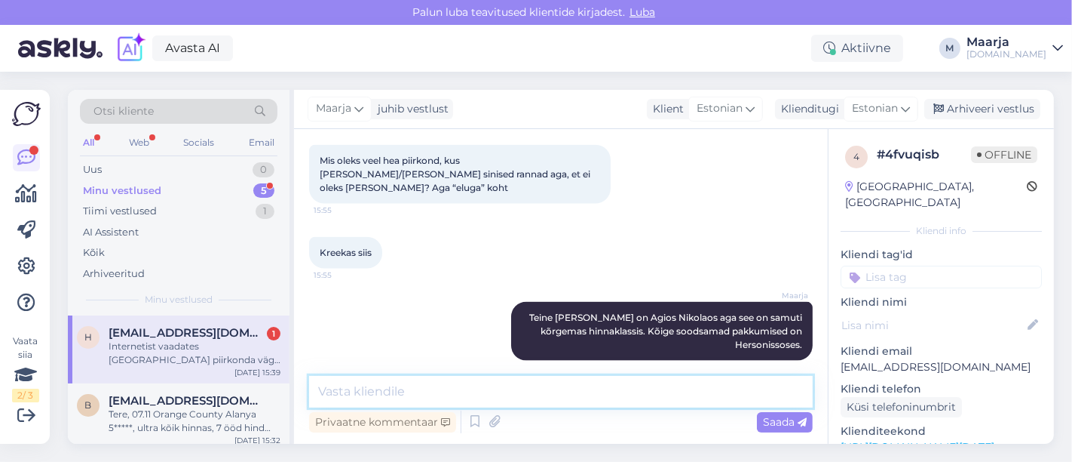
scroll to position [1741, 0]
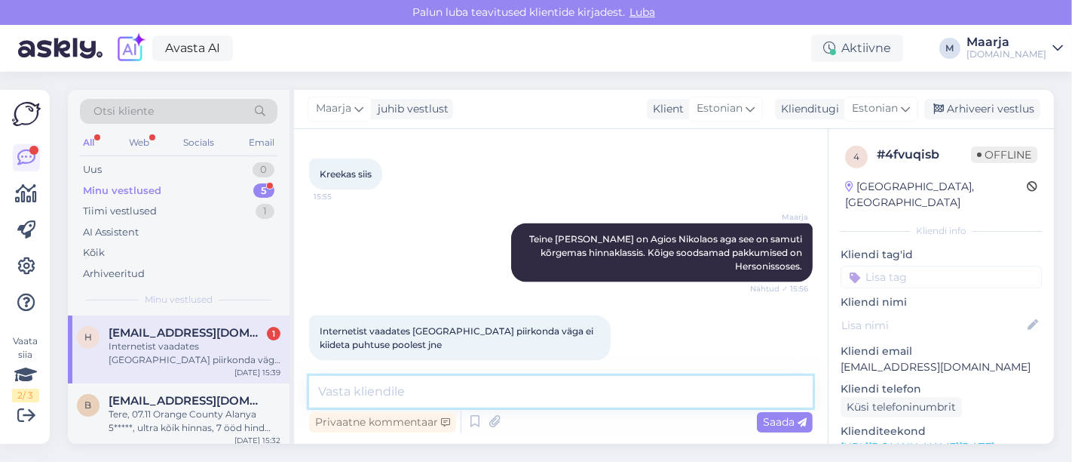
click at [422, 384] on textarea at bounding box center [561, 392] width 504 height 32
click at [417, 400] on textarea at bounding box center [561, 392] width 504 height 32
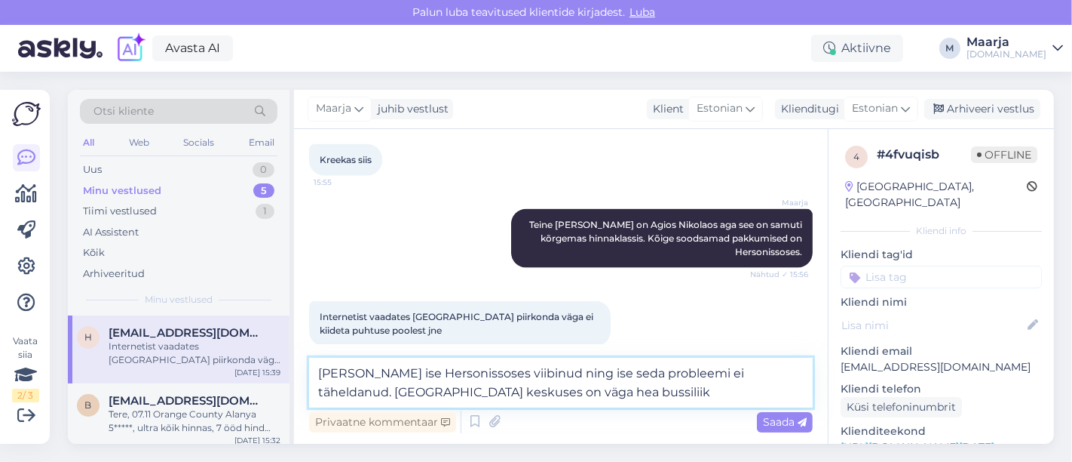
scroll to position [1759, 0]
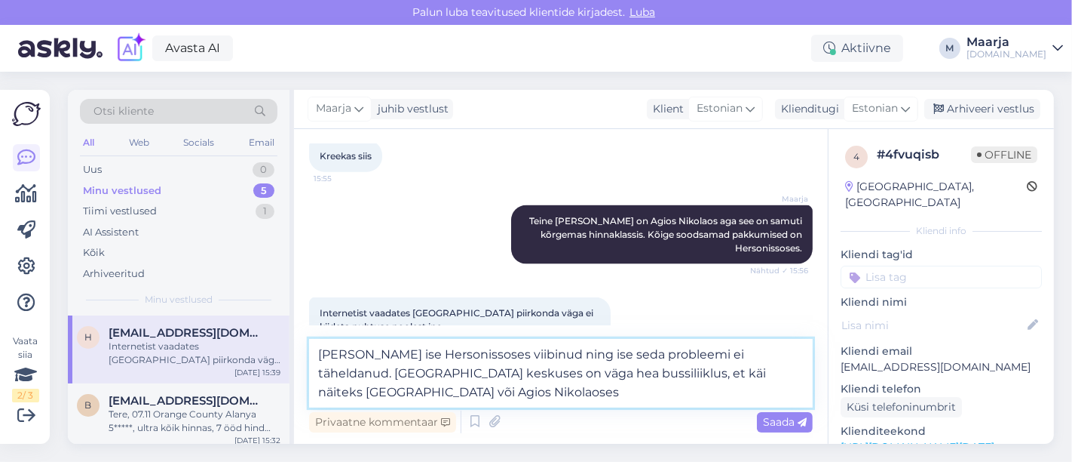
click at [534, 373] on textarea "[PERSON_NAME] ise Hersonissoses viibinud ning ise seda probleemi ei täheldanud.…" at bounding box center [561, 373] width 504 height 69
click at [534, 392] on textarea "[PERSON_NAME] ise Hersonissoses viibinud ning ise seda probleemi ei täheldanud.…" at bounding box center [561, 373] width 504 height 69
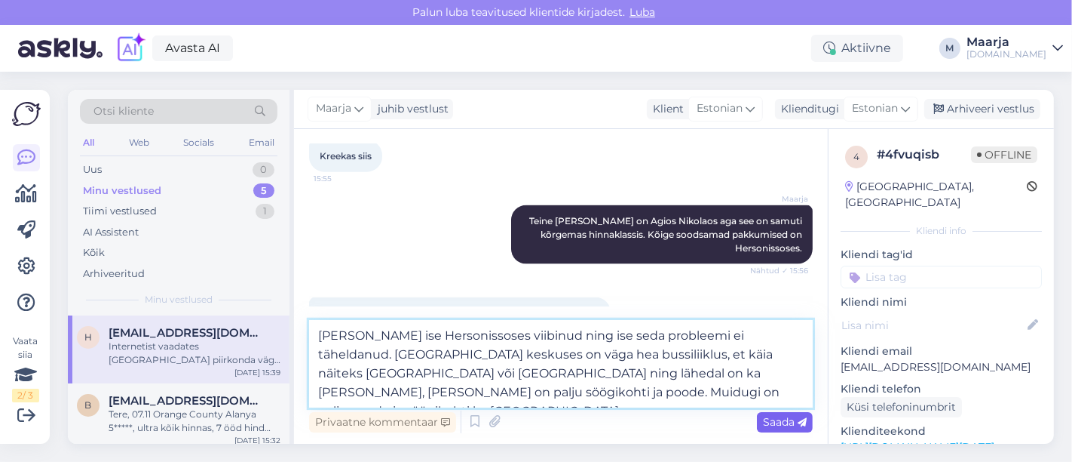
type textarea "[PERSON_NAME] ise Hersonissoses viibinud ning ise seda probleemi ei täheldanud.…"
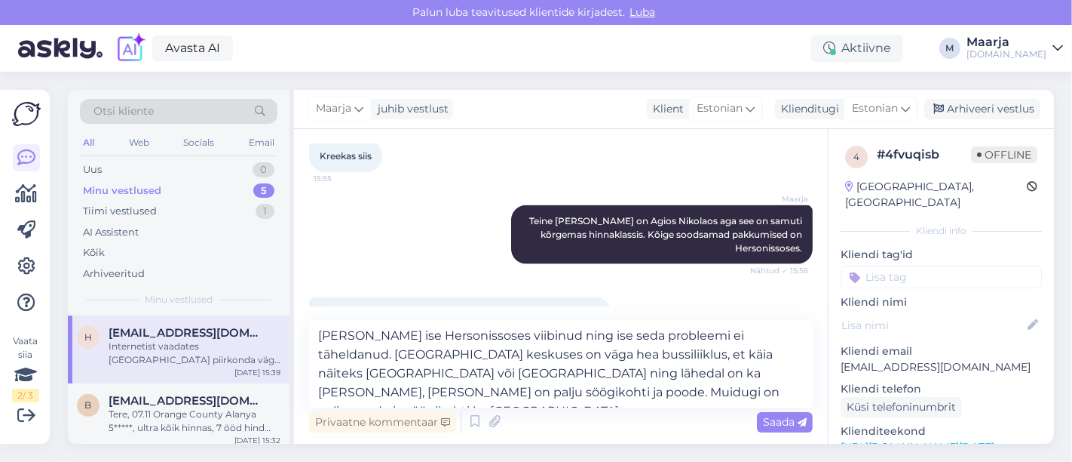
click at [534, 424] on span "Saada" at bounding box center [785, 422] width 44 height 14
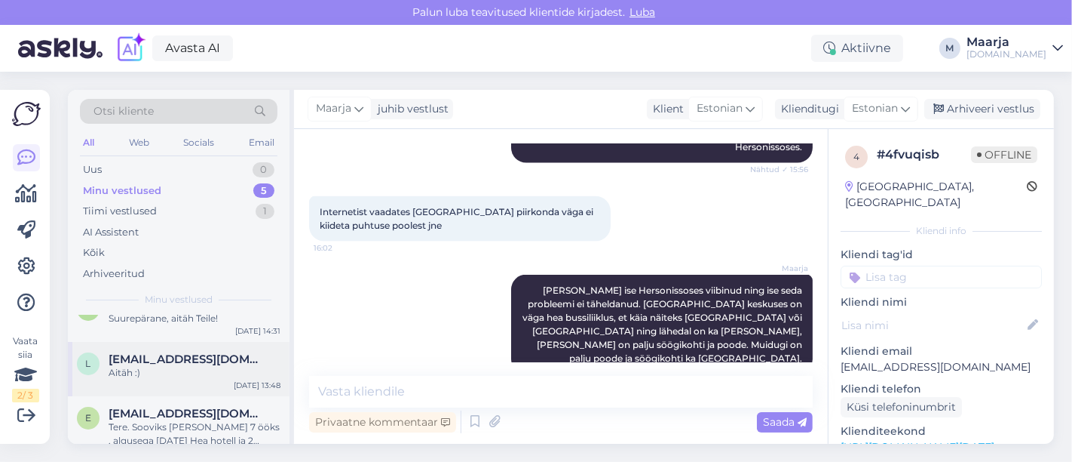
scroll to position [183, 0]
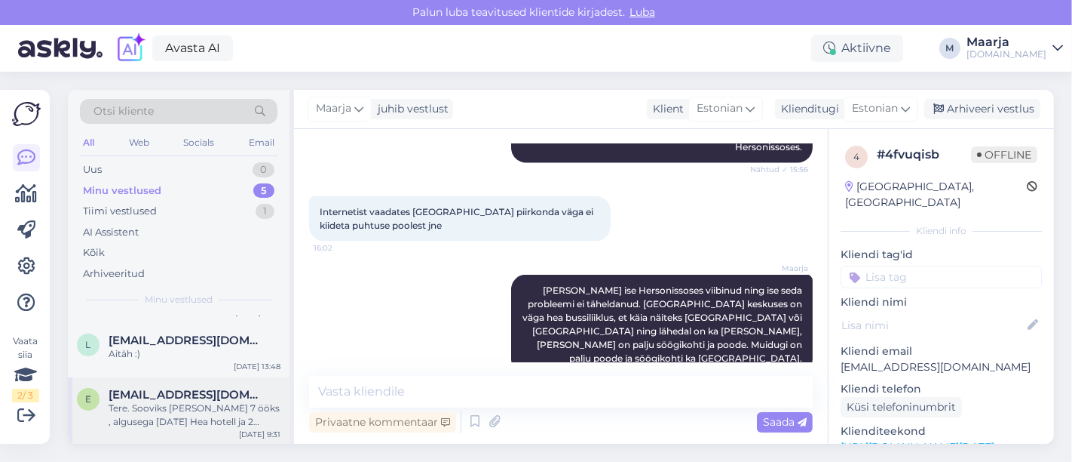
click at [148, 406] on div "Tere. Sooviks [PERSON_NAME] 7 ööks , algusega [DATE] Hea hotell ja 2 täiskasv+1…" at bounding box center [195, 414] width 172 height 27
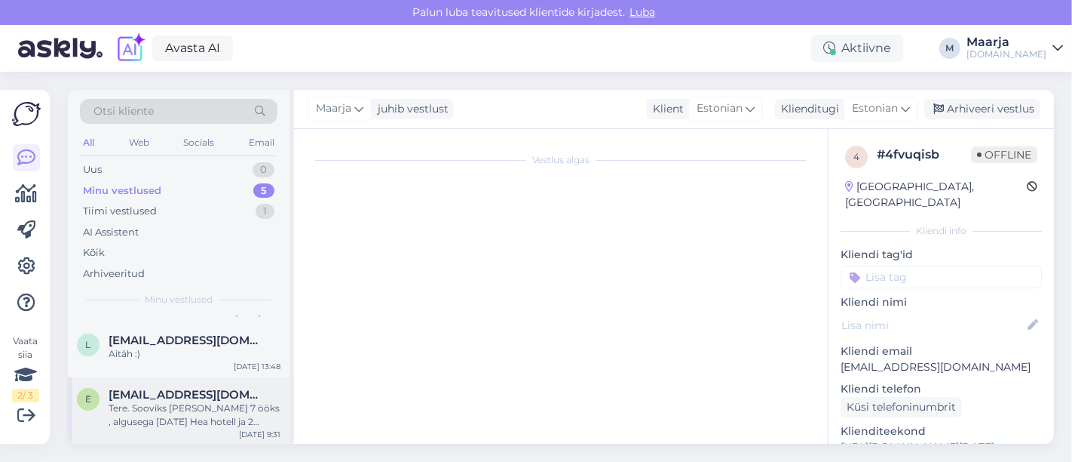
scroll to position [0, 0]
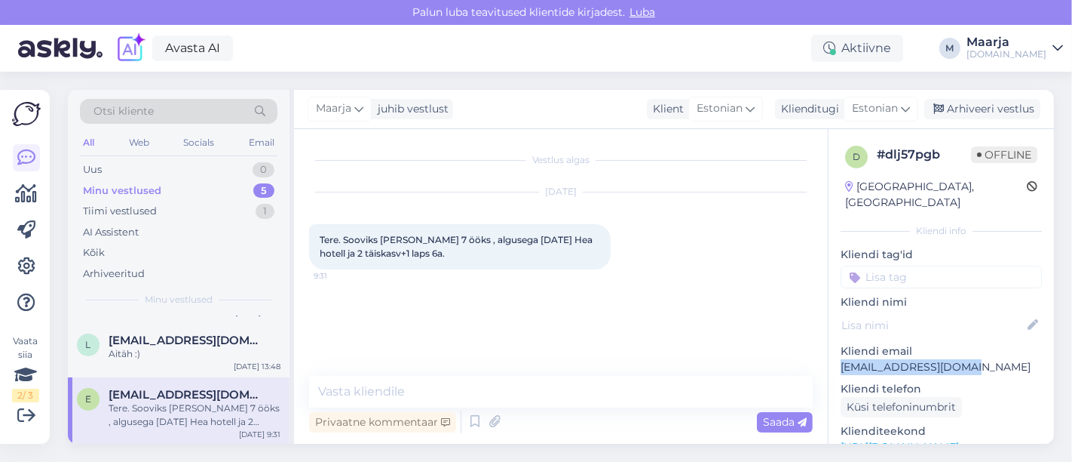
drag, startPoint x: 944, startPoint y: 348, endPoint x: 840, endPoint y: 354, distance: 104.3
click at [534, 359] on p "[EMAIL_ADDRESS][DOMAIN_NAME]" at bounding box center [941, 367] width 201 height 16
copy p "[EMAIL_ADDRESS][DOMAIN_NAME]"
drag, startPoint x: 450, startPoint y: 389, endPoint x: 485, endPoint y: 385, distance: 35.0
click at [450, 389] on textarea at bounding box center [561, 392] width 504 height 32
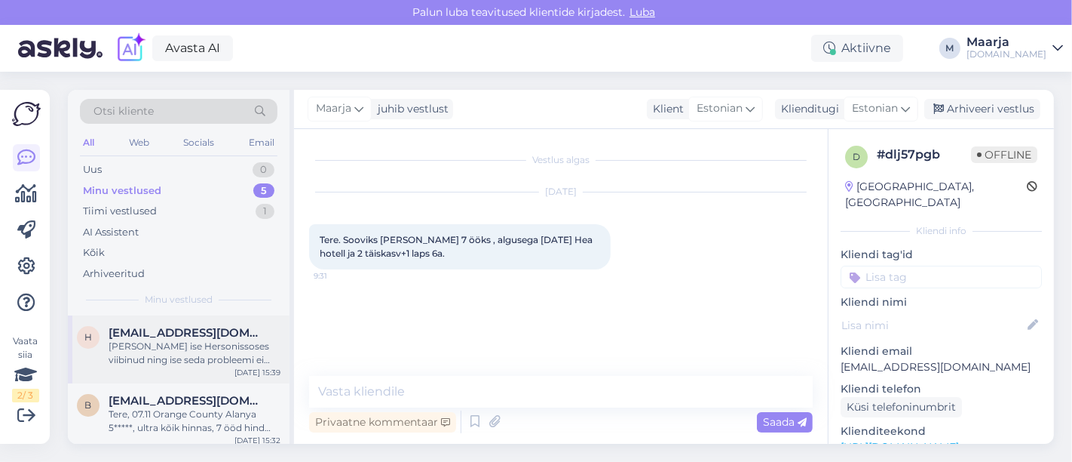
click at [155, 339] on div "[PERSON_NAME] ise Hersonissoses viibinud ning ise seda probleemi ei täheldanud.…" at bounding box center [195, 352] width 172 height 27
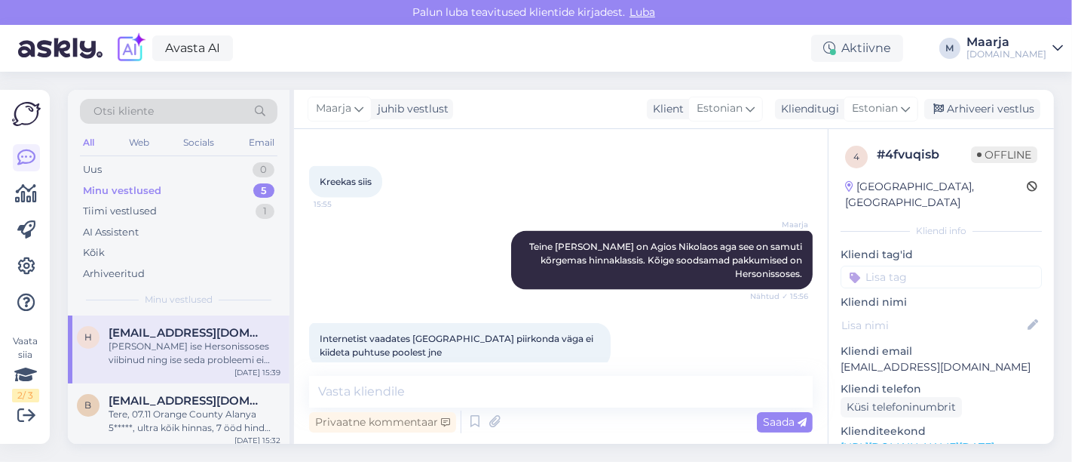
scroll to position [1861, 0]
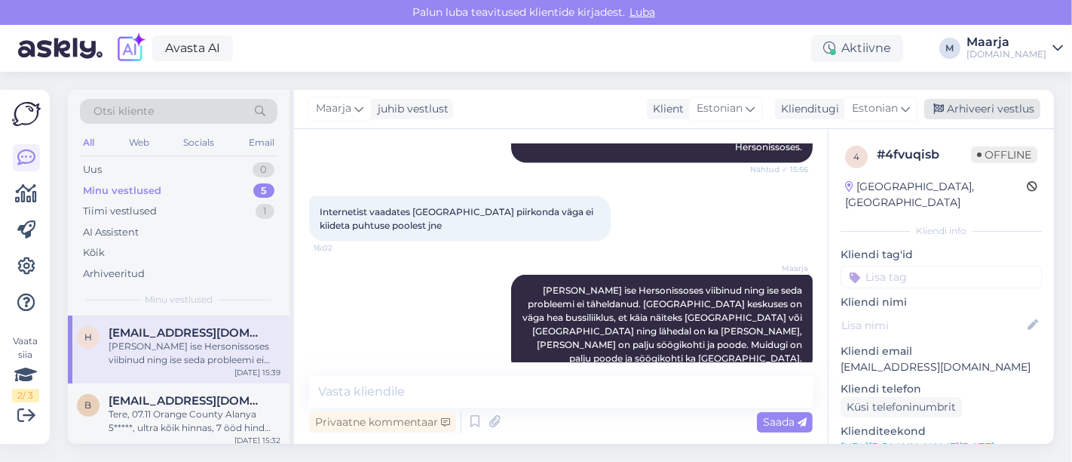
click at [534, 104] on div "Arhiveeri vestlus" at bounding box center [983, 109] width 116 height 20
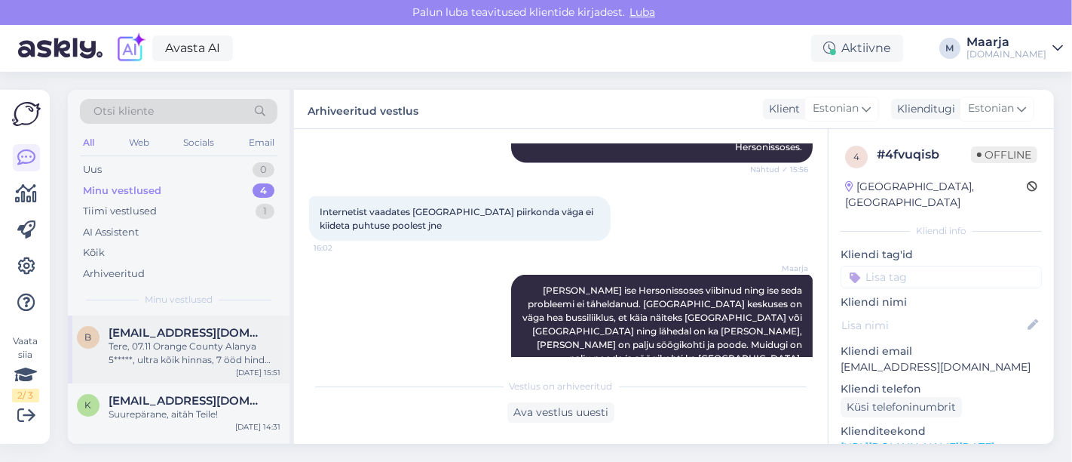
click at [189, 360] on div "Tere, 07.11 Orange County Alanya 5*****, ultra kõik hinnas, 7 ööd hind perele o…" at bounding box center [195, 352] width 172 height 27
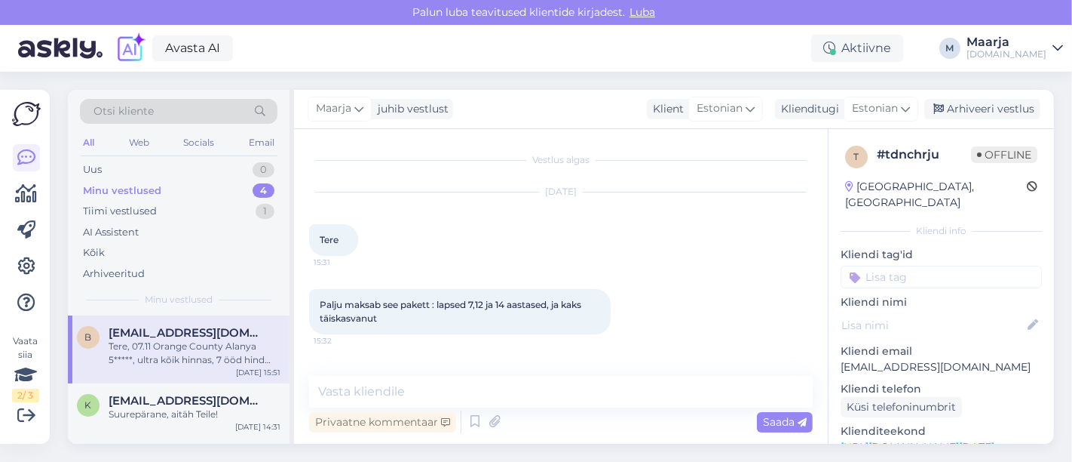
scroll to position [131, 0]
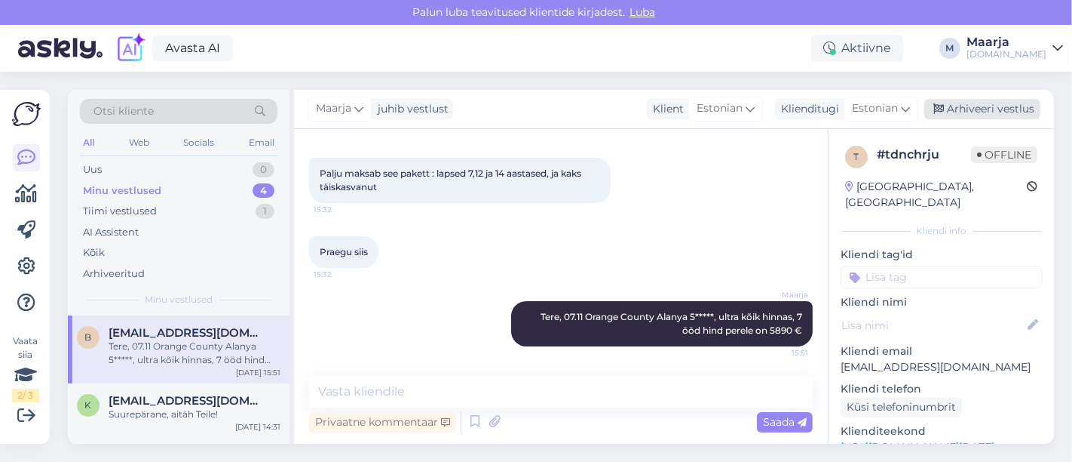
click at [534, 108] on div "Arhiveeri vestlus" at bounding box center [983, 109] width 116 height 20
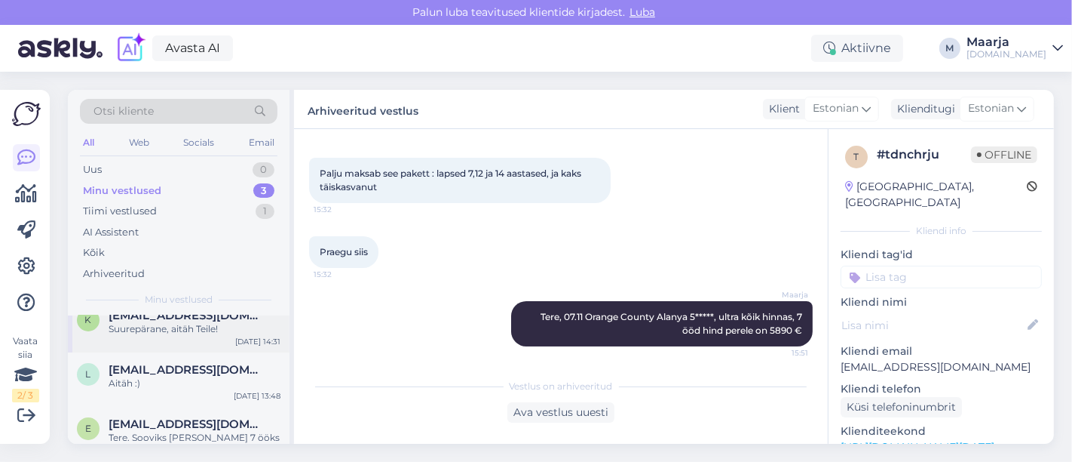
scroll to position [47, 0]
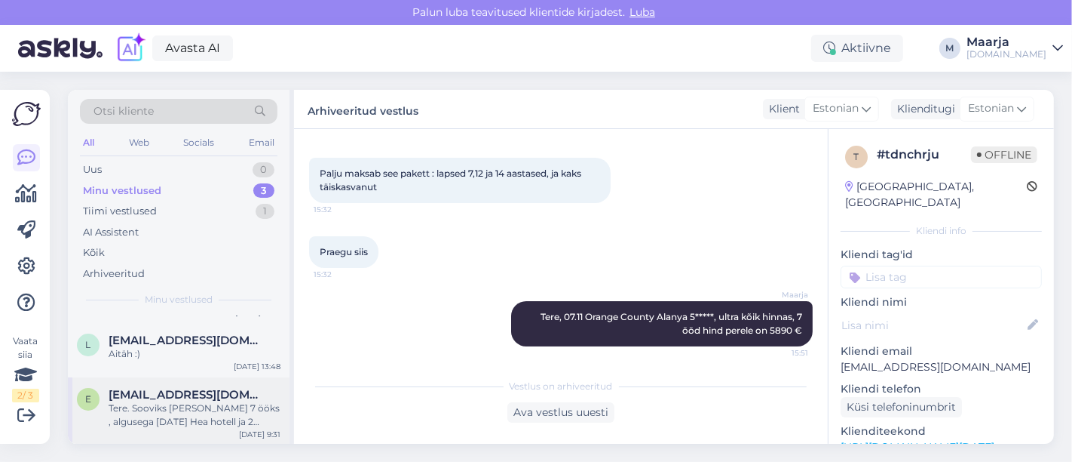
click at [167, 421] on div "Tere. Sooviks [PERSON_NAME] 7 ööks , algusega [DATE] Hea hotell ja 2 täiskasv+1…" at bounding box center [195, 414] width 172 height 27
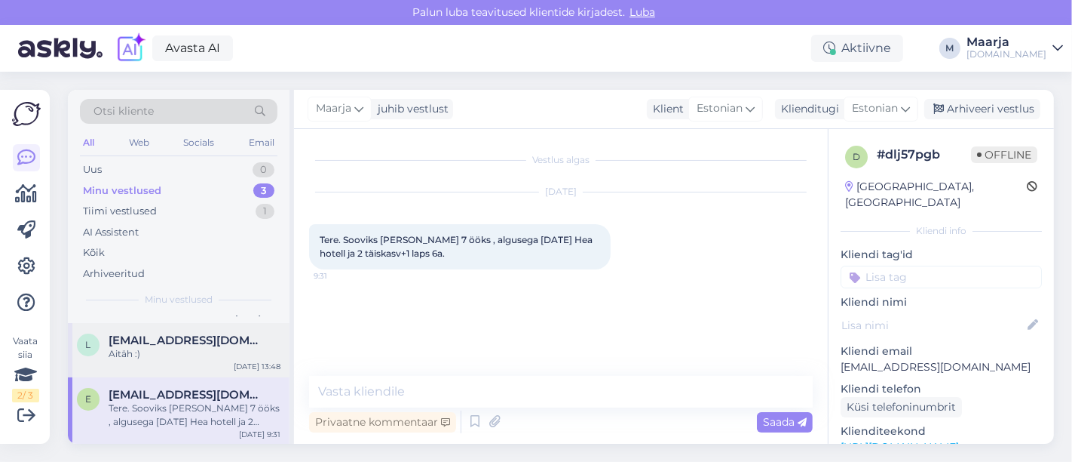
click at [156, 367] on div "l [EMAIL_ADDRESS][DOMAIN_NAME] Aitäh :) [DATE] 13:48" at bounding box center [179, 350] width 222 height 54
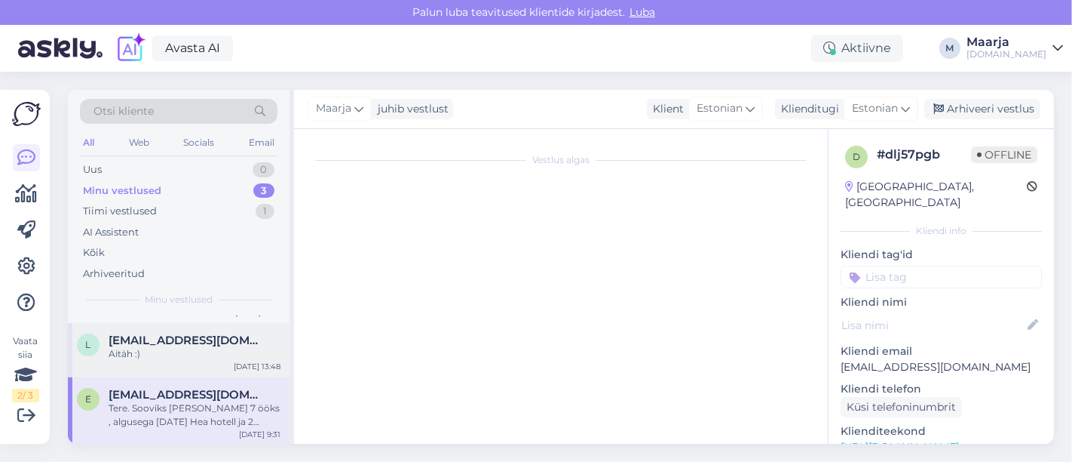
scroll to position [339, 0]
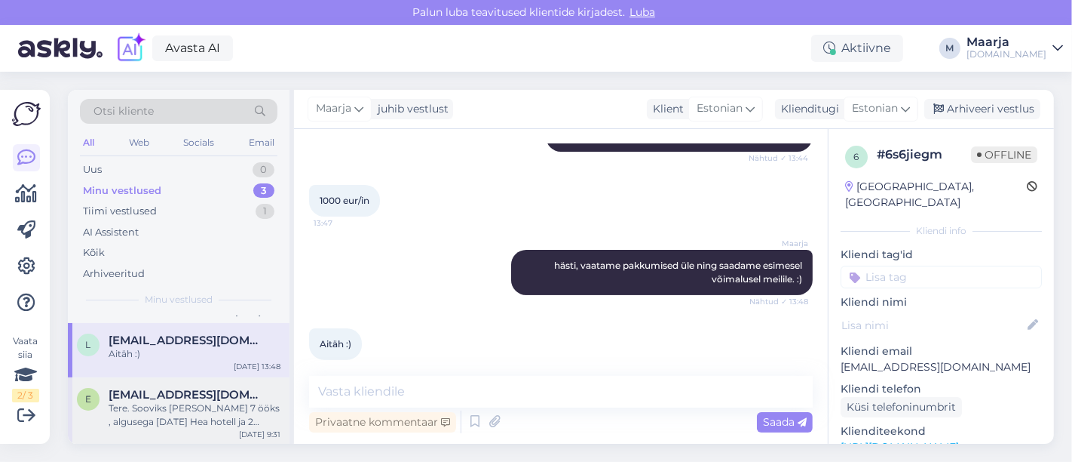
click at [164, 402] on div "Tere. Sooviks [PERSON_NAME] 7 ööks , algusega [DATE] Hea hotell ja 2 täiskasv+1…" at bounding box center [195, 414] width 172 height 27
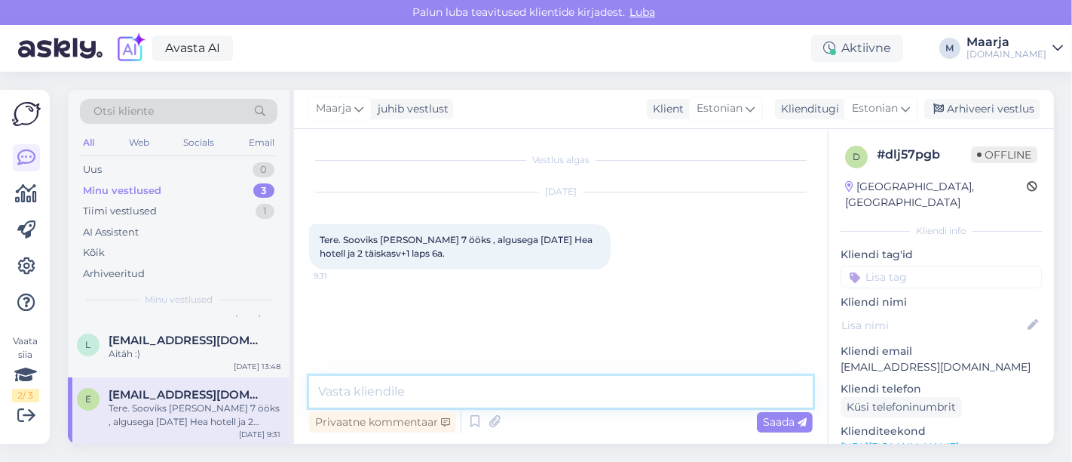
click at [361, 388] on textarea at bounding box center [561, 392] width 504 height 32
type textarea "Tere, saatsin pakkumised Teile [GEOGRAPHIC_DATA] :)"
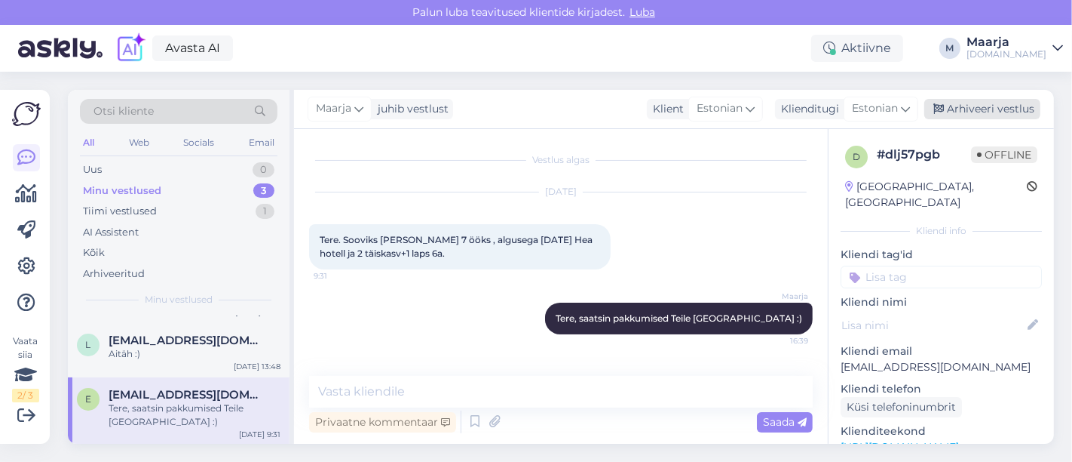
click at [534, 109] on div "Arhiveeri vestlus" at bounding box center [983, 109] width 116 height 20
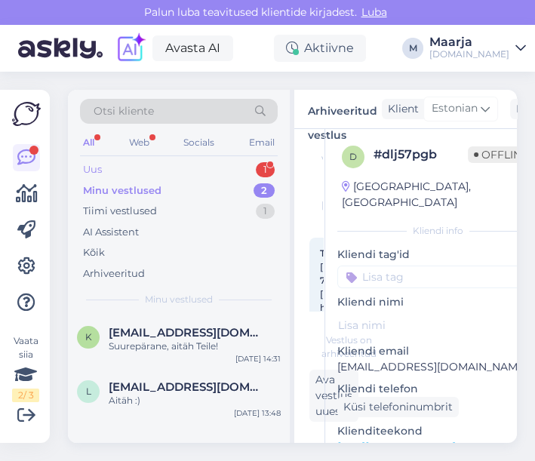
click at [131, 169] on div "Uus 1" at bounding box center [179, 169] width 198 height 21
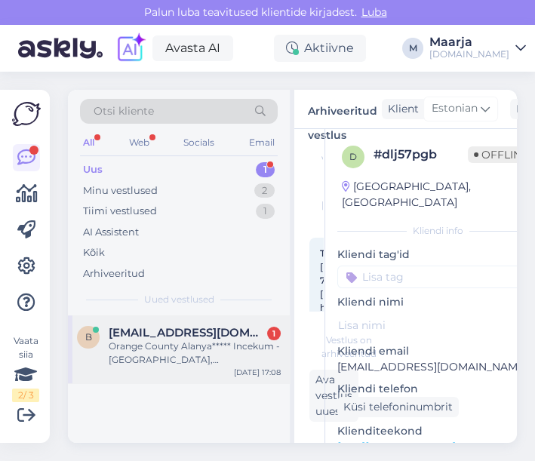
click at [198, 348] on div "Orange County Alanya***** Incekum - [GEOGRAPHIC_DATA], [GEOGRAPHIC_DATA] [DATE]…" at bounding box center [195, 352] width 172 height 27
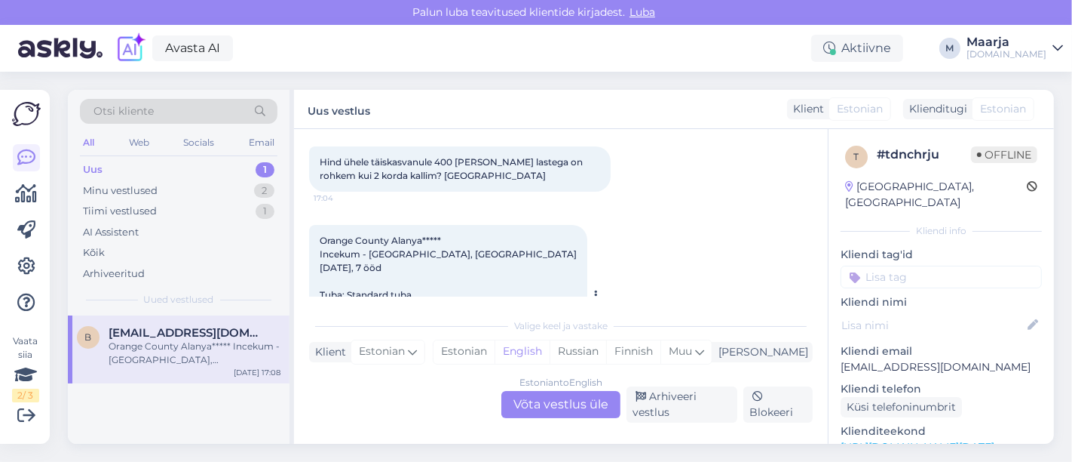
scroll to position [448, 0]
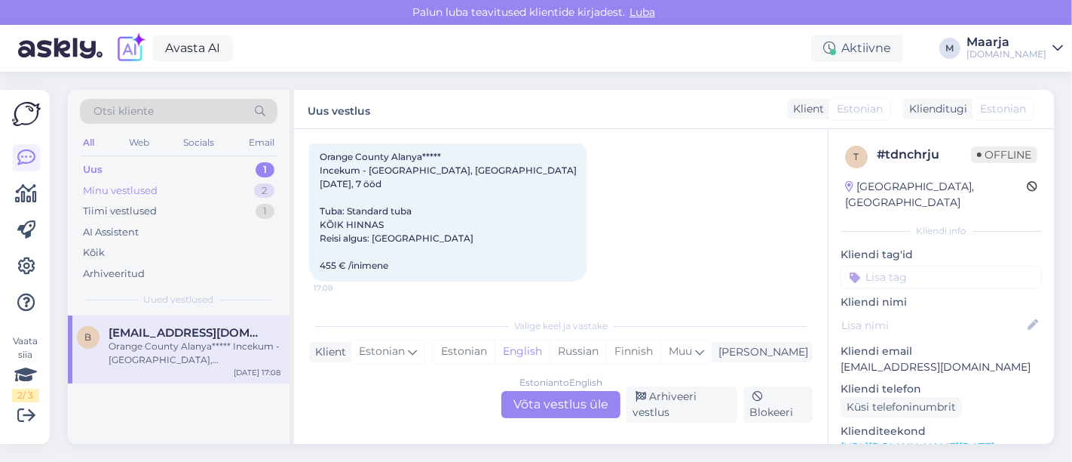
click at [133, 192] on div "Minu vestlused" at bounding box center [120, 190] width 75 height 15
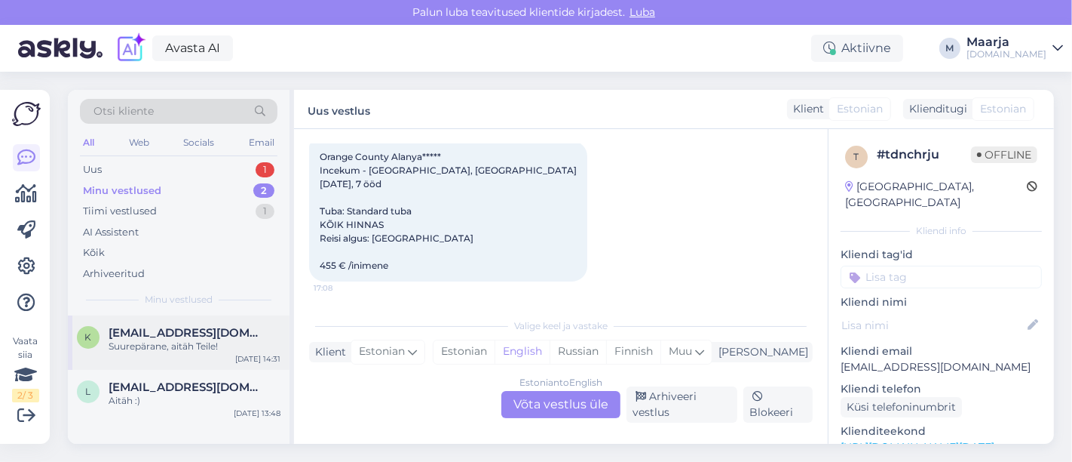
click at [226, 344] on div "Suurepärane, aitäh Teile!" at bounding box center [195, 346] width 172 height 14
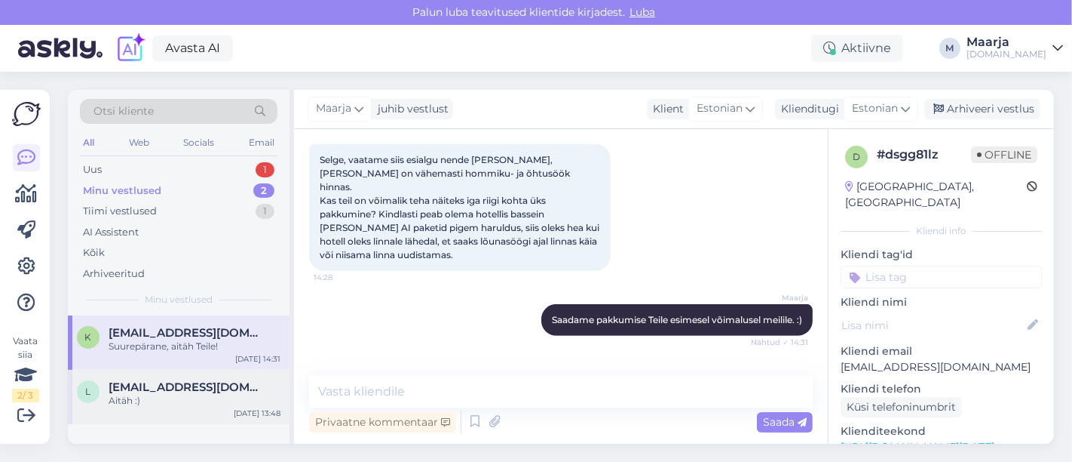
click at [186, 389] on span "[EMAIL_ADDRESS][DOMAIN_NAME]" at bounding box center [187, 387] width 157 height 14
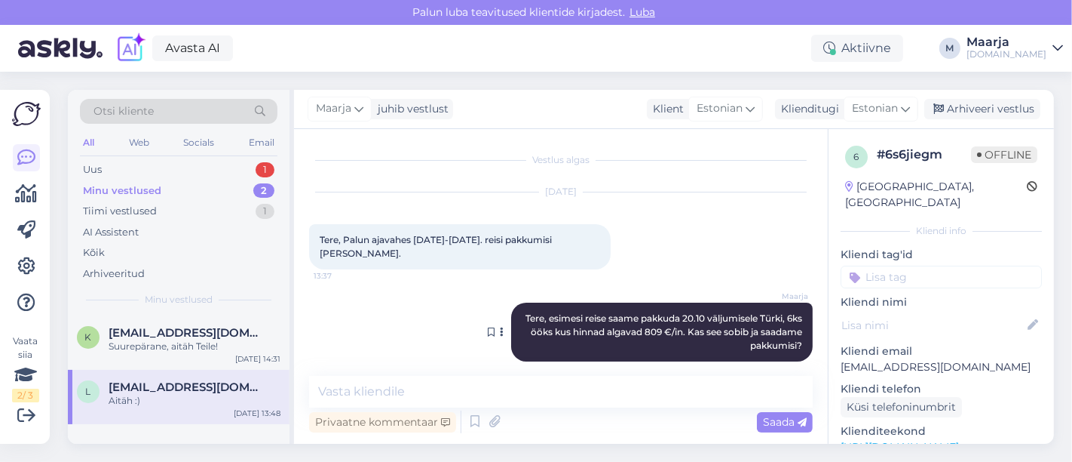
scroll to position [0, 0]
drag, startPoint x: 916, startPoint y: 351, endPoint x: 836, endPoint y: 354, distance: 79.2
click at [534, 354] on div "6 # 6s6jiegm Offline [GEOGRAPHIC_DATA], Östersund Kliendi info Kliendi tag'id K…" at bounding box center [941, 447] width 225 height 636
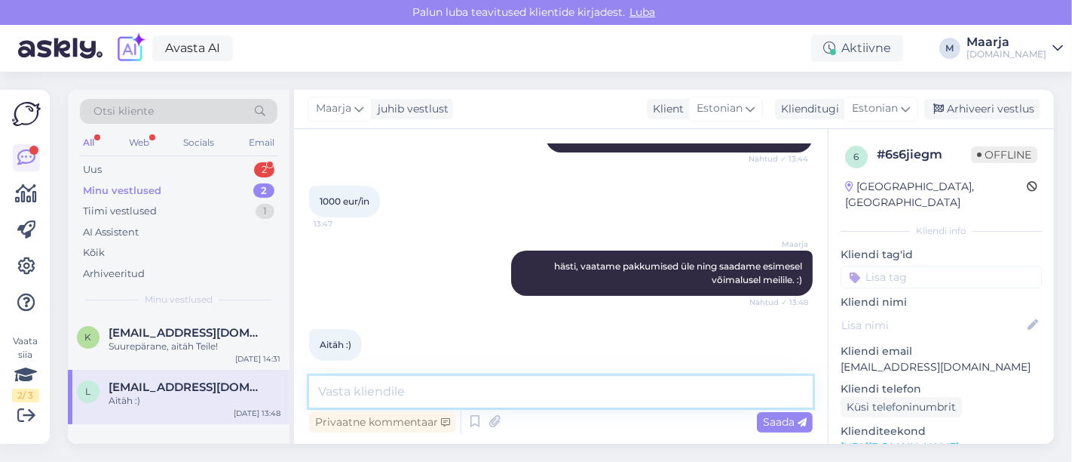
click at [446, 388] on textarea at bounding box center [561, 392] width 504 height 32
type textarea "pakkumine saadetud. :)"
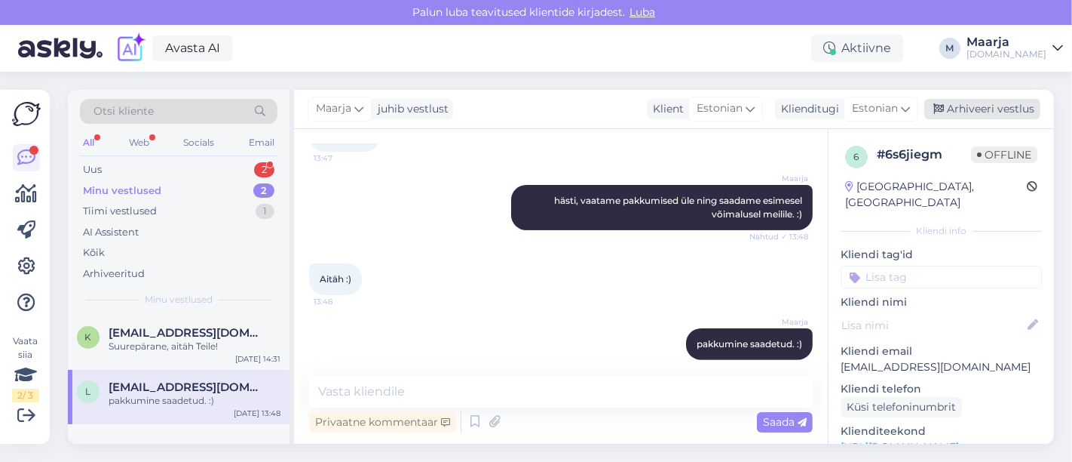
click at [534, 106] on div "Arhiveeri vestlus" at bounding box center [983, 109] width 116 height 20
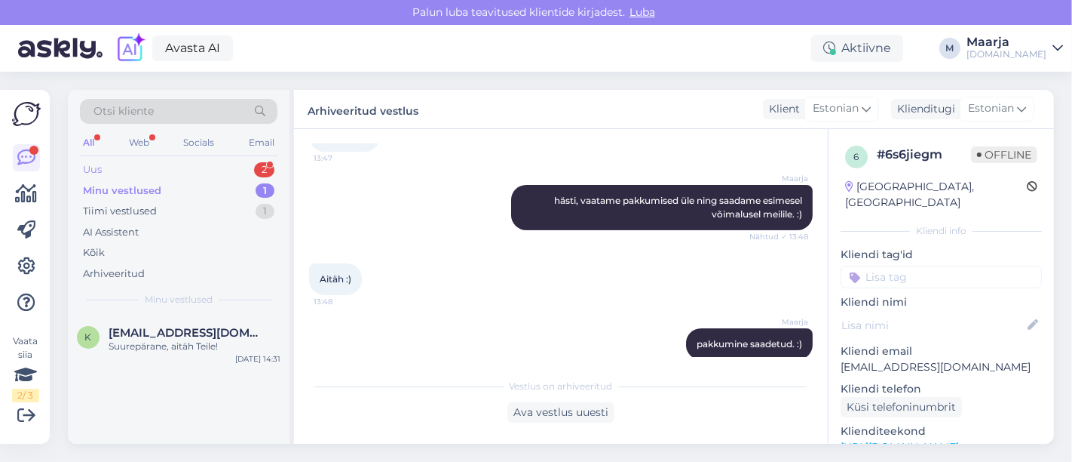
click at [114, 168] on div "Uus 2" at bounding box center [179, 169] width 198 height 21
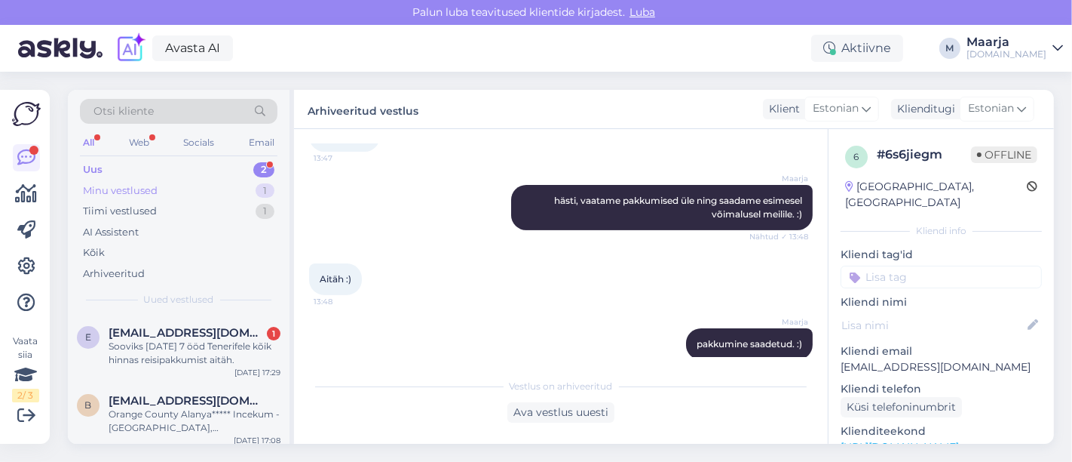
click at [149, 192] on div "Minu vestlused" at bounding box center [120, 190] width 75 height 15
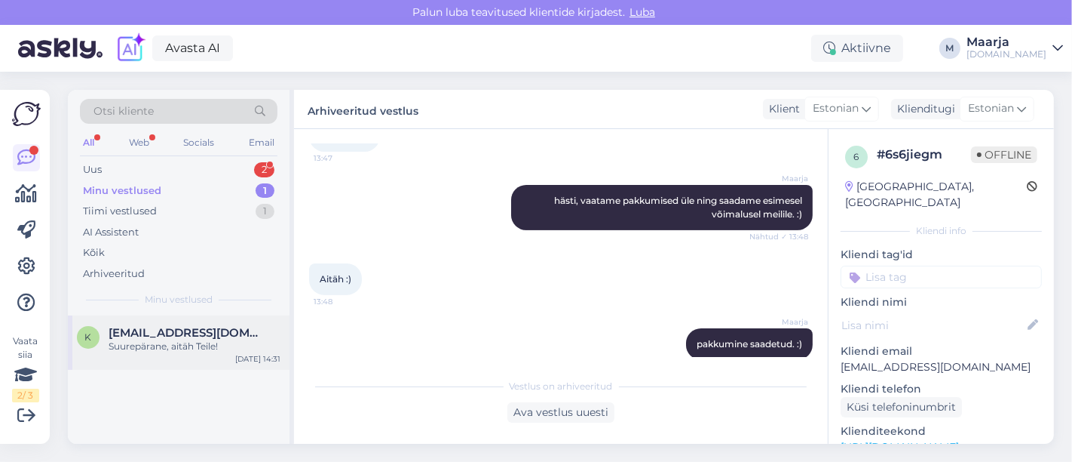
click at [152, 332] on span "[EMAIL_ADDRESS][DOMAIN_NAME]" at bounding box center [187, 333] width 157 height 14
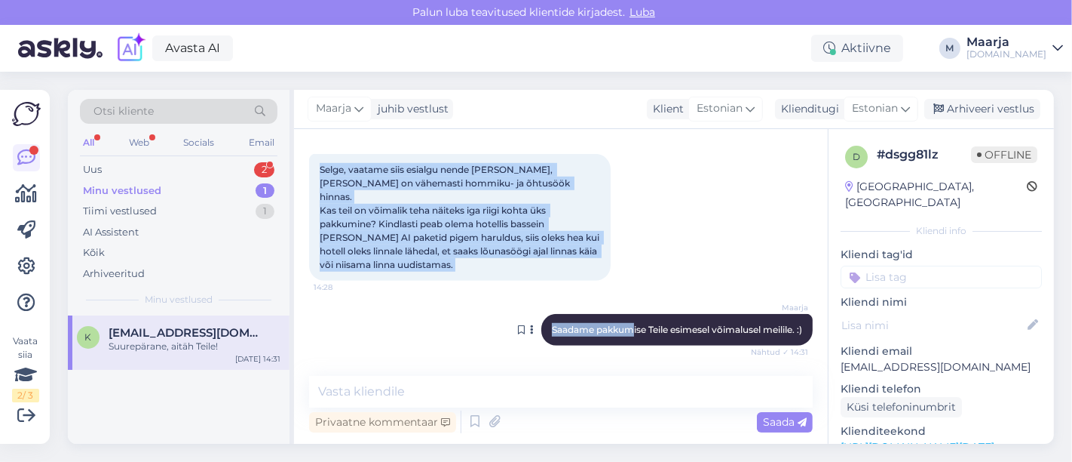
scroll to position [876, 0]
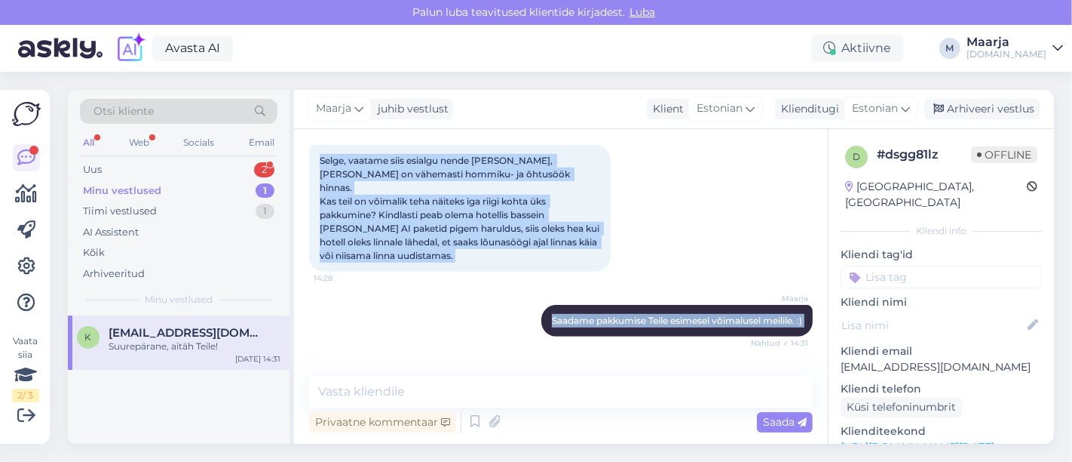
drag, startPoint x: 319, startPoint y: 235, endPoint x: 433, endPoint y: 338, distance: 153.3
click at [433, 338] on div "Vestlus algas [DATE] Tere! Kas on võimalik juba pakkumisi küsida ka järgmise aa…" at bounding box center [567, 253] width 517 height 218
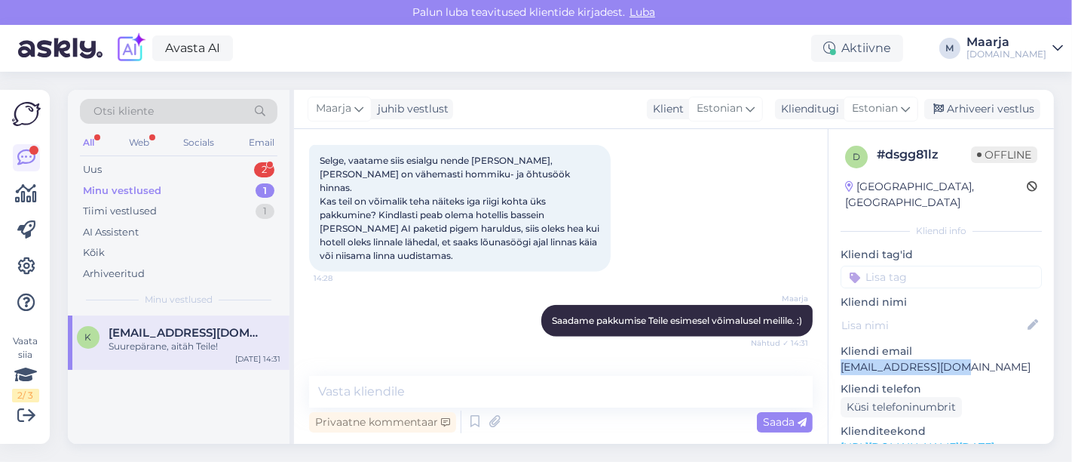
drag, startPoint x: 922, startPoint y: 354, endPoint x: 832, endPoint y: 362, distance: 90.1
click at [534, 360] on div "d # dsgg81lz Offline [GEOGRAPHIC_DATA], [GEOGRAPHIC_DATA] info Kliendi tag'id K…" at bounding box center [941, 447] width 225 height 636
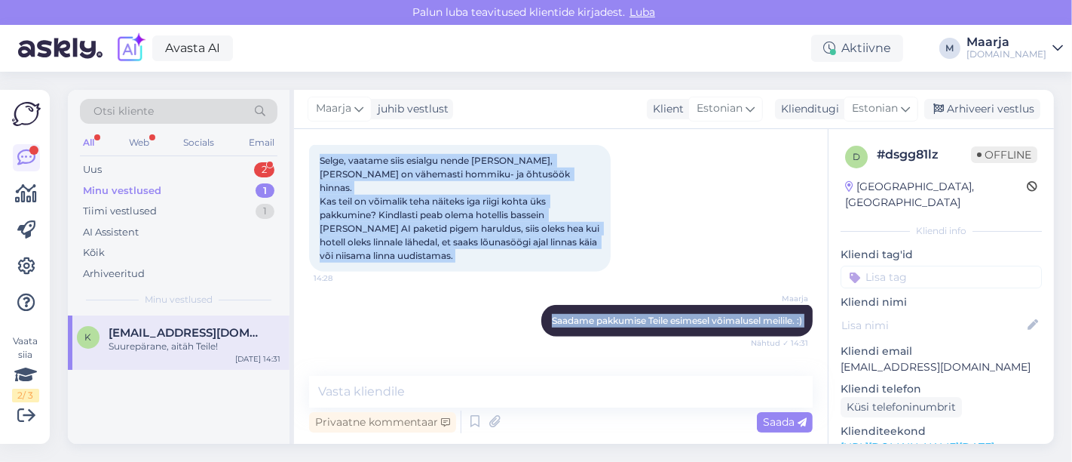
drag, startPoint x: 318, startPoint y: 235, endPoint x: 486, endPoint y: 318, distance: 188.2
click at [486, 318] on div "Vestlus algas [DATE] Tere! Kas on võimalik juba pakkumisi küsida ka järgmise aa…" at bounding box center [567, 253] width 517 height 218
